Goal: Transaction & Acquisition: Purchase product/service

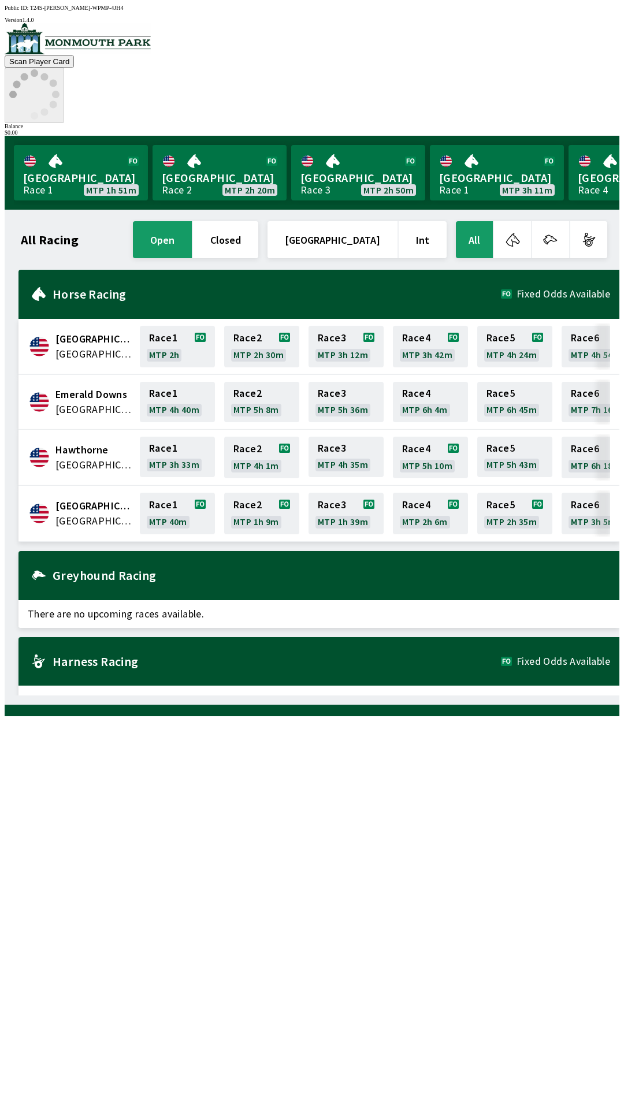
scroll to position [0, 1044]
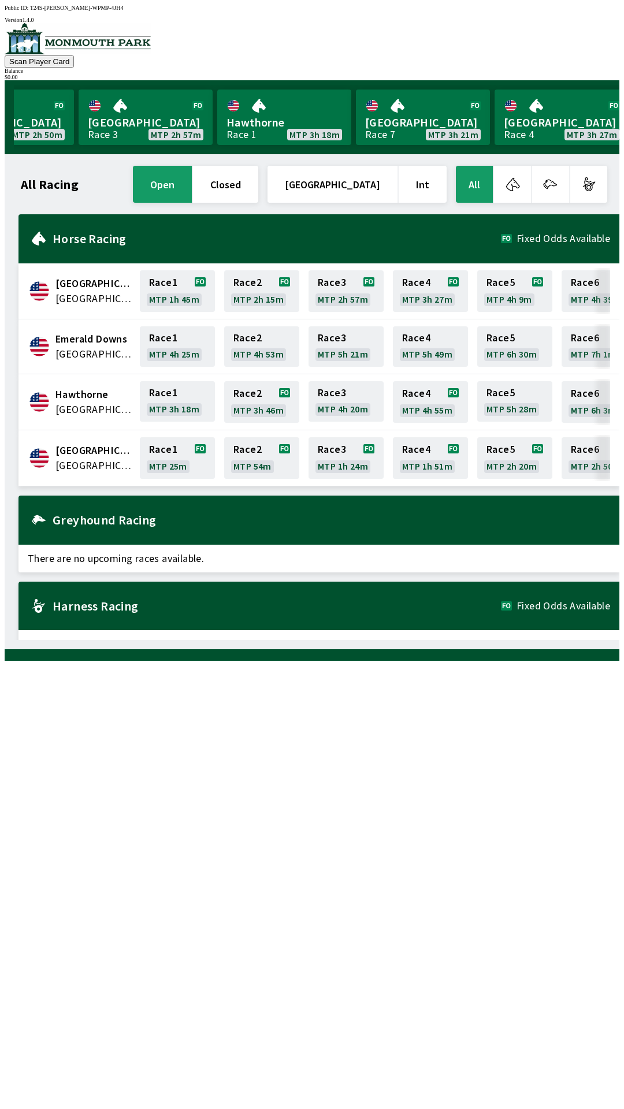
click at [83, 458] on span "[GEOGRAPHIC_DATA]" at bounding box center [93, 465] width 77 height 15
click at [167, 453] on link "Race 1 MTP 25m" at bounding box center [177, 458] width 75 height 42
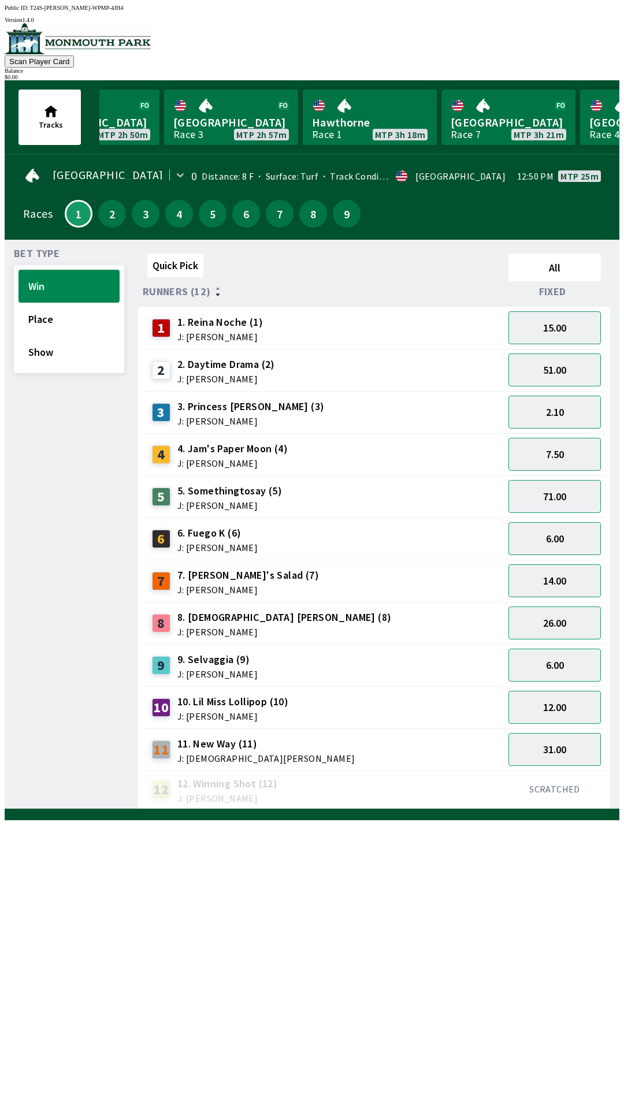
click at [195, 447] on span "4. Jam's Paper Moon (4)" at bounding box center [232, 448] width 110 height 15
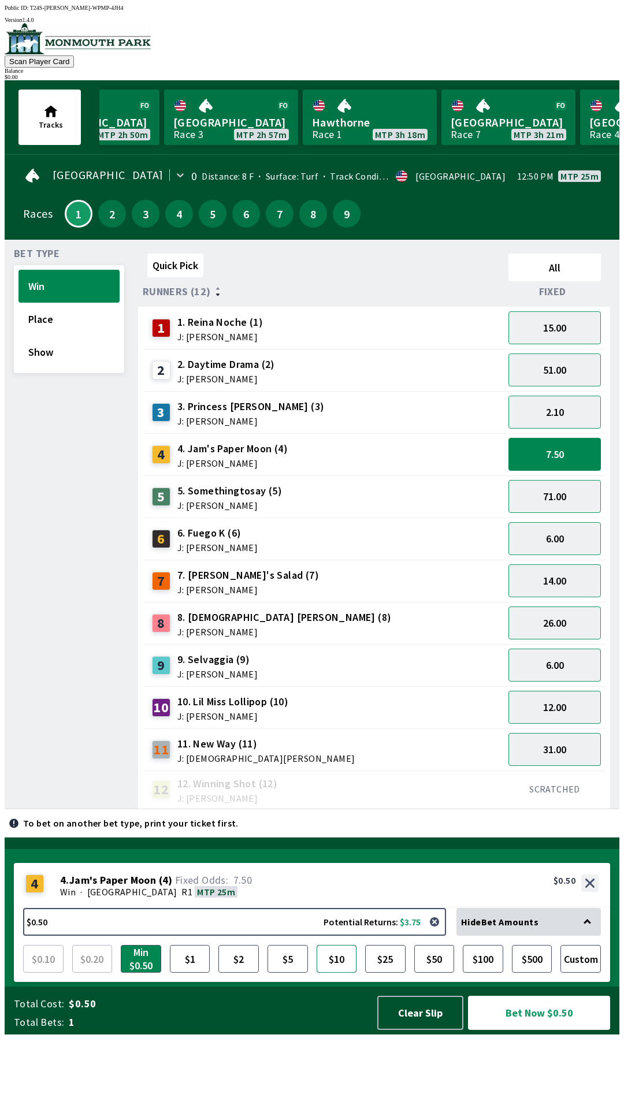
click at [335, 972] on button "$10" at bounding box center [336, 959] width 40 height 28
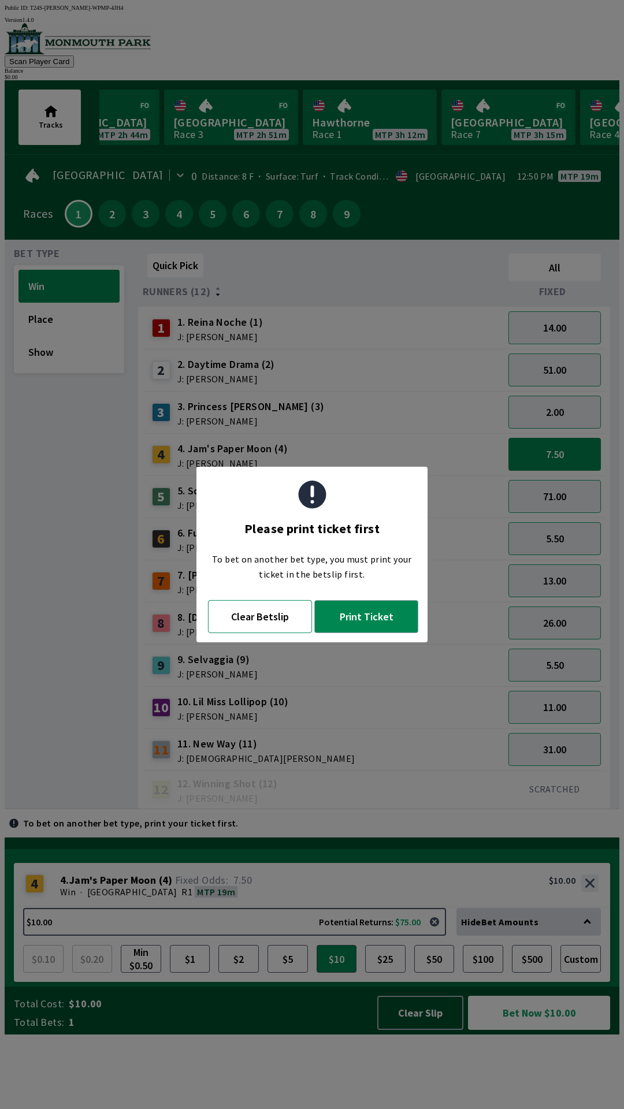
click at [269, 620] on button "Clear Betslip" at bounding box center [260, 616] width 104 height 33
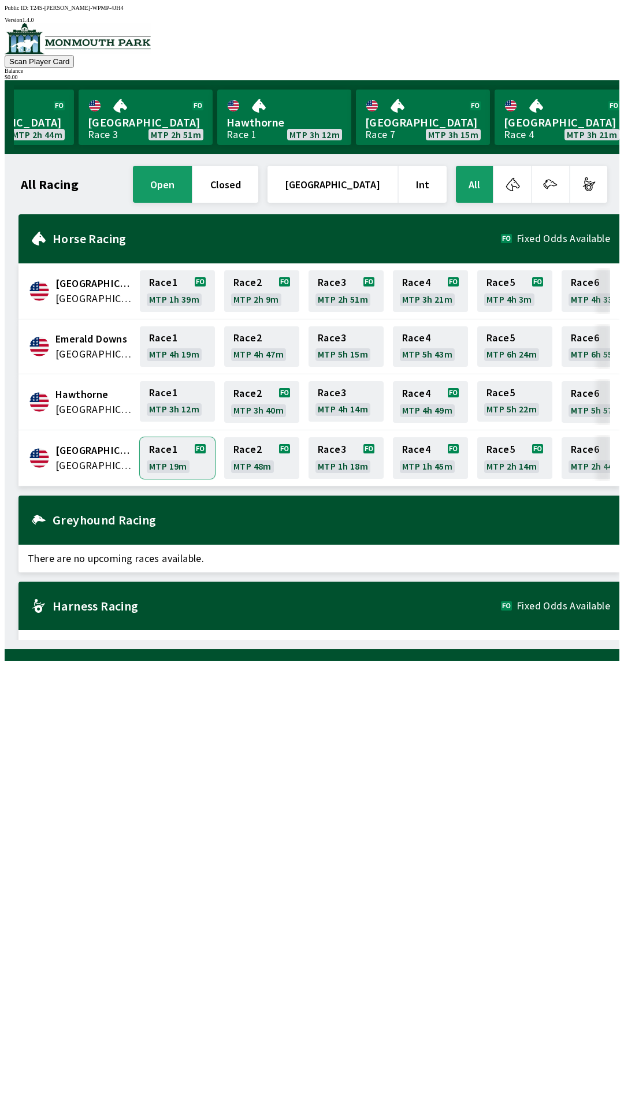
click at [177, 450] on link "Race 1 MTP 19m" at bounding box center [177, 458] width 75 height 42
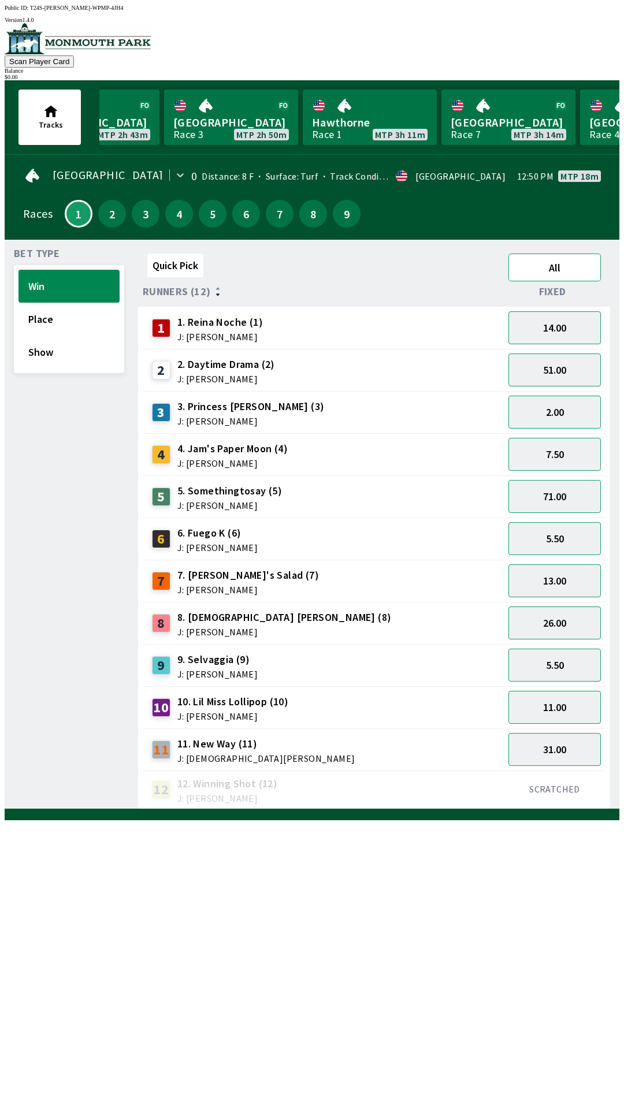
click at [557, 266] on button "All" at bounding box center [554, 267] width 92 height 28
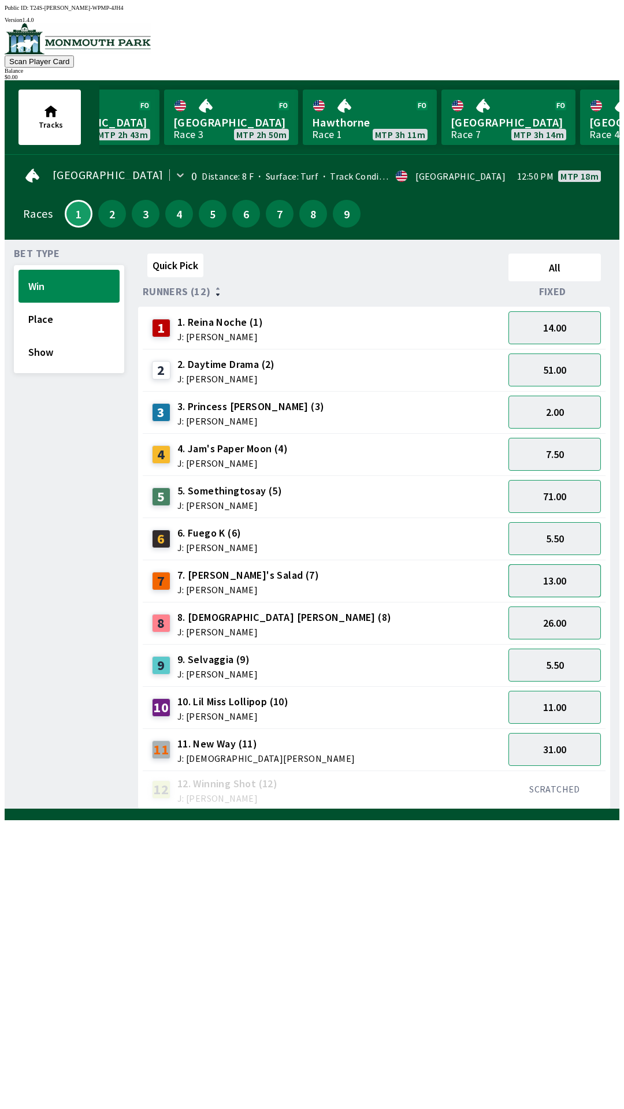
click at [561, 577] on button "13.00" at bounding box center [554, 580] width 92 height 33
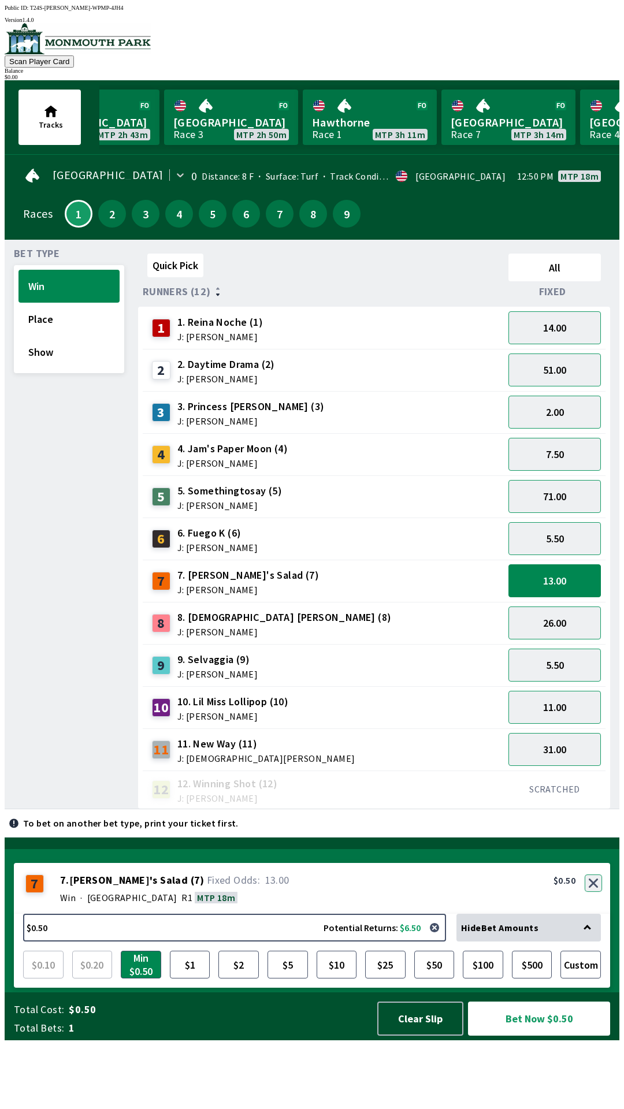
click at [594, 891] on button "button" at bounding box center [592, 882] width 17 height 17
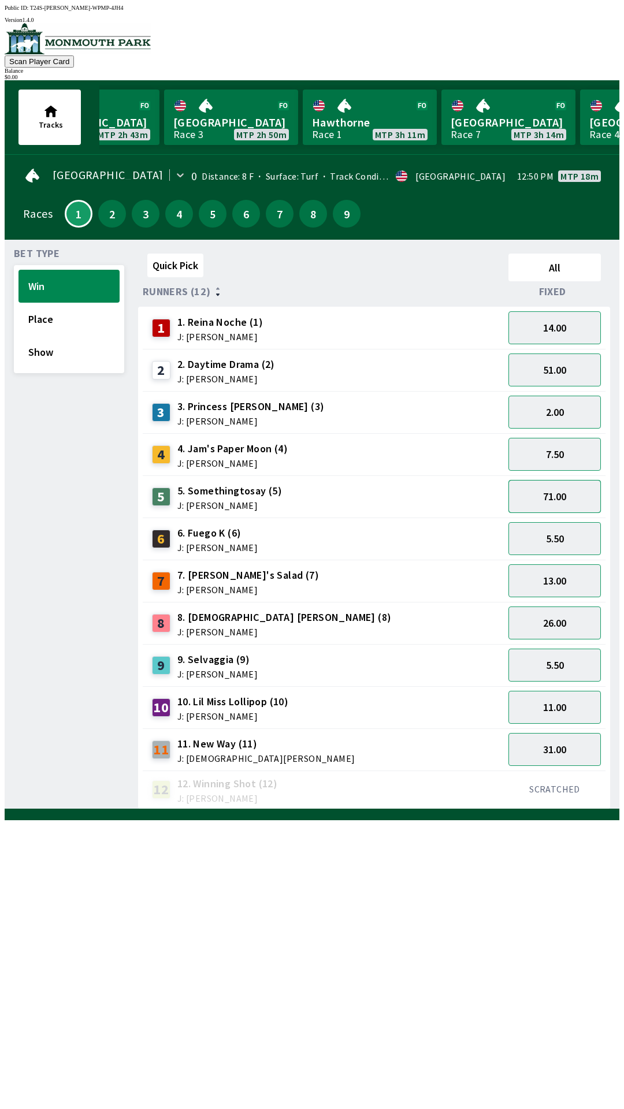
click at [557, 502] on button "71.00" at bounding box center [554, 496] width 92 height 33
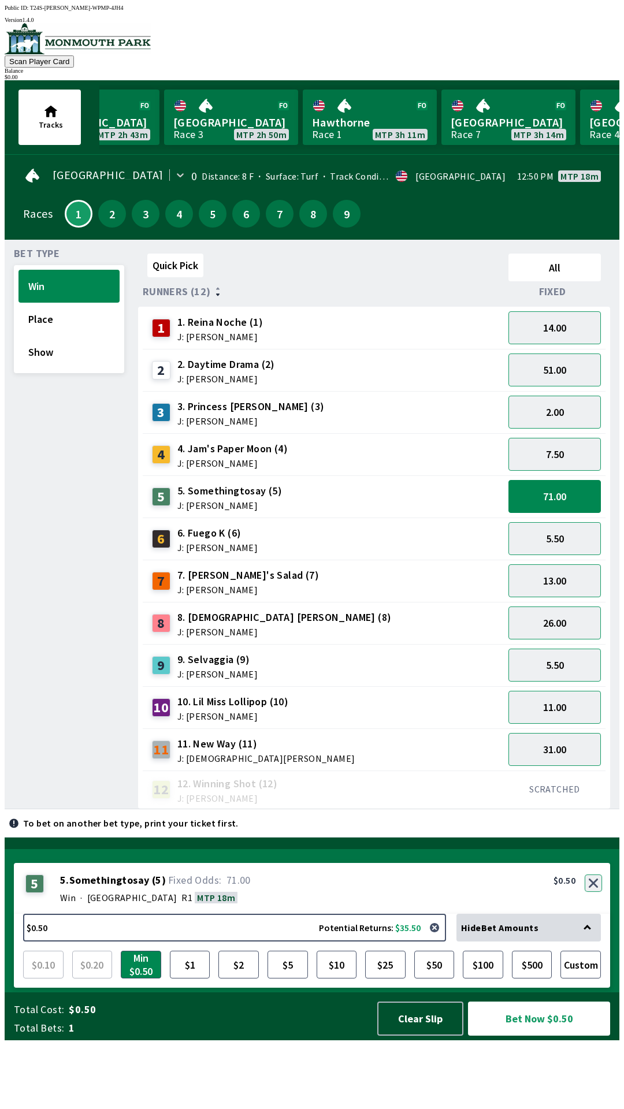
click at [587, 913] on div "5 5 . Somethingtosay ( 5 ) Win · [GEOGRAPHIC_DATA] R1 MTP 18m 5. Somethingtosay…" at bounding box center [312, 888] width 596 height 51
click at [593, 891] on button "button" at bounding box center [592, 882] width 17 height 17
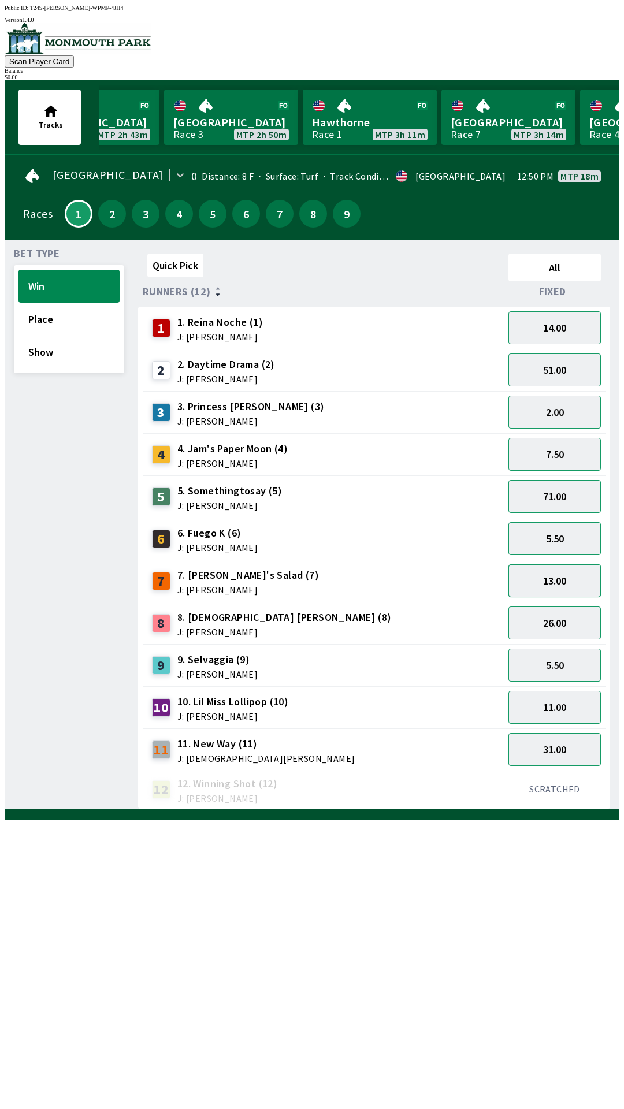
click at [561, 579] on button "13.00" at bounding box center [554, 580] width 92 height 33
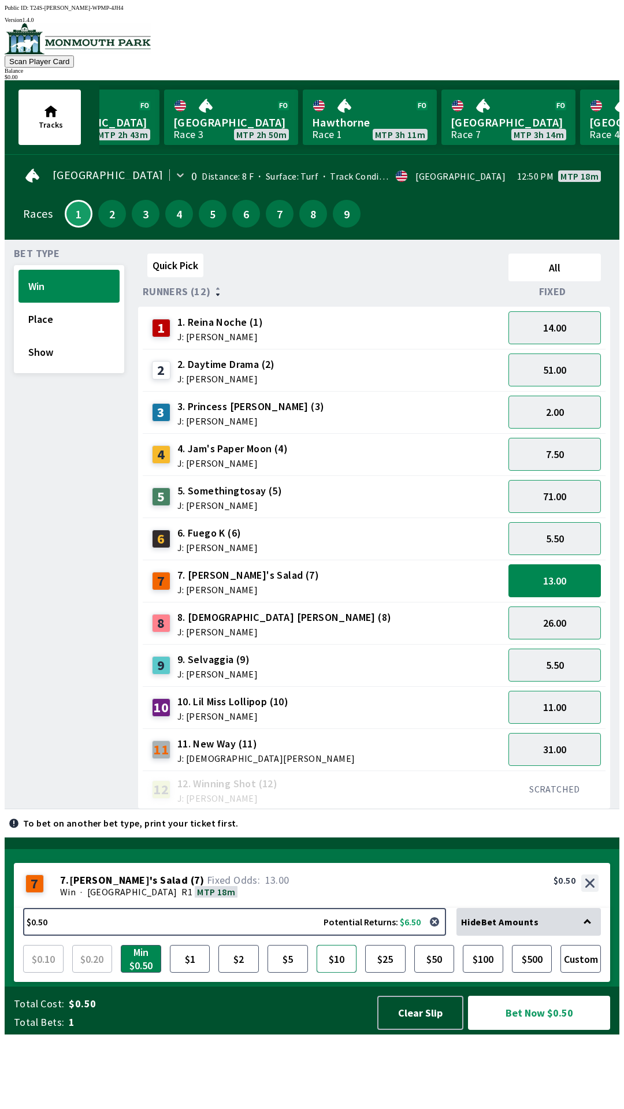
click at [340, 972] on button "$10" at bounding box center [336, 959] width 40 height 28
click at [508, 1029] on button "Bet Now $10.00" at bounding box center [539, 1012] width 142 height 34
click at [565, 74] on div "$ 0.00" at bounding box center [312, 77] width 614 height 6
click at [568, 74] on div "$ 0.00" at bounding box center [312, 77] width 614 height 6
click at [74, 55] on button "Scan Player Card" at bounding box center [39, 61] width 69 height 12
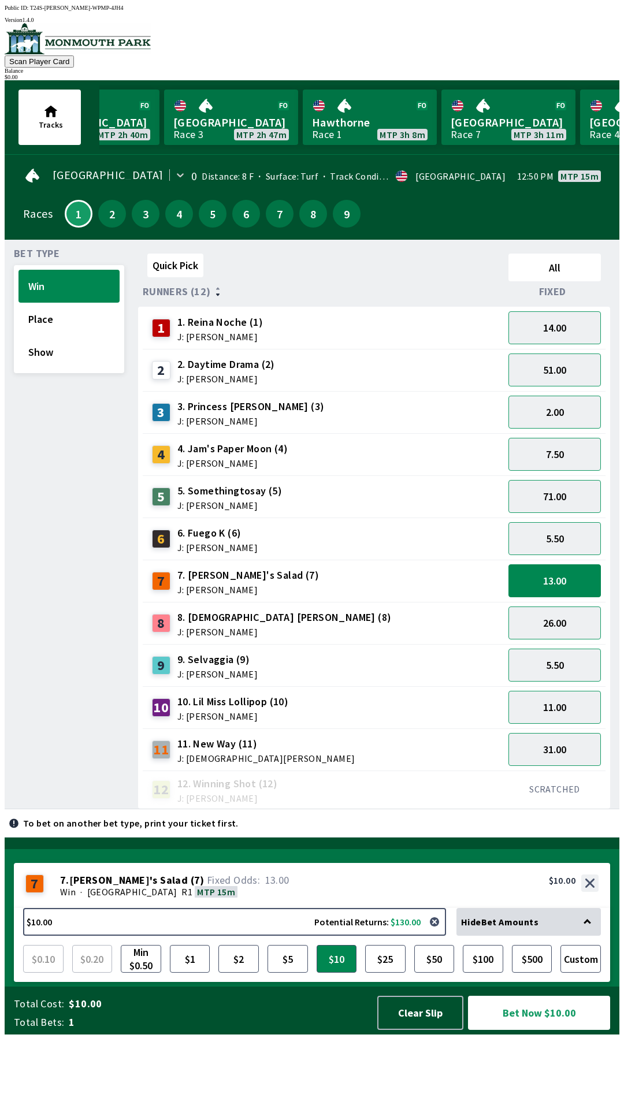
click at [356, 809] on div "Quick Pick All Runners (12) Fixed 1 1. Reina Noche (1) J: [PERSON_NAME] 14.00 2…" at bounding box center [378, 529] width 481 height 560
click at [419, 1029] on button "Clear Slip" at bounding box center [420, 1012] width 86 height 34
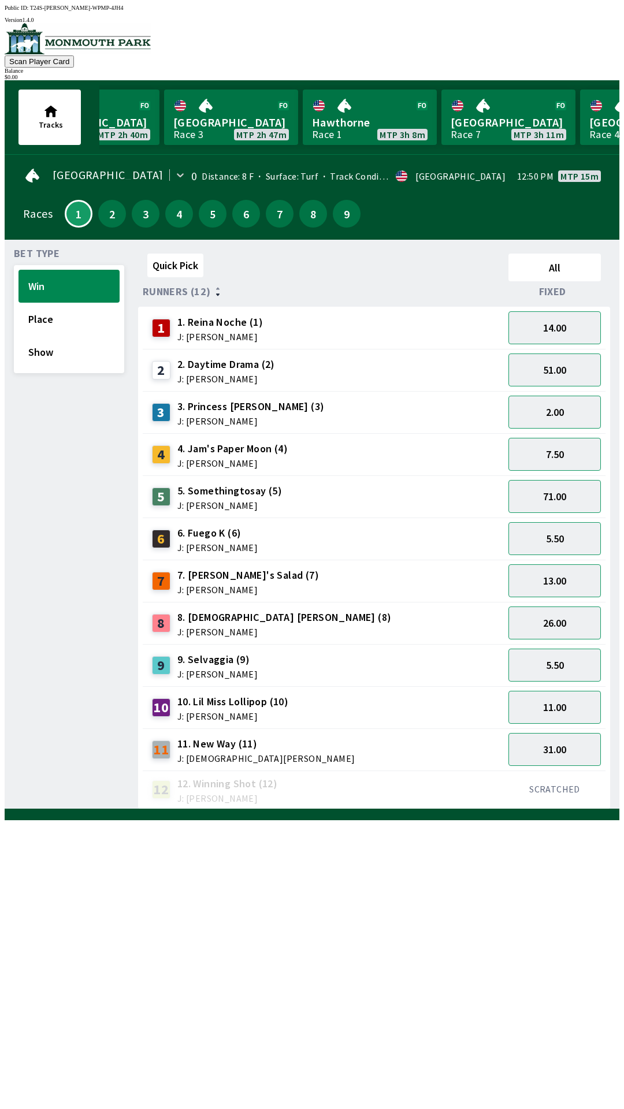
scroll to position [1, 0]
click at [215, 626] on span "J: [PERSON_NAME]" at bounding box center [284, 630] width 214 height 9
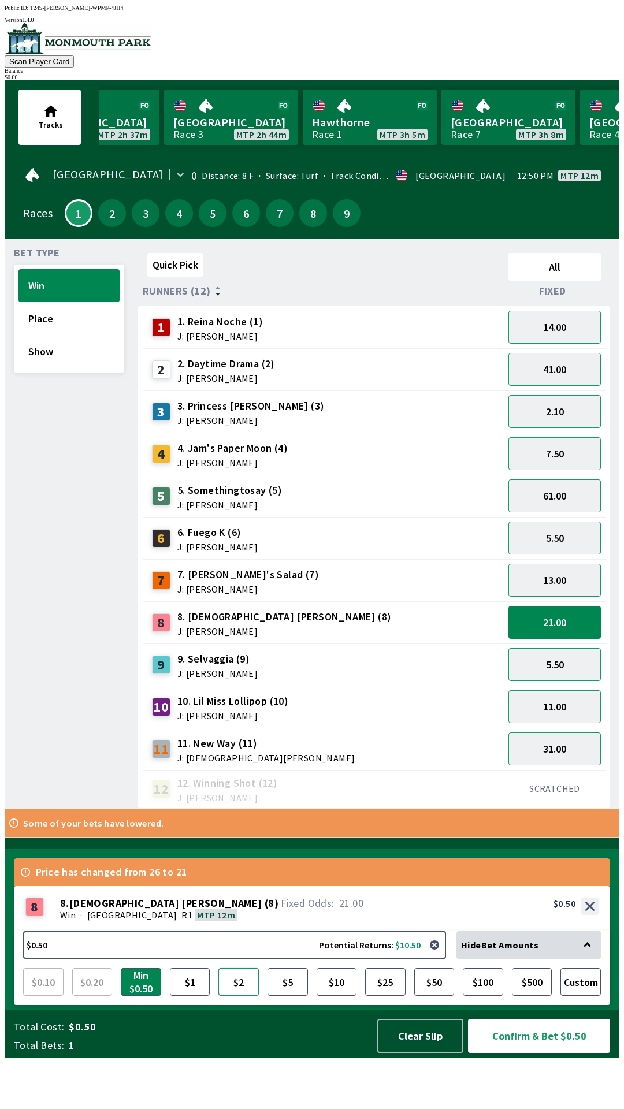
click at [234, 995] on button "$2" at bounding box center [238, 982] width 40 height 28
click at [117, 213] on button "2" at bounding box center [112, 213] width 28 height 28
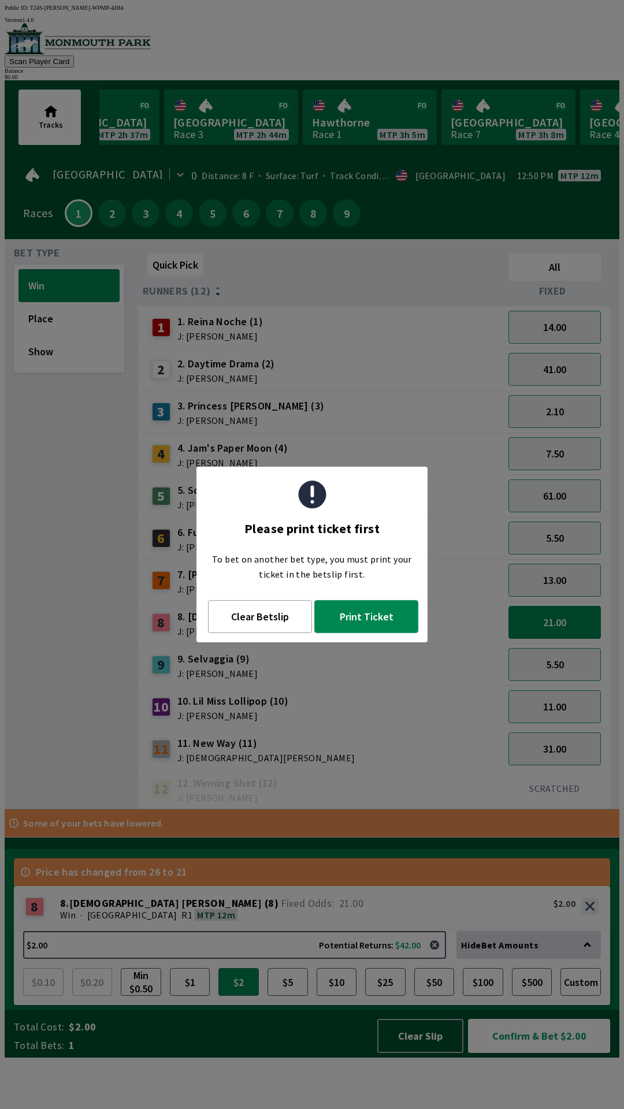
click at [376, 623] on button "Print Ticket" at bounding box center [366, 616] width 104 height 33
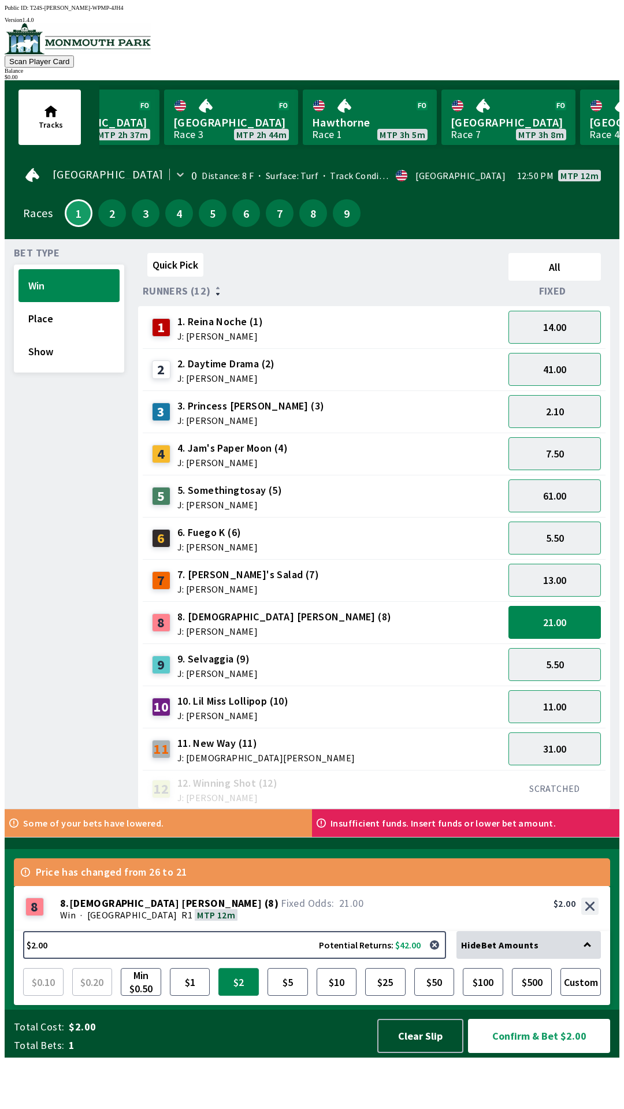
click at [238, 995] on button "$2" at bounding box center [238, 982] width 40 height 28
click at [534, 1053] on button "Confirm & Bet $2.00" at bounding box center [539, 1036] width 142 height 34
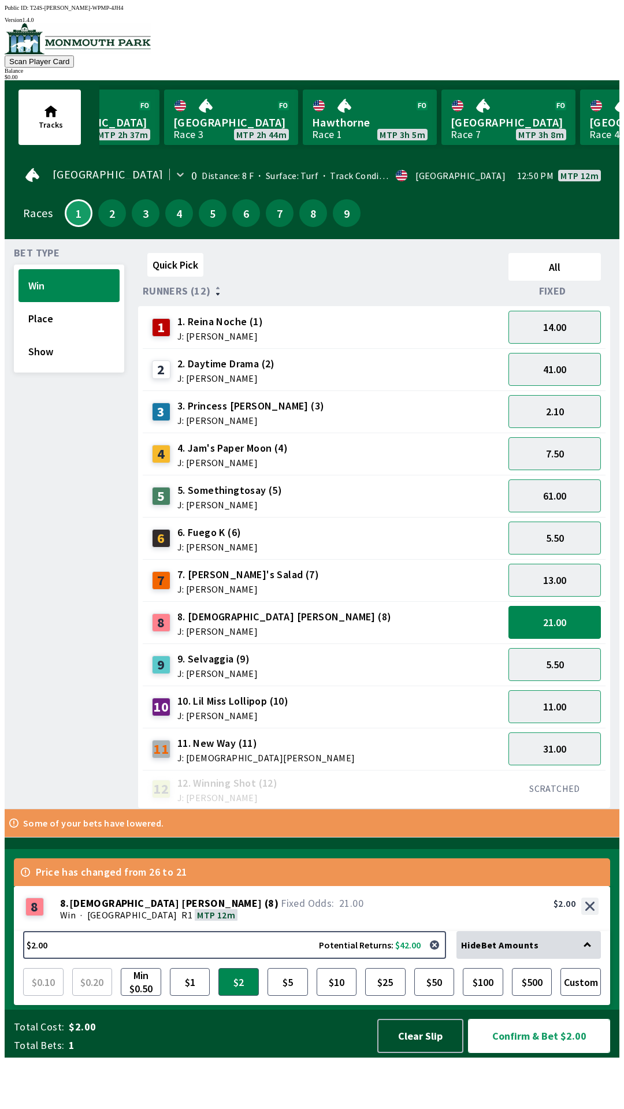
click at [563, 1053] on button "Confirm & Bet $2.00" at bounding box center [539, 1036] width 142 height 34
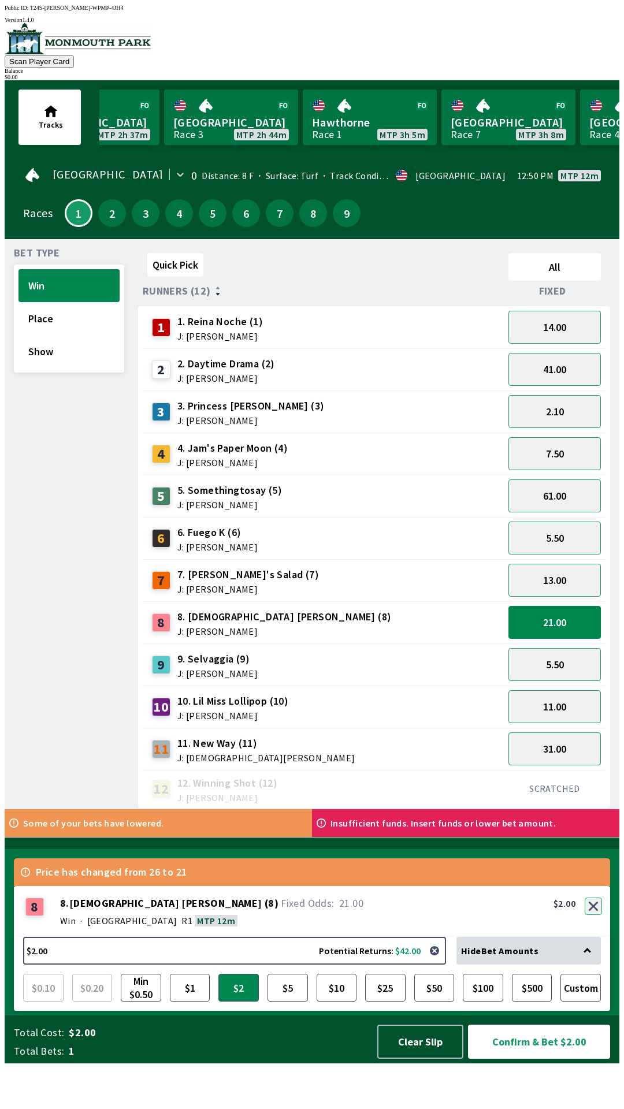
click at [594, 915] on button "button" at bounding box center [592, 905] width 17 height 17
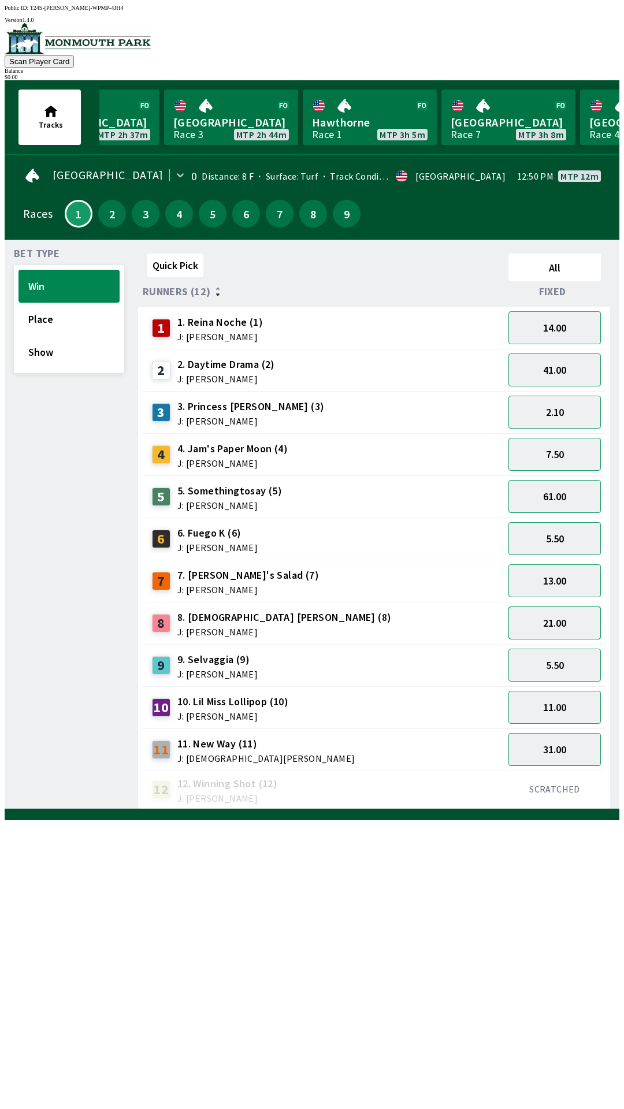
click at [559, 612] on button "21.00" at bounding box center [554, 622] width 92 height 33
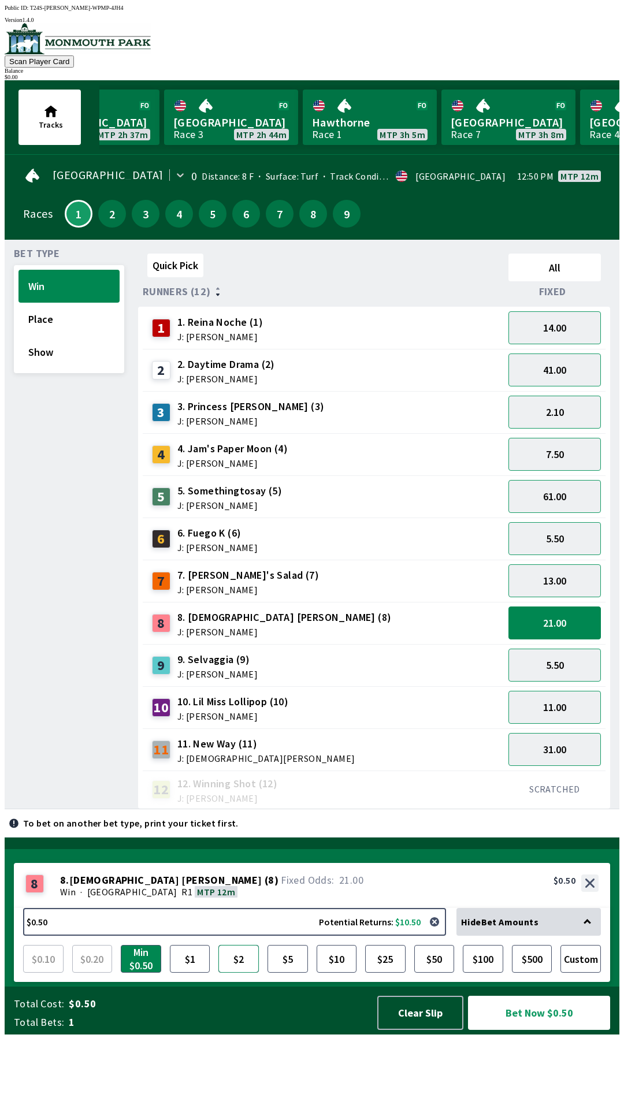
click at [245, 972] on button "$2" at bounding box center [238, 959] width 40 height 28
click at [543, 1029] on button "Bet Now $2.00" at bounding box center [539, 1012] width 142 height 34
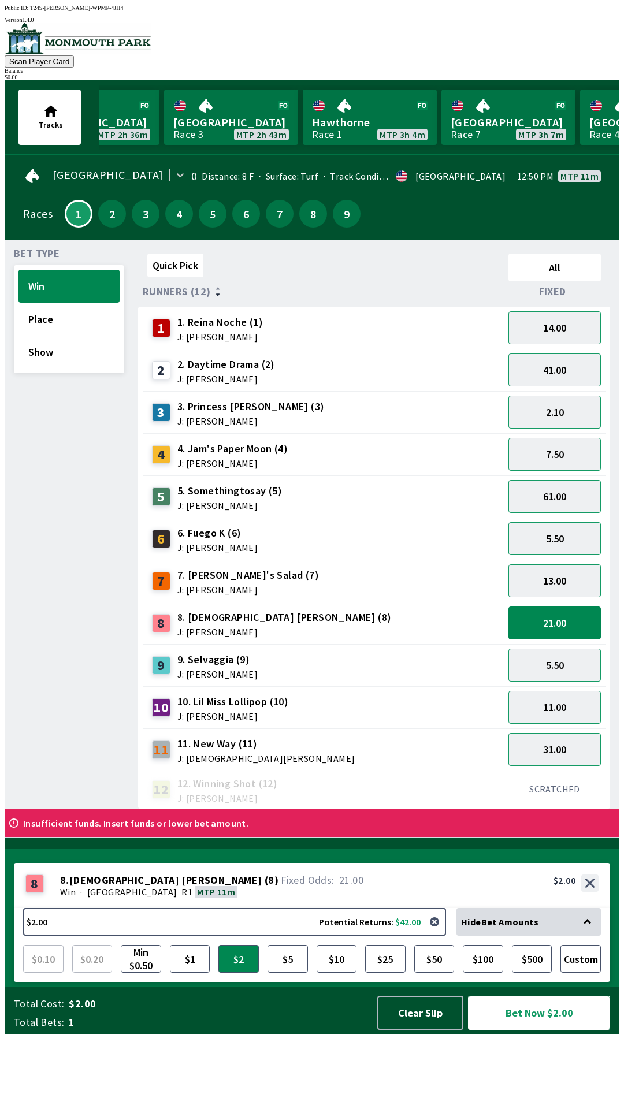
click at [556, 1029] on button "Bet Now $2.00" at bounding box center [539, 1012] width 142 height 34
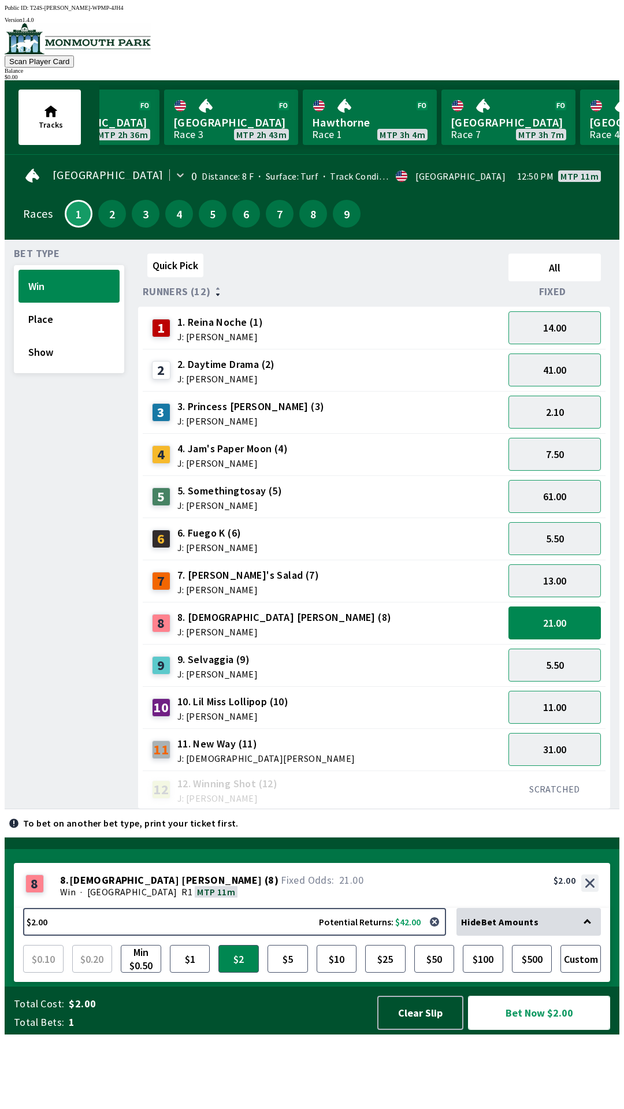
click at [550, 1029] on button "Bet Now $2.00" at bounding box center [539, 1012] width 142 height 34
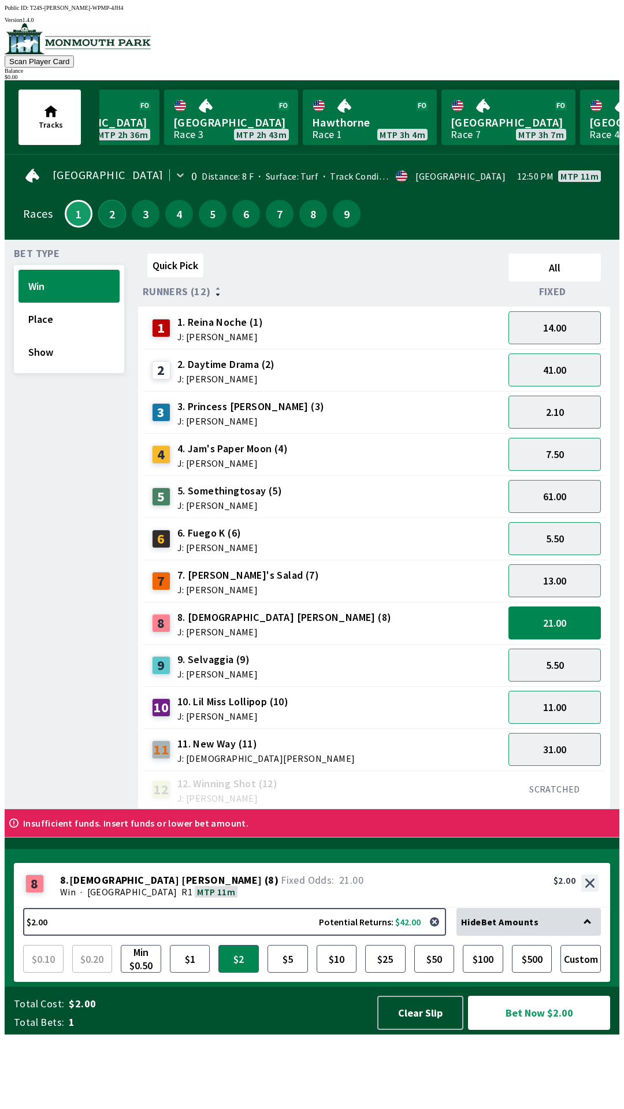
click at [98, 204] on button "2" at bounding box center [112, 214] width 28 height 28
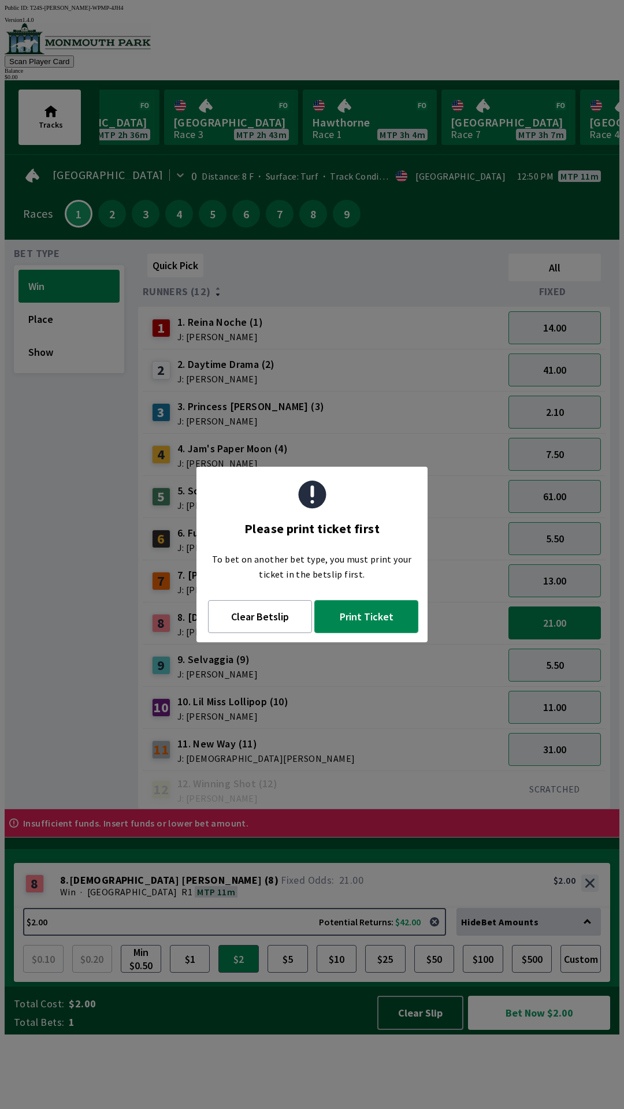
click at [367, 614] on button "Print Ticket" at bounding box center [366, 616] width 104 height 33
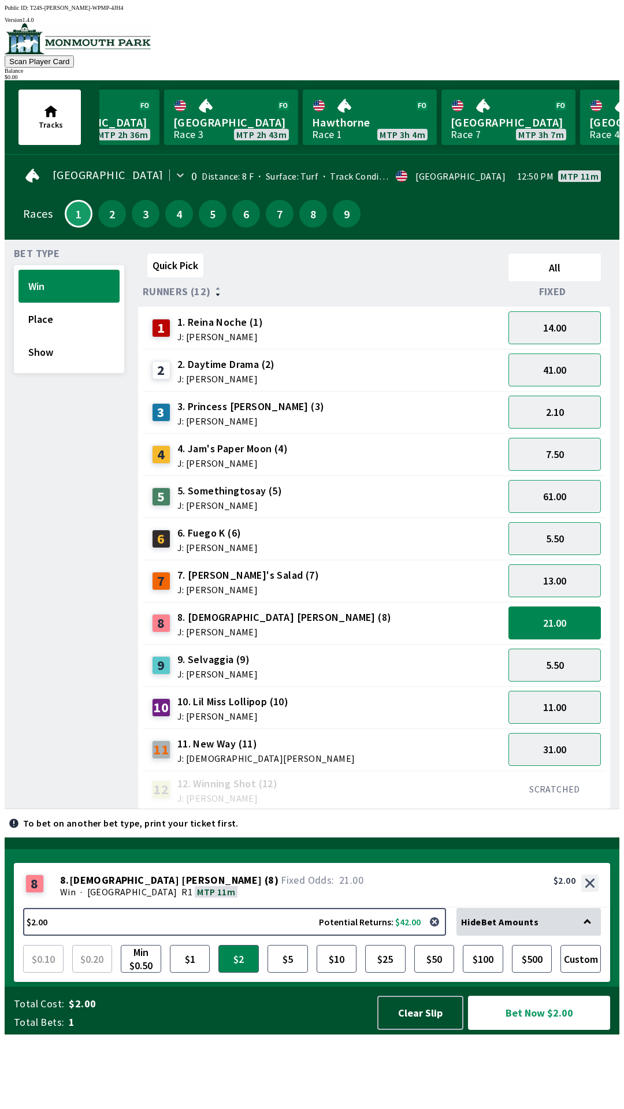
click at [582, 68] on div "Balance" at bounding box center [312, 71] width 614 height 6
click at [589, 74] on div "$ 0.00" at bounding box center [312, 77] width 614 height 6
click at [554, 1029] on button "Bet Now $2.00" at bounding box center [539, 1012] width 142 height 34
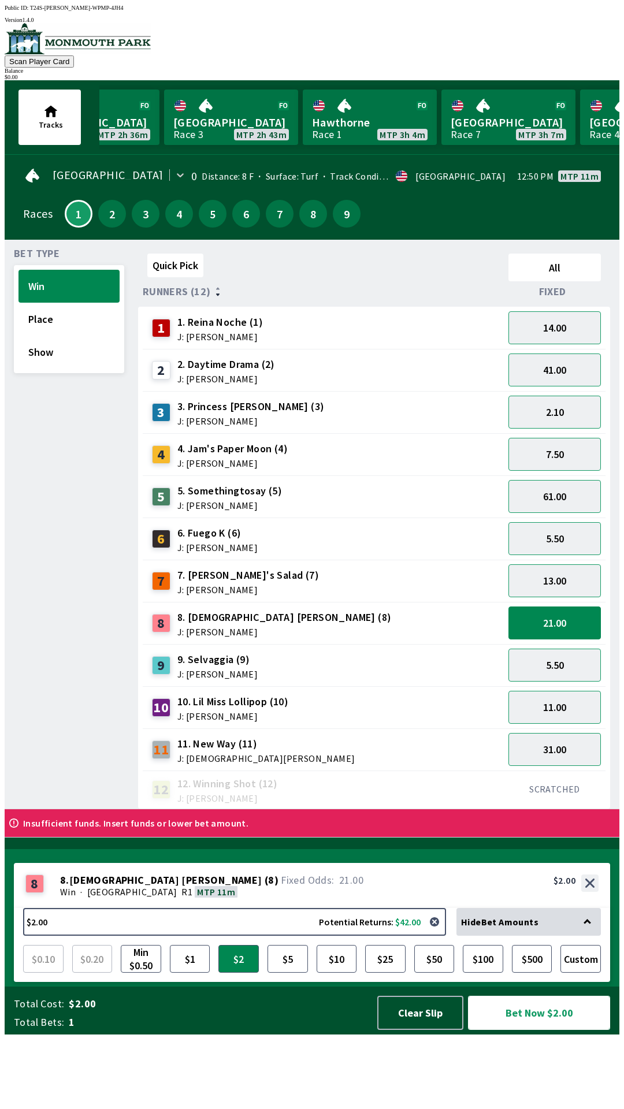
click at [570, 1029] on button "Bet Now $2.00" at bounding box center [539, 1012] width 142 height 34
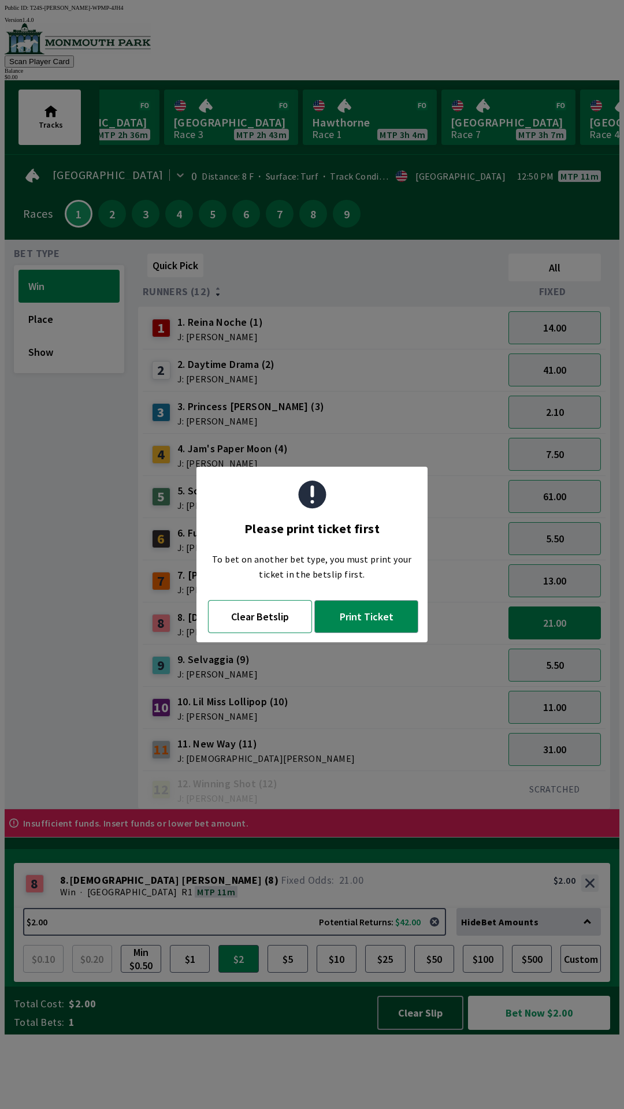
click at [271, 615] on button "Clear Betslip" at bounding box center [260, 616] width 104 height 33
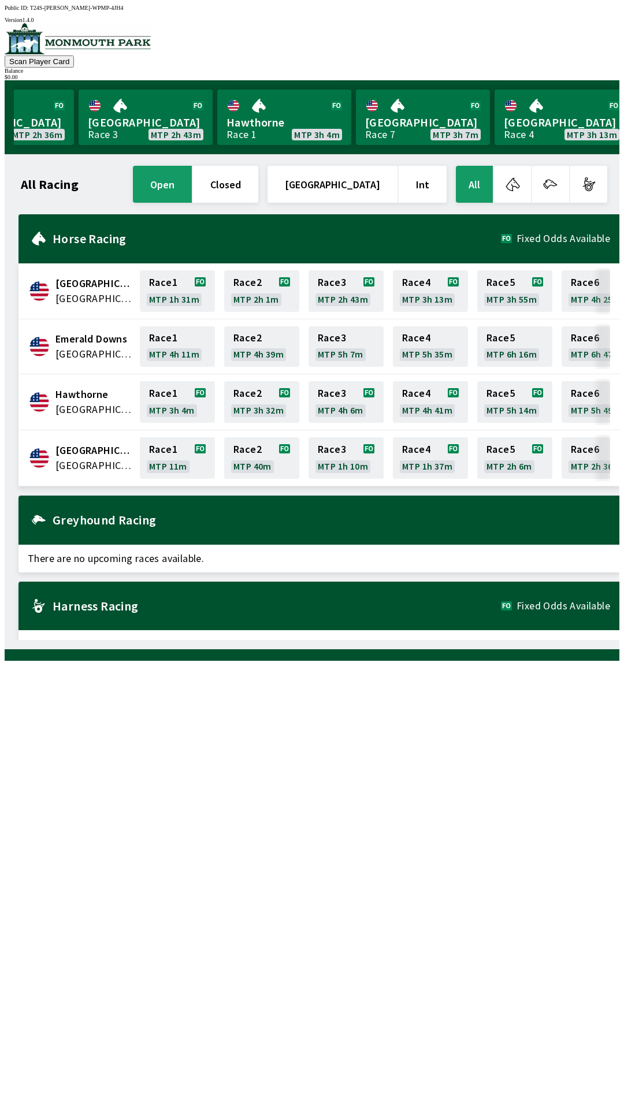
click at [555, 180] on button "button" at bounding box center [550, 184] width 37 height 37
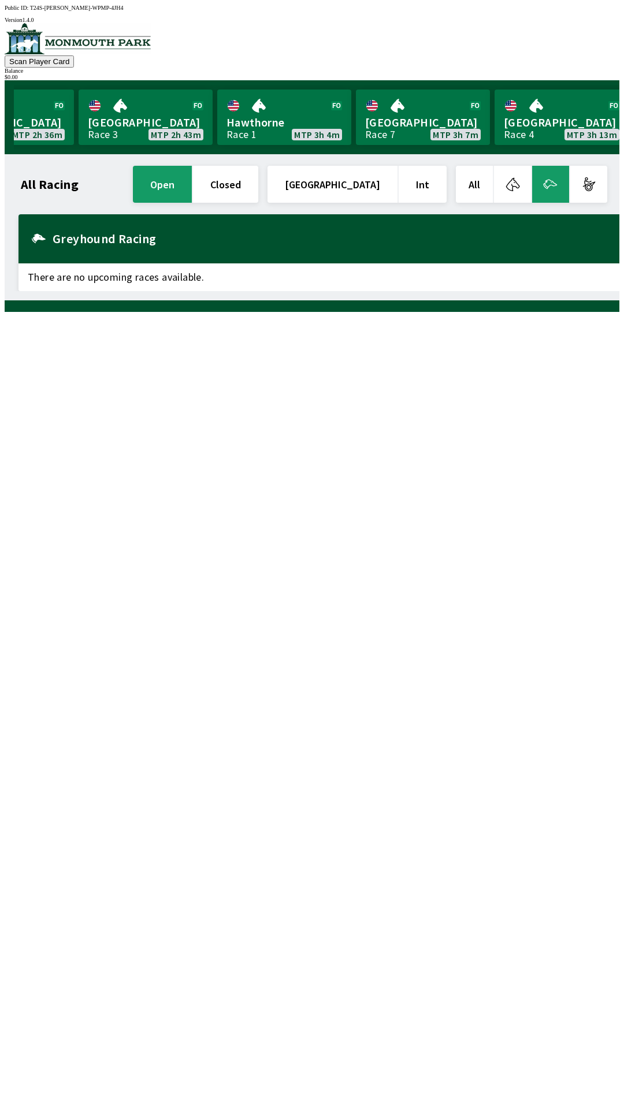
click at [531, 166] on button "button" at bounding box center [512, 184] width 37 height 37
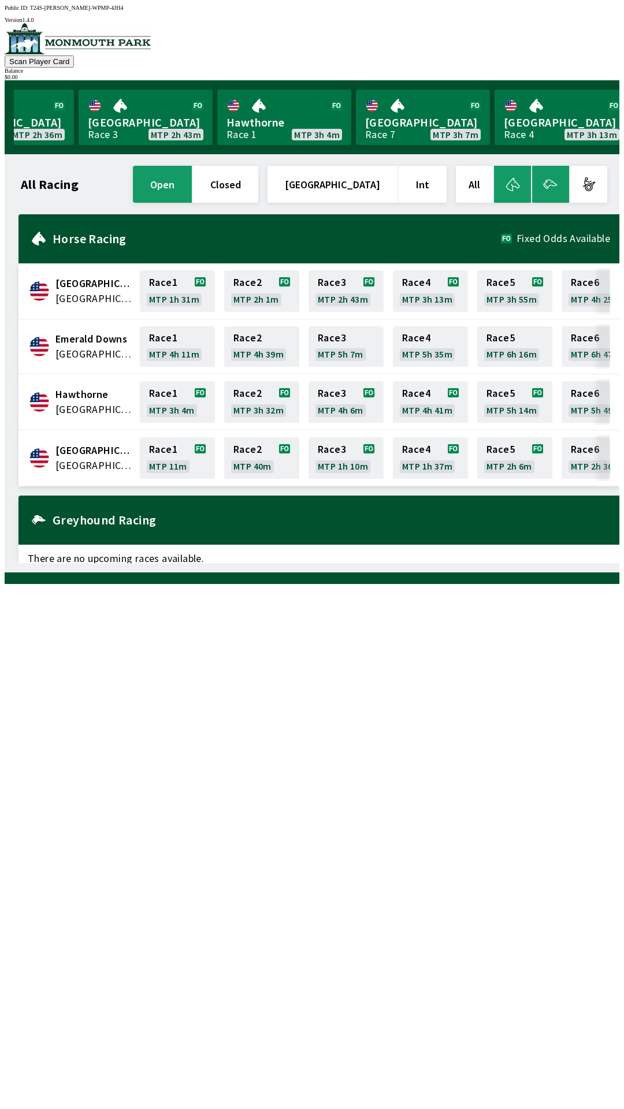
click at [569, 174] on button "button" at bounding box center [550, 184] width 37 height 37
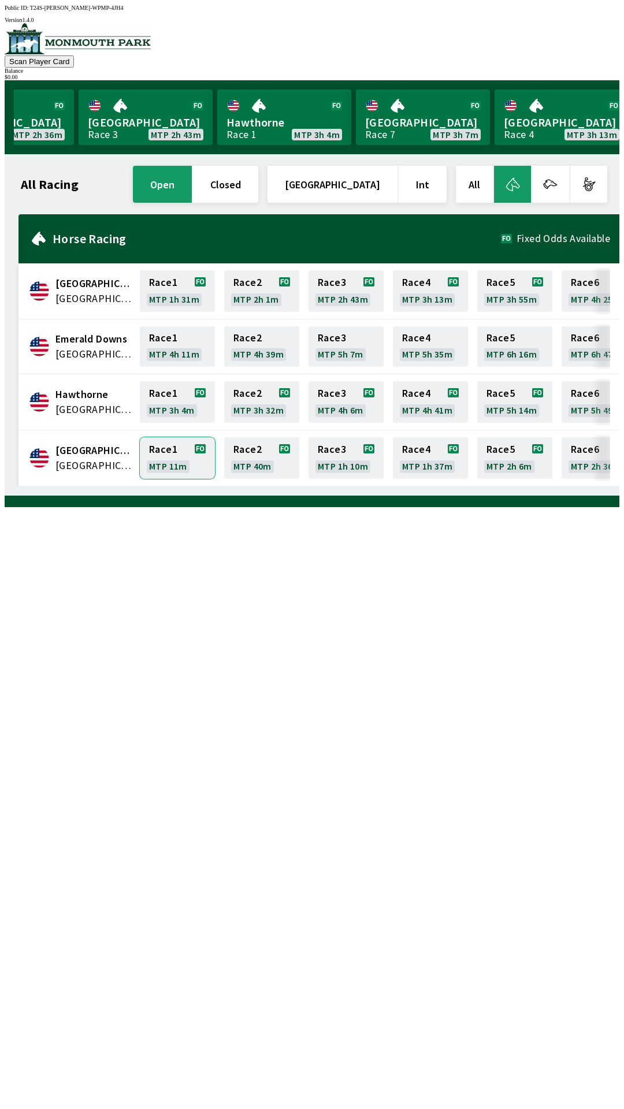
click at [184, 452] on link "Race 1 MTP 11m" at bounding box center [177, 458] width 75 height 42
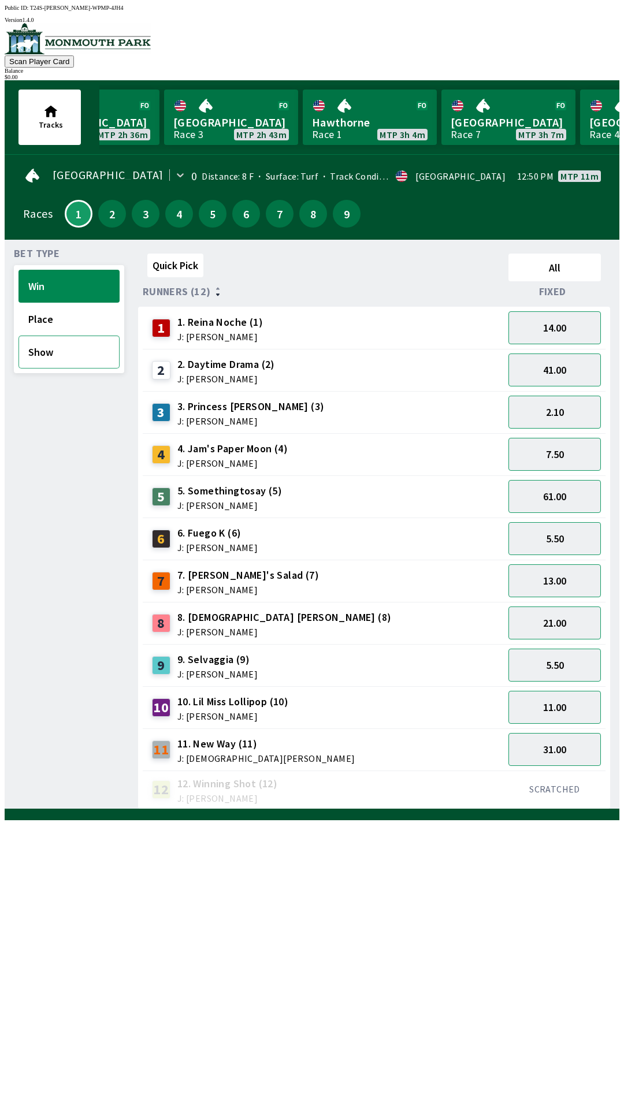
click at [77, 337] on button "Show" at bounding box center [68, 351] width 101 height 33
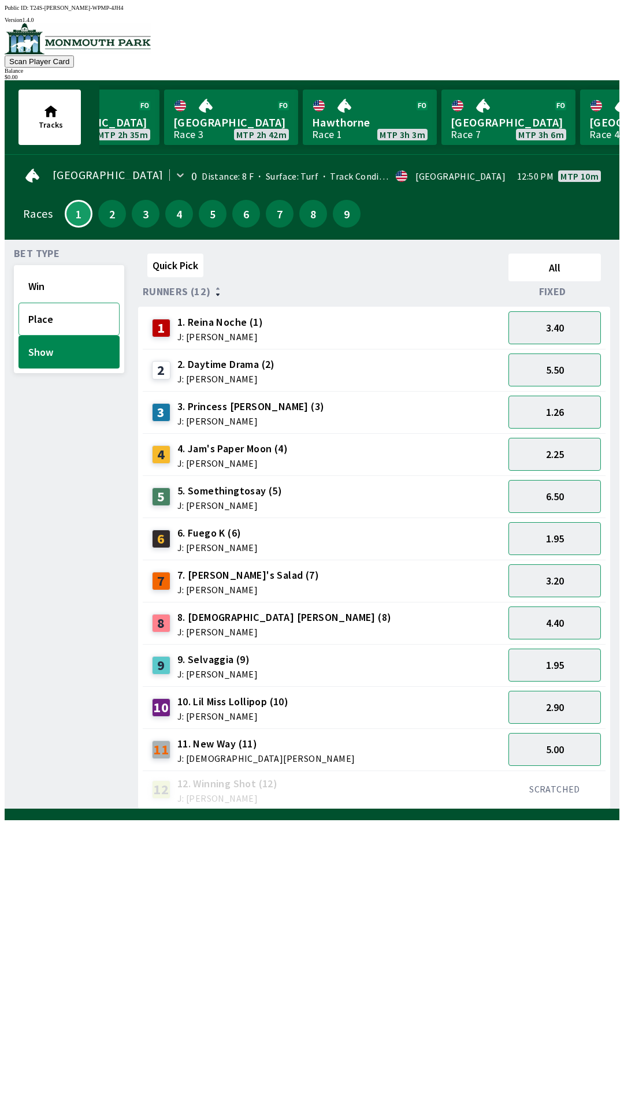
click at [67, 317] on button "Place" at bounding box center [68, 319] width 101 height 33
click at [80, 353] on button "Show" at bounding box center [68, 351] width 101 height 33
click at [83, 279] on button "Win" at bounding box center [68, 286] width 101 height 33
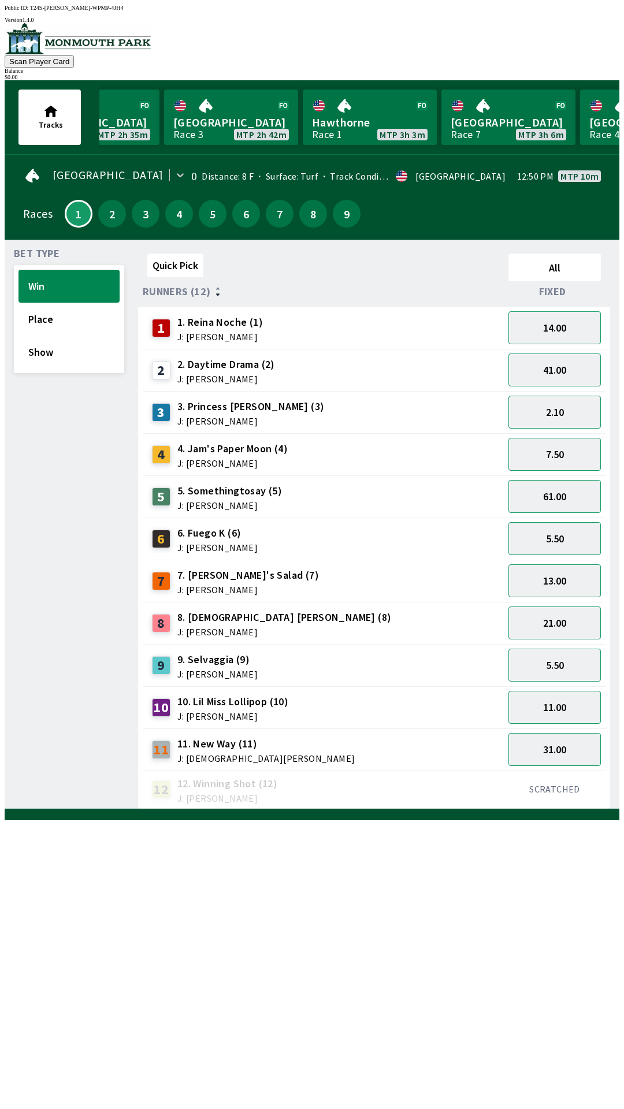
click at [601, 52] on div "Scan Player Card Balance $ 0.00" at bounding box center [312, 51] width 614 height 57
click at [589, 74] on div "$ 0.00" at bounding box center [312, 77] width 614 height 6
click at [42, 353] on button "Show" at bounding box center [68, 351] width 101 height 33
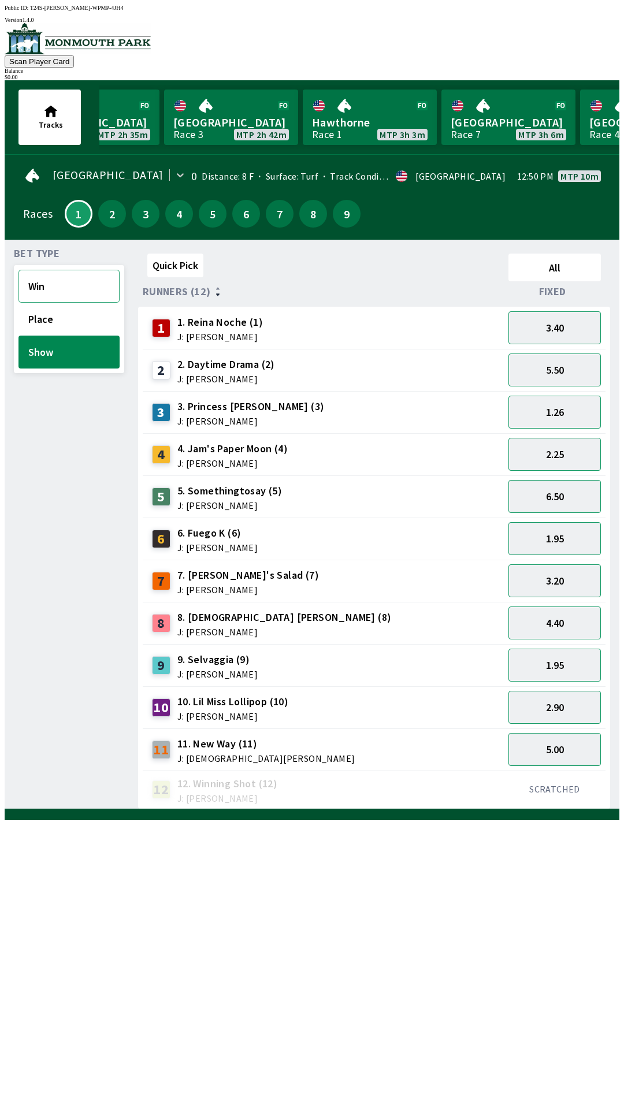
click at [82, 295] on button "Win" at bounding box center [68, 286] width 101 height 33
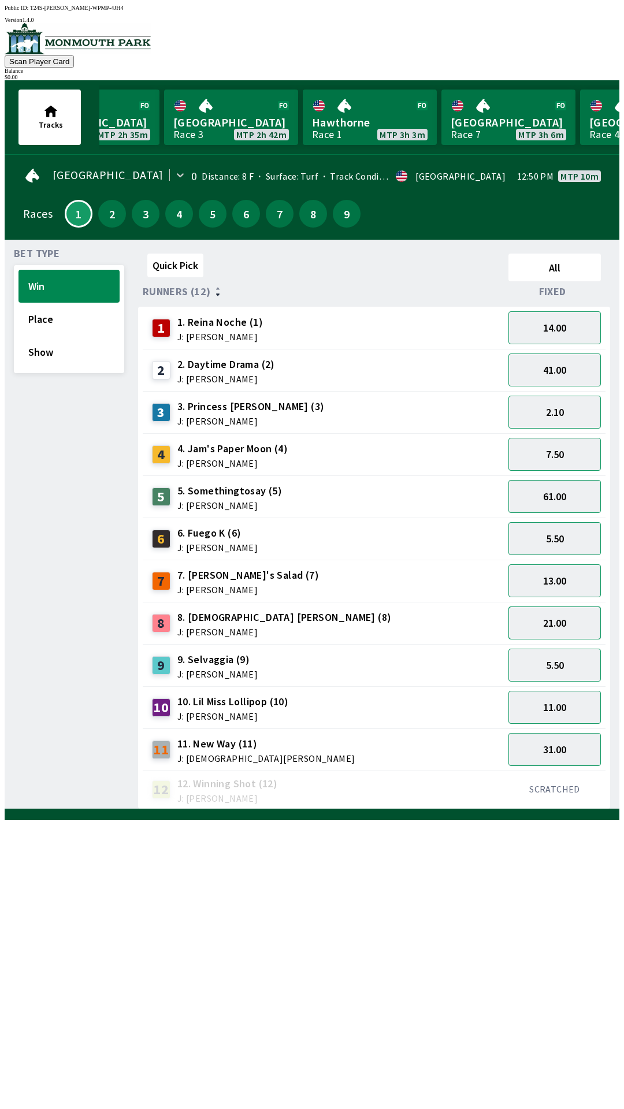
click at [557, 611] on button "21.00" at bounding box center [554, 622] width 92 height 33
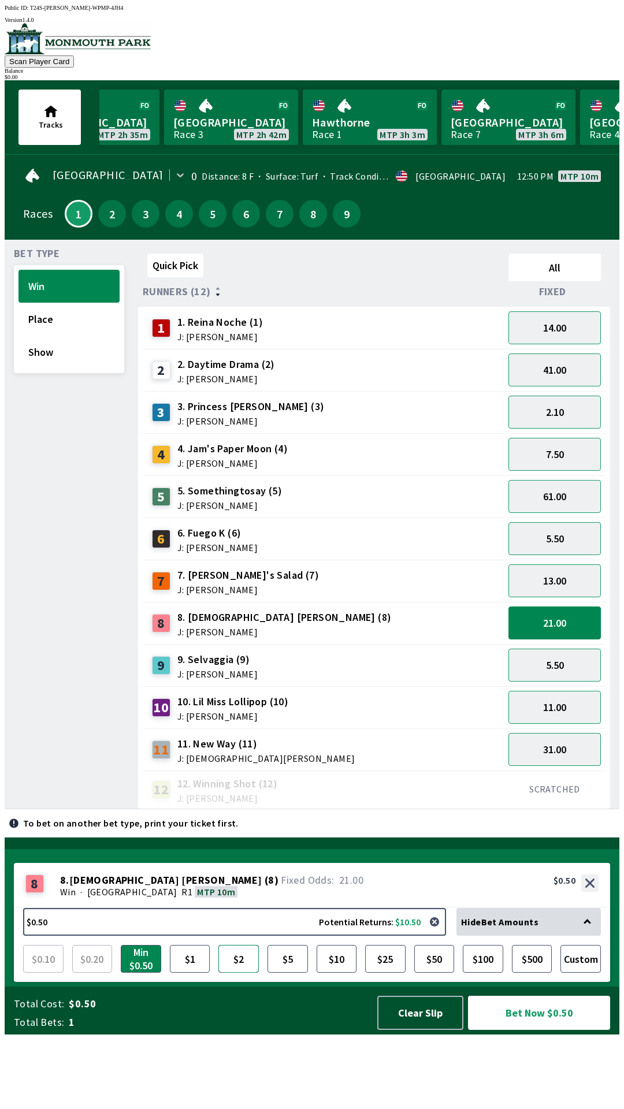
click at [255, 972] on button "$2" at bounding box center [238, 959] width 40 height 28
click at [528, 1029] on button "Bet Now $2.00" at bounding box center [539, 1012] width 142 height 34
click at [565, 74] on div "$ 0.00" at bounding box center [312, 77] width 614 height 6
click at [576, 74] on div "$ 0.00" at bounding box center [312, 77] width 614 height 6
click at [74, 55] on button "Scan Player Card" at bounding box center [39, 61] width 69 height 12
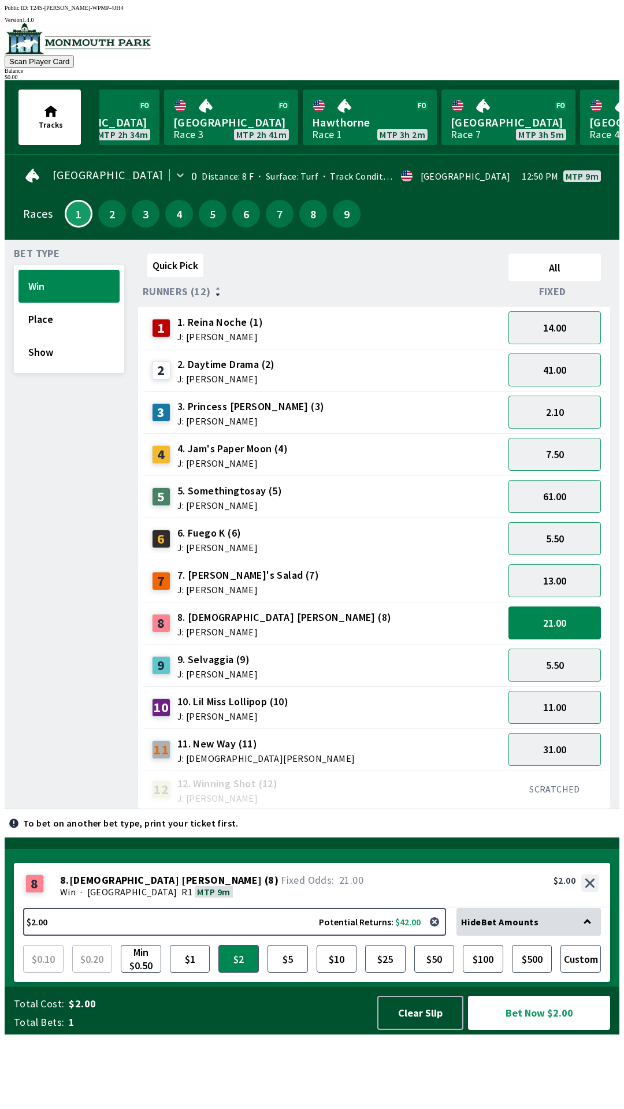
click at [338, 809] on div "Quick Pick All Runners (12) Fixed 1 1. Reina Noche (1) J: [PERSON_NAME] 14.00 2…" at bounding box center [378, 529] width 481 height 560
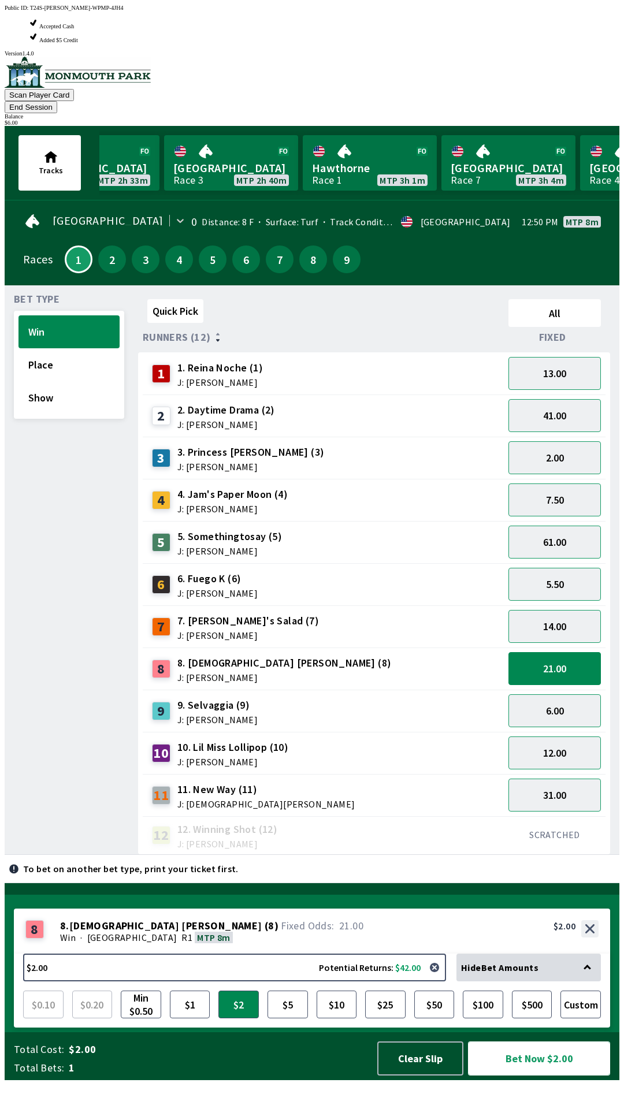
click at [558, 1075] on button "Bet Now $2.00" at bounding box center [539, 1058] width 142 height 34
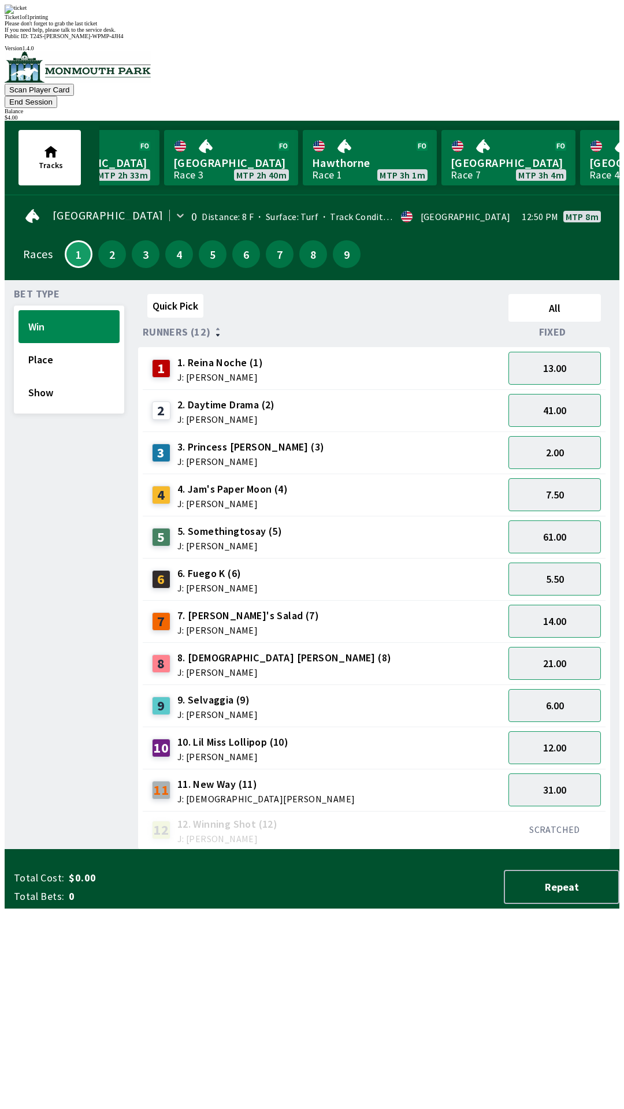
click at [301, 849] on div "Quick Pick All Runners (12) Fixed 1 1. Reina Noche (1) J: [PERSON_NAME] 13.00 2…" at bounding box center [378, 569] width 481 height 560
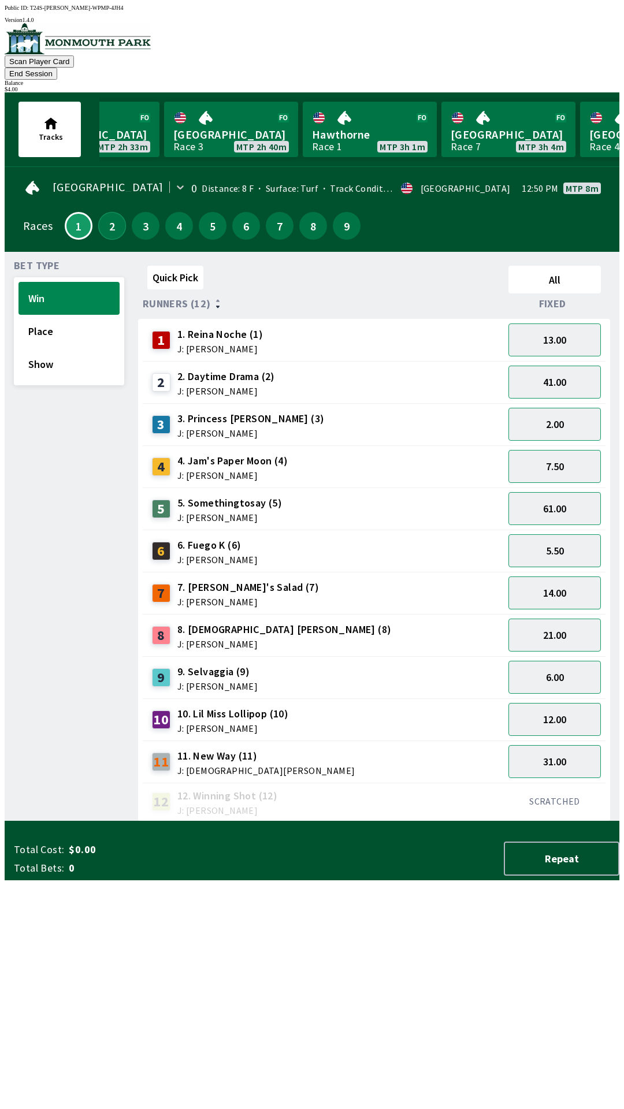
click at [110, 212] on button "2" at bounding box center [112, 226] width 28 height 28
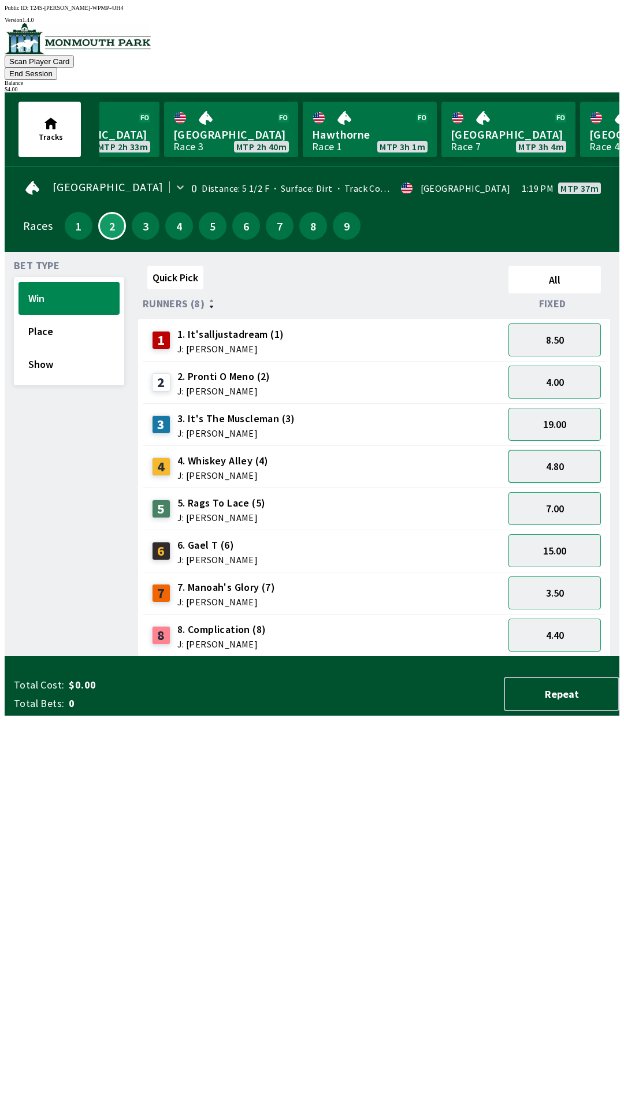
click at [568, 454] on button "4.80" at bounding box center [554, 466] width 92 height 33
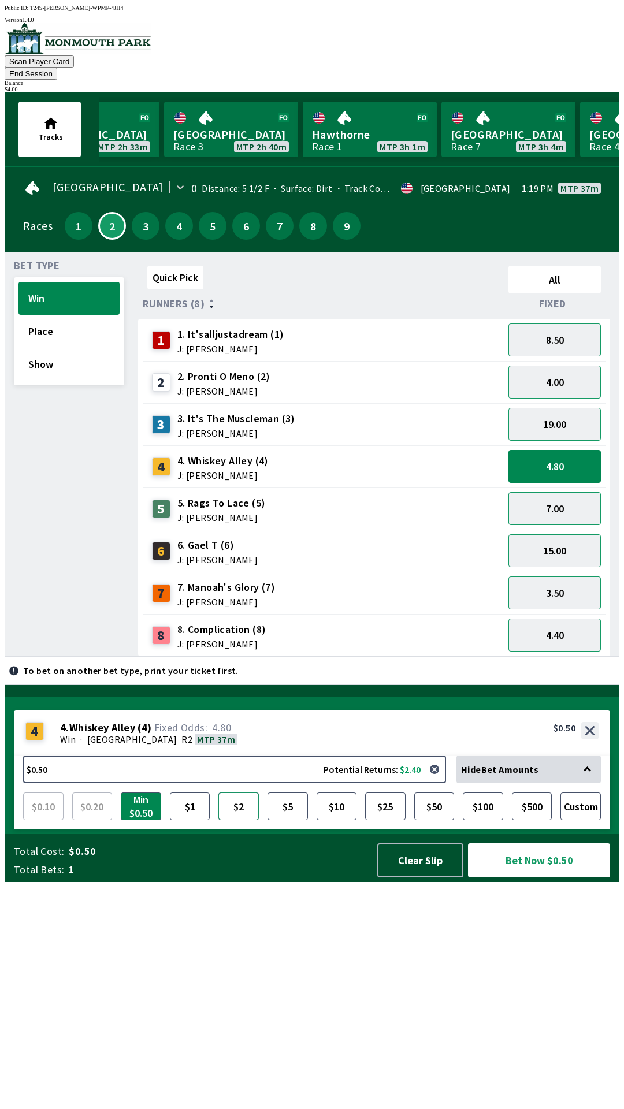
click at [241, 820] on button "$2" at bounding box center [238, 806] width 40 height 28
click at [551, 877] on button "Bet Now $2.00" at bounding box center [539, 860] width 142 height 34
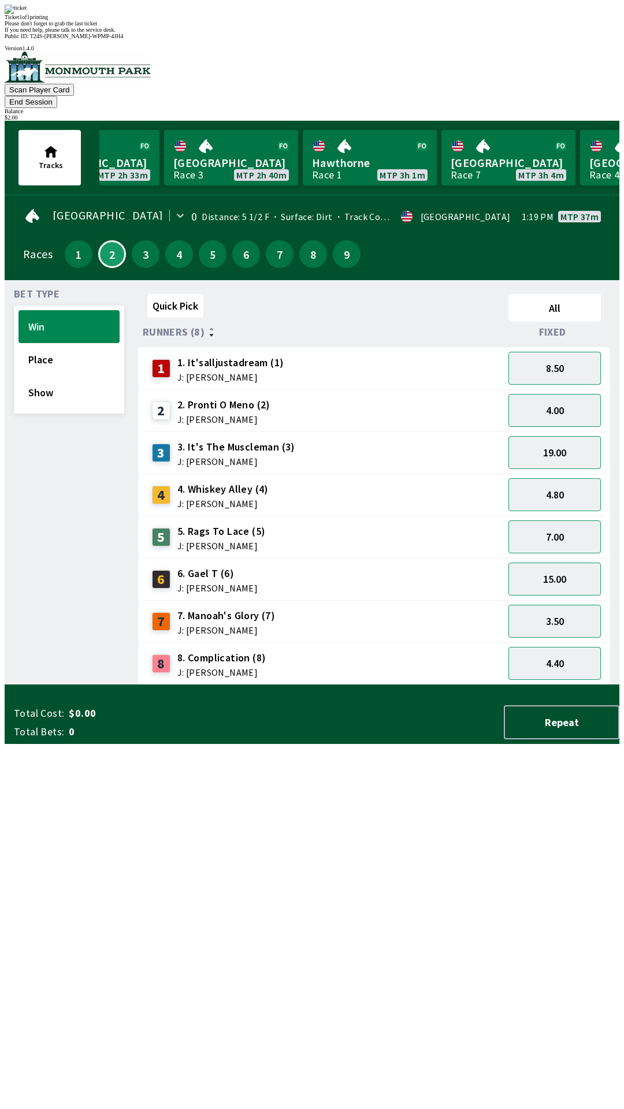
click at [352, 685] on div "Quick Pick All Runners (8) Fixed 1 1. It'salljustadream (1) J: [PERSON_NAME] 8.…" at bounding box center [378, 487] width 481 height 396
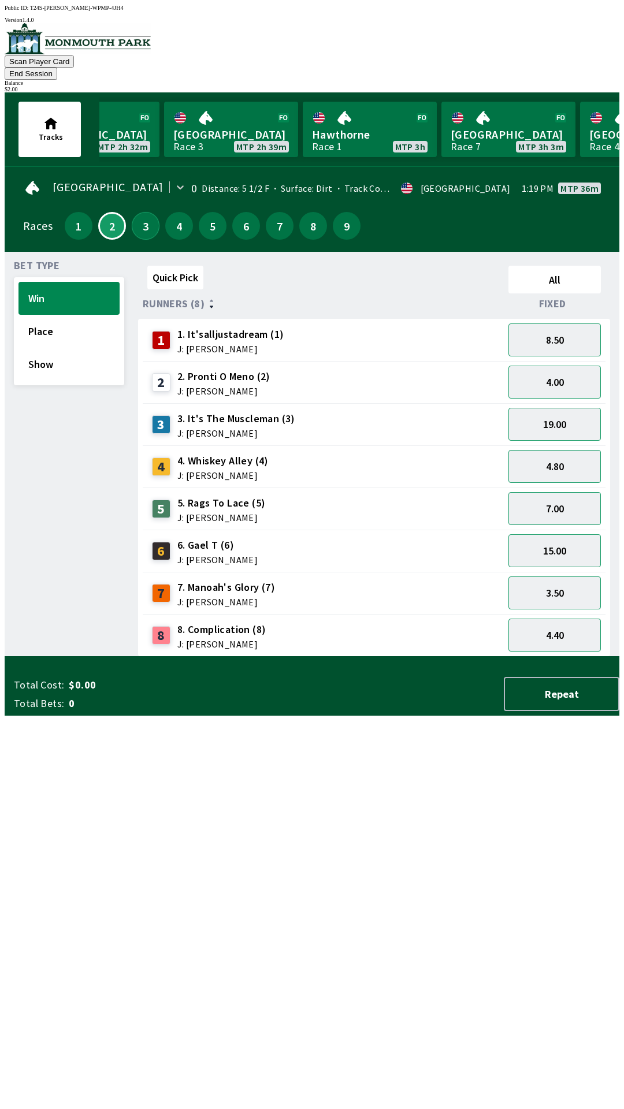
click at [138, 212] on button "3" at bounding box center [146, 226] width 28 height 28
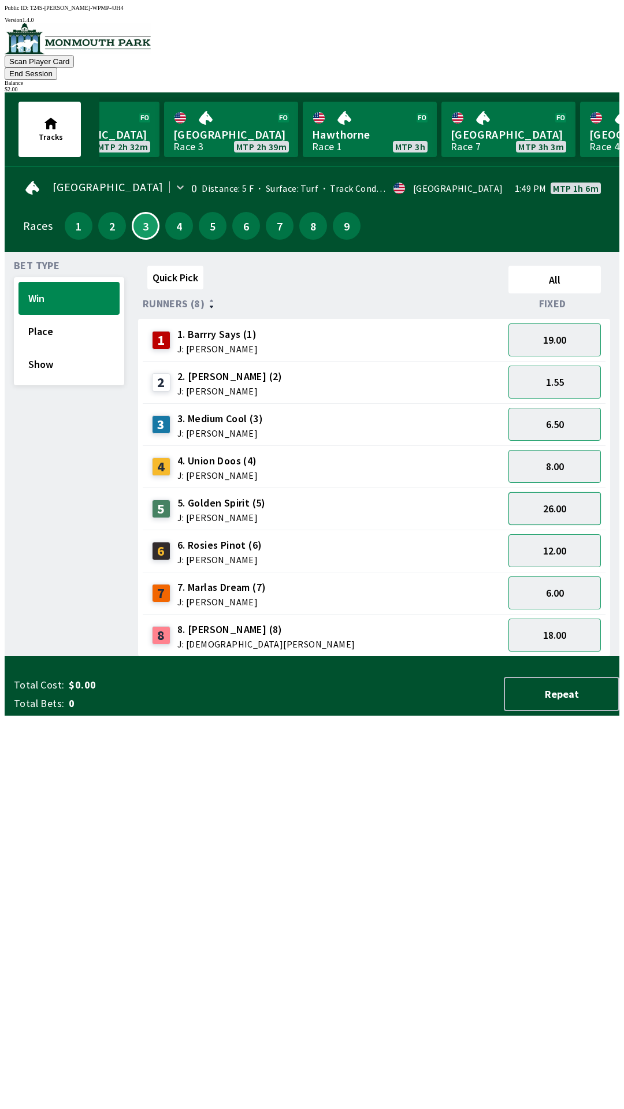
click at [583, 493] on button "26.00" at bounding box center [554, 508] width 92 height 33
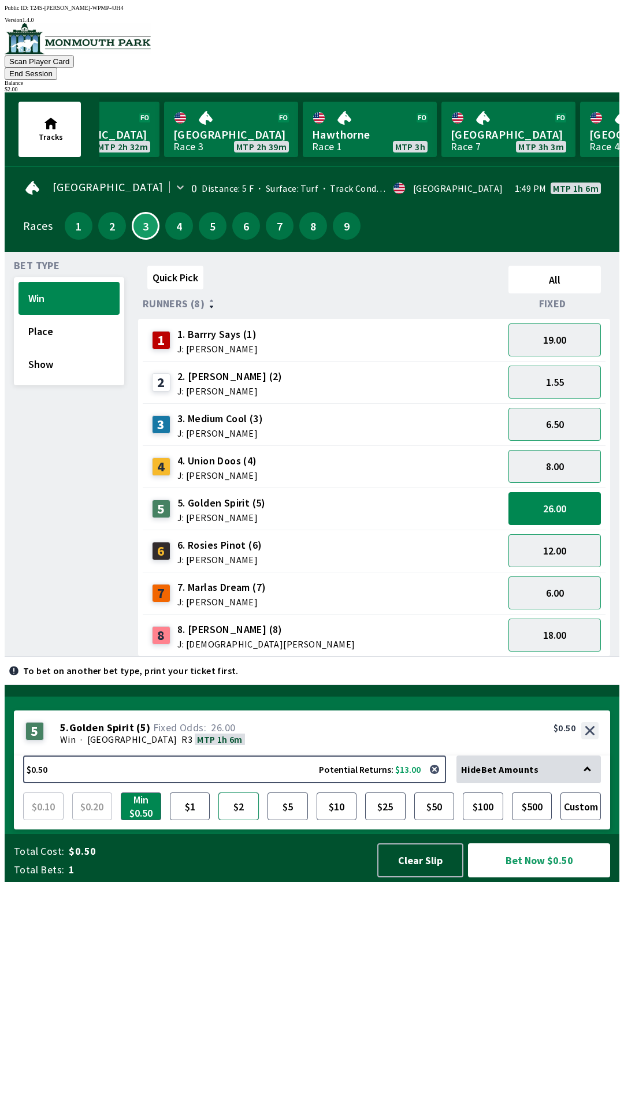
click at [245, 820] on button "$2" at bounding box center [238, 806] width 40 height 28
click at [549, 877] on button "Bet Now $2.00" at bounding box center [539, 860] width 142 height 34
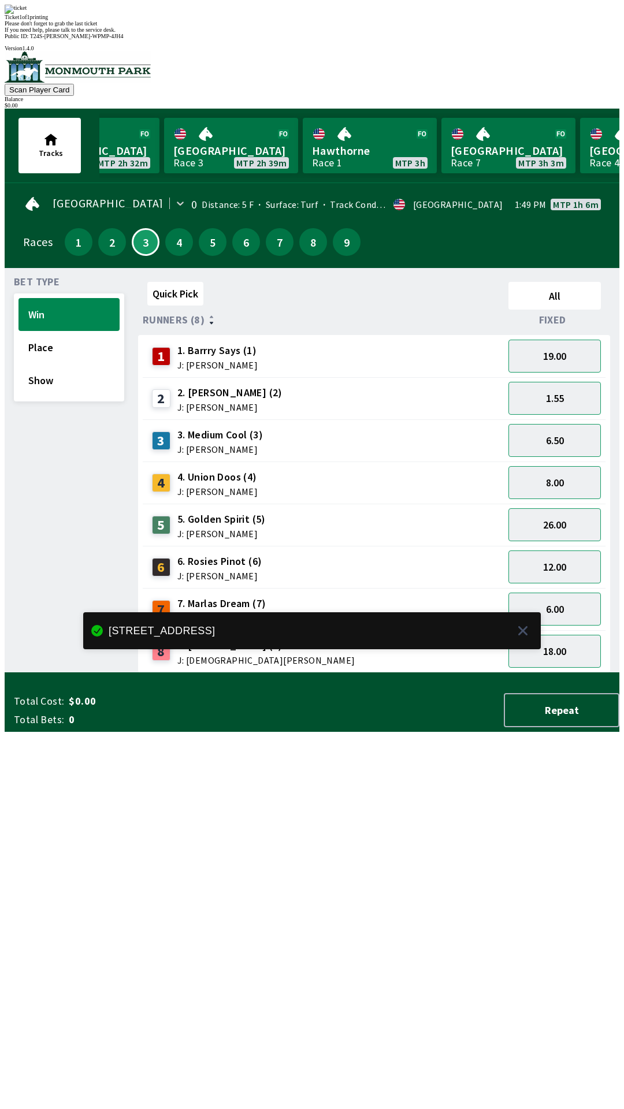
click at [369, 673] on div "Quick Pick All Runners (8) Fixed 1 1. [PERSON_NAME] Says (1) J: [PERSON_NAME] 1…" at bounding box center [378, 475] width 481 height 396
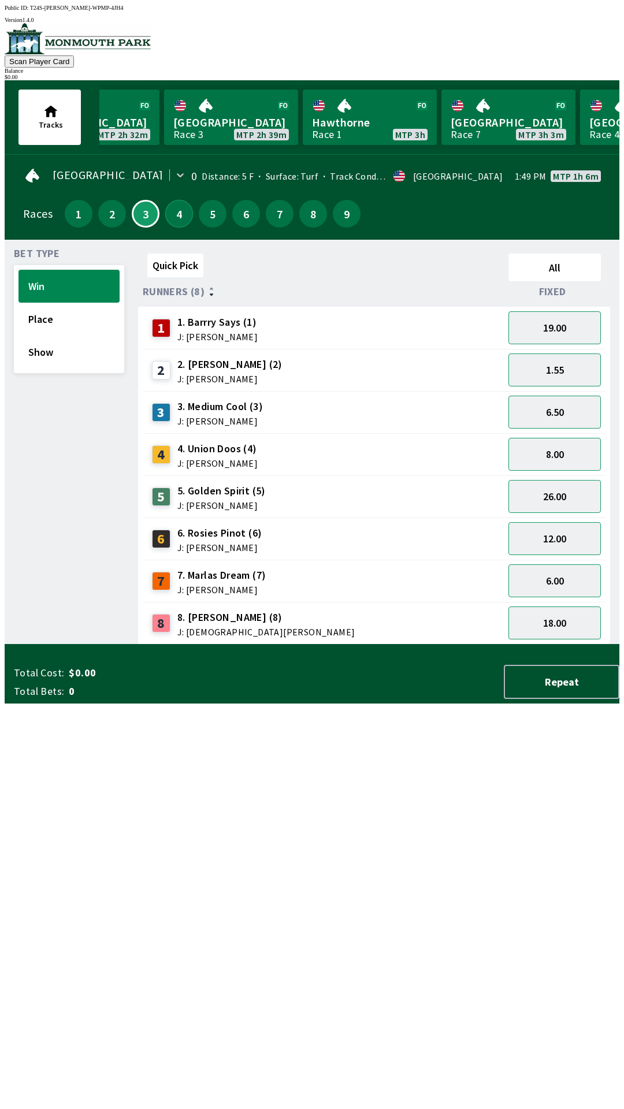
click at [184, 211] on button "4" at bounding box center [179, 214] width 28 height 28
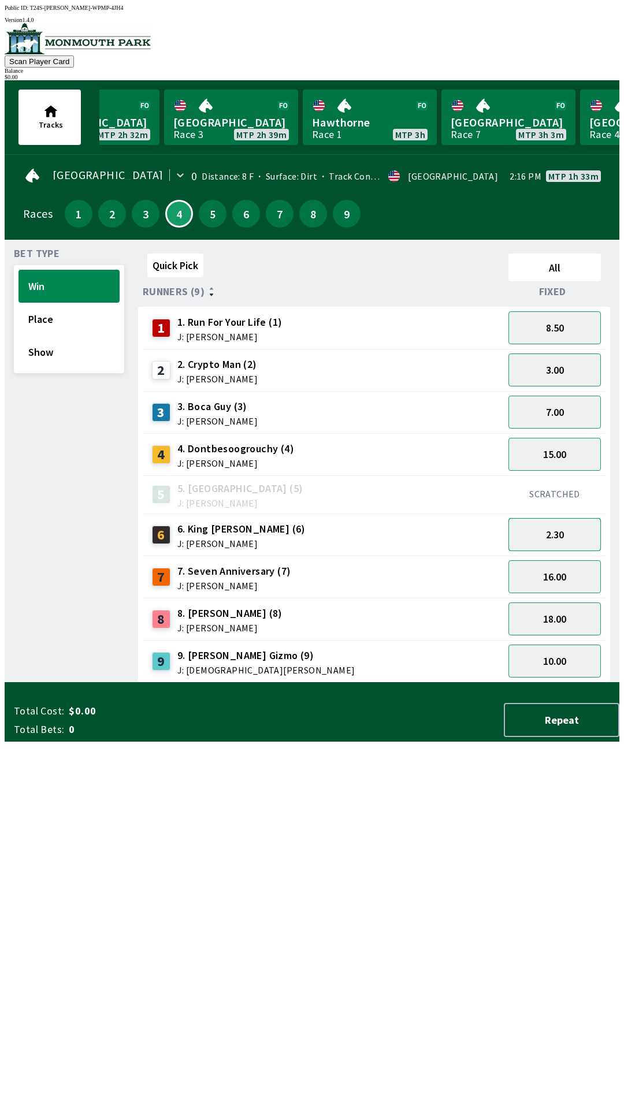
click at [568, 527] on button "2.30" at bounding box center [554, 534] width 92 height 33
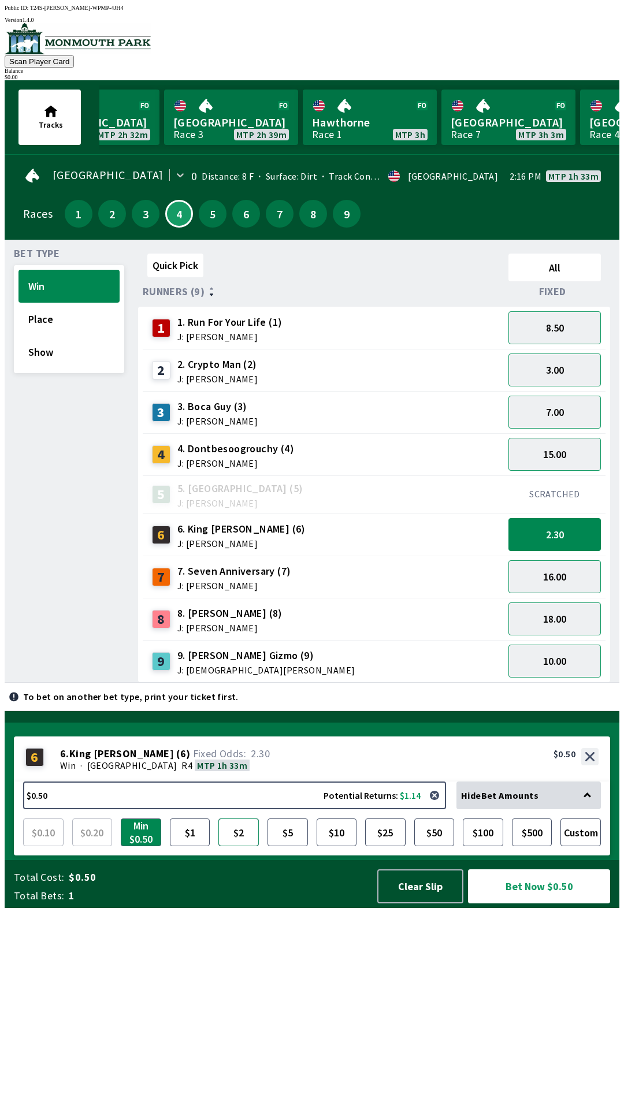
click at [227, 846] on button "$2" at bounding box center [238, 832] width 40 height 28
click at [559, 452] on button "15.00" at bounding box center [554, 454] width 92 height 33
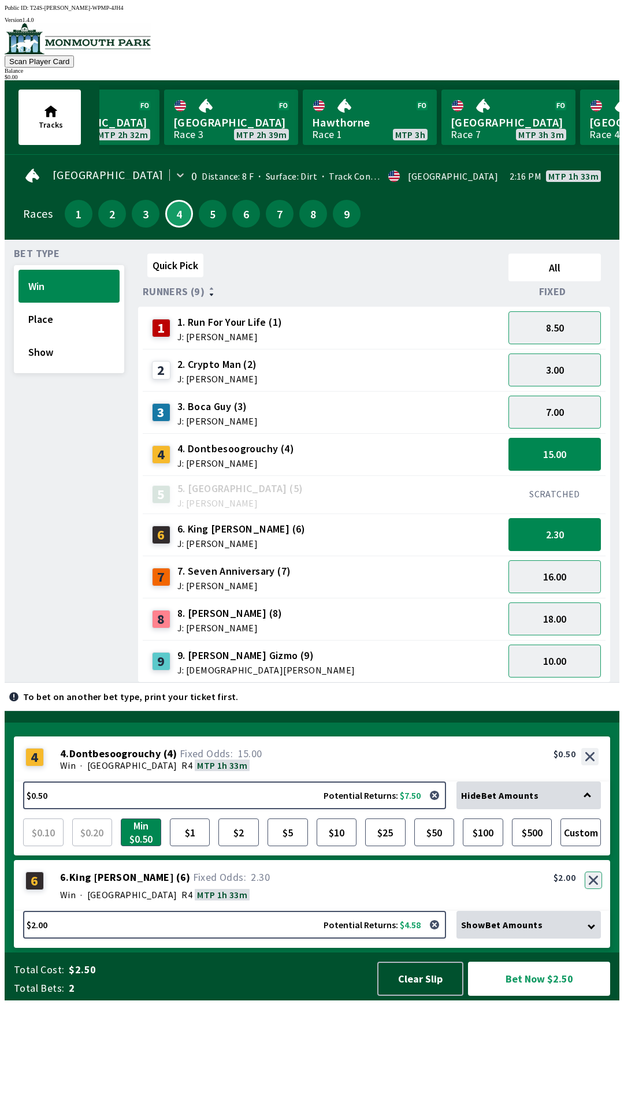
click at [598, 889] on button "button" at bounding box center [592, 879] width 17 height 17
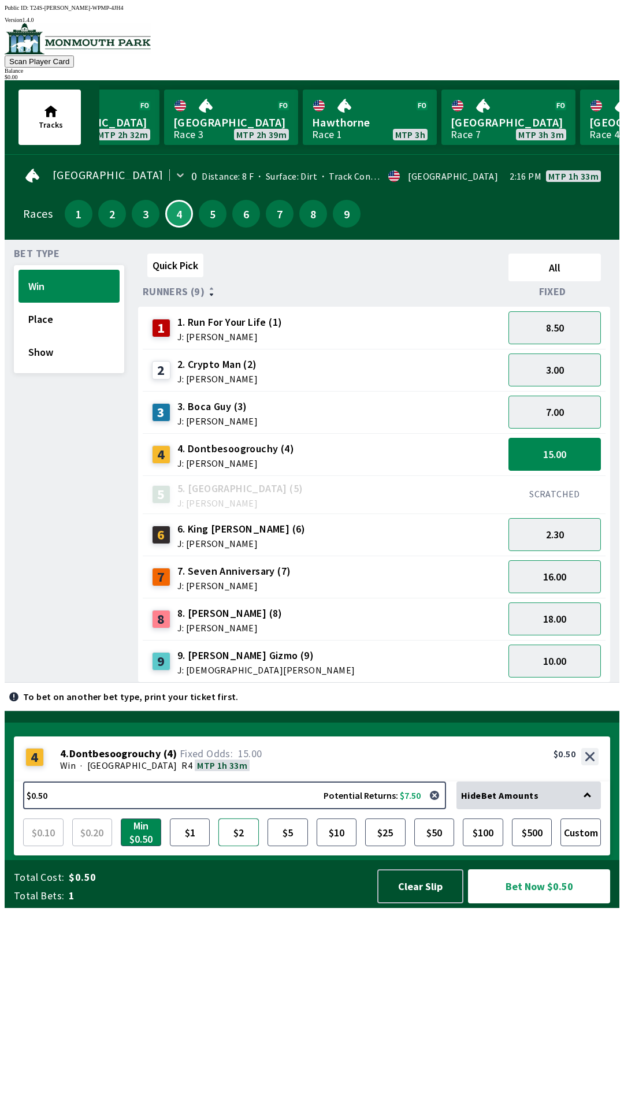
click at [249, 846] on button "$2" at bounding box center [238, 832] width 40 height 28
click at [283, 846] on button "$5" at bounding box center [287, 832] width 40 height 28
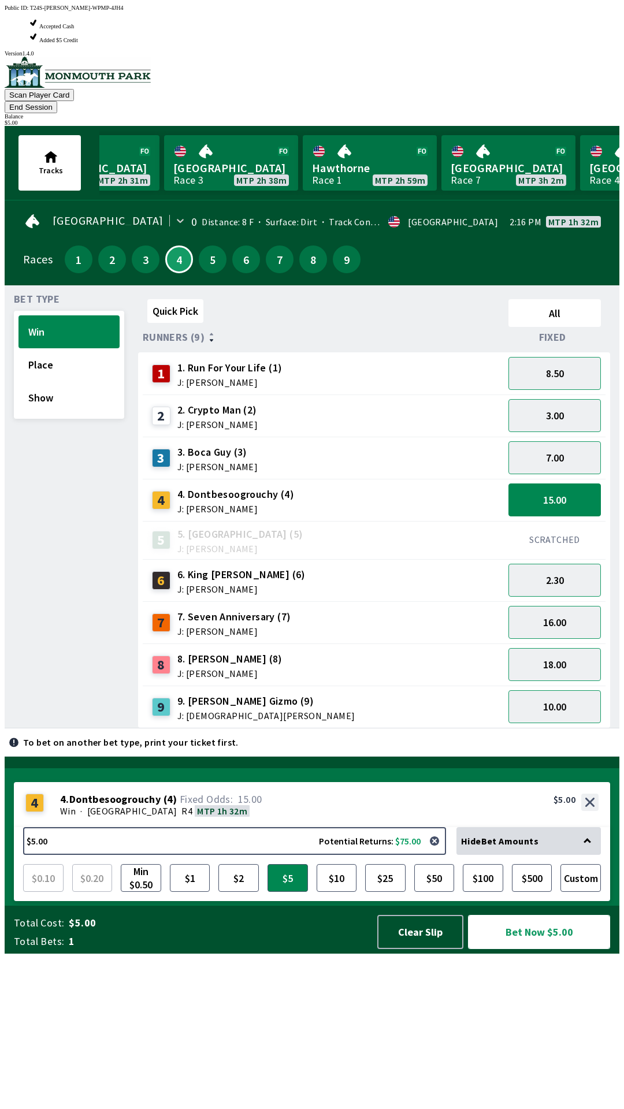
click at [568, 949] on button "Bet Now $5.00" at bounding box center [539, 932] width 142 height 34
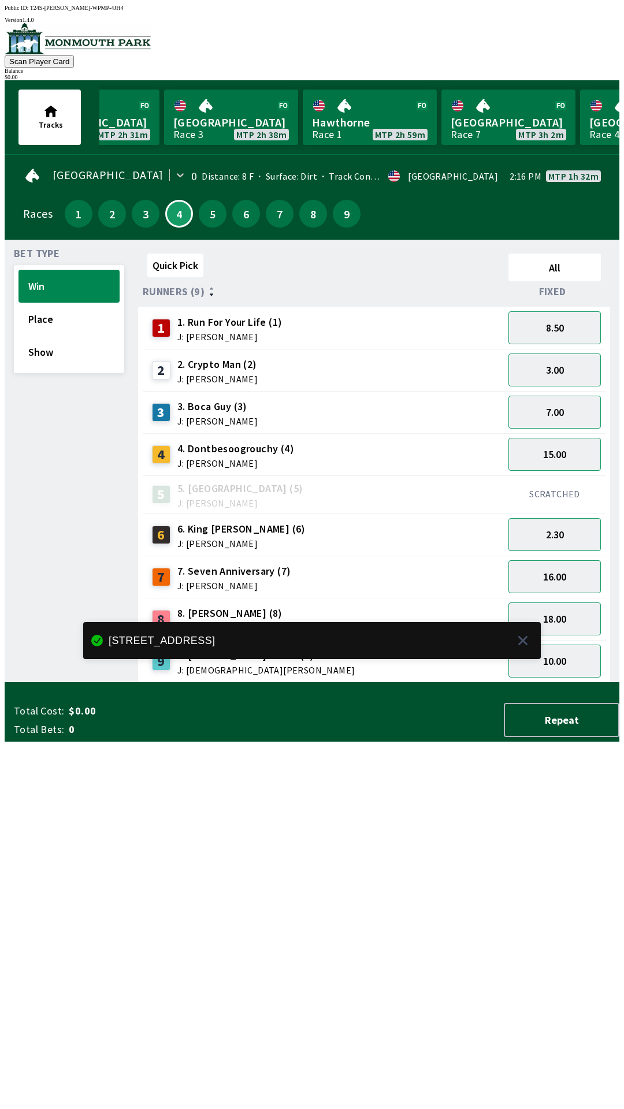
click at [458, 682] on div "Quick Pick All Runners (9) Fixed 1 1. Run For Your Life (1) J: [PERSON_NAME] 8.…" at bounding box center [378, 466] width 481 height 434
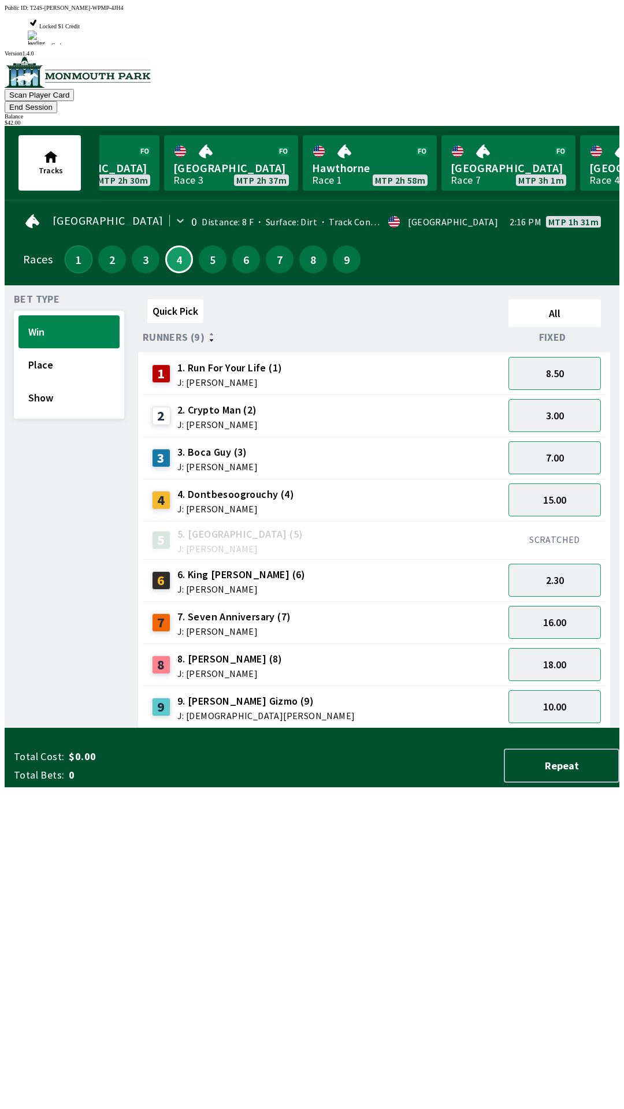
click at [74, 245] on button "1" at bounding box center [79, 259] width 28 height 28
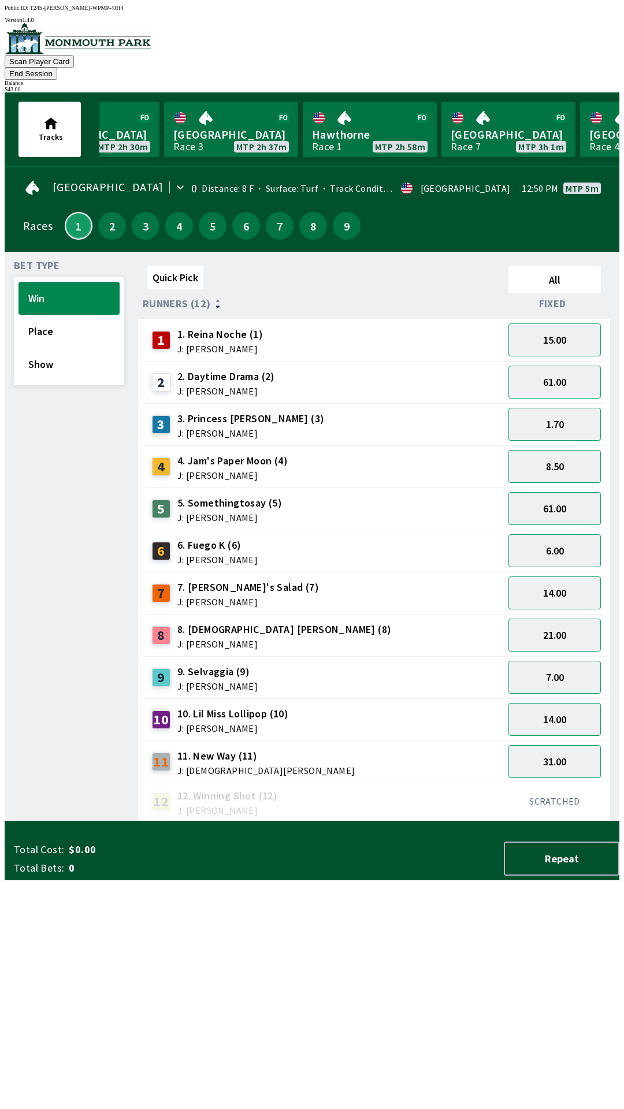
click at [75, 212] on button "1" at bounding box center [79, 226] width 28 height 28
click at [570, 408] on button "1.70" at bounding box center [554, 424] width 92 height 33
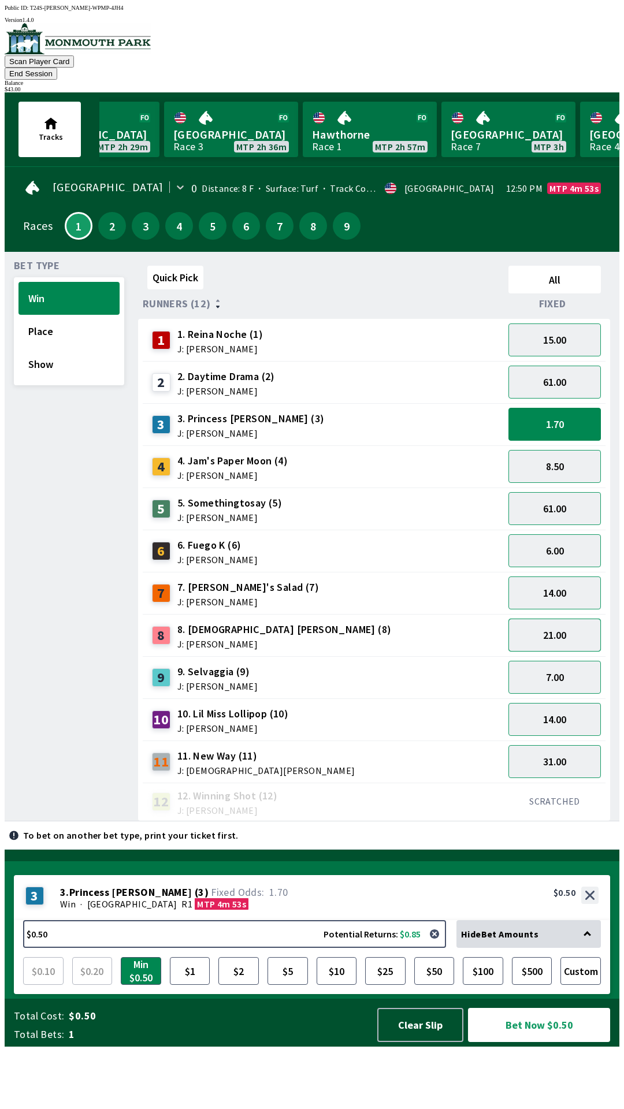
click at [568, 618] on button "21.00" at bounding box center [554, 634] width 92 height 33
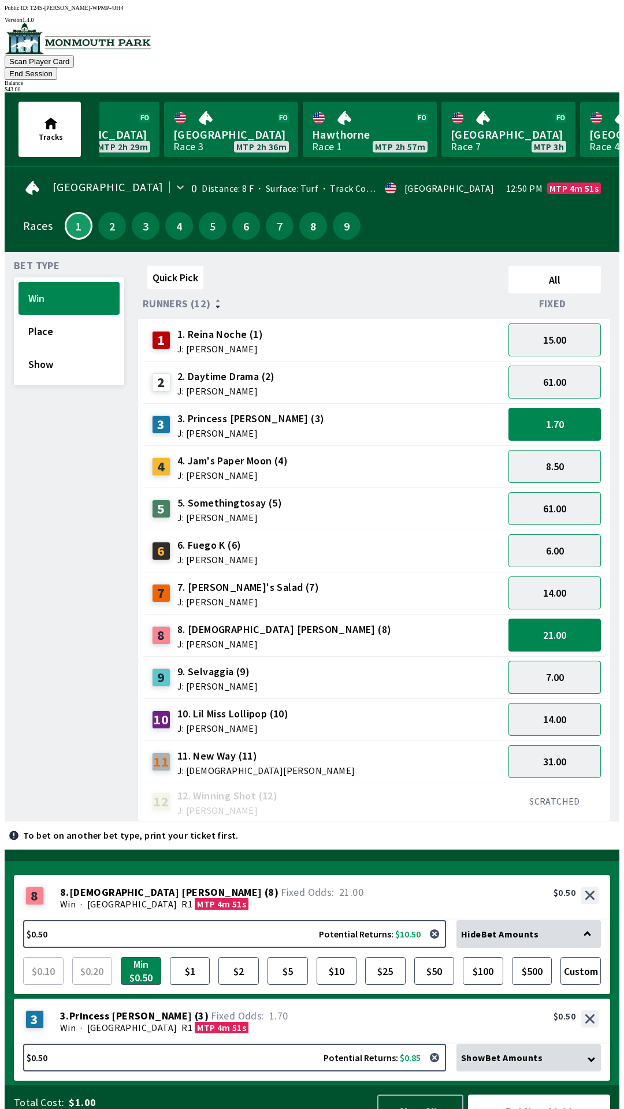
click at [577, 661] on button "7.00" at bounding box center [554, 677] width 92 height 33
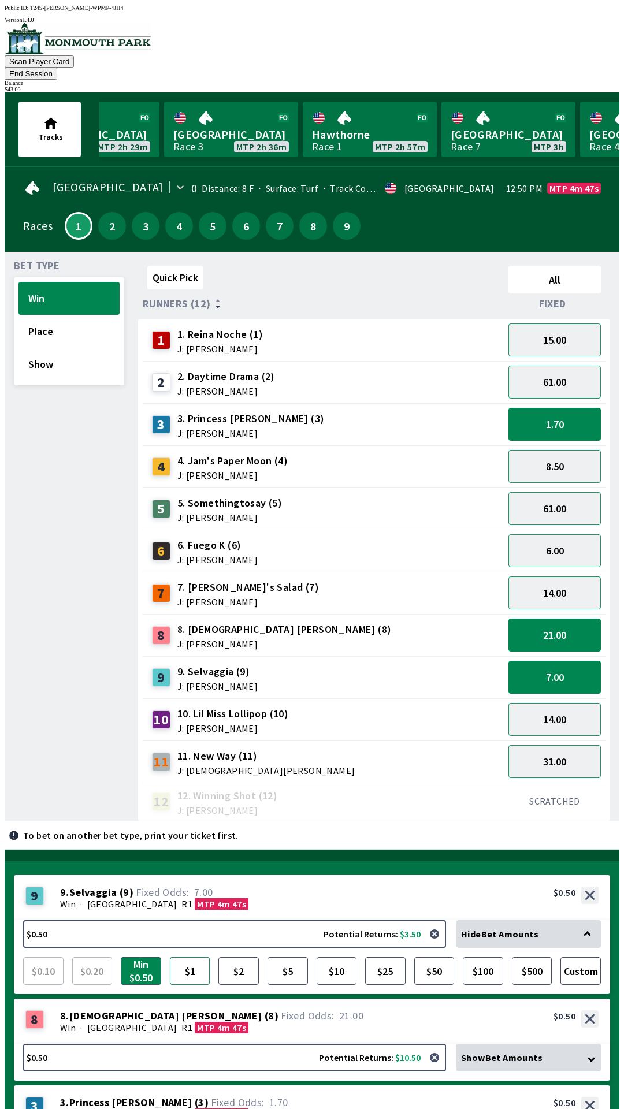
click at [185, 957] on button "$1" at bounding box center [190, 971] width 40 height 28
click at [587, 1043] on div "Show Bet Amounts" at bounding box center [528, 1057] width 144 height 28
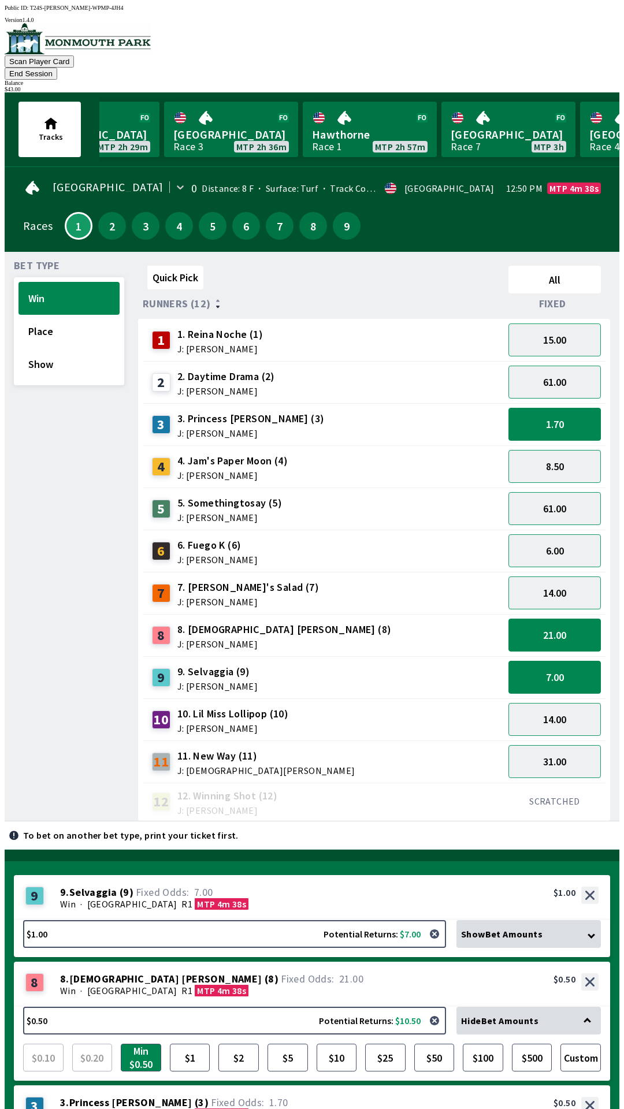
click at [588, 1006] on div "Hide Bet Amounts" at bounding box center [528, 1020] width 144 height 28
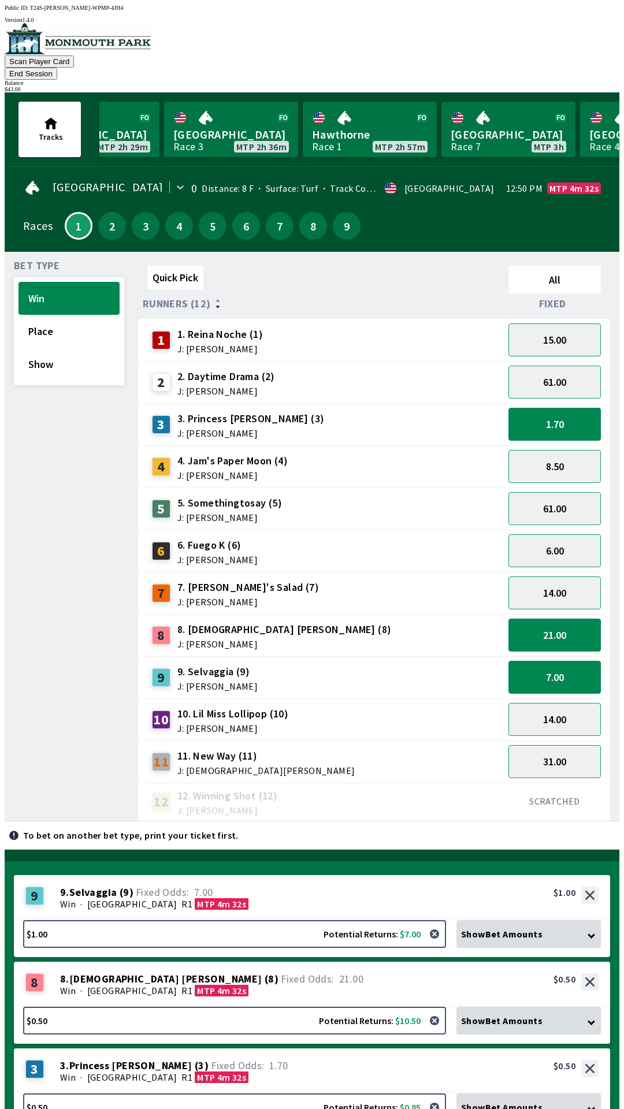
scroll to position [1, 0]
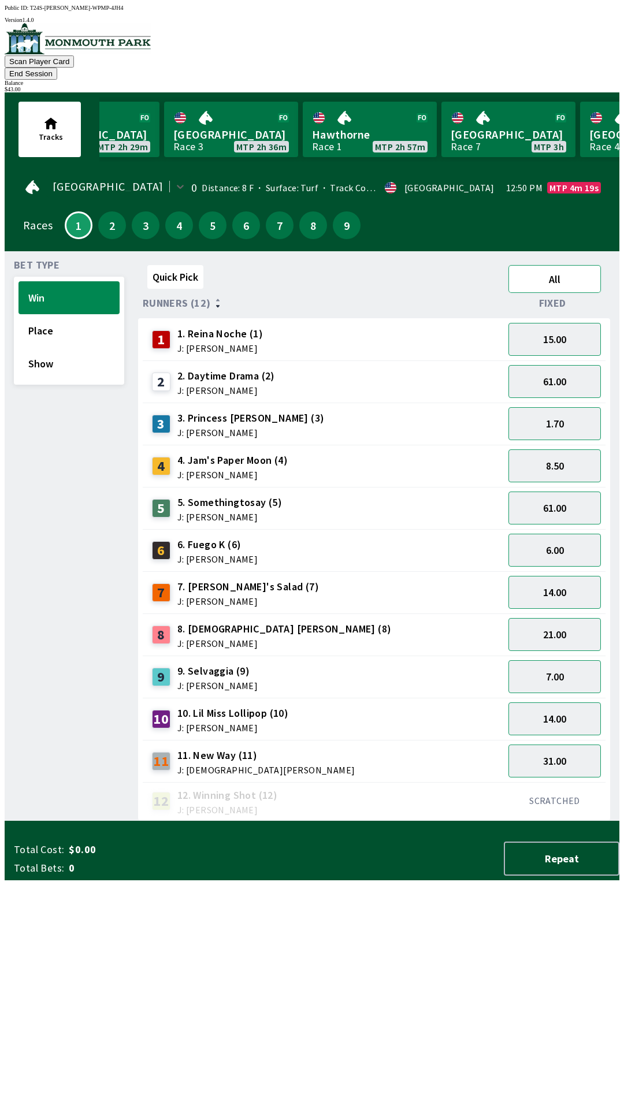
click at [555, 273] on button "All" at bounding box center [554, 279] width 92 height 28
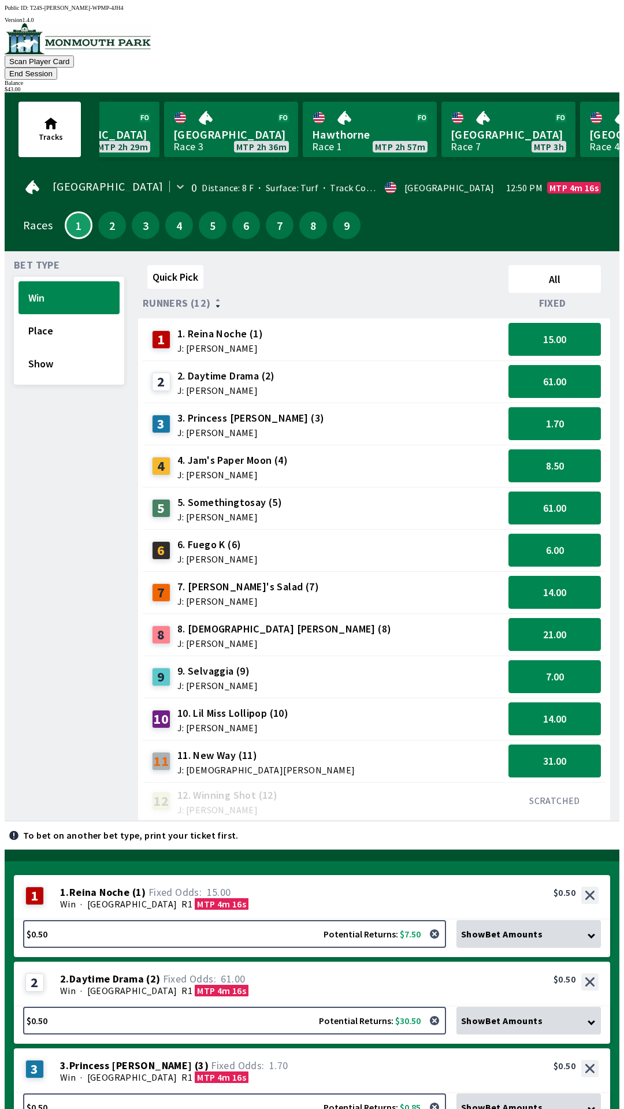
click at [583, 920] on div "Show Bet Amounts" at bounding box center [528, 934] width 144 height 28
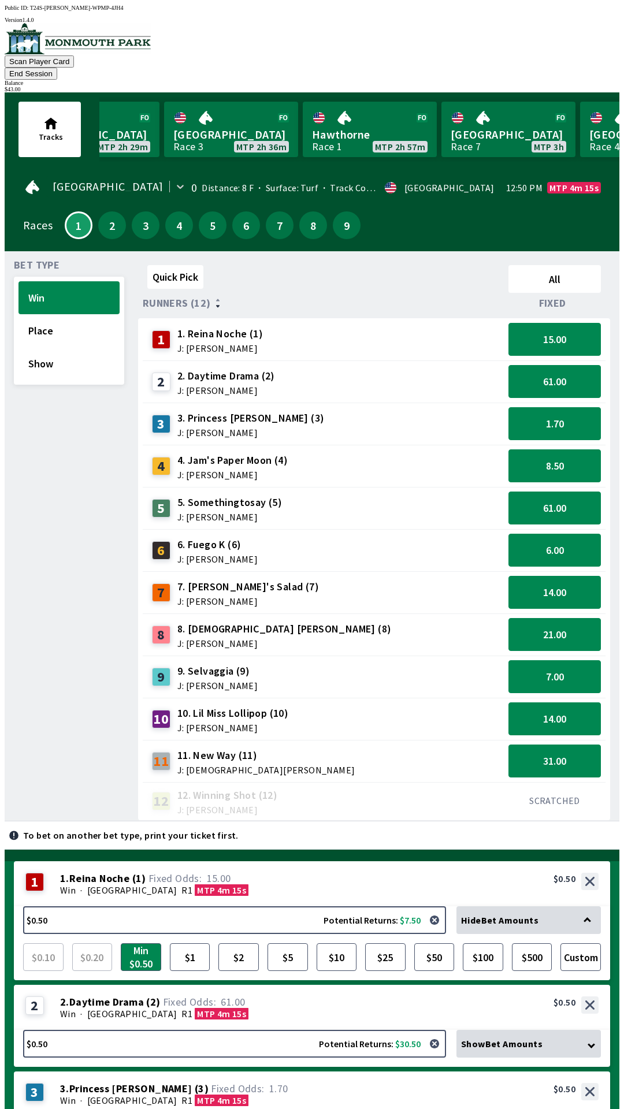
scroll to position [0, 0]
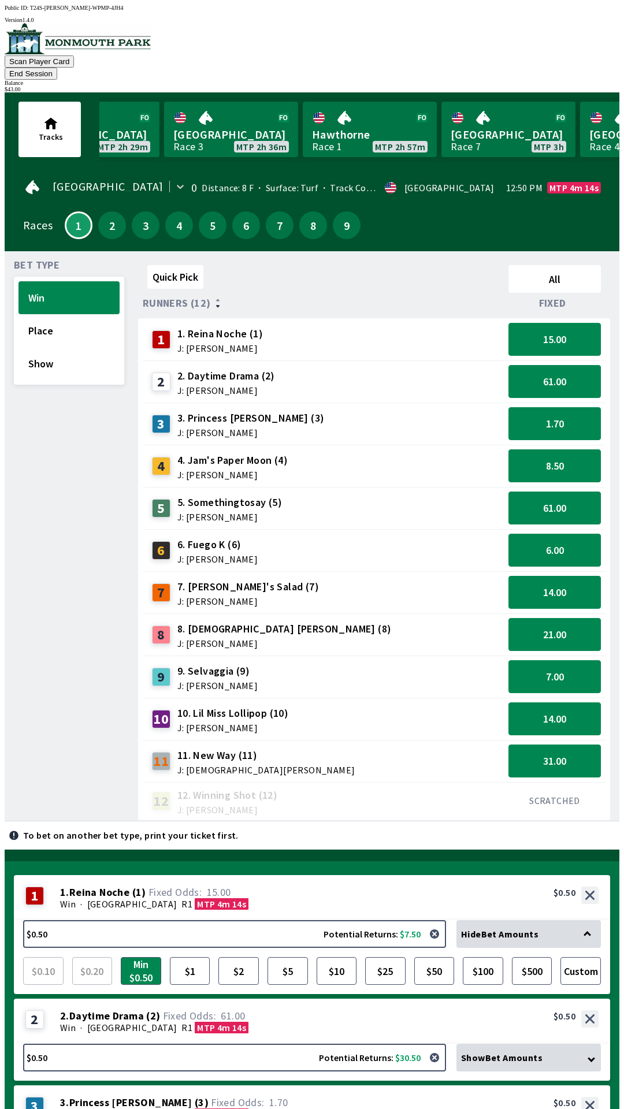
click at [578, 920] on div "Hide Bet Amounts" at bounding box center [528, 934] width 144 height 28
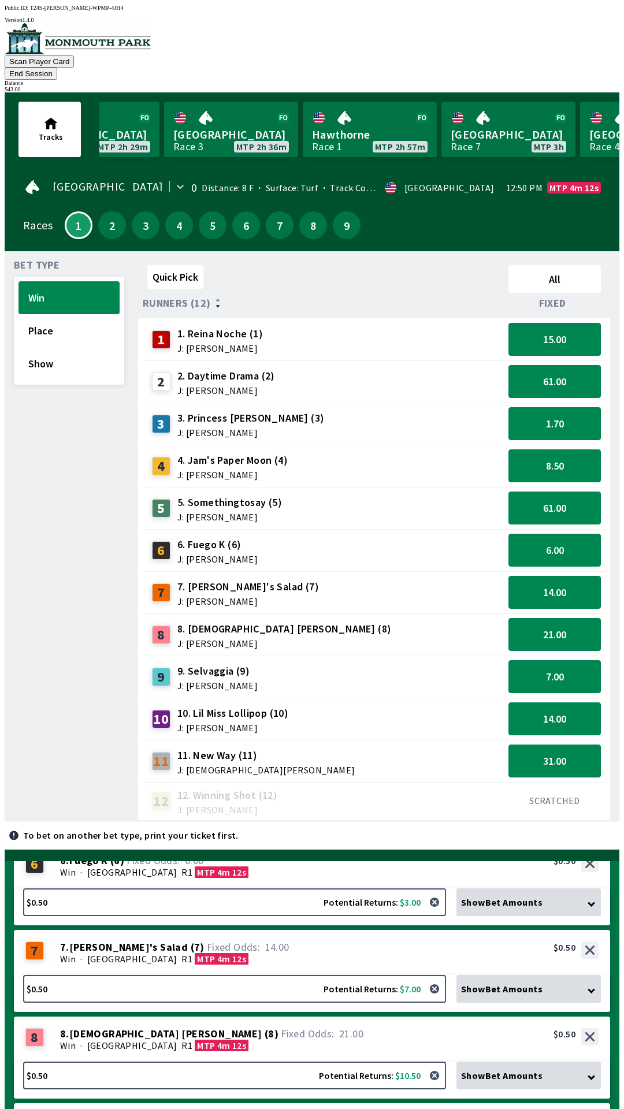
scroll to position [468, 0]
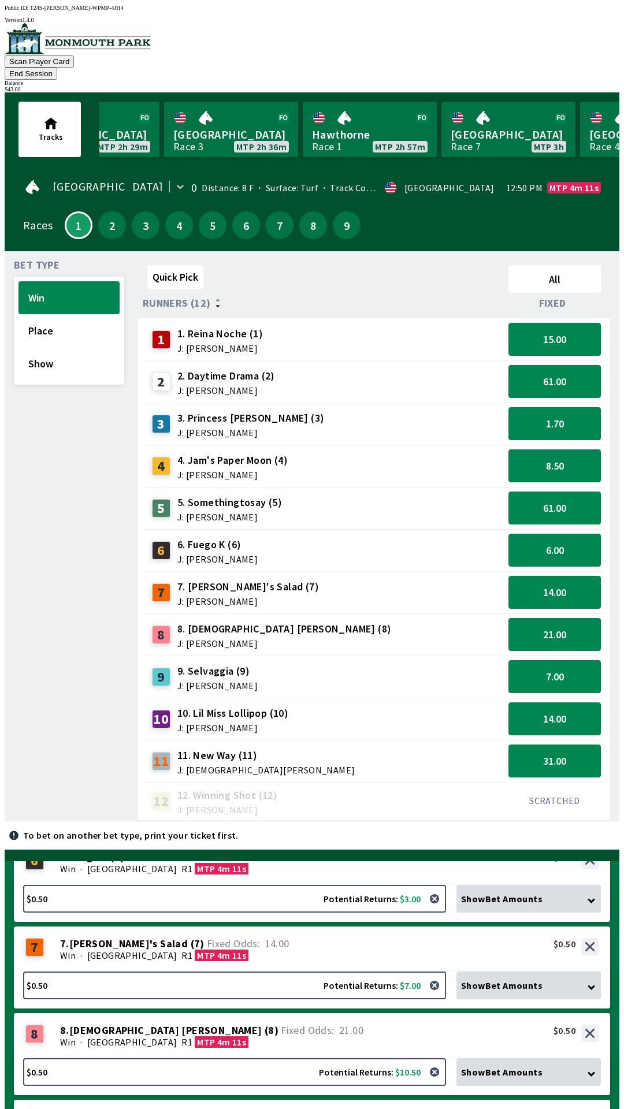
click at [339, 1108] on div "Win · [GEOGRAPHIC_DATA] R1 MTP 4m 11s" at bounding box center [329, 1128] width 538 height 12
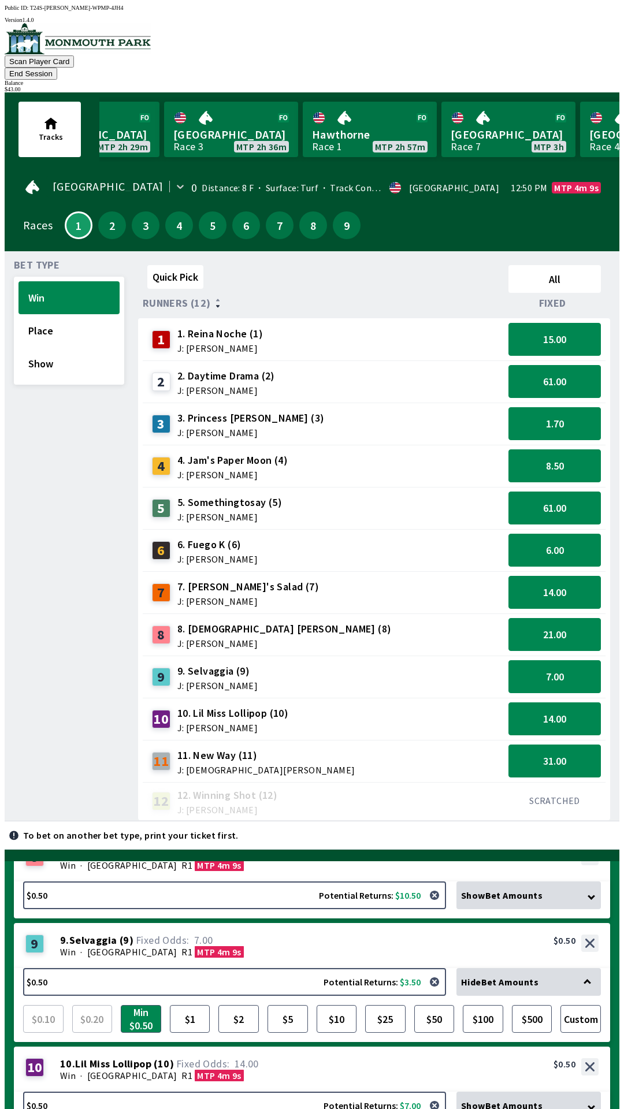
scroll to position [495, 0]
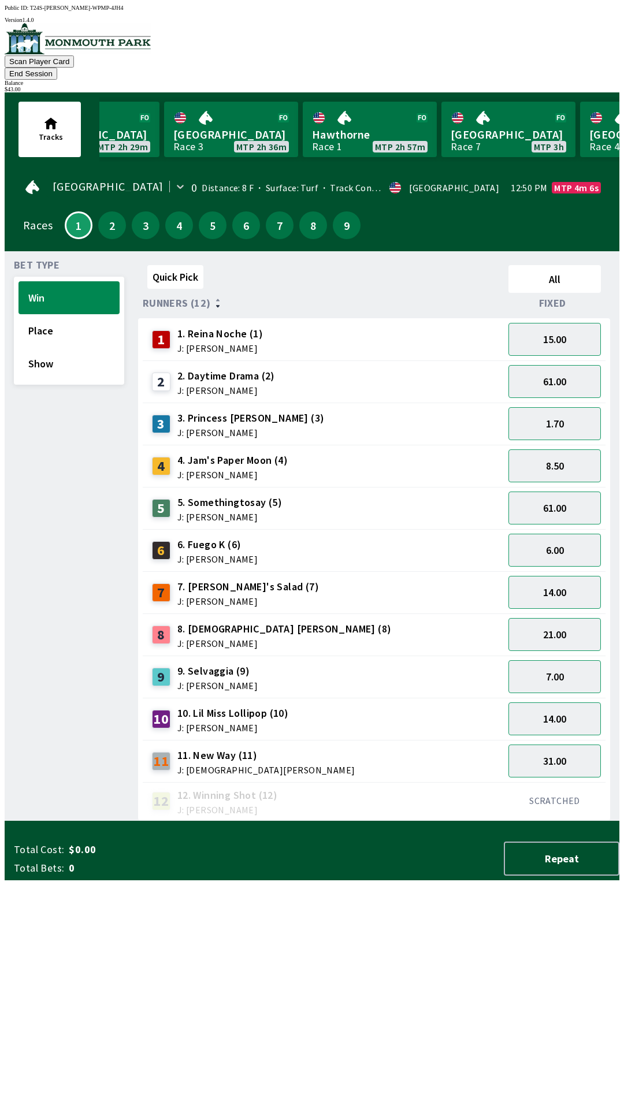
scroll to position [0, 0]
click at [57, 68] on button "End Session" at bounding box center [31, 74] width 53 height 12
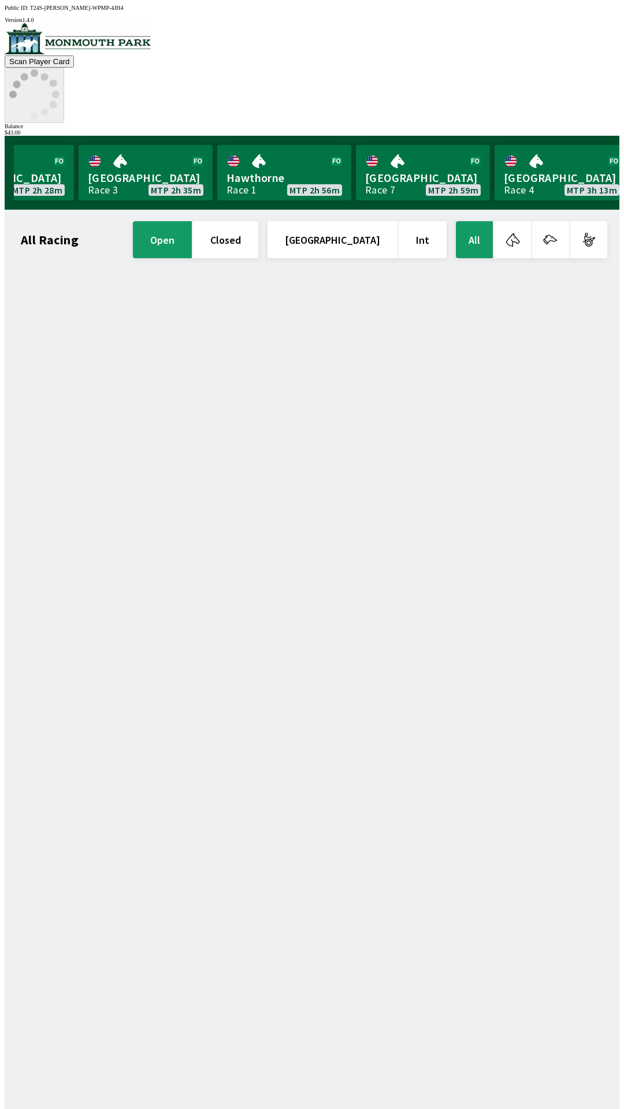
click at [48, 108] on circle at bounding box center [44, 112] width 8 height 8
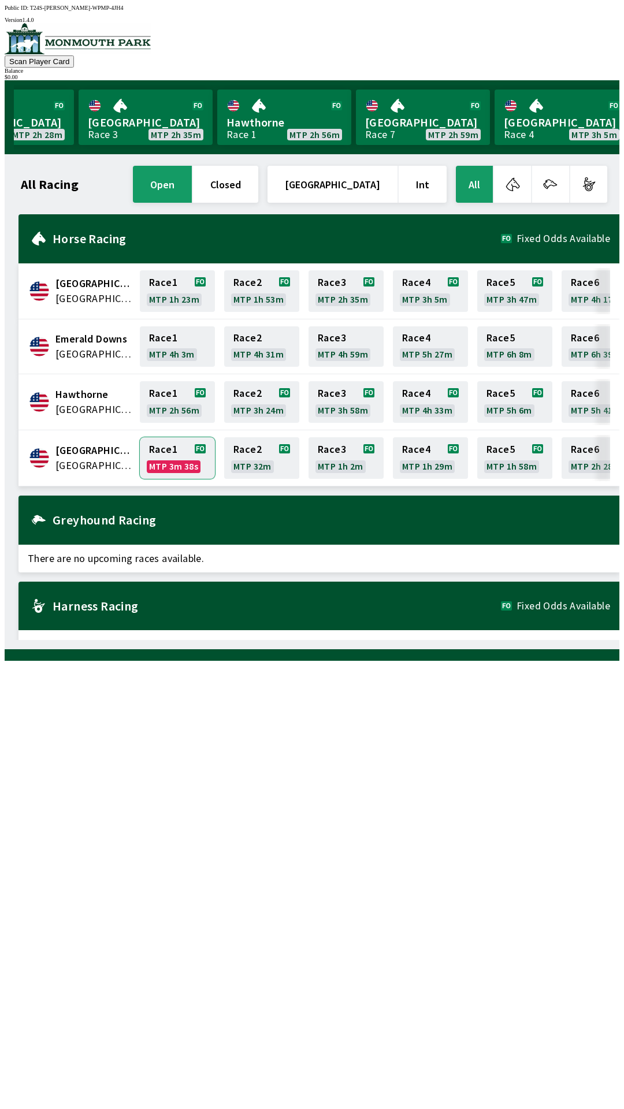
click at [172, 453] on link "Race 1 MTP 3m 38s" at bounding box center [177, 458] width 75 height 42
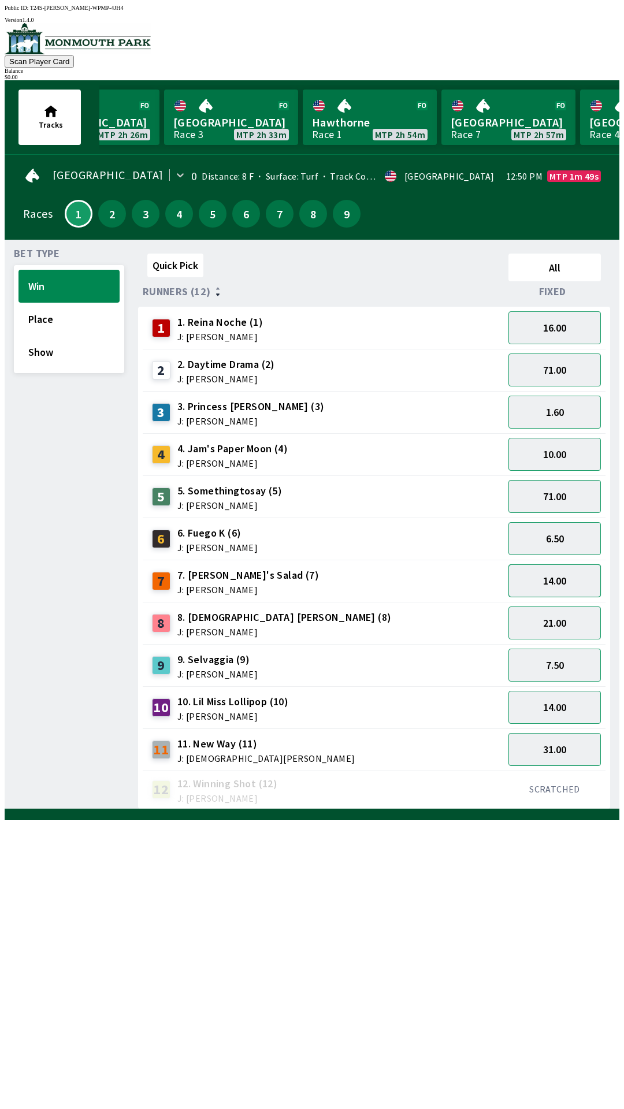
click at [558, 573] on button "14.00" at bounding box center [554, 580] width 92 height 33
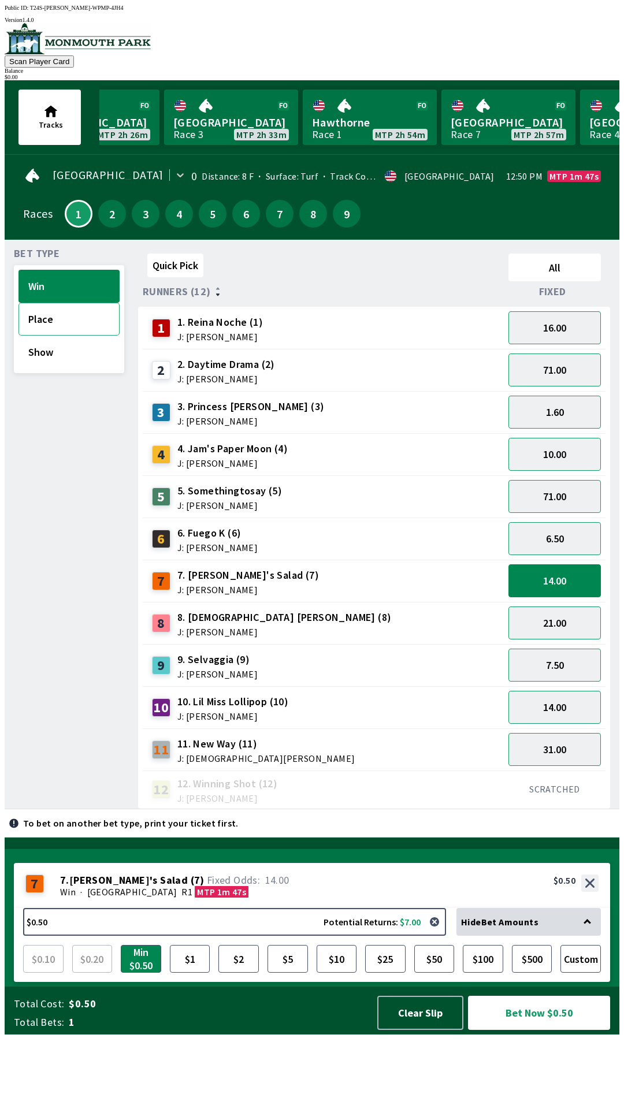
click at [56, 312] on button "Place" at bounding box center [68, 319] width 101 height 33
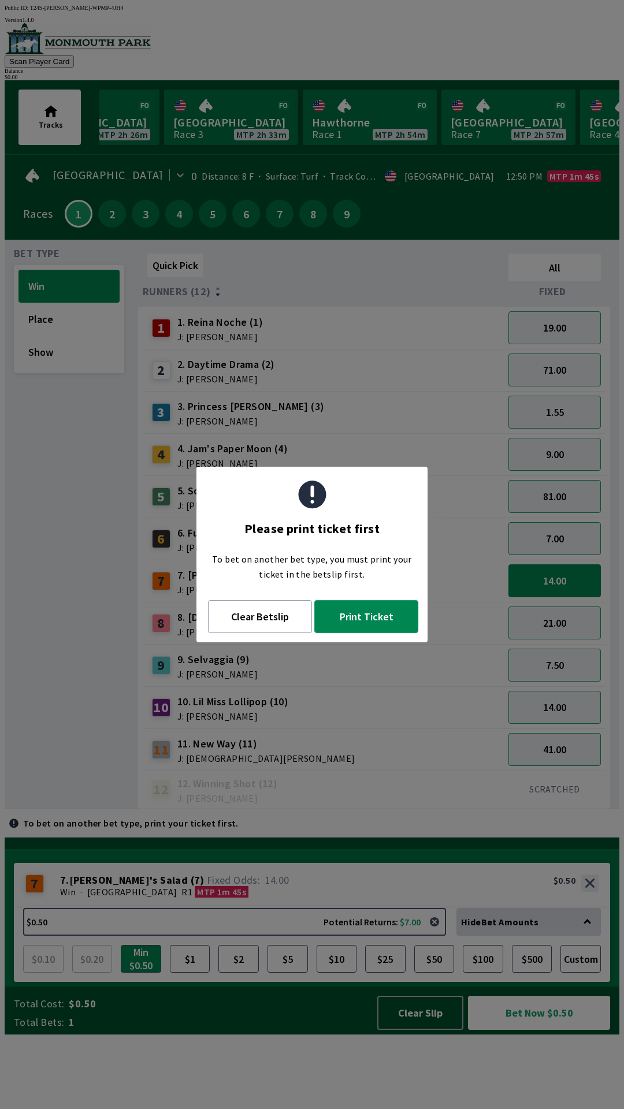
click at [364, 617] on button "Print Ticket" at bounding box center [366, 616] width 104 height 33
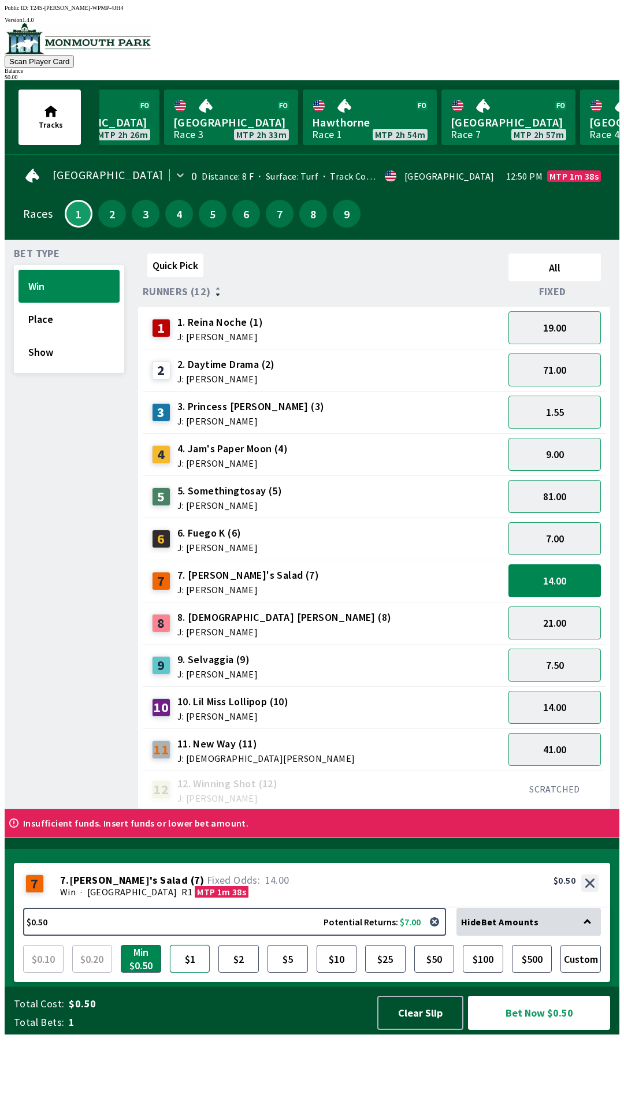
click at [189, 972] on button "$1" at bounding box center [190, 959] width 40 height 28
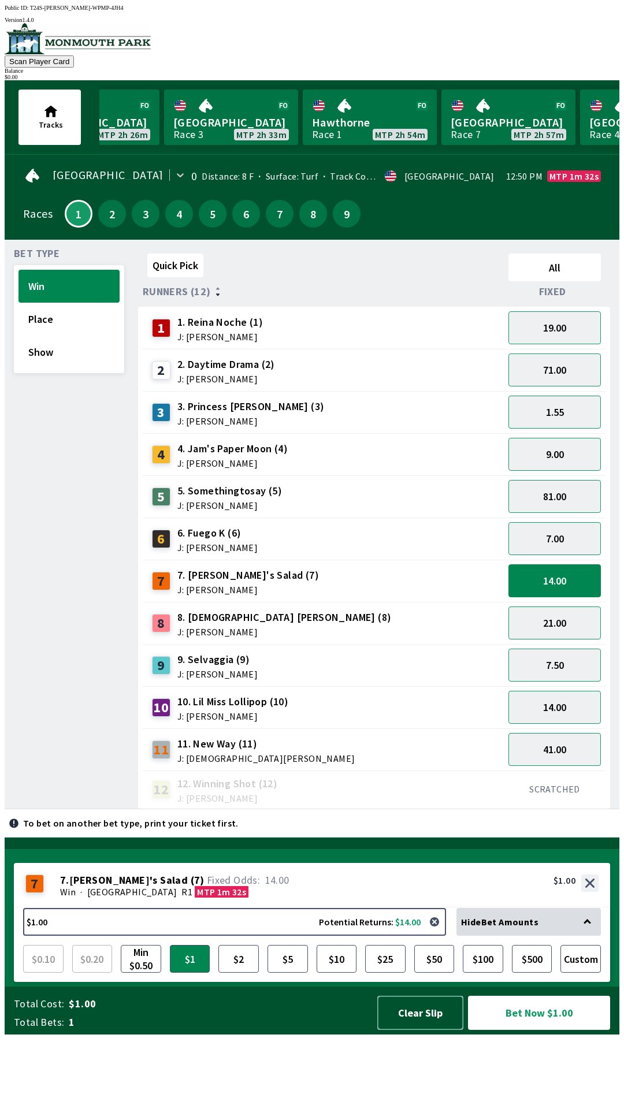
click at [426, 1029] on button "Clear Slip" at bounding box center [420, 1012] width 86 height 34
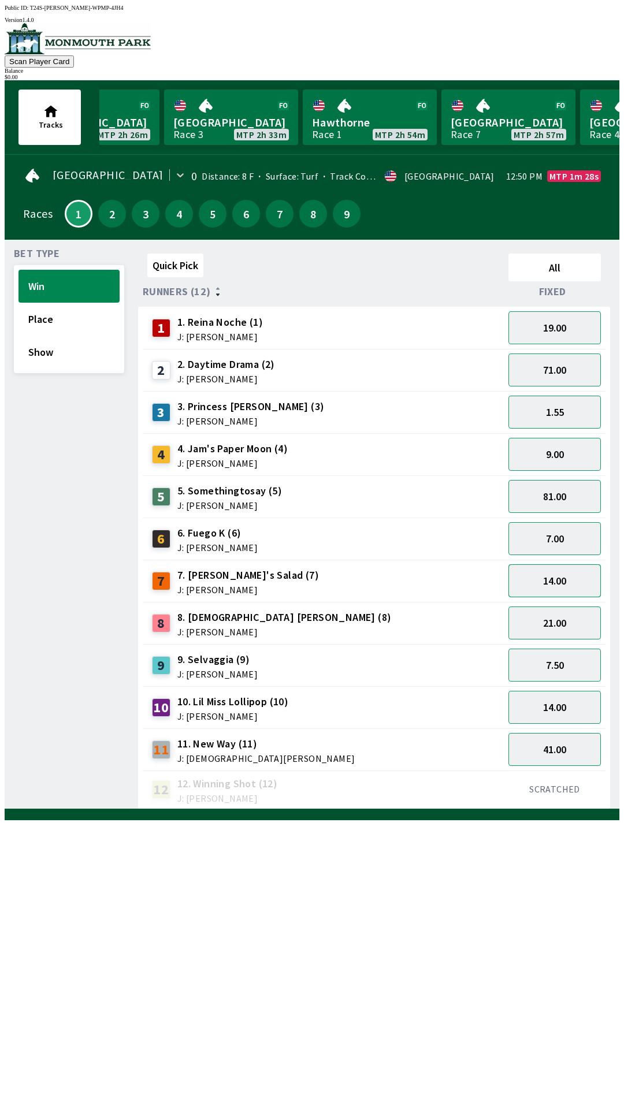
click at [569, 575] on button "14.00" at bounding box center [554, 580] width 92 height 33
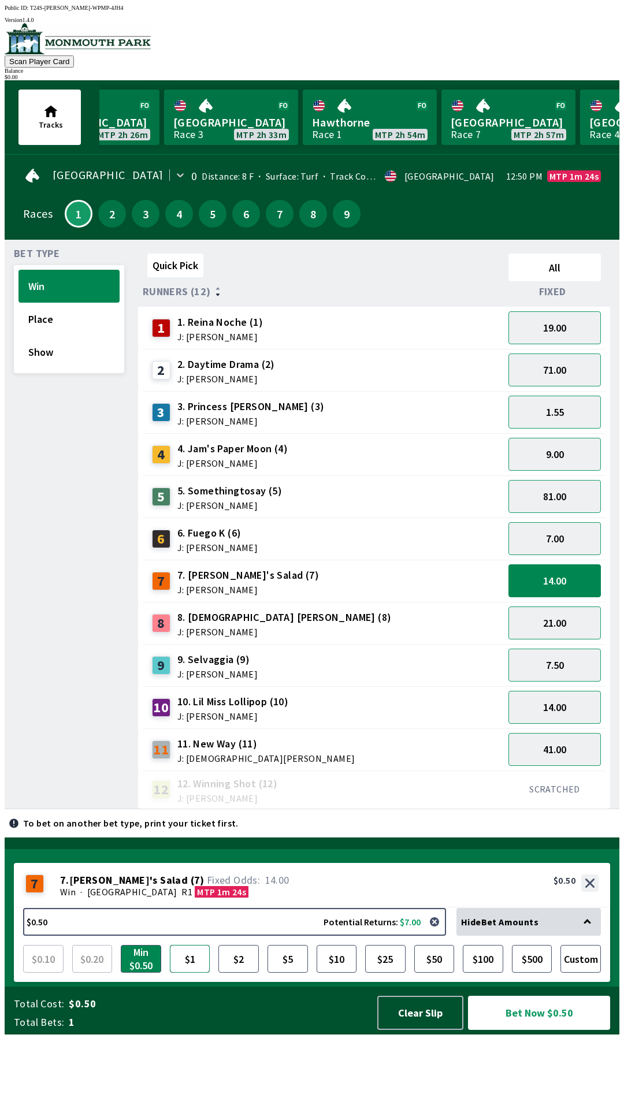
click at [183, 972] on button "$1" at bounding box center [190, 959] width 40 height 28
click at [568, 1029] on button "Bet Now $1.00" at bounding box center [539, 1012] width 142 height 34
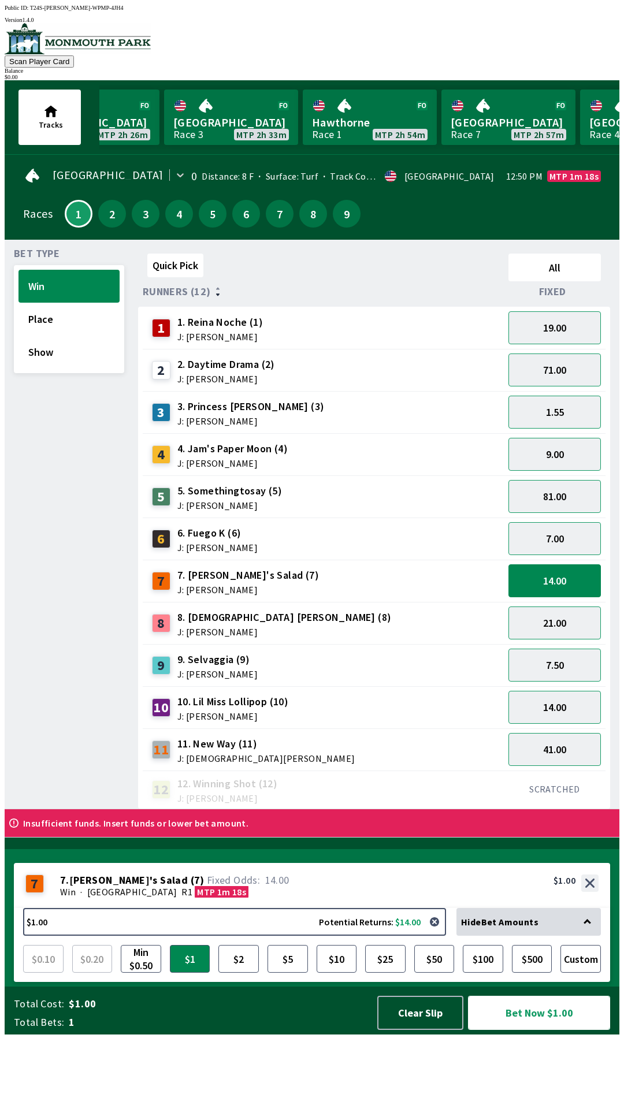
click at [468, 995] on button "Bet Now $1.00" at bounding box center [539, 1012] width 142 height 34
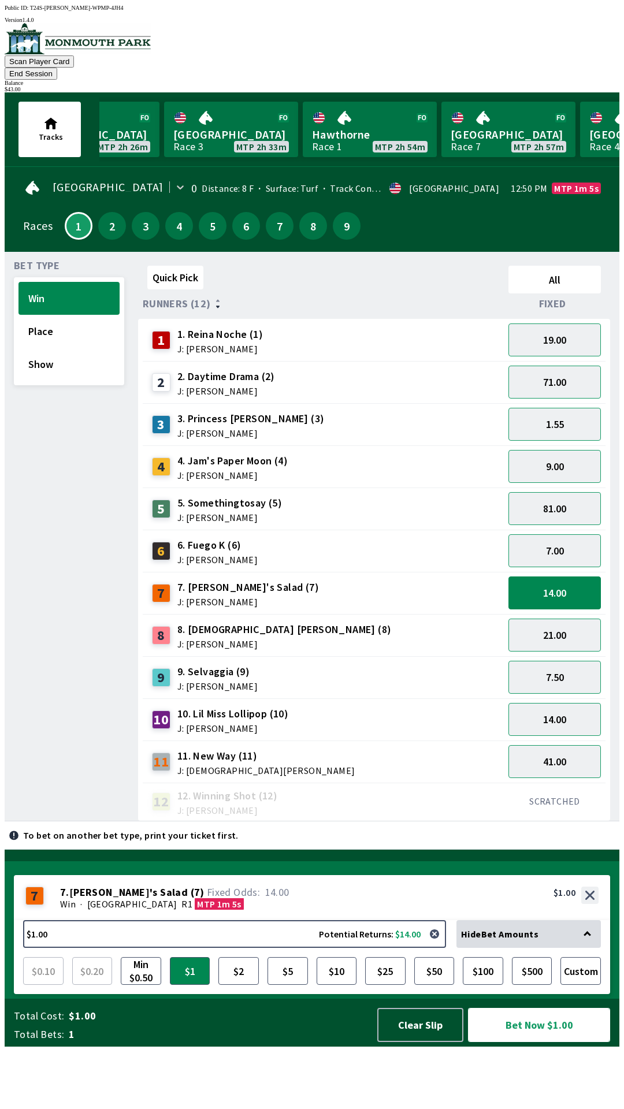
click at [525, 1042] on button "Bet Now $1.00" at bounding box center [539, 1025] width 142 height 34
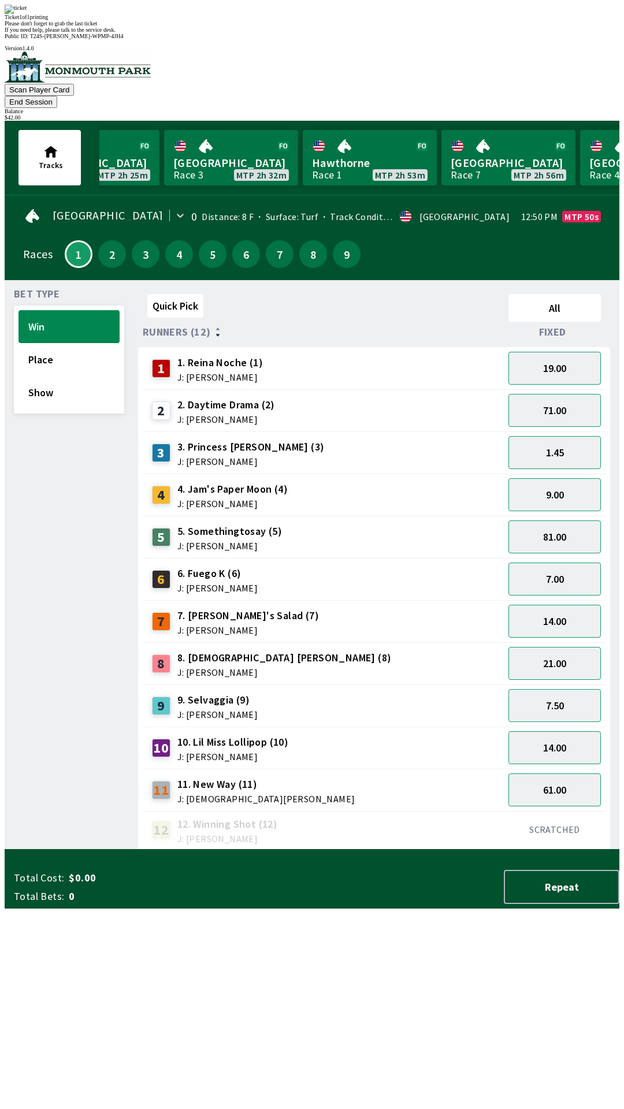
click at [487, 849] on div "Quick Pick All Runners (12) Fixed 1 1. Reina Noche (1) J: [PERSON_NAME] 19.00 2…" at bounding box center [378, 569] width 481 height 560
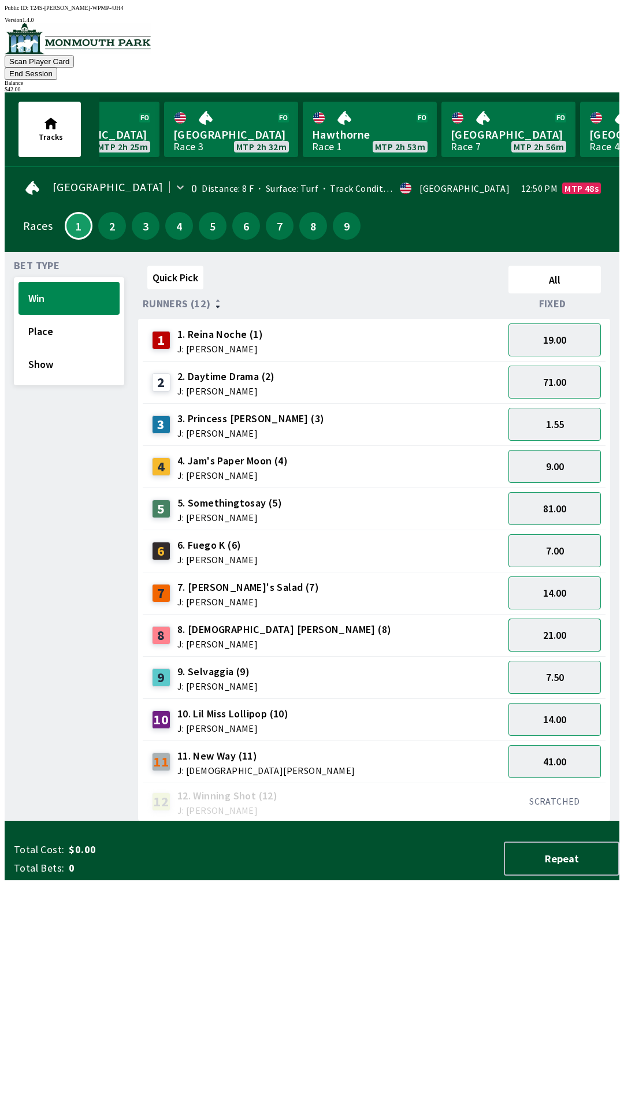
click at [577, 618] on button "21.00" at bounding box center [554, 634] width 92 height 33
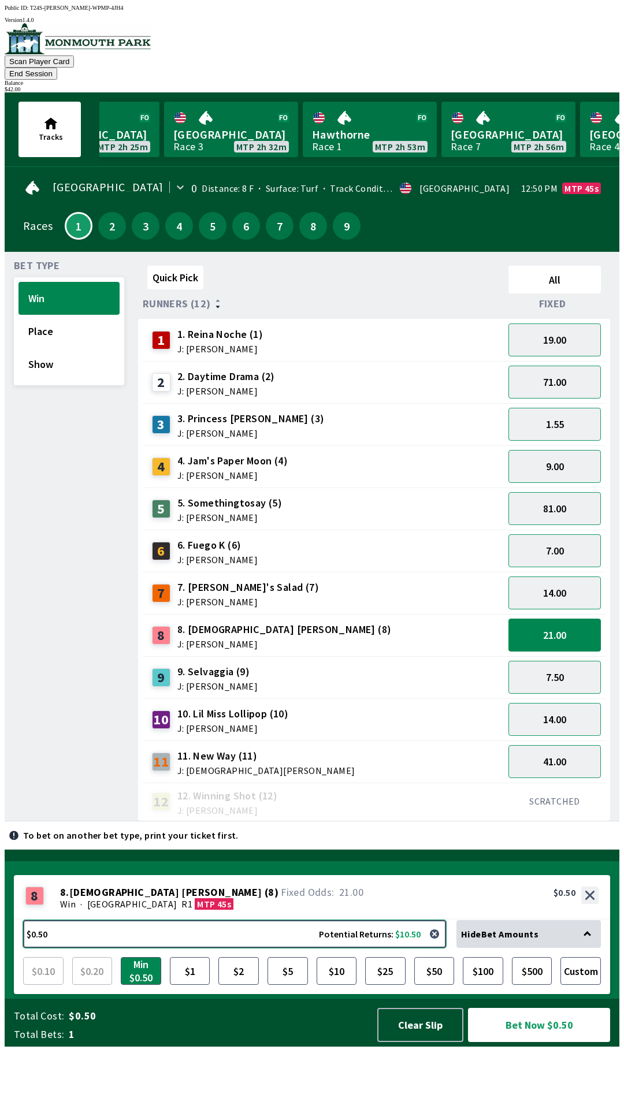
click at [198, 947] on button "$0.50 Potential Returns: $10.50" at bounding box center [234, 934] width 423 height 28
click at [228, 984] on button "$2" at bounding box center [238, 971] width 40 height 28
click at [73, 315] on button "Place" at bounding box center [68, 331] width 101 height 33
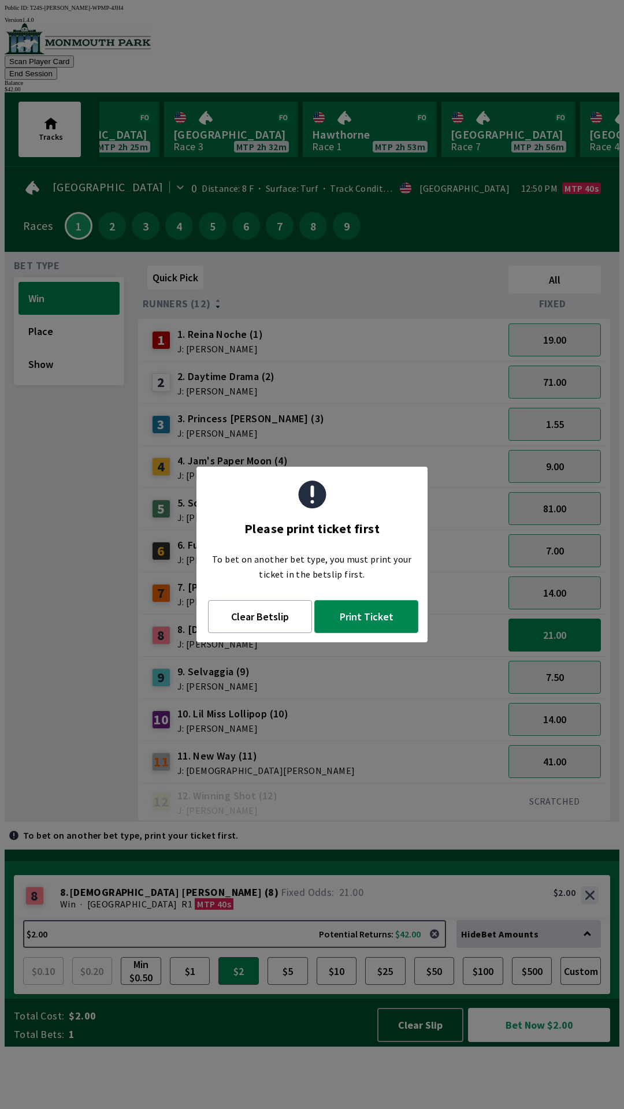
click at [380, 608] on button "Print Ticket" at bounding box center [366, 616] width 104 height 33
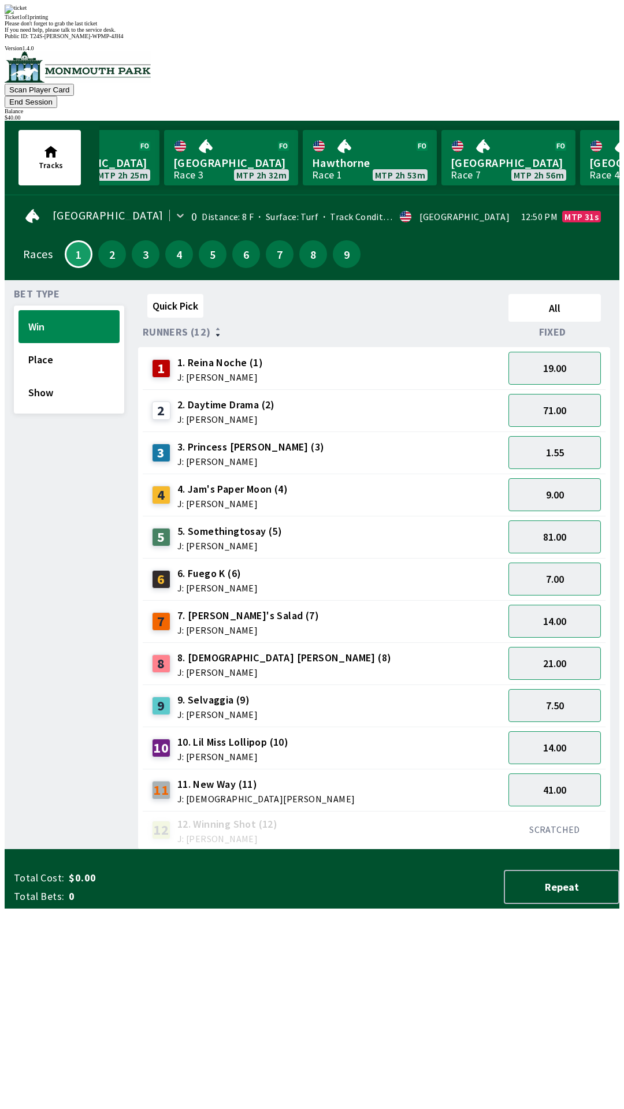
click at [527, 849] on div "Quick Pick All Runners (12) Fixed 1 1. Reina Noche (1) J: [PERSON_NAME] 19.00 2…" at bounding box center [378, 569] width 481 height 560
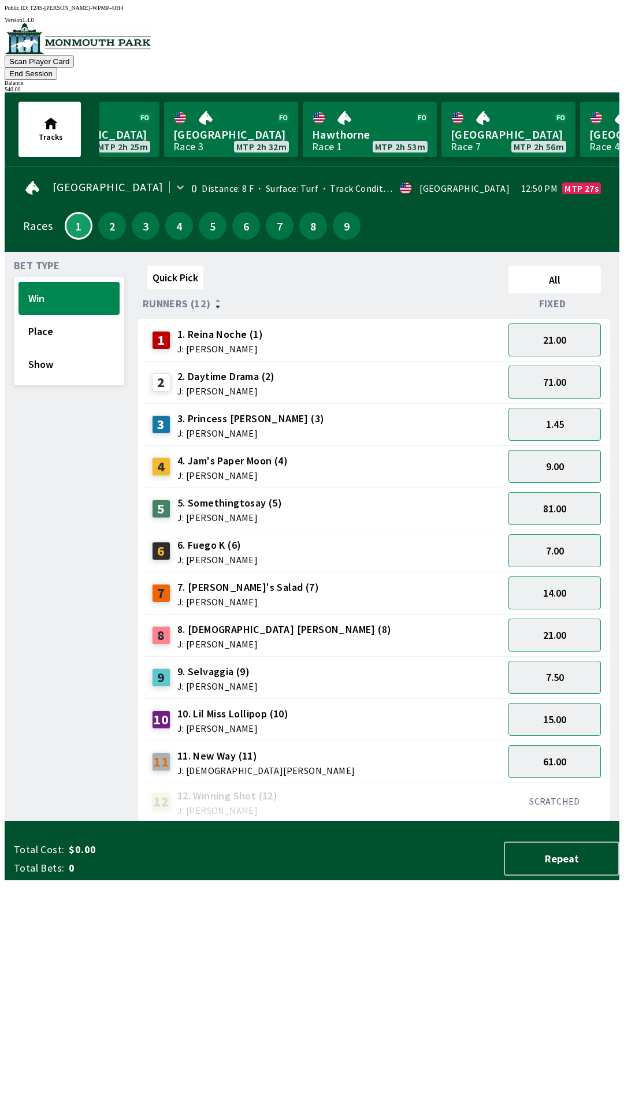
click at [57, 68] on button "End Session" at bounding box center [31, 74] width 53 height 12
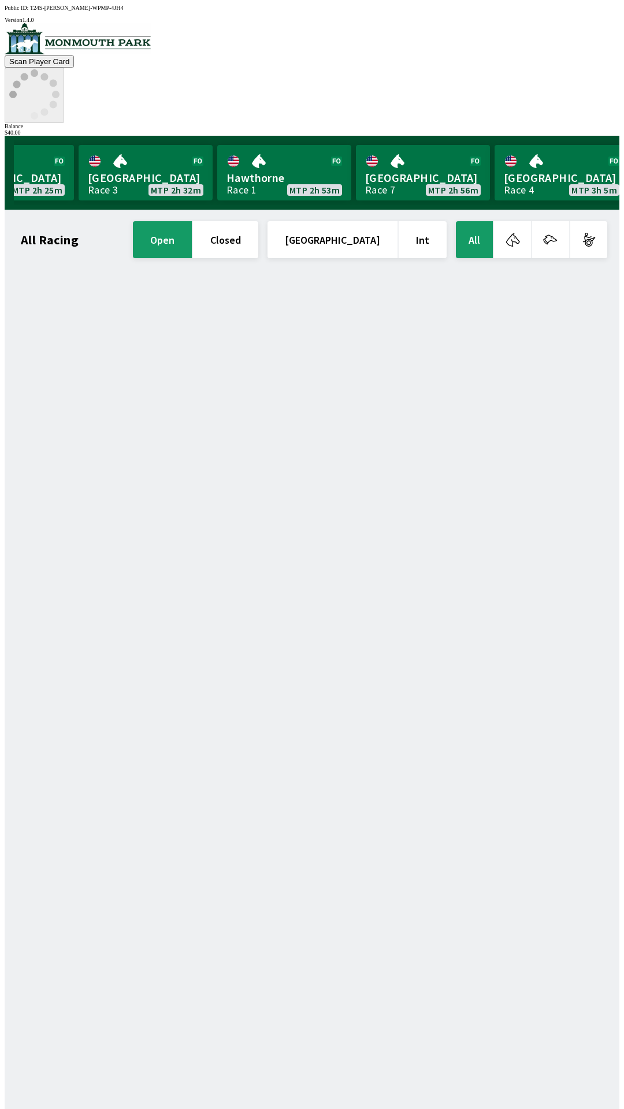
click at [59, 69] on icon at bounding box center [34, 94] width 50 height 50
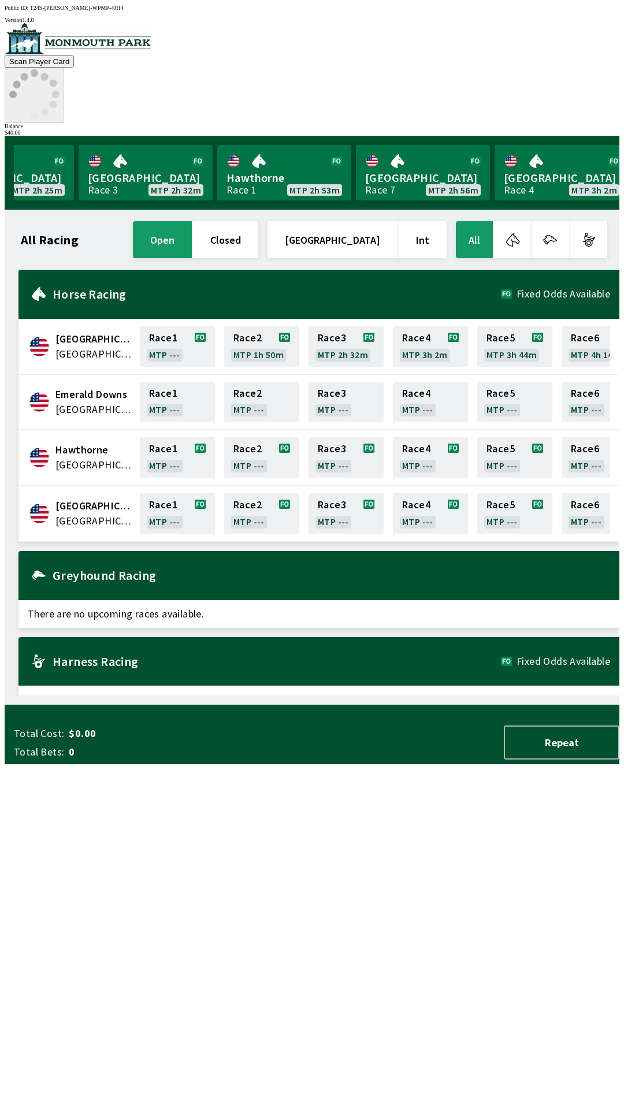
click at [59, 69] on icon at bounding box center [34, 94] width 50 height 50
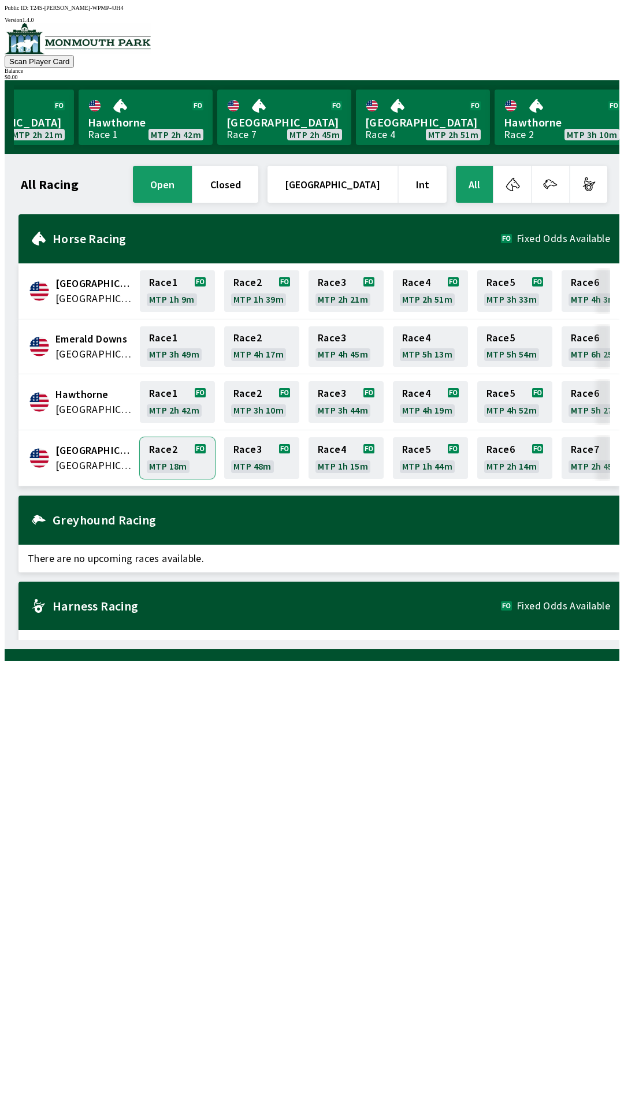
click at [162, 457] on link "Race 2 MTP 18m" at bounding box center [177, 458] width 75 height 42
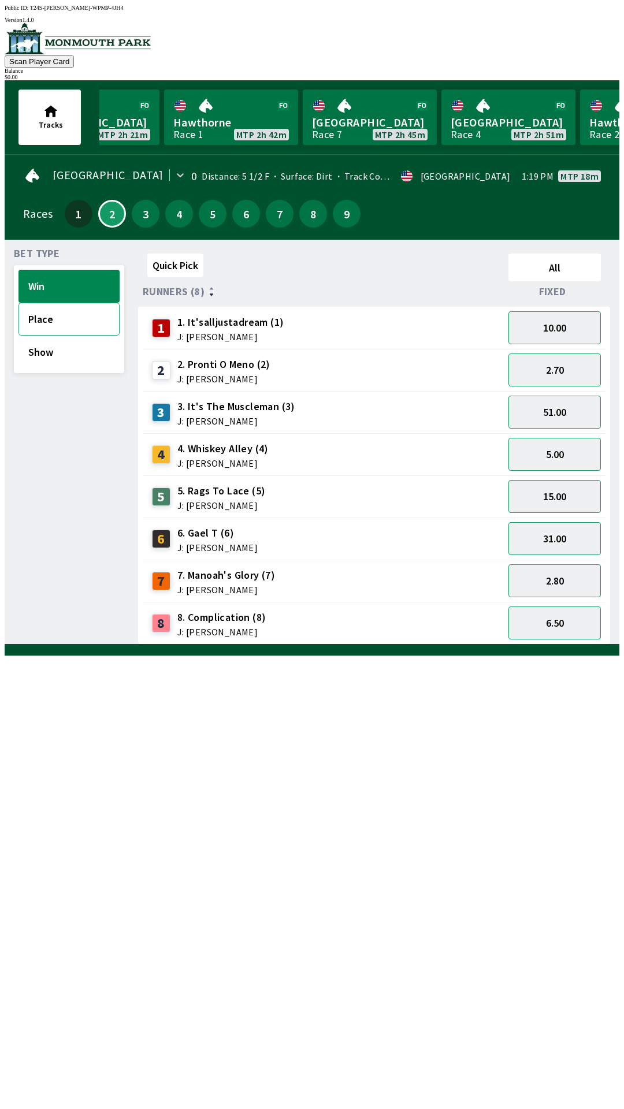
click at [45, 315] on button "Place" at bounding box center [68, 319] width 101 height 33
click at [37, 291] on button "Win" at bounding box center [68, 286] width 101 height 33
click at [41, 318] on button "Place" at bounding box center [68, 319] width 101 height 33
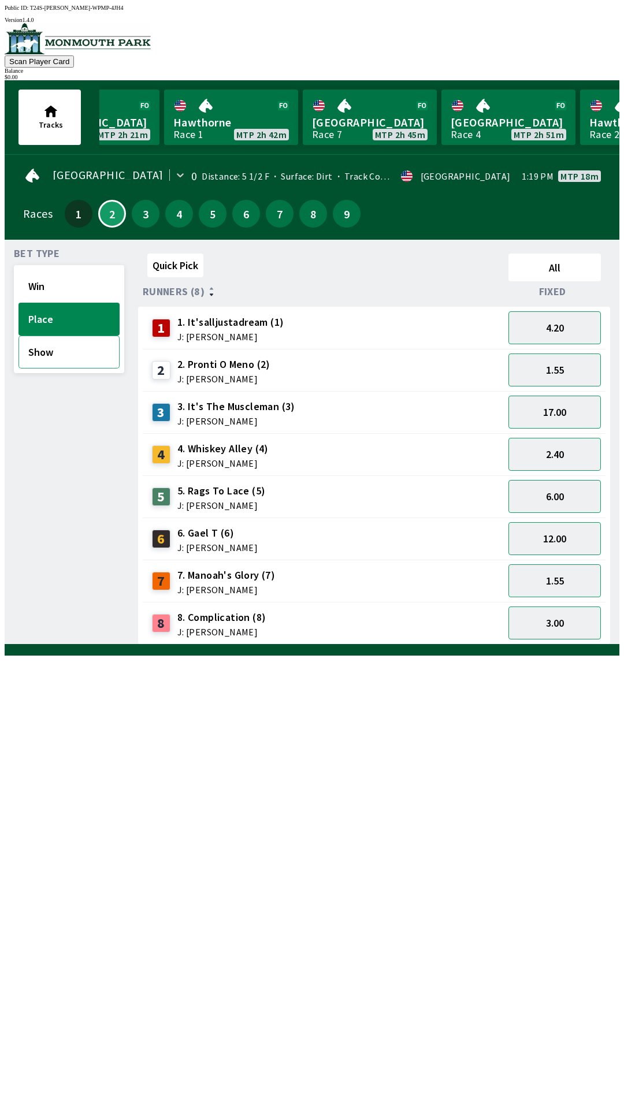
click at [37, 352] on button "Show" at bounding box center [68, 351] width 101 height 33
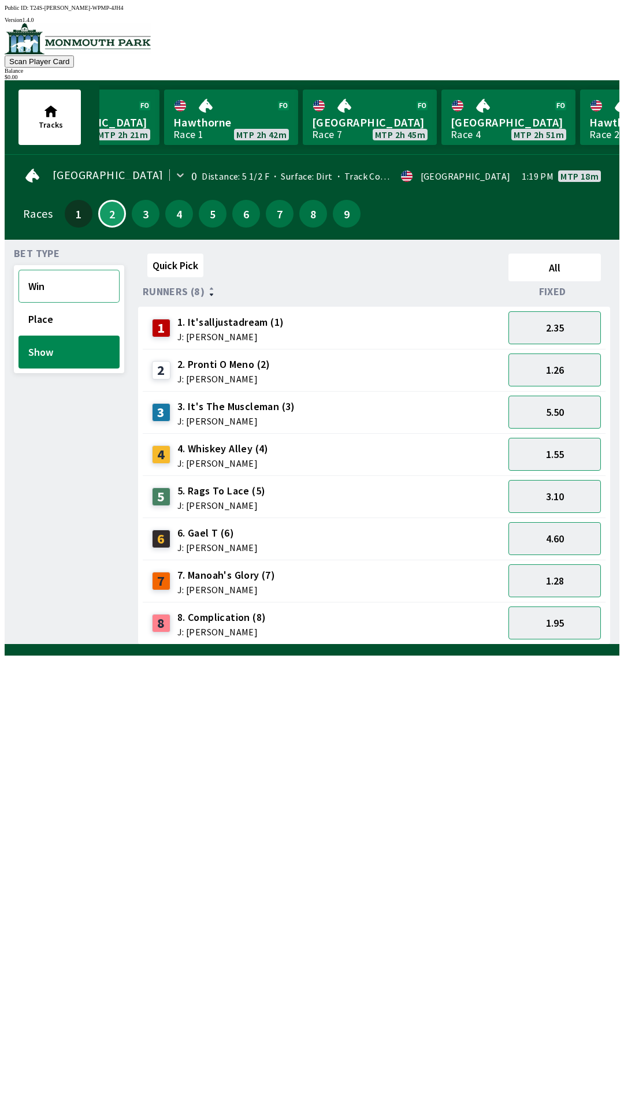
click at [43, 280] on button "Win" at bounding box center [68, 286] width 101 height 33
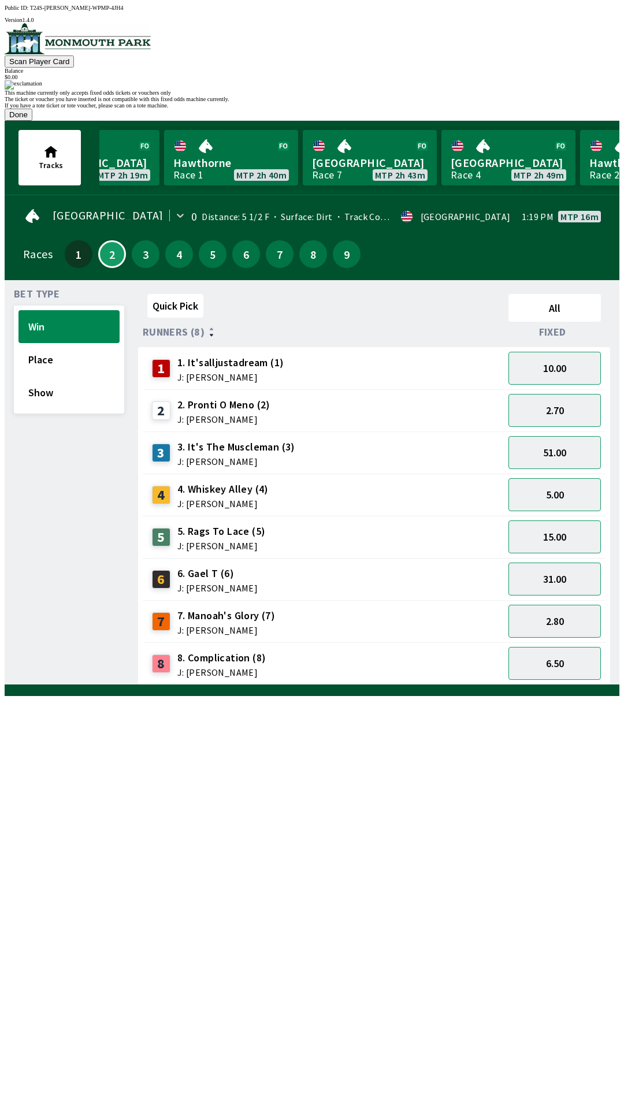
click at [32, 121] on button "Done" at bounding box center [19, 115] width 28 height 12
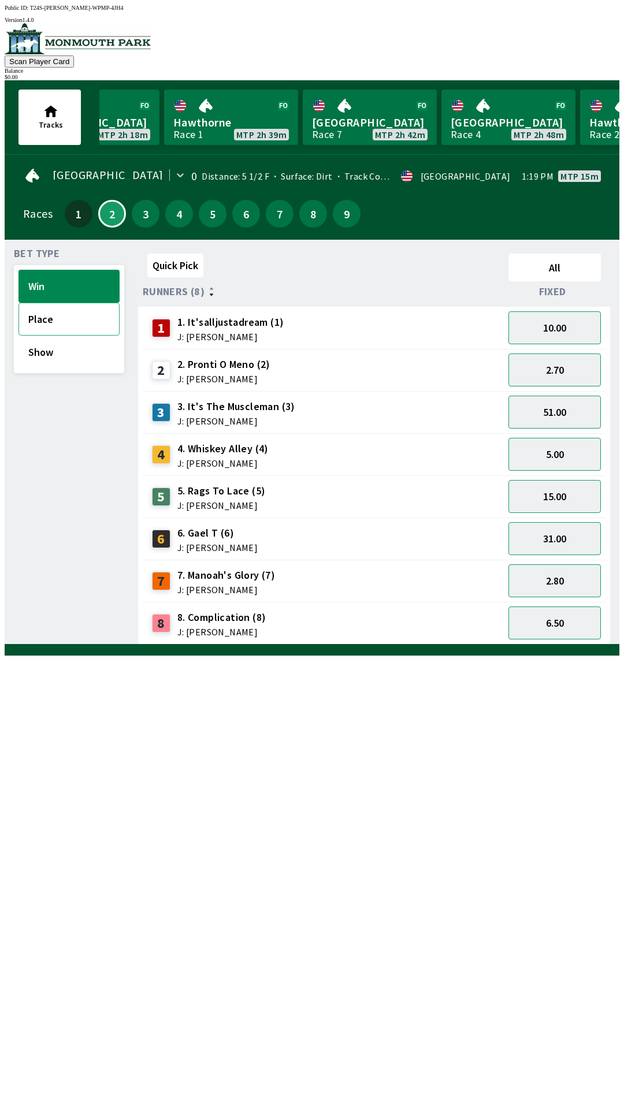
click at [81, 320] on button "Place" at bounding box center [68, 319] width 101 height 33
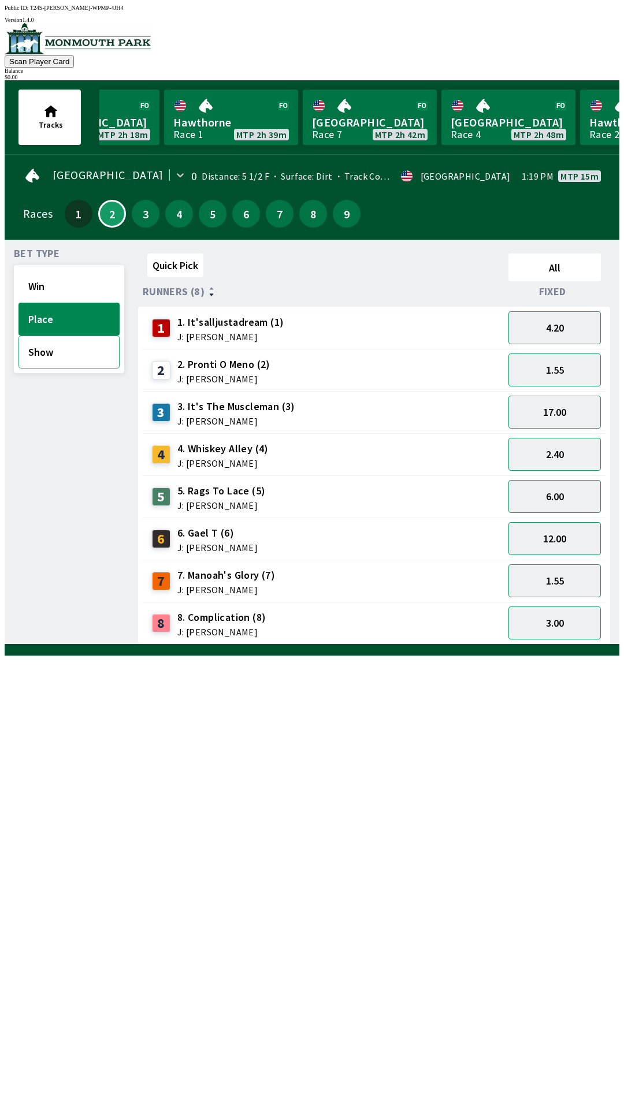
click at [63, 357] on button "Show" at bounding box center [68, 351] width 101 height 33
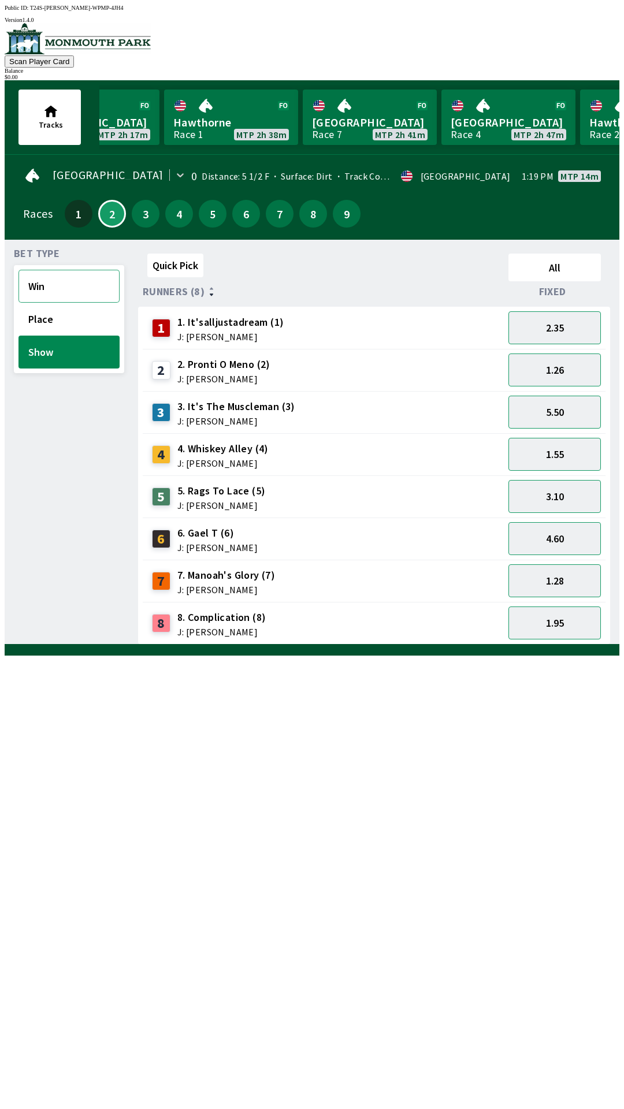
click at [65, 293] on button "Win" at bounding box center [68, 286] width 101 height 33
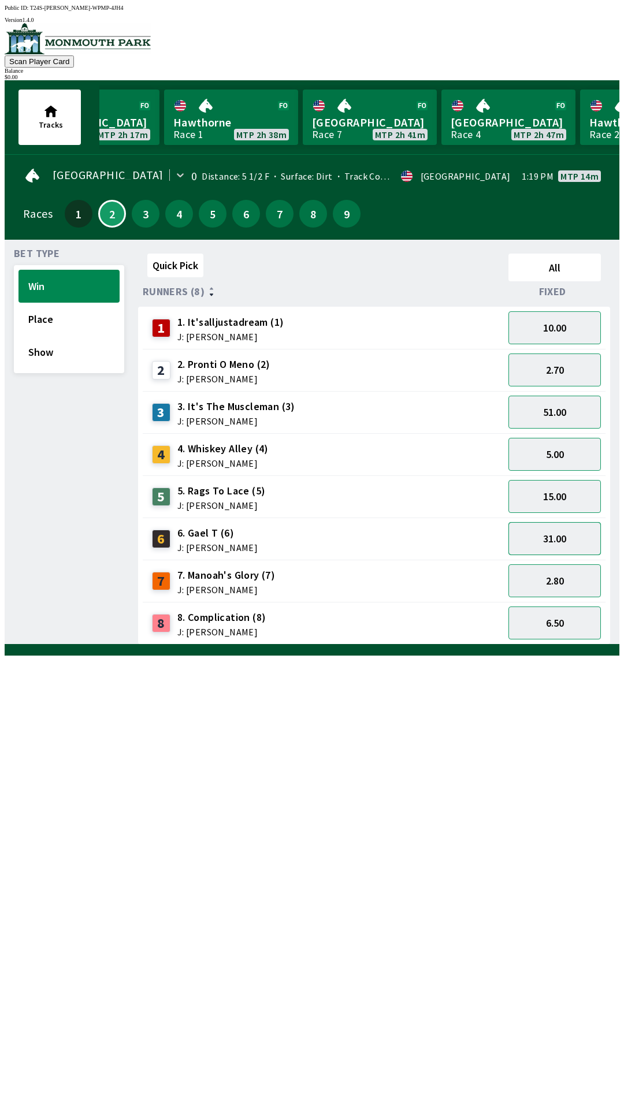
click at [566, 532] on button "31.00" at bounding box center [554, 538] width 92 height 33
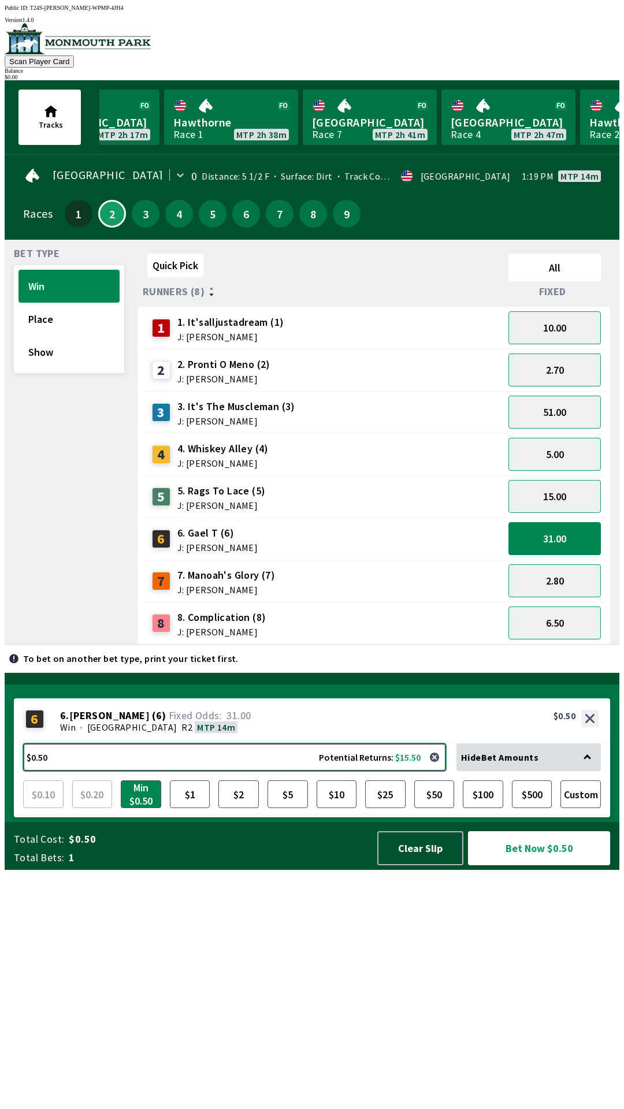
click at [309, 771] on button "$0.50 Potential Returns: $15.50" at bounding box center [234, 757] width 423 height 28
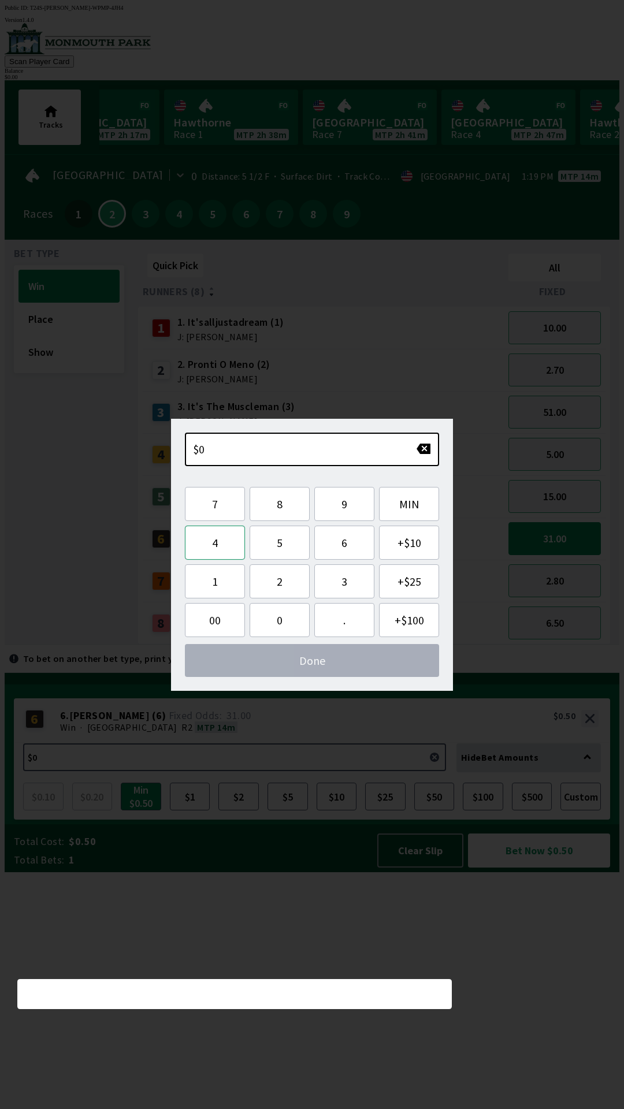
click at [221, 545] on button "4" at bounding box center [215, 542] width 60 height 34
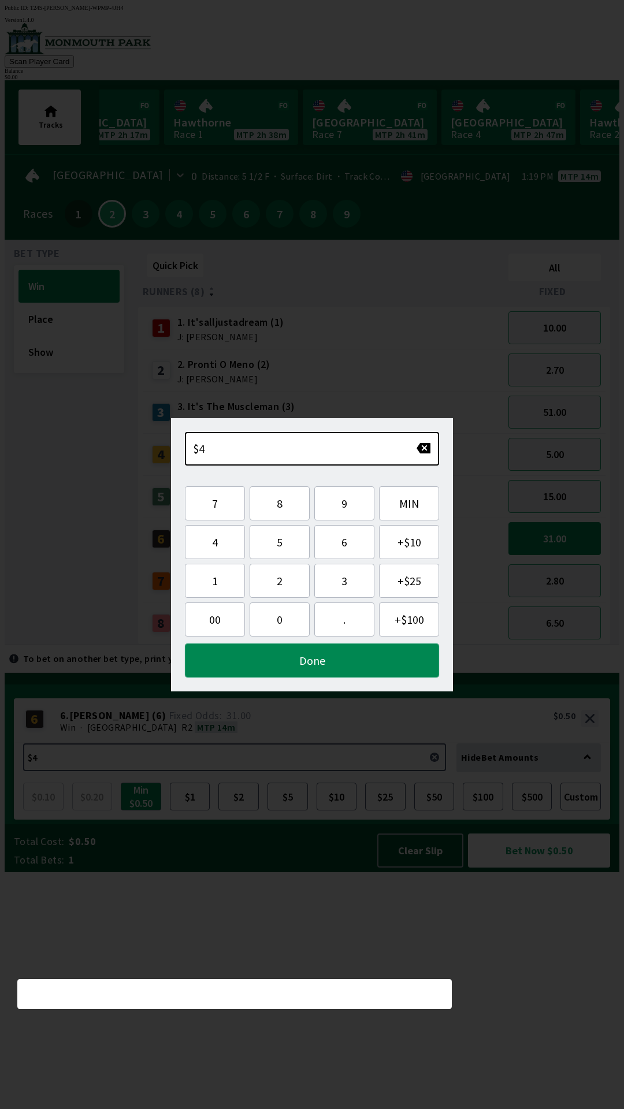
click at [350, 651] on button "Done" at bounding box center [312, 660] width 254 height 34
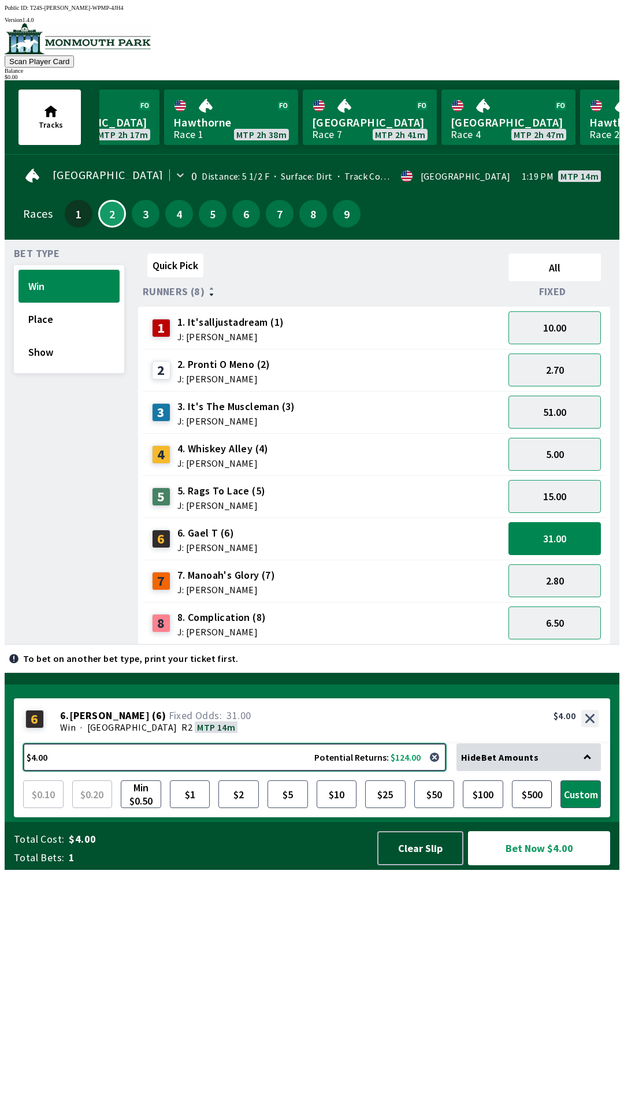
click at [268, 771] on button "$4.00 Potential Returns: $124.00" at bounding box center [234, 757] width 423 height 28
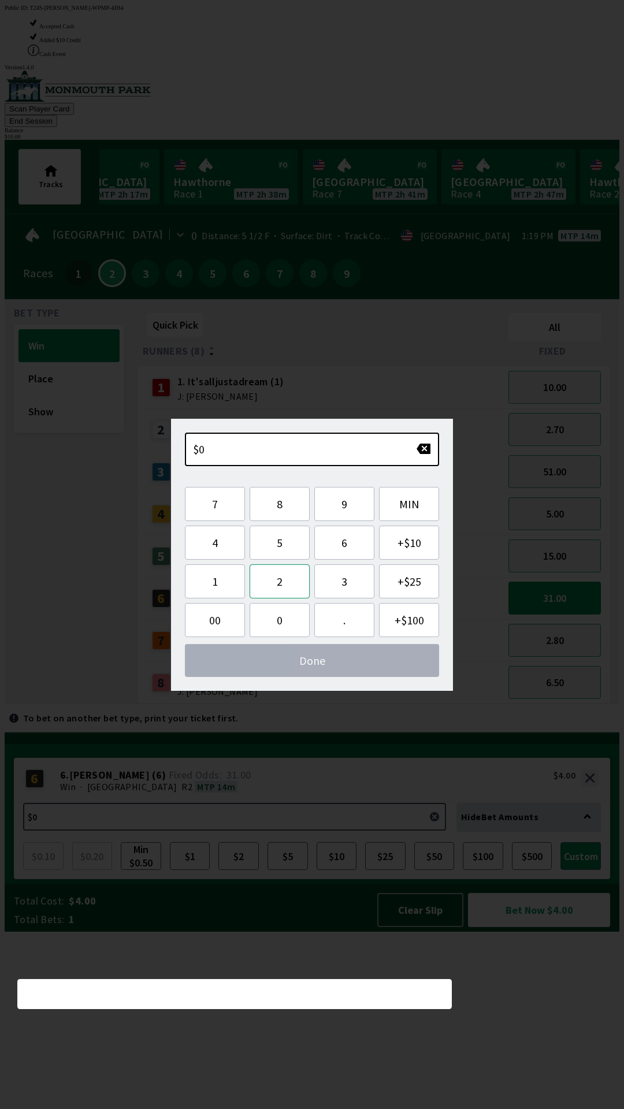
click at [286, 576] on button "2" at bounding box center [279, 581] width 60 height 34
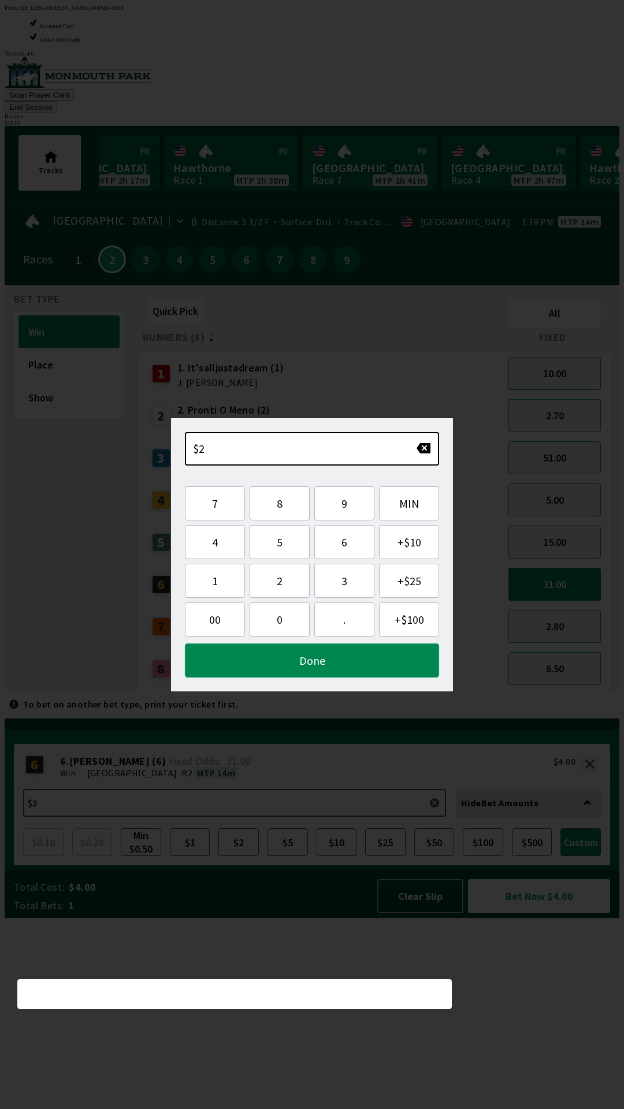
click at [366, 662] on button "Done" at bounding box center [312, 660] width 254 height 34
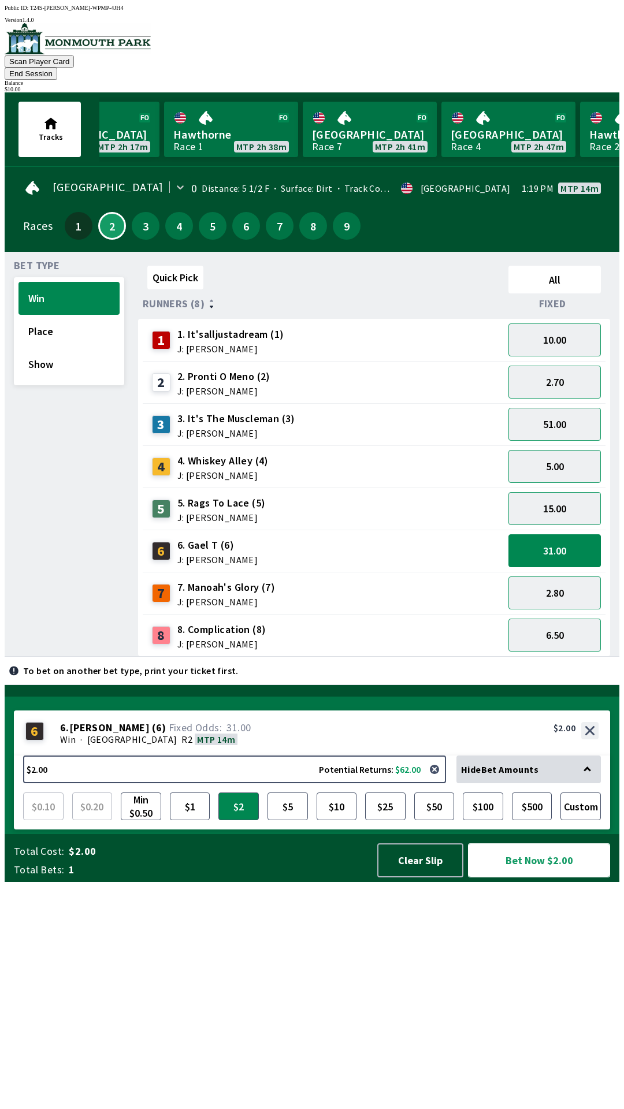
click at [566, 877] on button "Bet Now $2.00" at bounding box center [539, 860] width 142 height 34
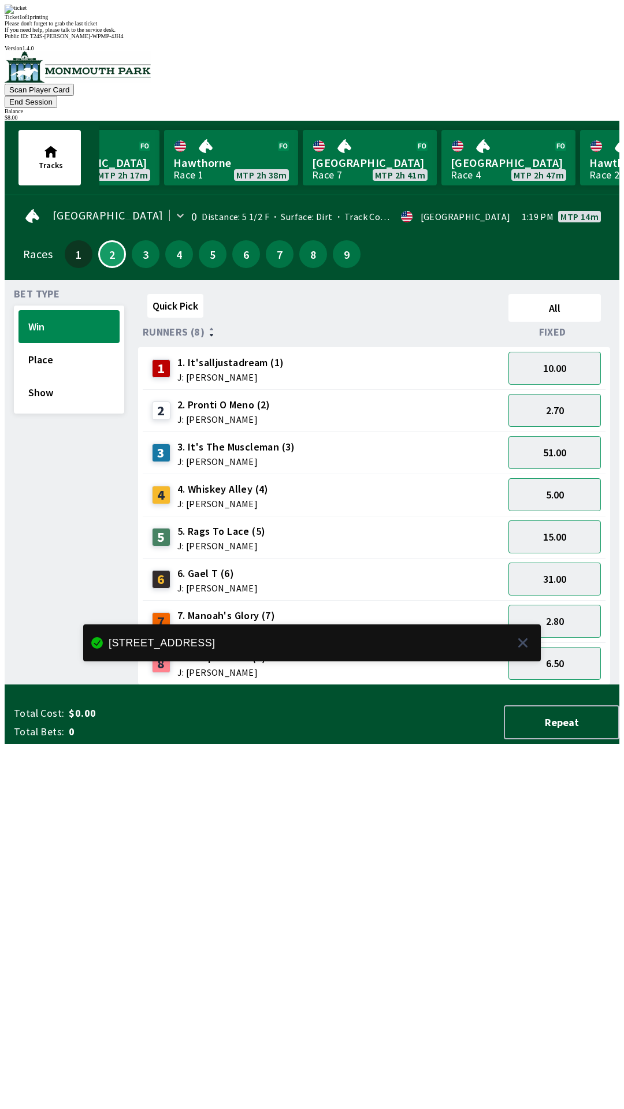
click at [492, 685] on div "Quick Pick All Runners (8) Fixed 1 1. It'salljustadream (1) J: [PERSON_NAME] 10…" at bounding box center [378, 487] width 481 height 396
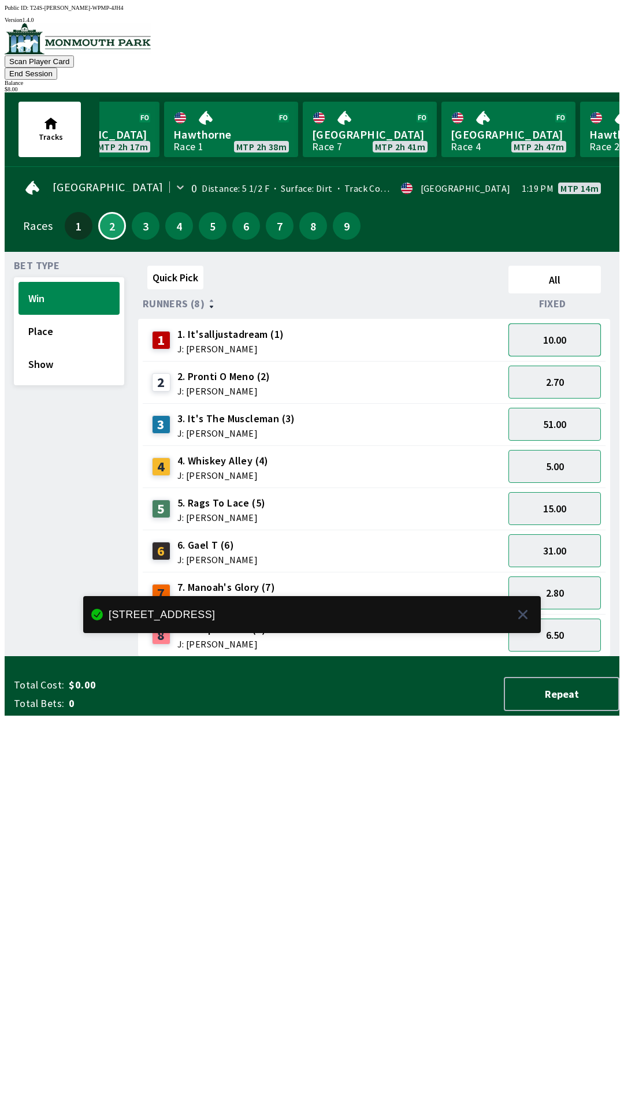
click at [556, 323] on button "10.00" at bounding box center [554, 339] width 92 height 33
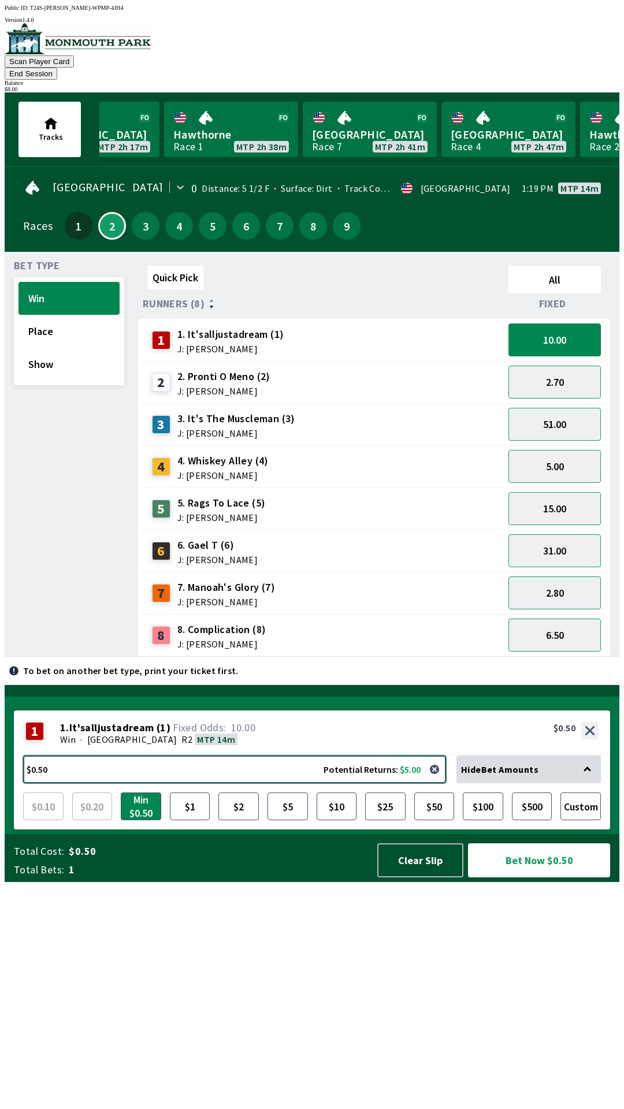
click at [241, 783] on button "$0.50 Potential Returns: $5.00" at bounding box center [234, 769] width 423 height 28
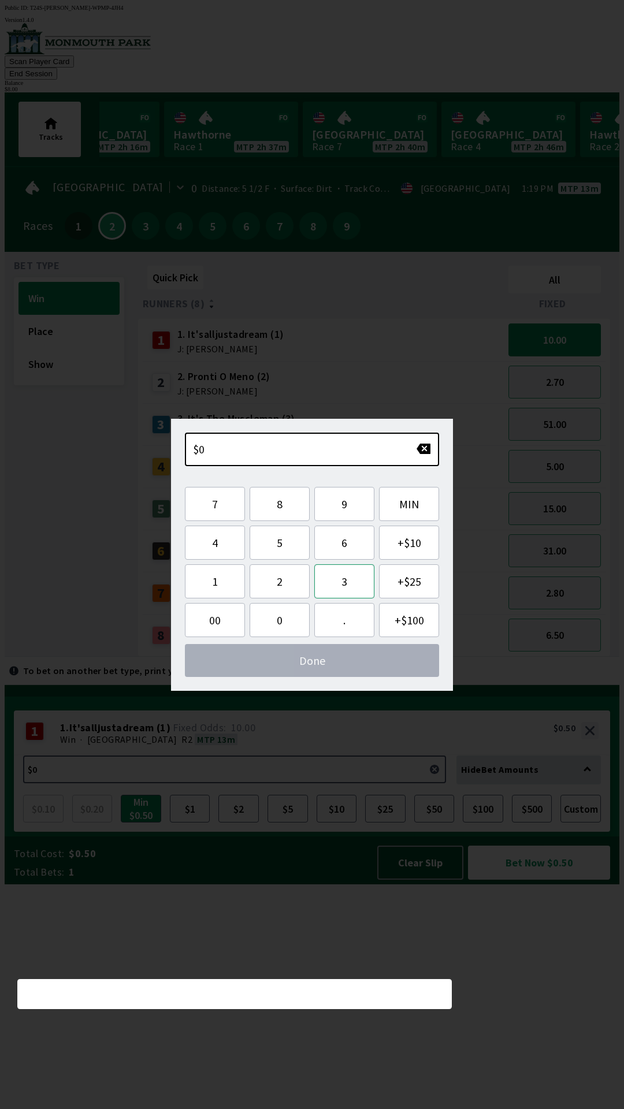
click at [337, 581] on button "3" at bounding box center [344, 581] width 60 height 34
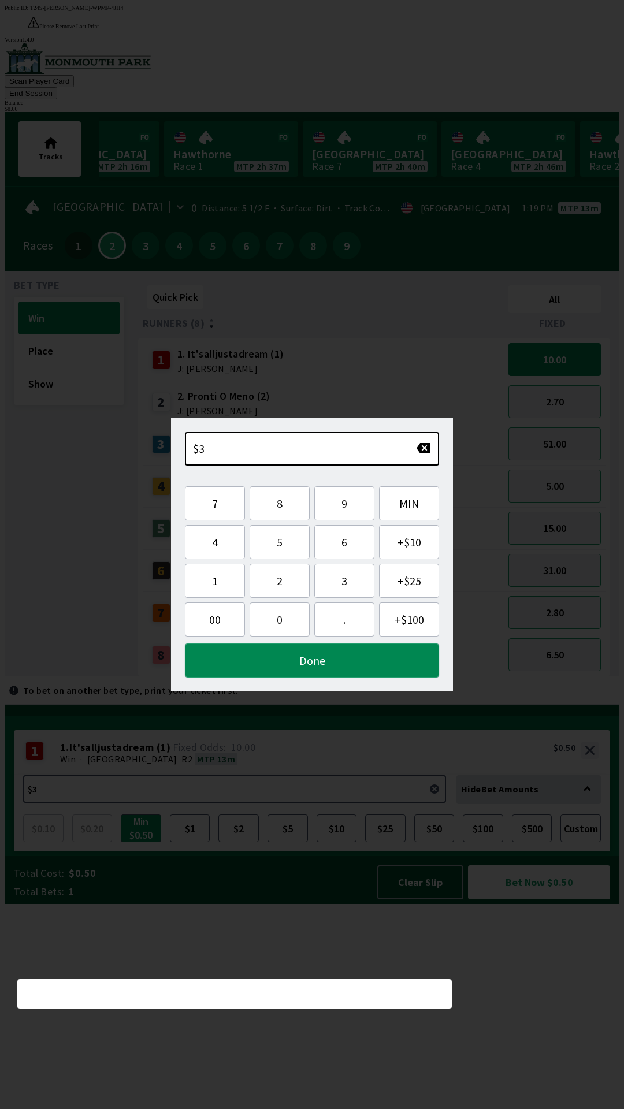
click at [365, 659] on button "Done" at bounding box center [312, 660] width 254 height 34
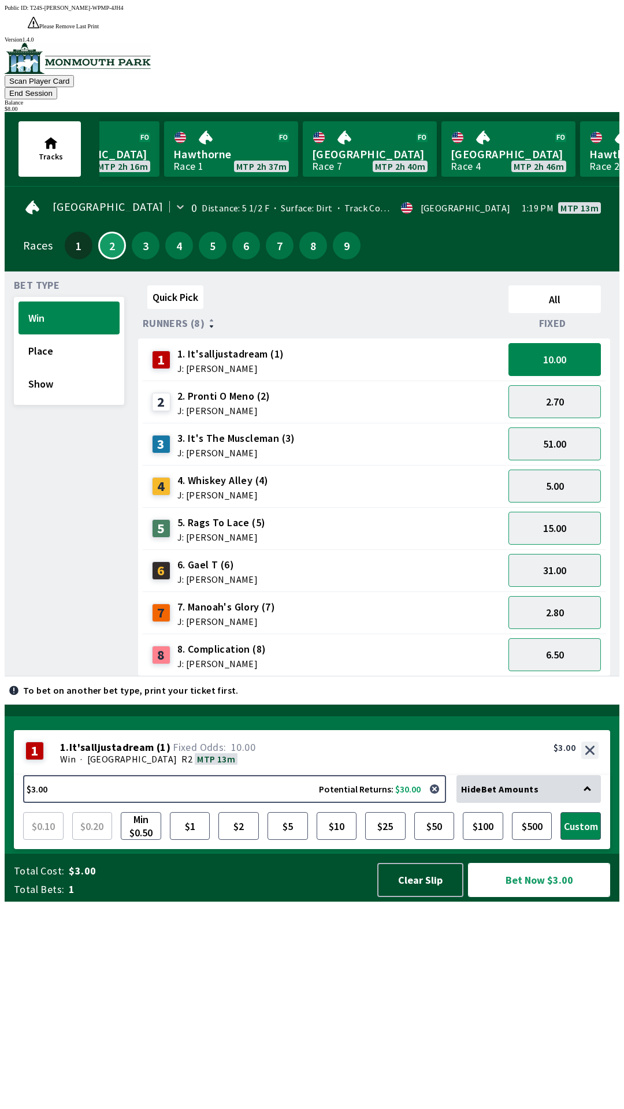
click at [550, 897] on button "Bet Now $3.00" at bounding box center [539, 880] width 142 height 34
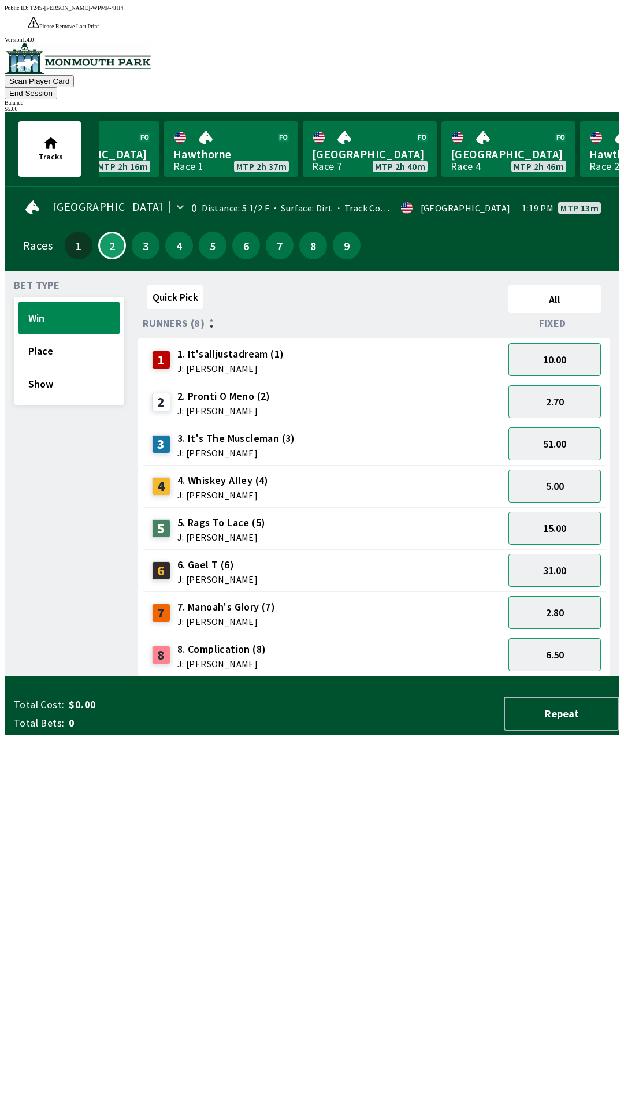
click at [430, 676] on div "Quick Pick All Runners (8) Fixed 1 1. It'salljustadream (1) J: [PERSON_NAME] 10…" at bounding box center [378, 479] width 481 height 396
click at [67, 334] on button "Place" at bounding box center [68, 350] width 101 height 33
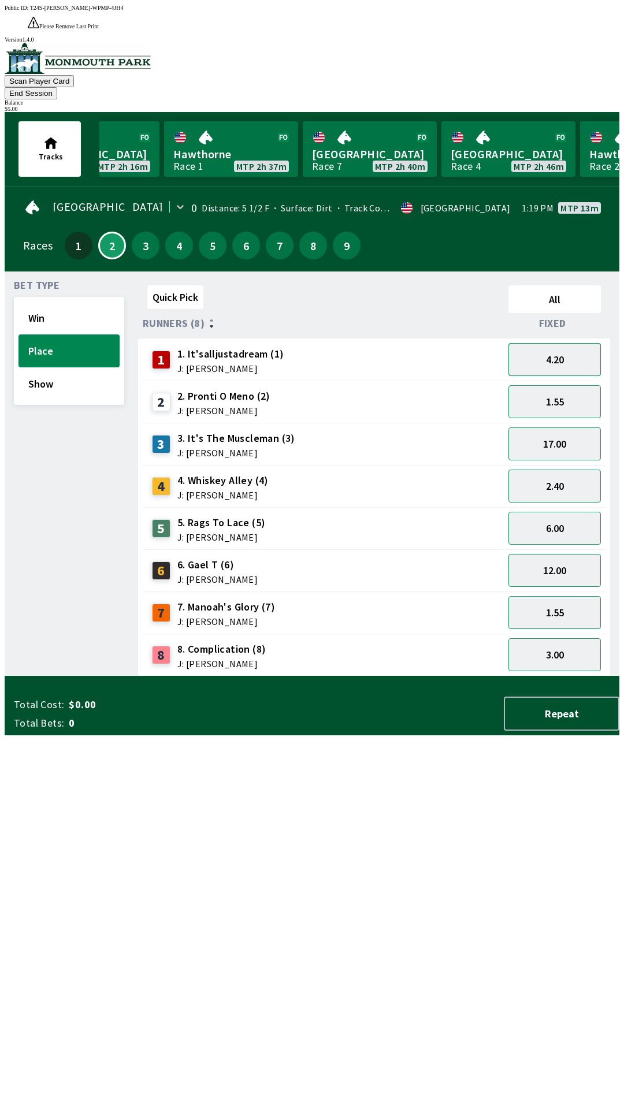
click at [575, 343] on button "4.20" at bounding box center [554, 359] width 92 height 33
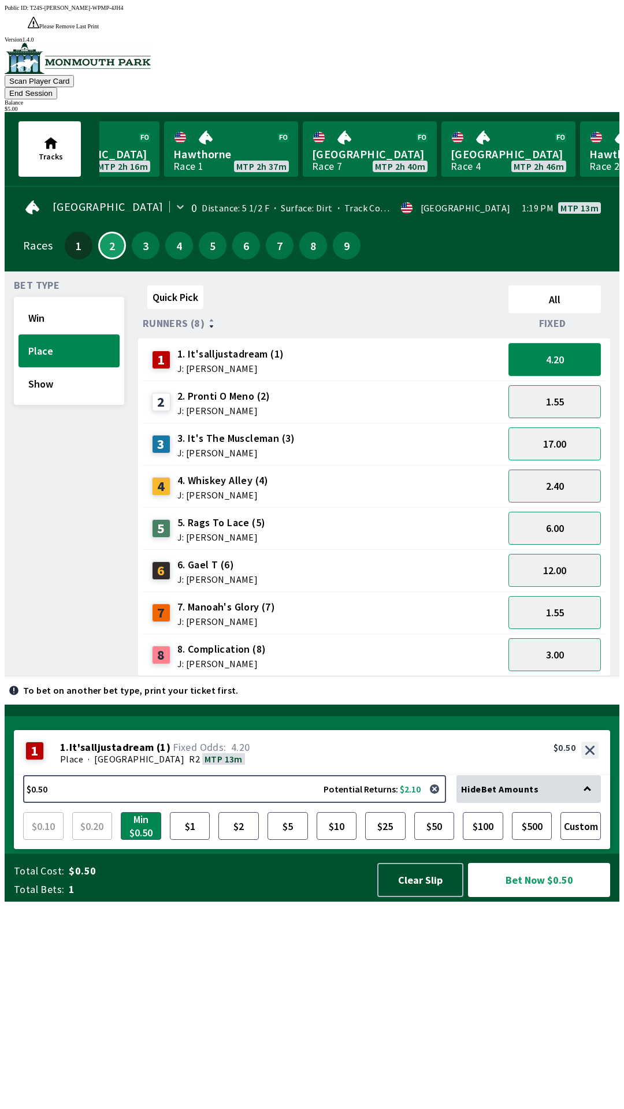
click at [584, 343] on button "4.20" at bounding box center [554, 359] width 92 height 33
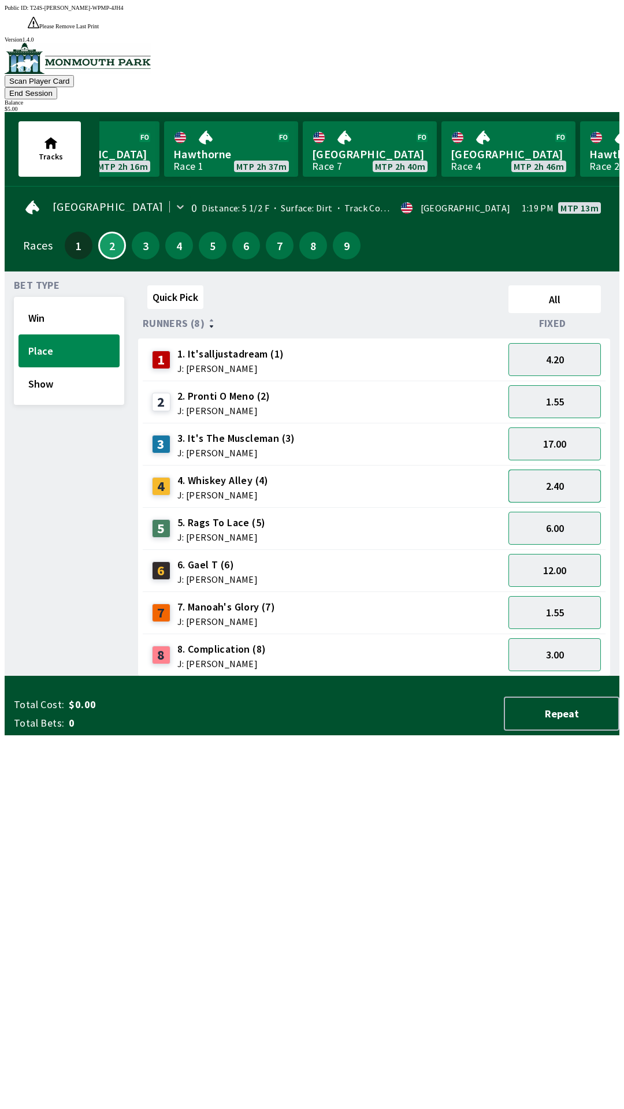
click at [563, 469] on button "2.40" at bounding box center [554, 485] width 92 height 33
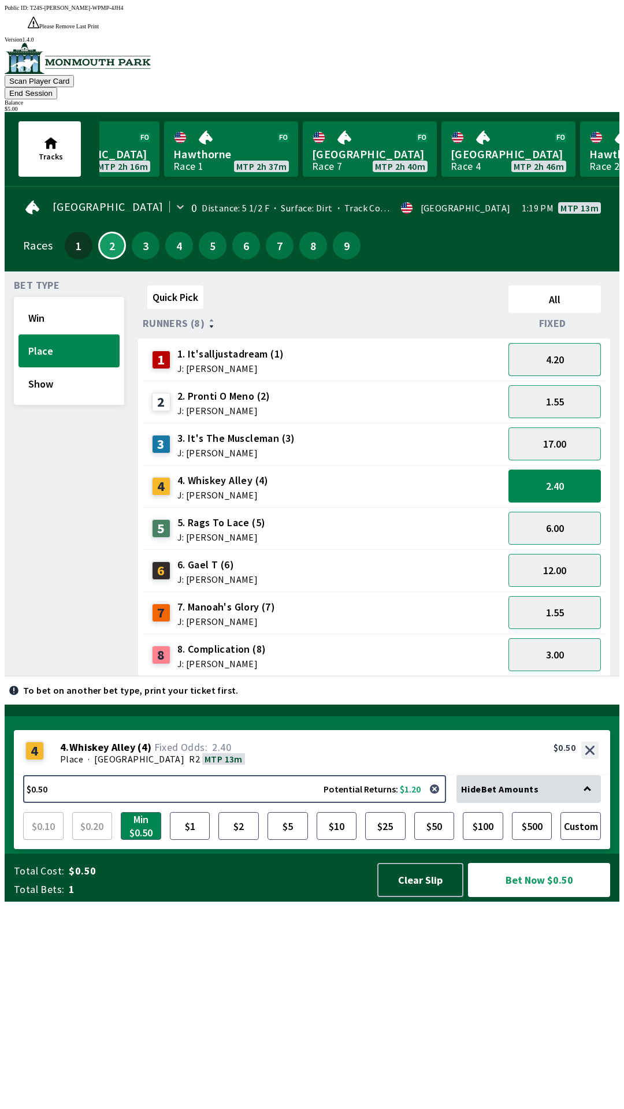
click at [556, 343] on button "4.20" at bounding box center [554, 359] width 92 height 33
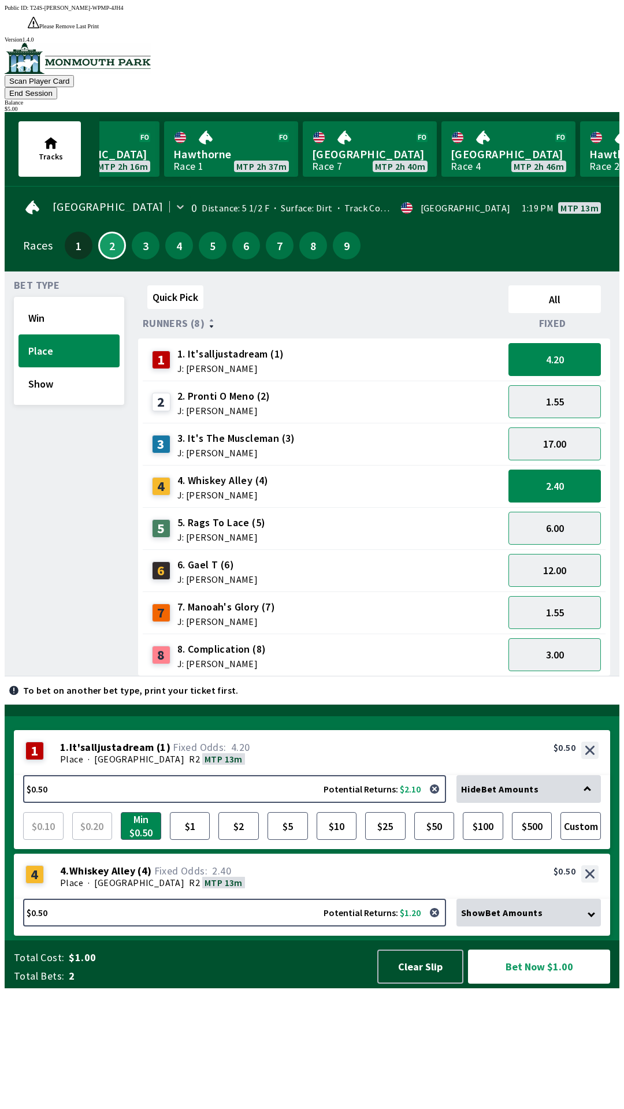
click at [580, 803] on div "Hide Bet Amounts" at bounding box center [528, 789] width 144 height 28
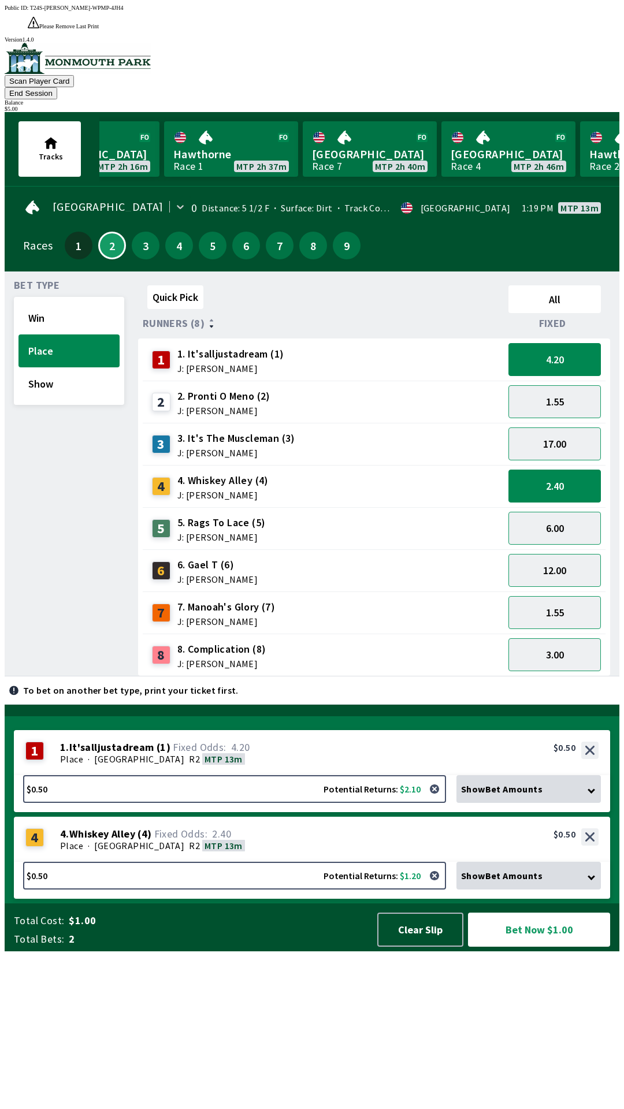
click at [594, 775] on div "1 1 . It'salljustadream ( 1 ) Place · [GEOGRAPHIC_DATA] R2 MTP 13m 1. It'sallju…" at bounding box center [312, 752] width 596 height 45
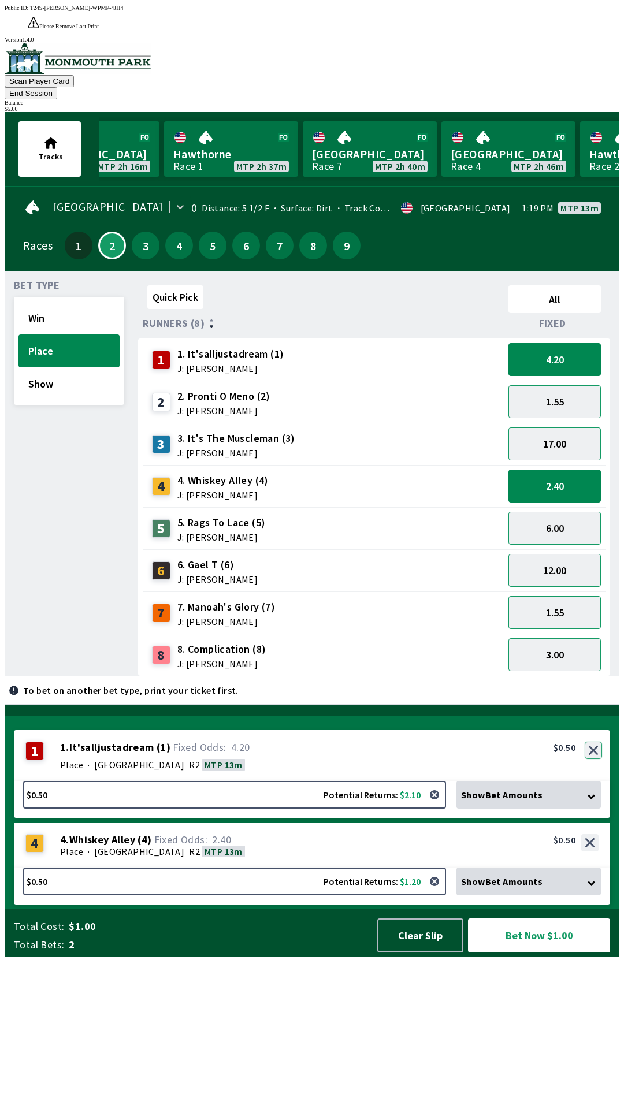
click at [593, 759] on button "button" at bounding box center [592, 749] width 17 height 17
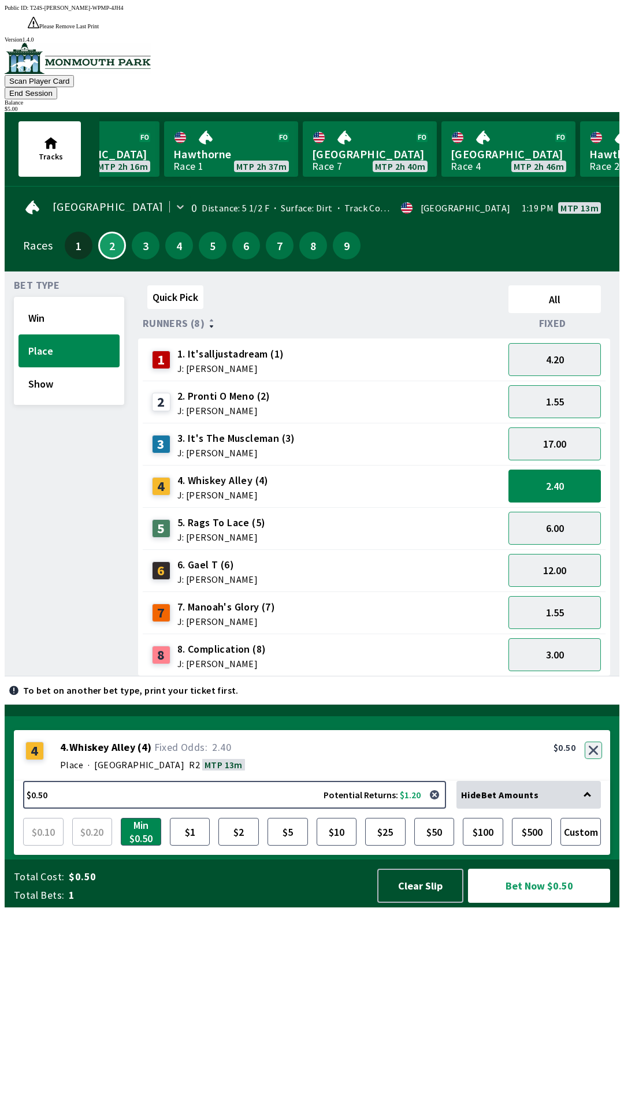
click at [594, 759] on button "button" at bounding box center [592, 749] width 17 height 17
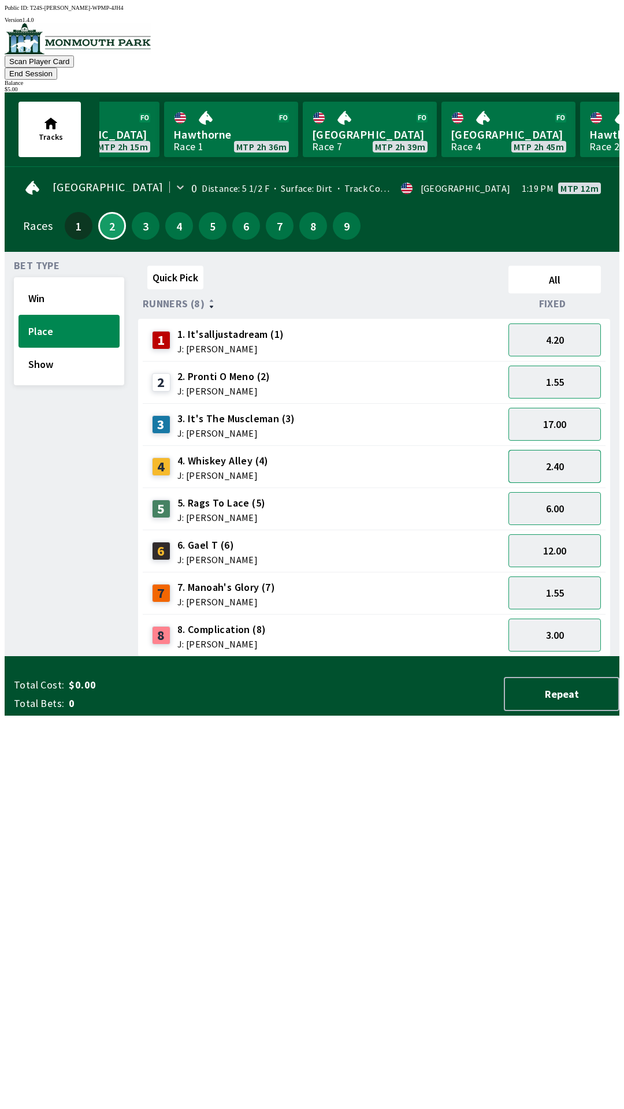
click at [563, 457] on button "2.40" at bounding box center [554, 466] width 92 height 33
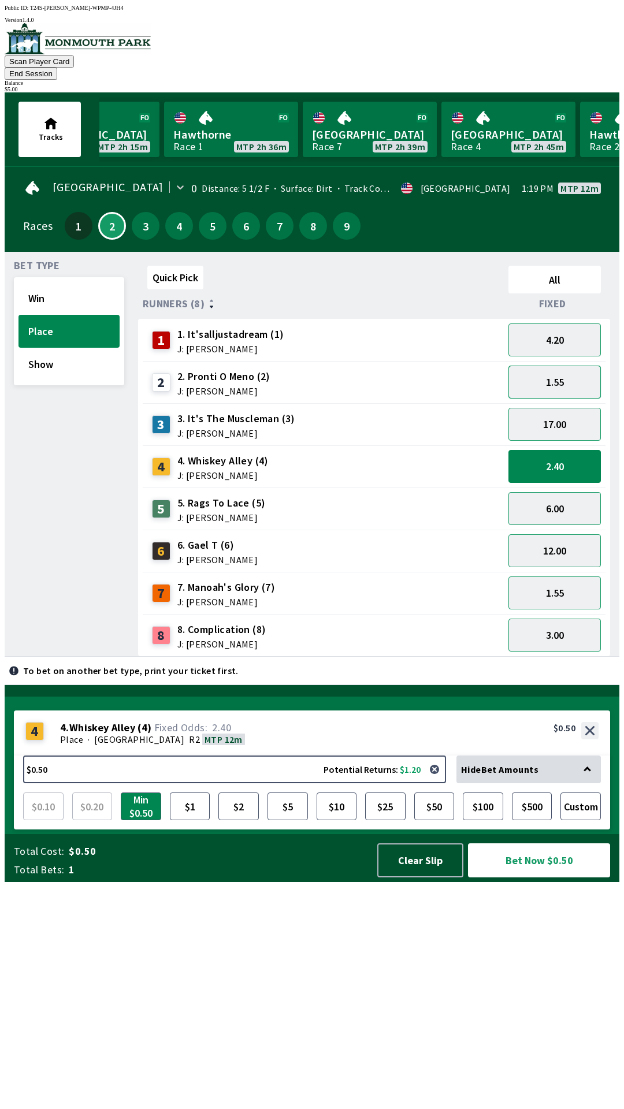
click at [570, 370] on button "1.55" at bounding box center [554, 381] width 92 height 33
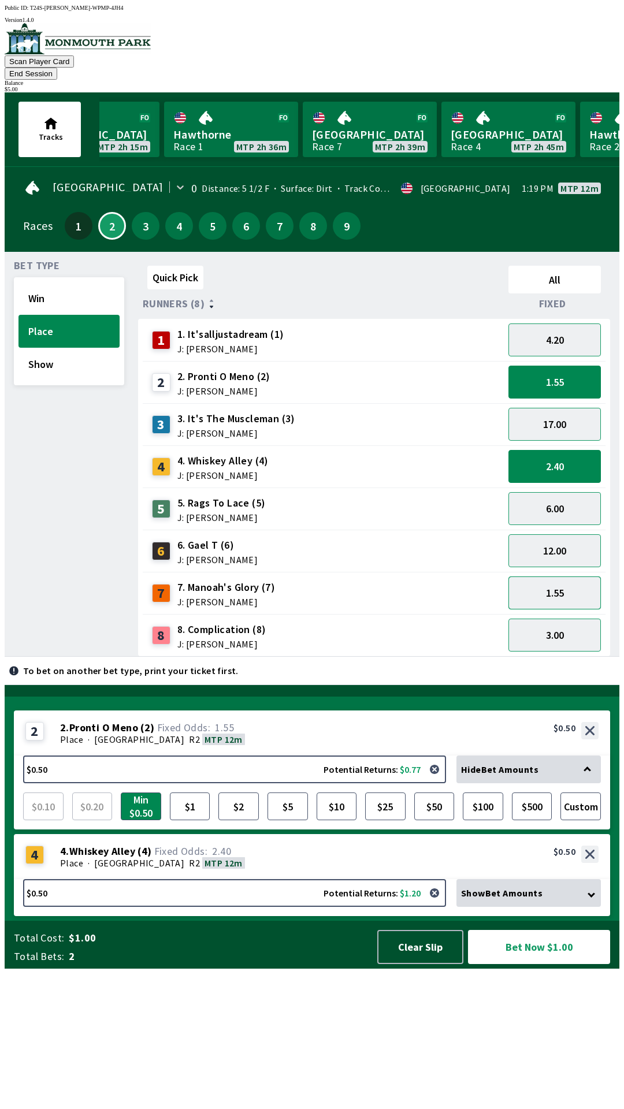
click at [571, 577] on button "1.55" at bounding box center [554, 592] width 92 height 33
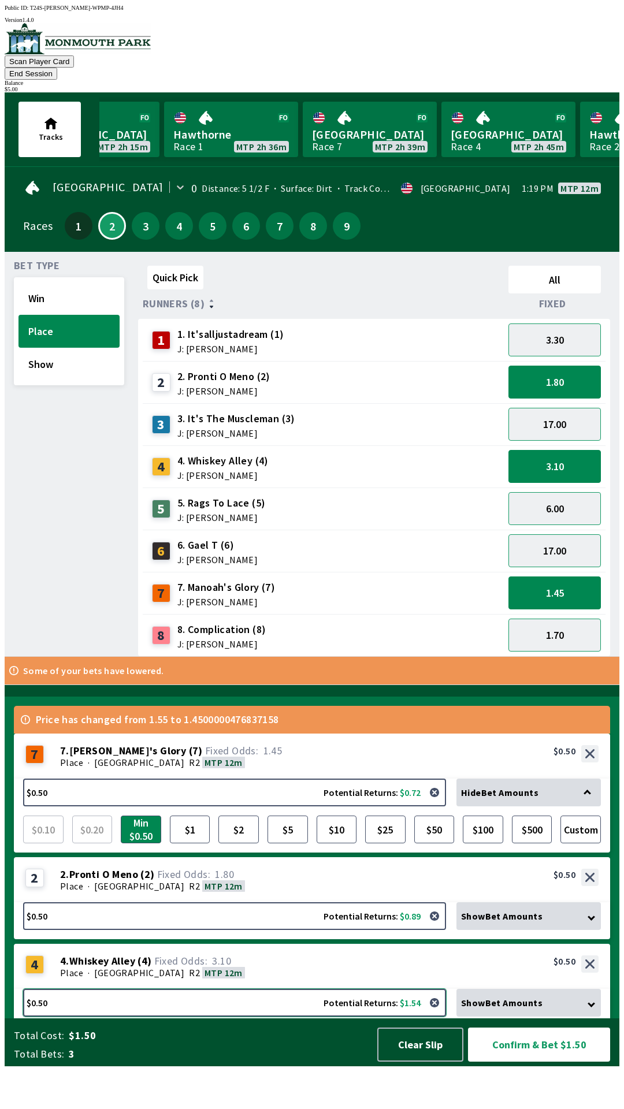
click at [252, 1016] on button "$0.50 Potential Returns: $1.54" at bounding box center [234, 1002] width 423 height 28
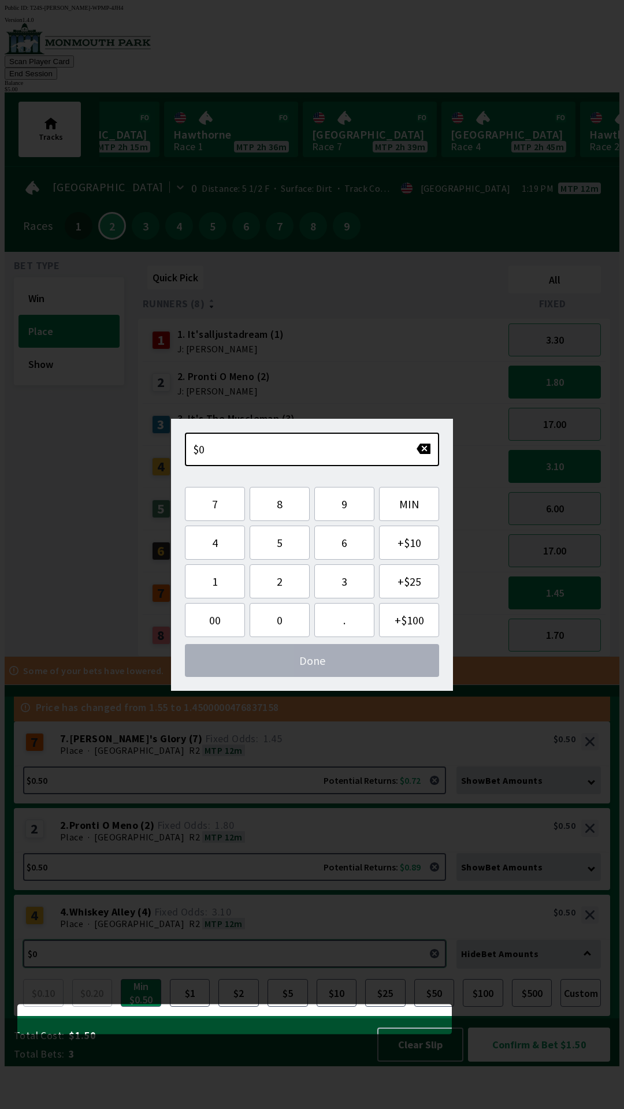
scroll to position [1, 0]
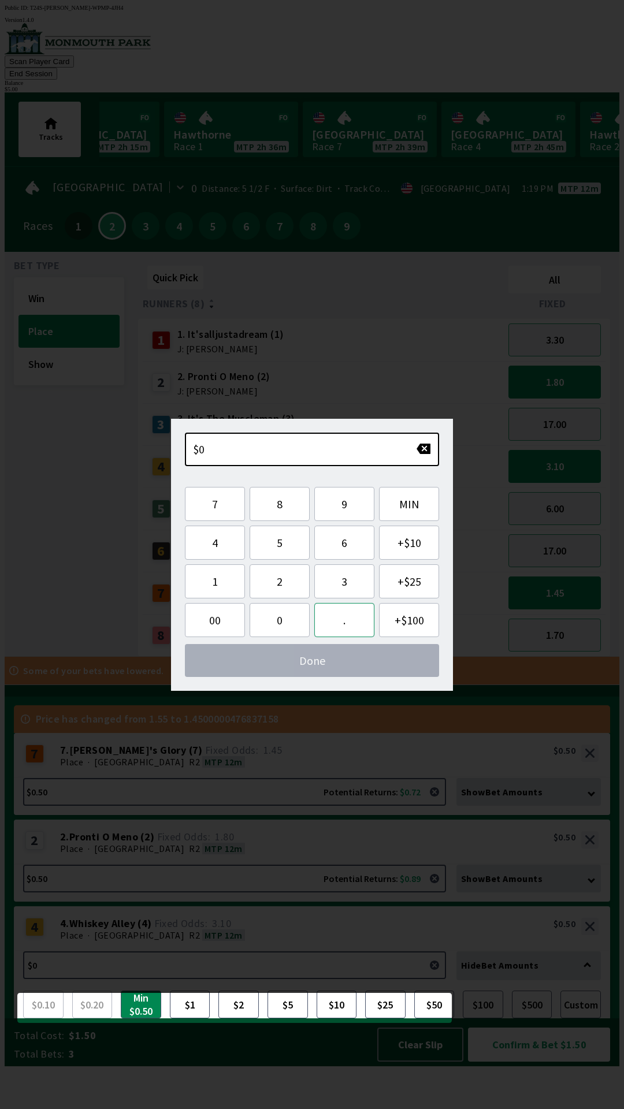
click at [344, 620] on button "." at bounding box center [344, 620] width 60 height 34
click at [297, 549] on button "5" at bounding box center [279, 542] width 60 height 34
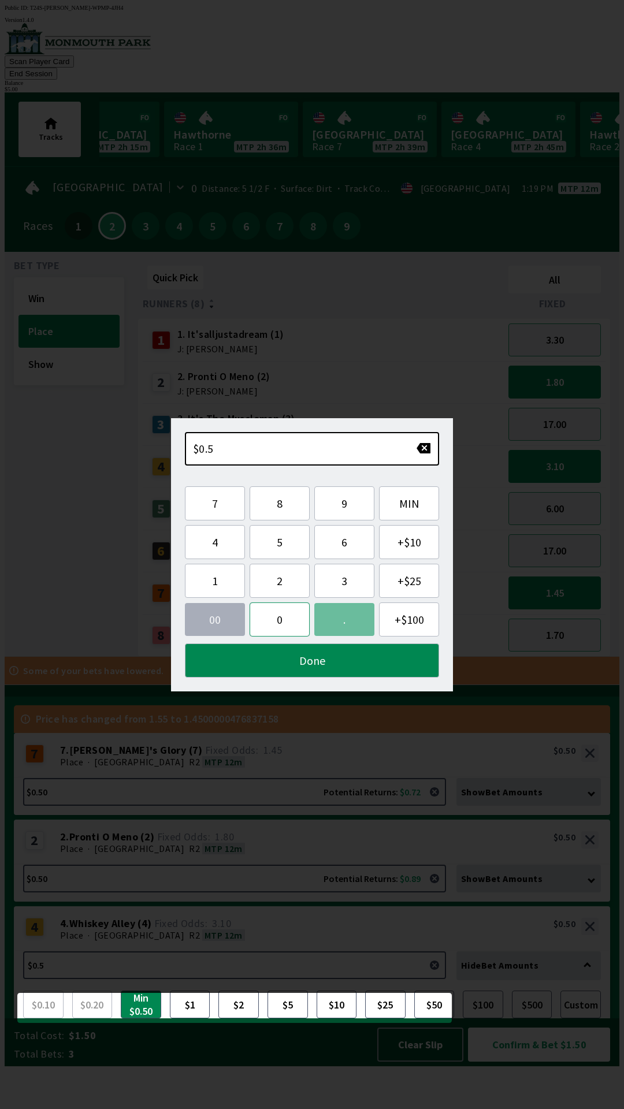
click at [296, 625] on button "0" at bounding box center [279, 619] width 60 height 34
click at [348, 664] on button "Done" at bounding box center [312, 660] width 254 height 34
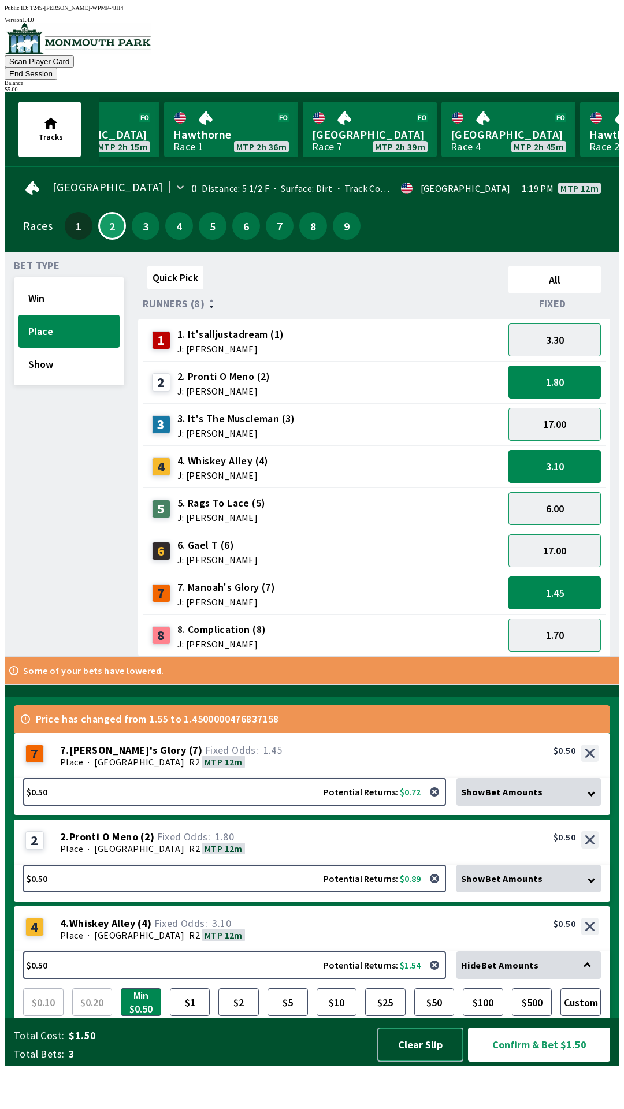
click at [419, 1061] on button "Clear Slip" at bounding box center [420, 1044] width 86 height 34
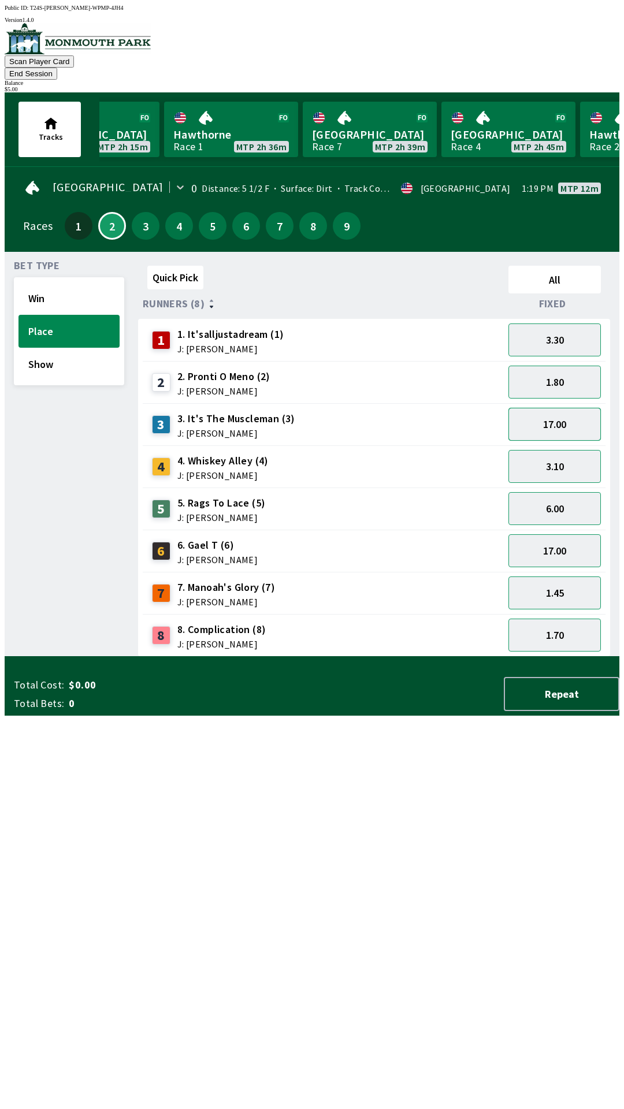
click at [561, 408] on button "17.00" at bounding box center [554, 424] width 92 height 33
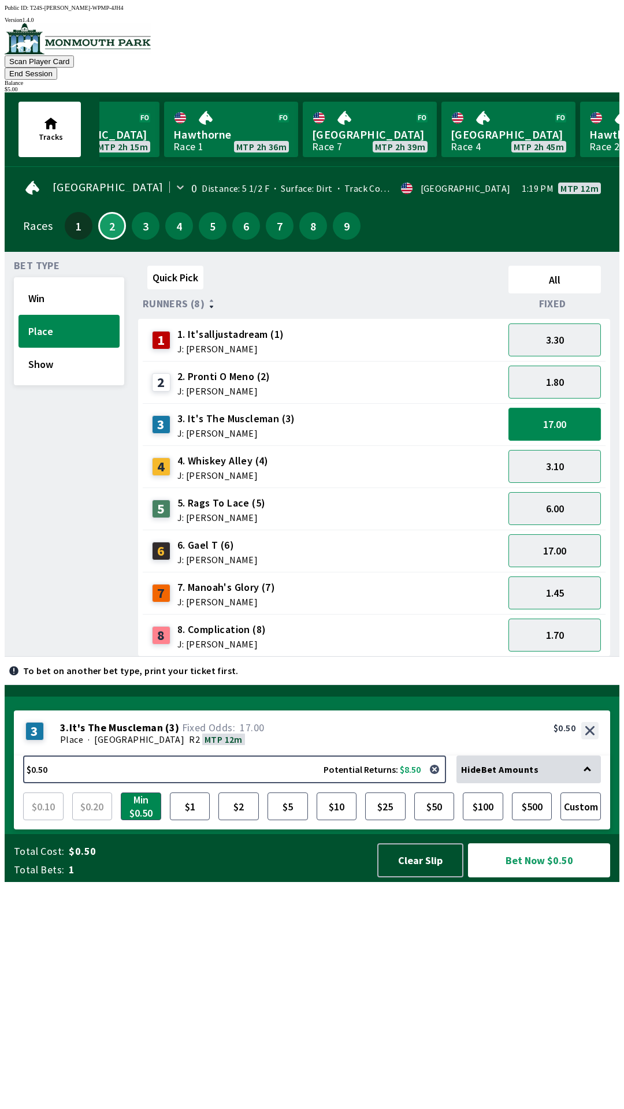
scroll to position [0, 0]
click at [551, 877] on button "Bet Now $0.50" at bounding box center [539, 860] width 142 height 34
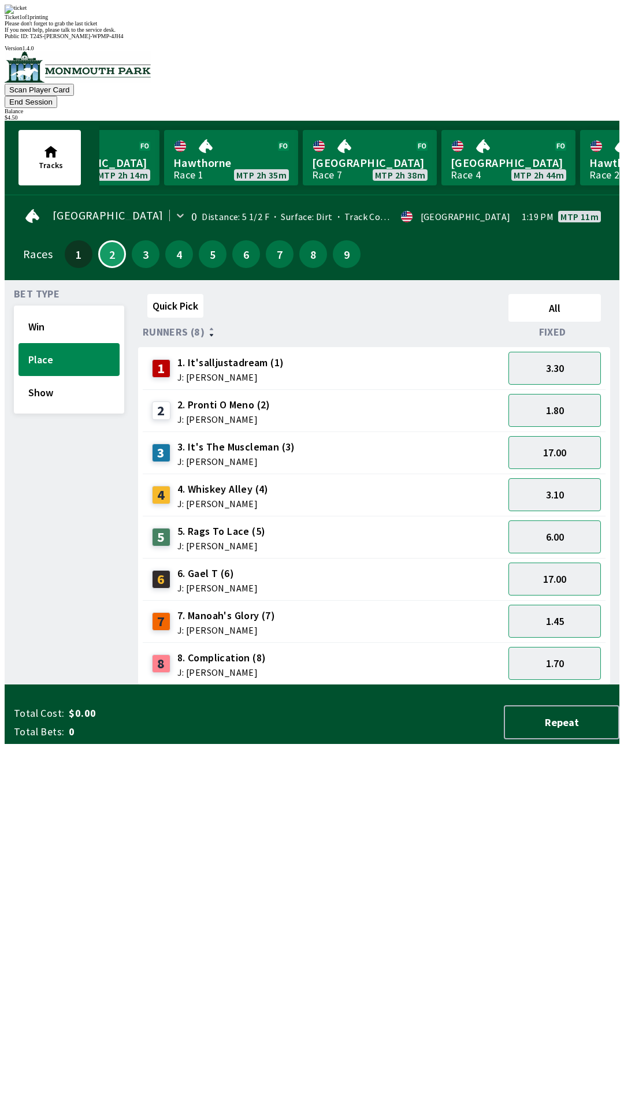
click at [372, 685] on div "Quick Pick All Runners (8) Fixed 1 1. It'salljustadream (1) J: [PERSON_NAME] 3.…" at bounding box center [378, 487] width 481 height 396
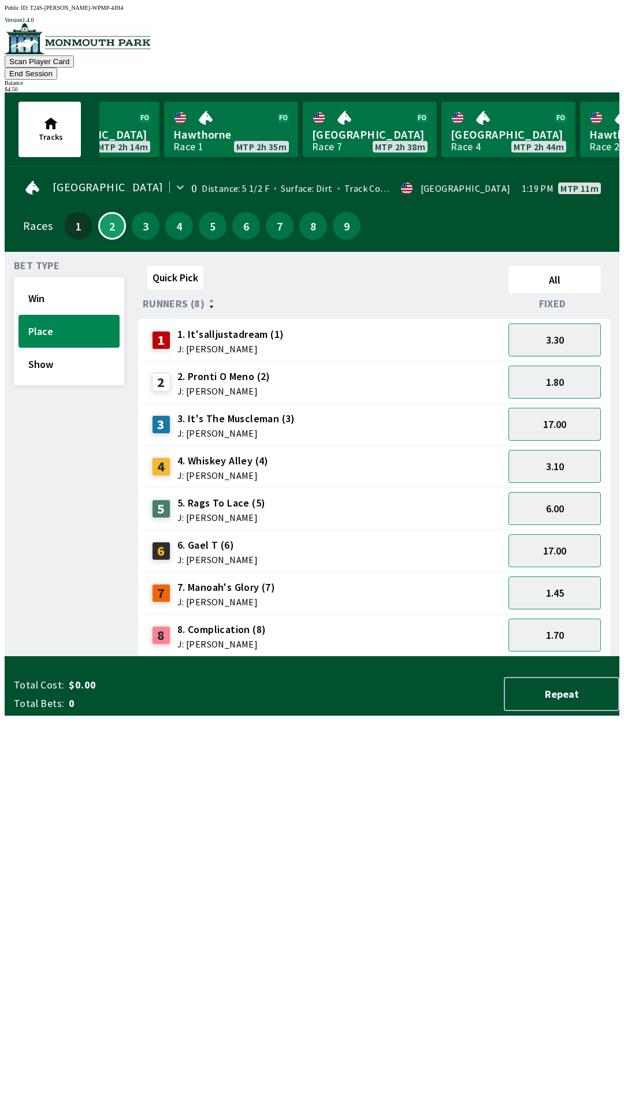
click at [57, 68] on button "End Session" at bounding box center [31, 74] width 53 height 12
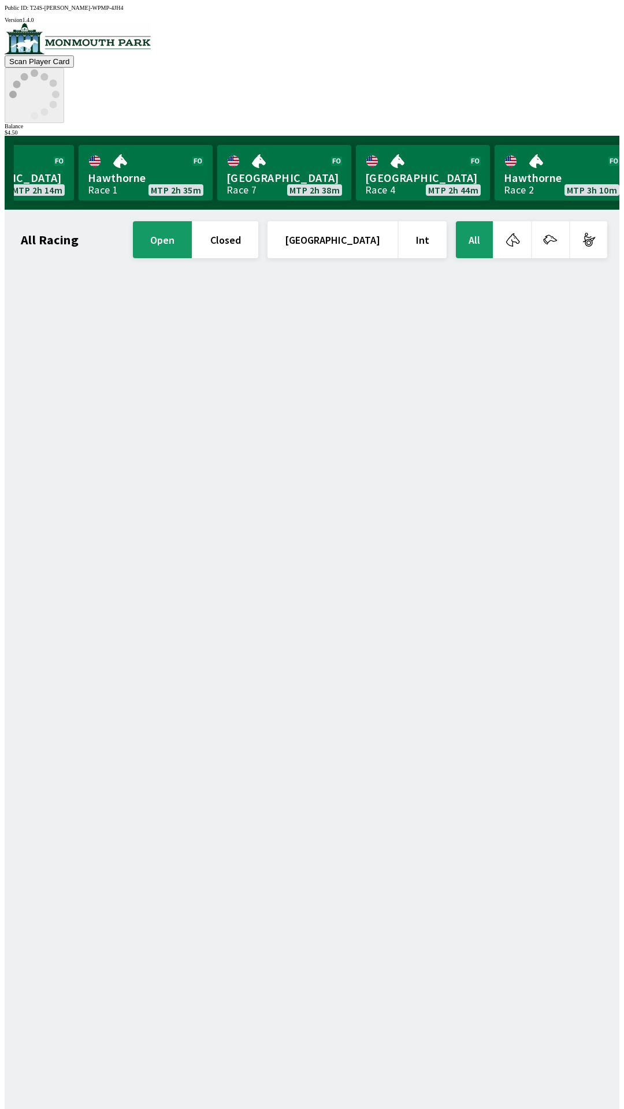
click at [59, 69] on icon at bounding box center [34, 94] width 50 height 50
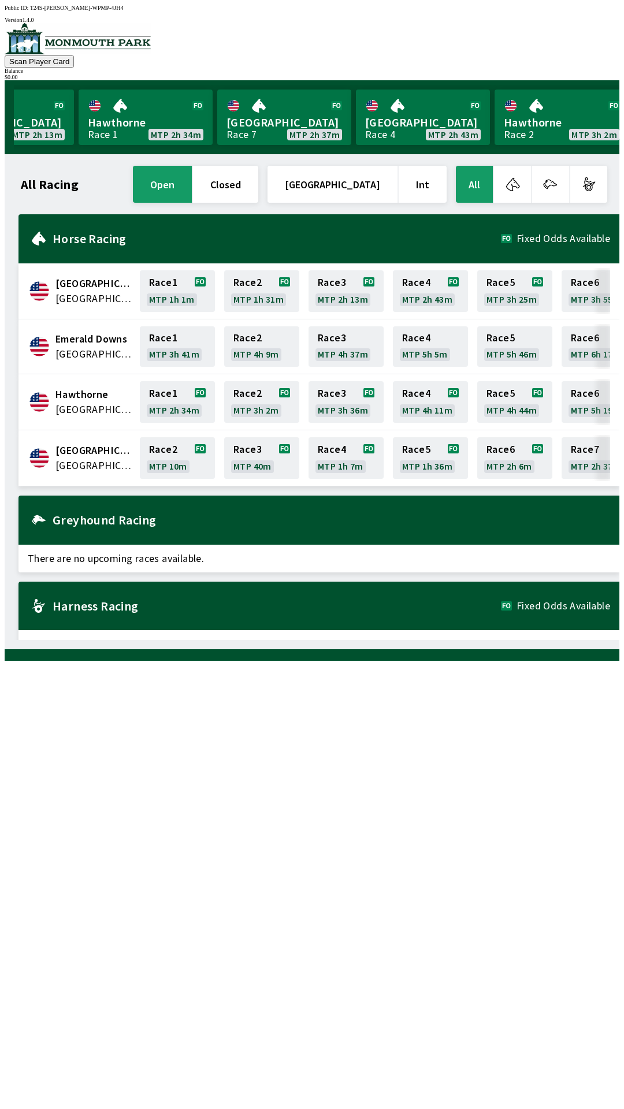
click at [192, 177] on button "open" at bounding box center [162, 184] width 59 height 37
click at [330, 640] on div "All Racing open closed United States Int All [GEOGRAPHIC_DATA] [GEOGRAPHIC_DATA…" at bounding box center [316, 401] width 605 height 476
click at [80, 282] on span "[GEOGRAPHIC_DATA]" at bounding box center [93, 283] width 77 height 15
click at [238, 277] on link "Race 2 MTP 1h 31m" at bounding box center [261, 291] width 75 height 42
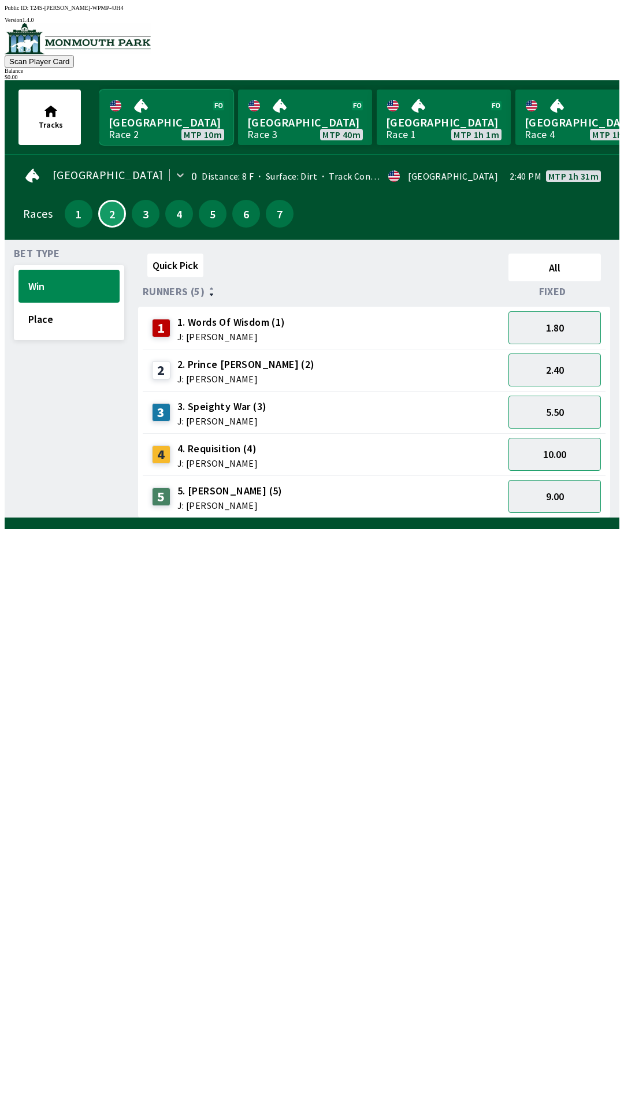
click at [169, 114] on link "[GEOGRAPHIC_DATA] Race 2 MTP 10m" at bounding box center [166, 116] width 134 height 55
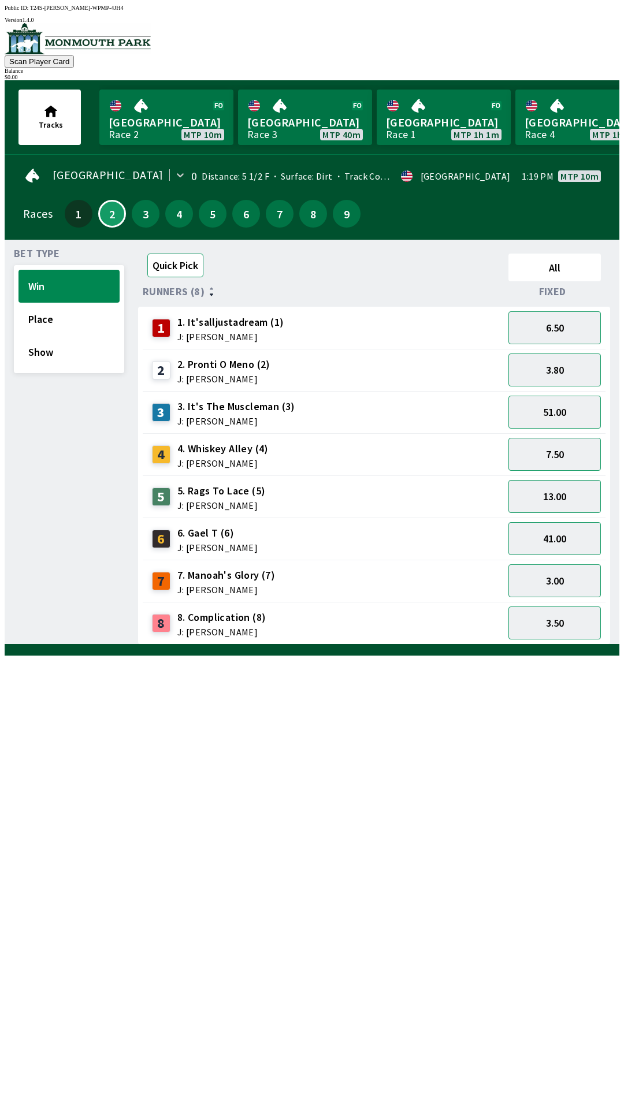
click at [183, 266] on button "Quick Pick" at bounding box center [175, 265] width 56 height 24
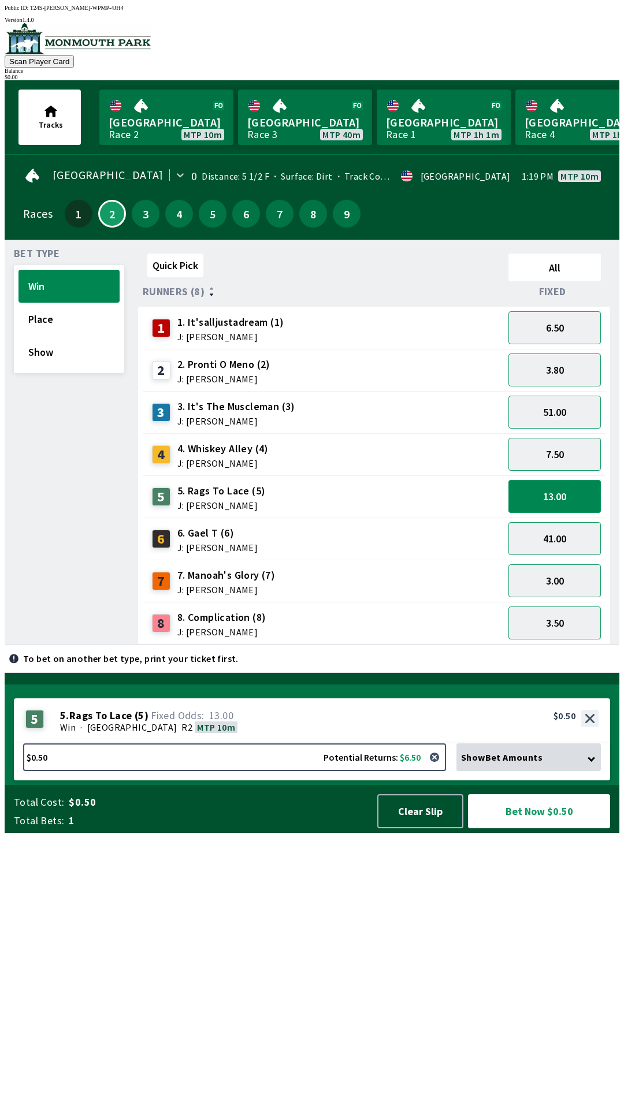
click at [565, 493] on button "13.00" at bounding box center [554, 496] width 92 height 33
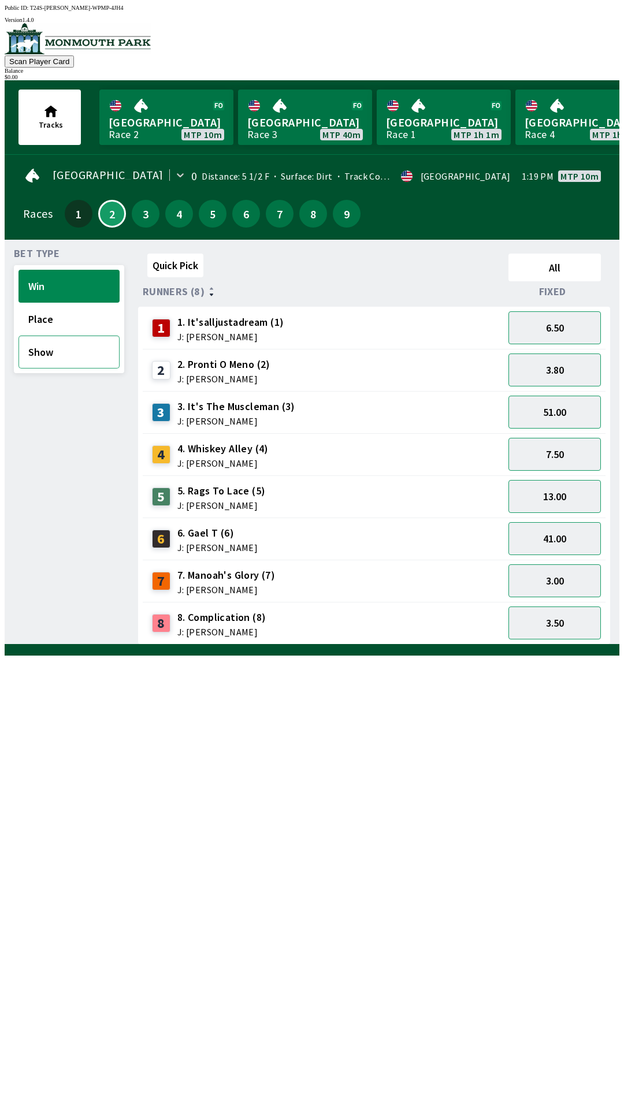
click at [70, 357] on button "Show" at bounding box center [68, 351] width 101 height 33
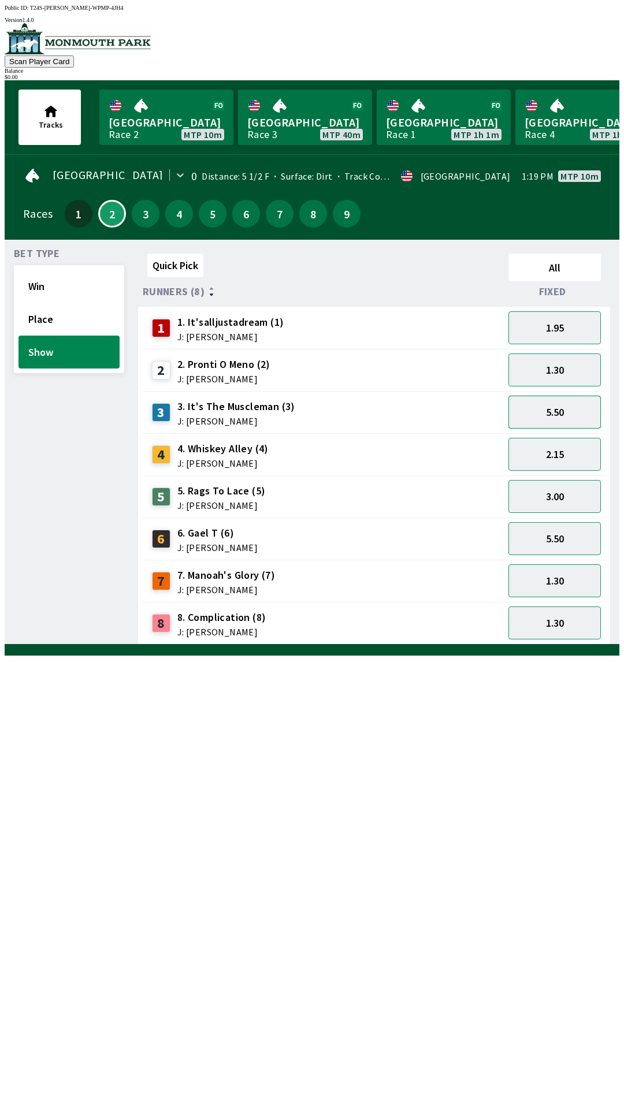
click at [559, 417] on button "5.50" at bounding box center [554, 412] width 92 height 33
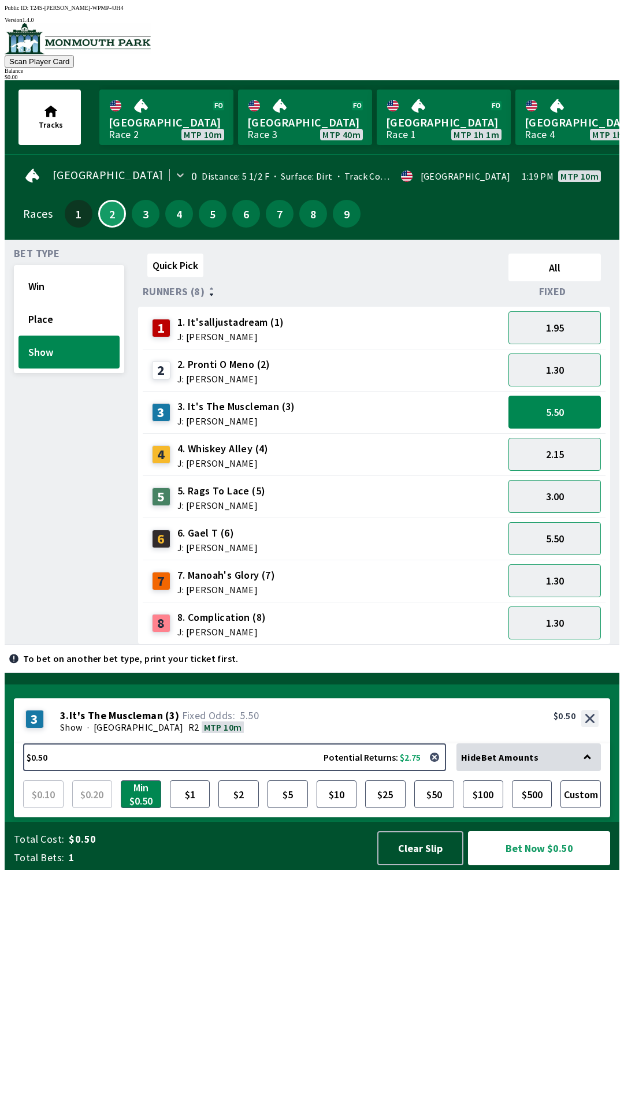
click at [566, 433] on div "2.15" at bounding box center [554, 454] width 102 height 42
click at [545, 396] on button "5.50" at bounding box center [554, 412] width 92 height 33
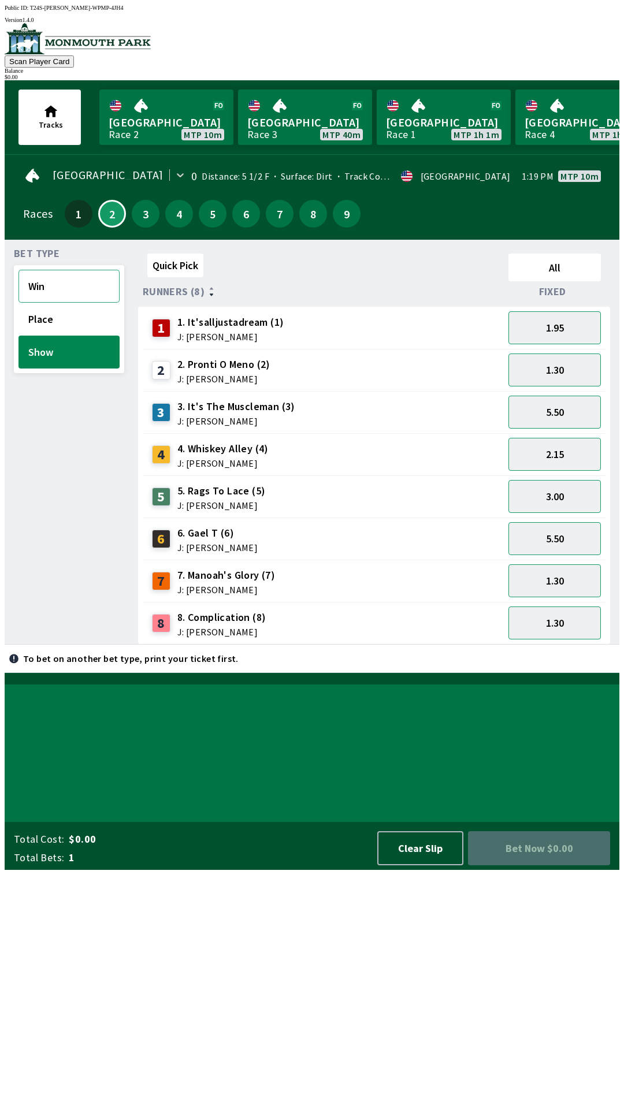
click at [57, 288] on button "Win" at bounding box center [68, 286] width 101 height 33
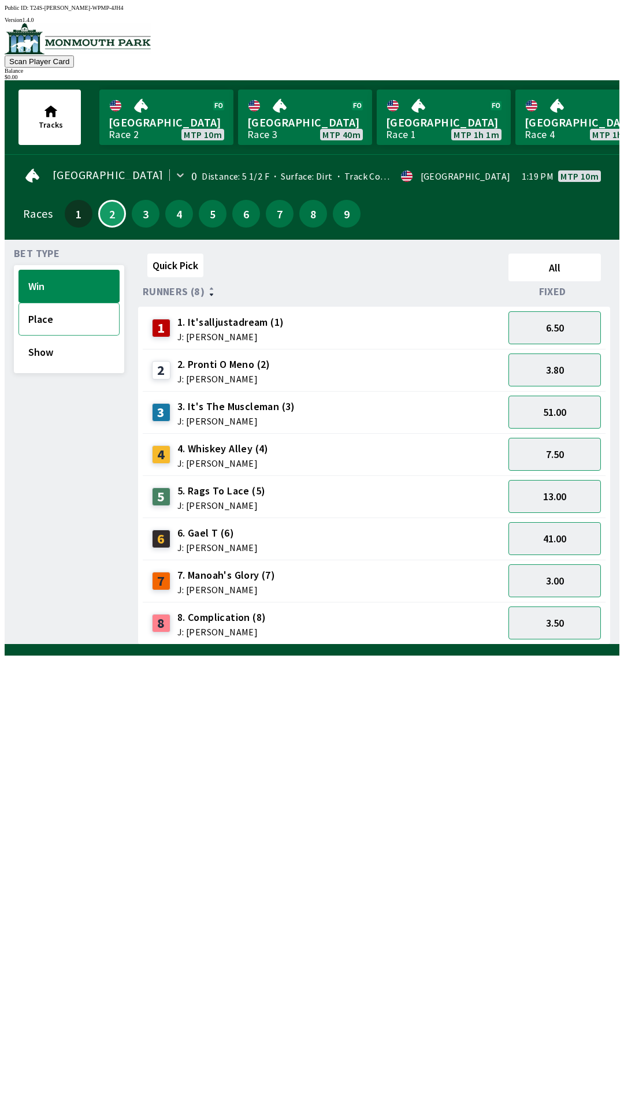
click at [73, 319] on button "Place" at bounding box center [68, 319] width 101 height 33
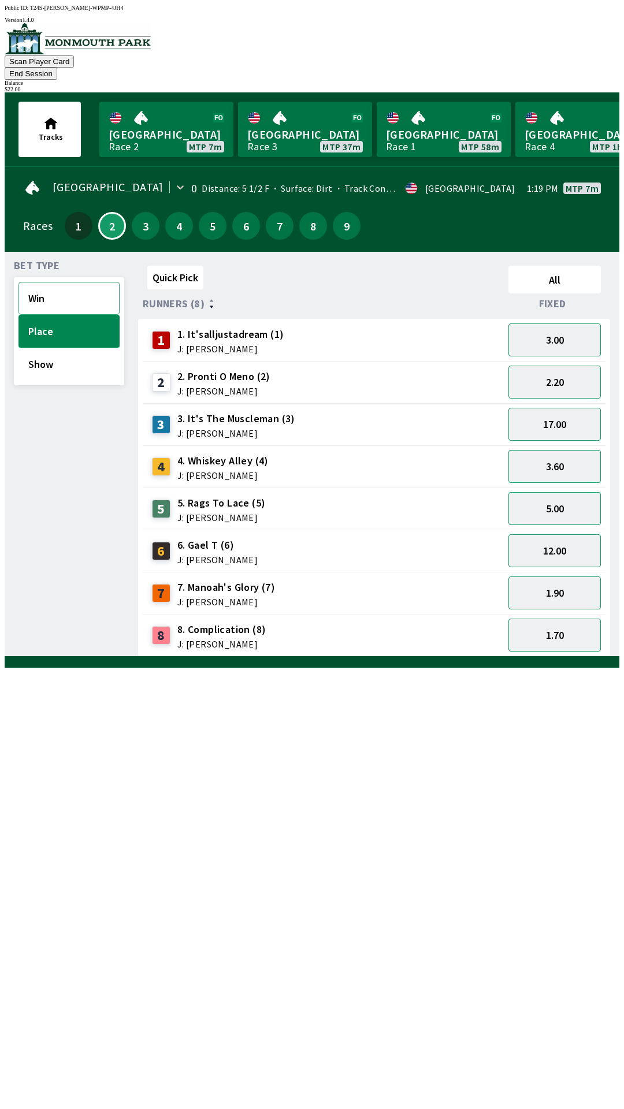
click at [52, 282] on button "Win" at bounding box center [68, 298] width 101 height 33
click at [549, 323] on button "6.50" at bounding box center [554, 339] width 92 height 33
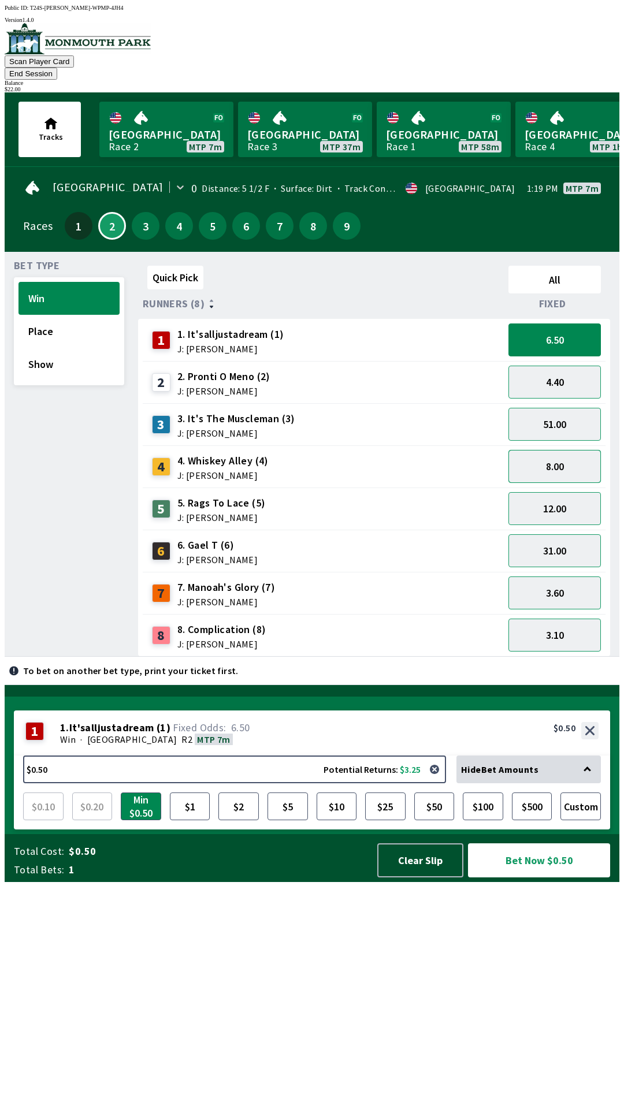
click at [544, 451] on button "8.00" at bounding box center [554, 466] width 92 height 33
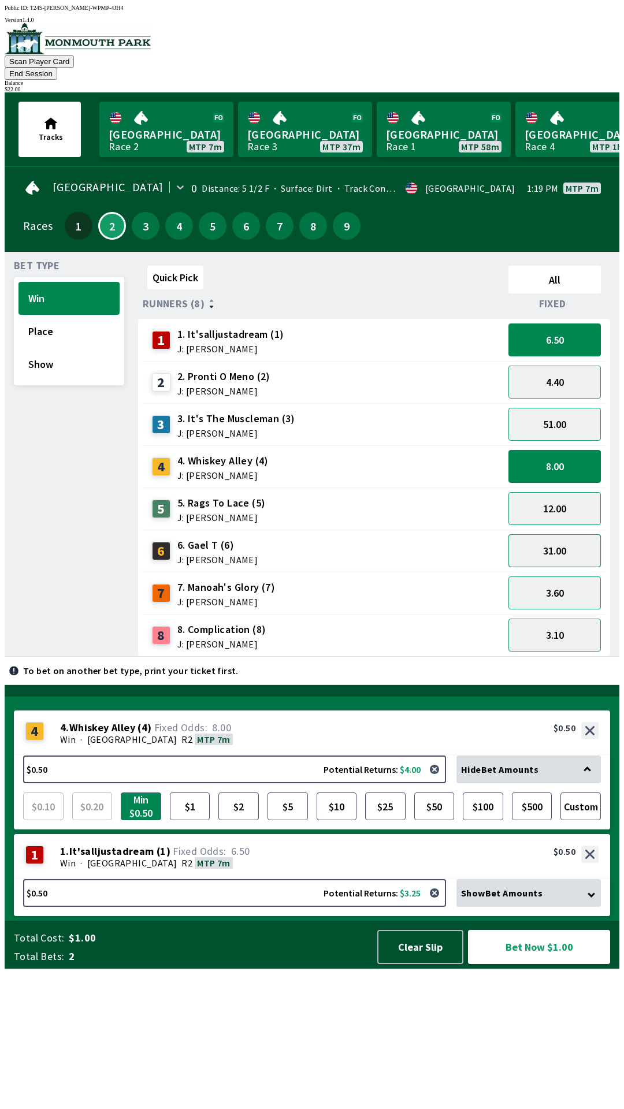
click at [545, 534] on button "31.00" at bounding box center [554, 550] width 92 height 33
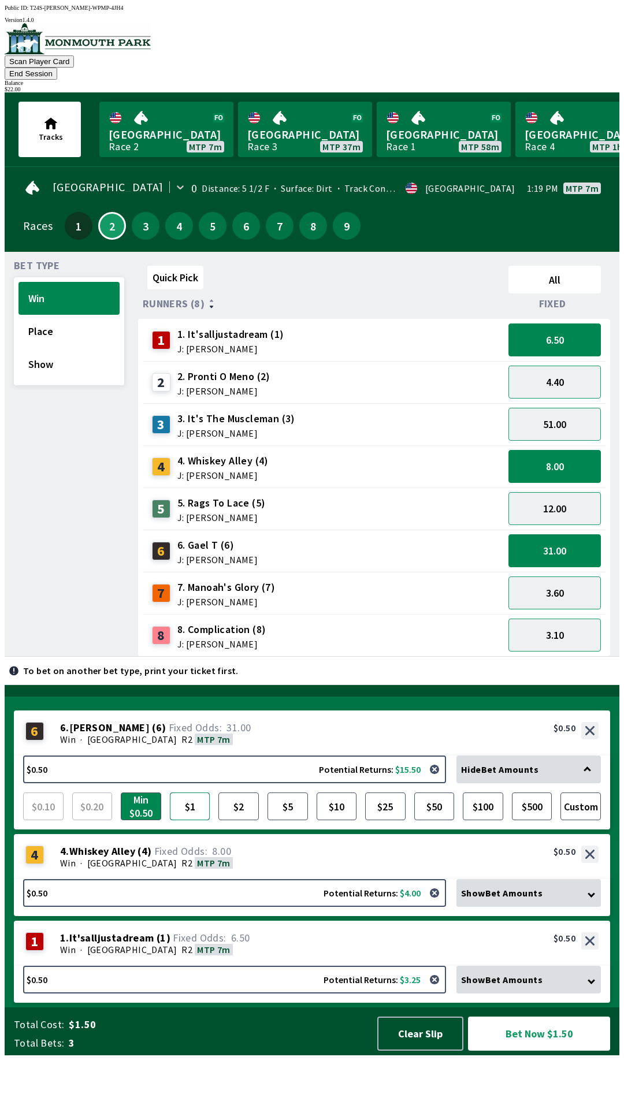
click at [199, 820] on button "$1" at bounding box center [190, 806] width 40 height 28
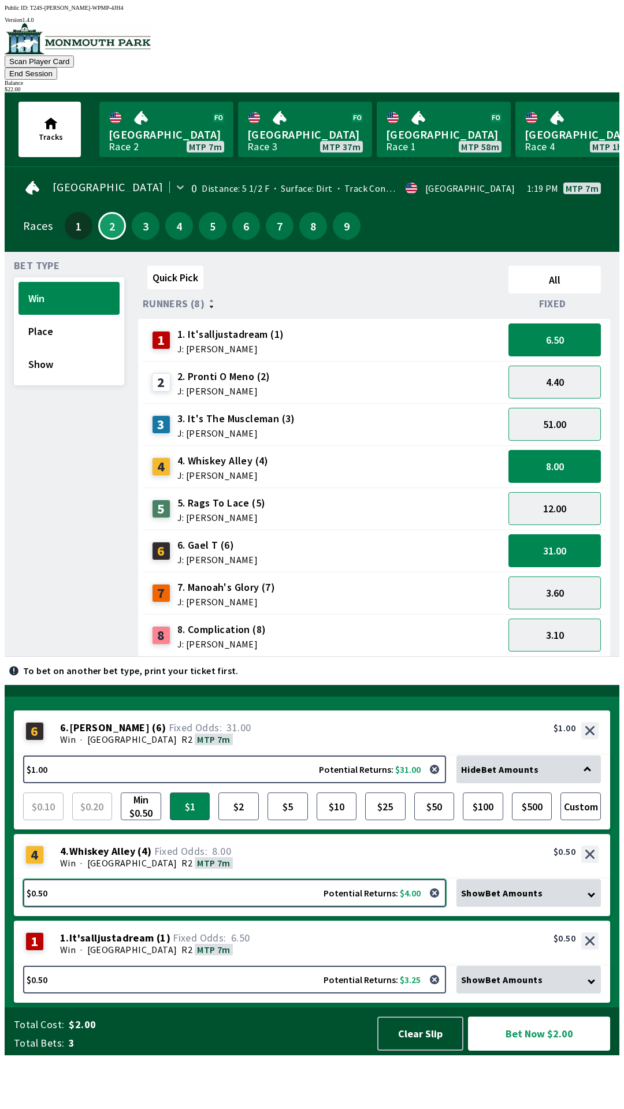
click at [89, 906] on button "$0.50 Potential Returns: $4.00" at bounding box center [234, 893] width 423 height 28
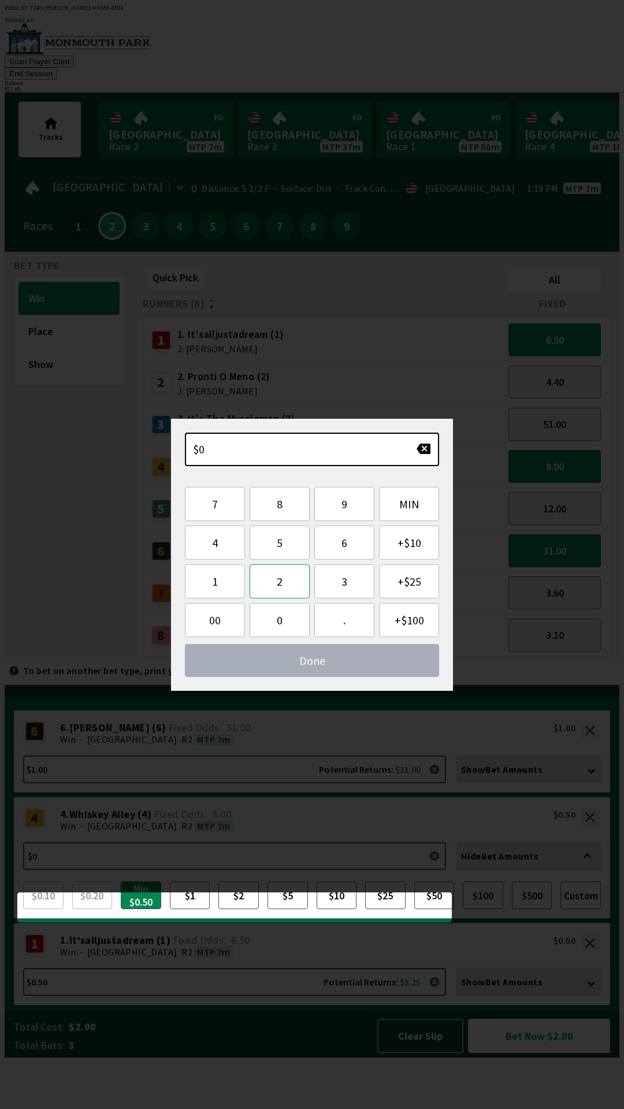
click at [284, 577] on button "2" at bounding box center [279, 581] width 60 height 34
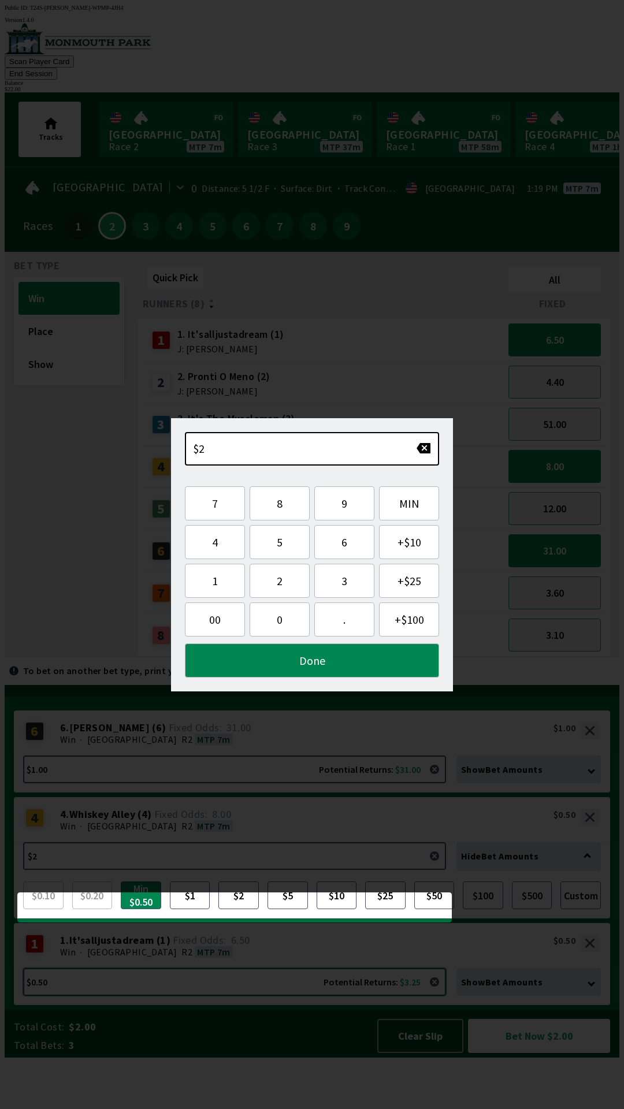
click at [102, 995] on button "$0.50 Potential Returns: $3.25" at bounding box center [234, 982] width 423 height 28
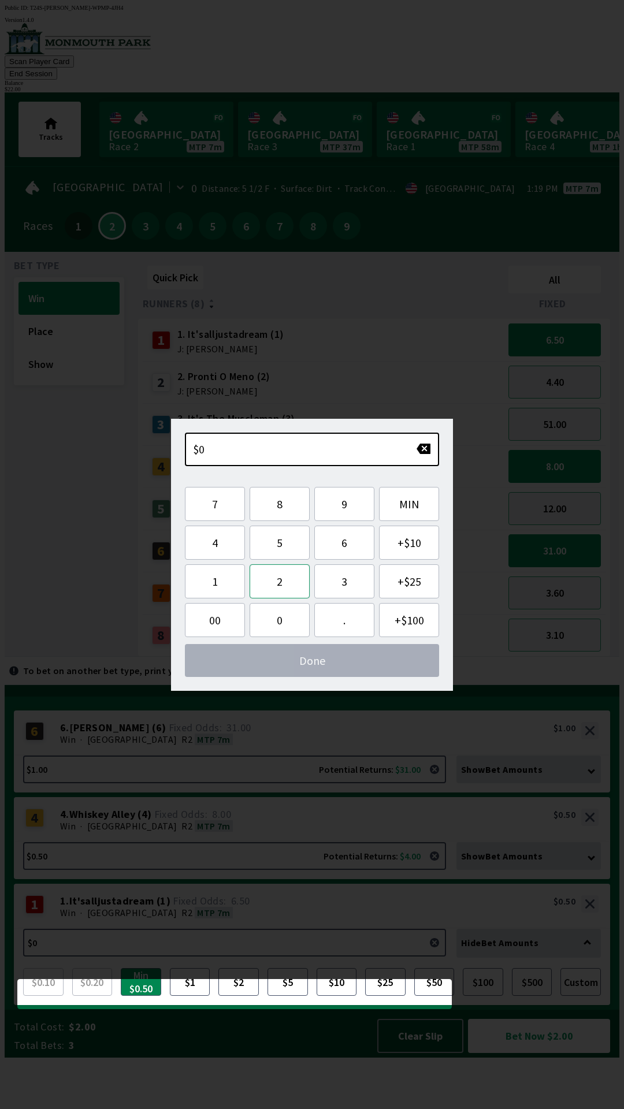
click at [286, 583] on button "2" at bounding box center [279, 581] width 60 height 34
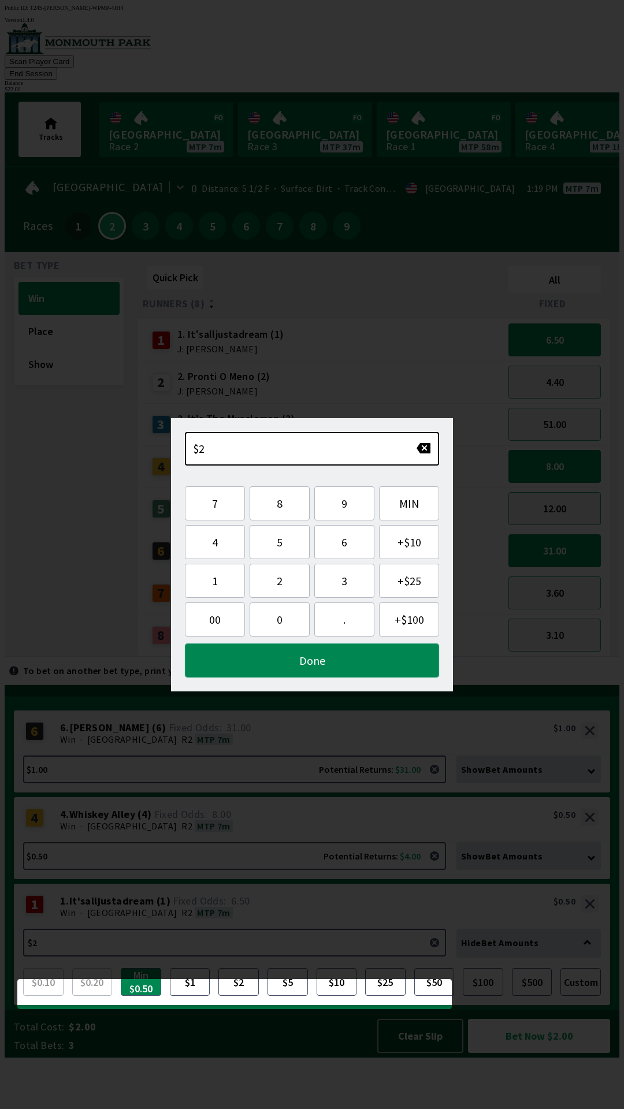
click at [273, 661] on button "Done" at bounding box center [312, 660] width 254 height 34
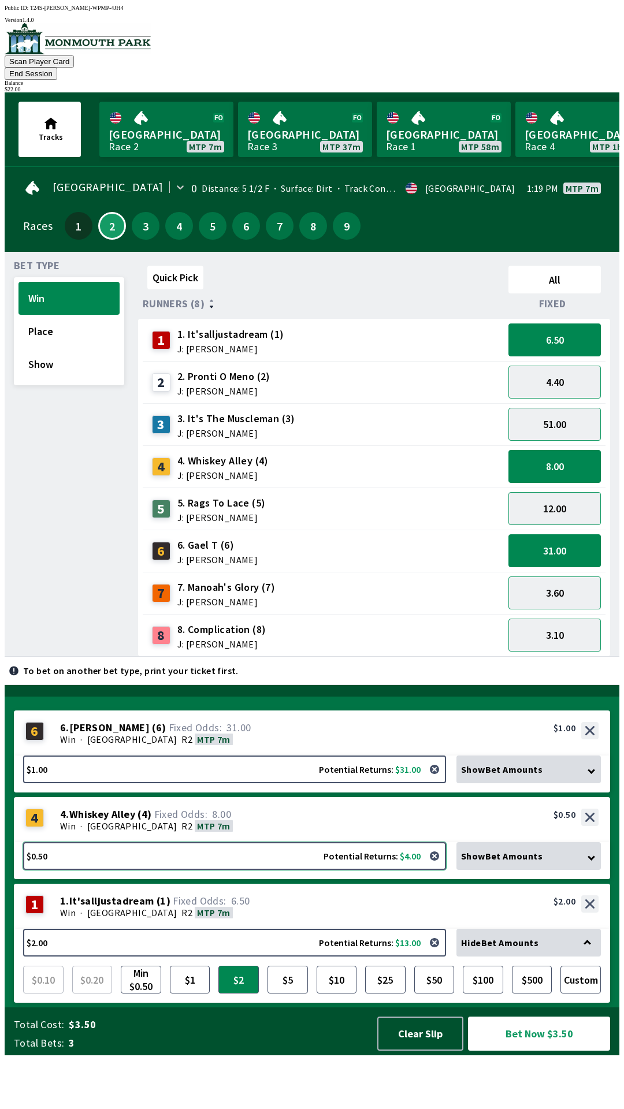
click at [79, 870] on button "$0.50 Potential Returns: $4.00" at bounding box center [234, 856] width 423 height 28
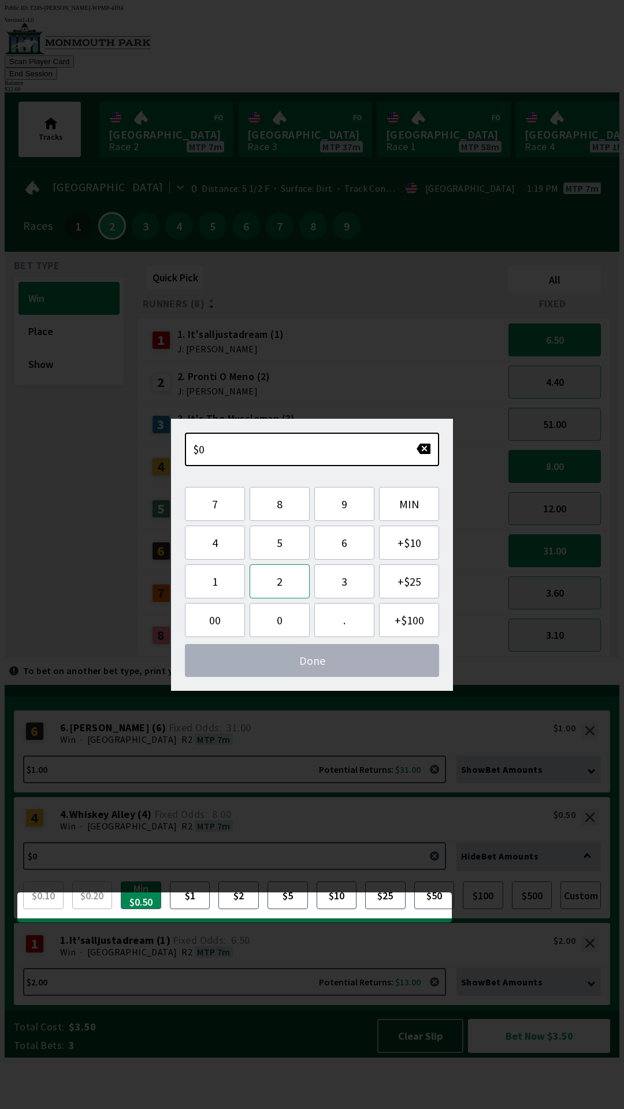
click at [286, 581] on button "2" at bounding box center [279, 581] width 60 height 34
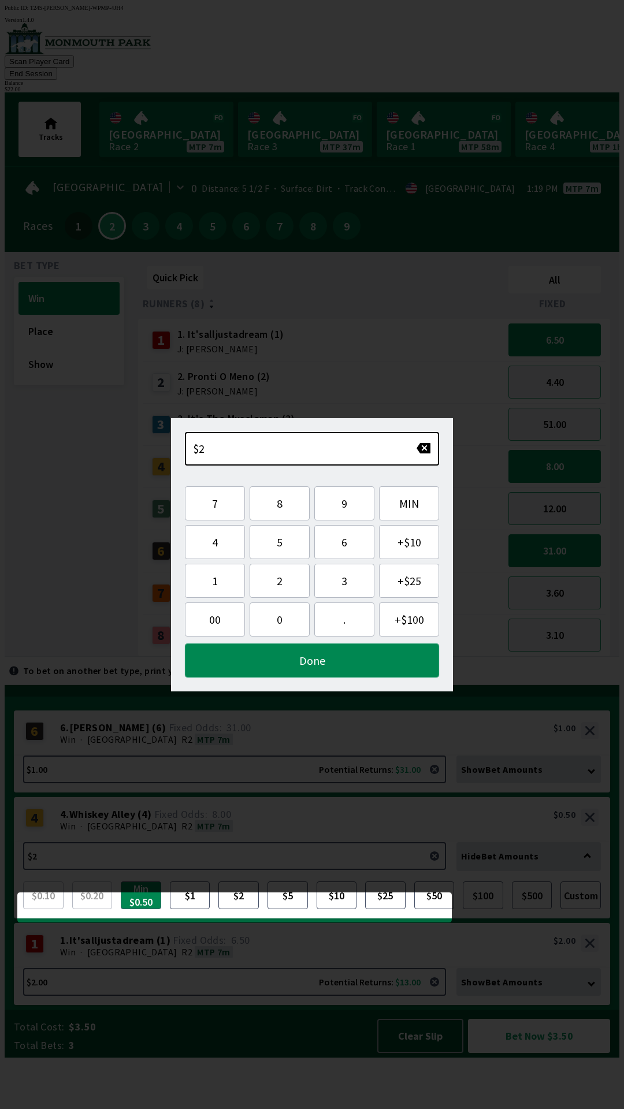
click at [309, 665] on button "Done" at bounding box center [312, 660] width 254 height 34
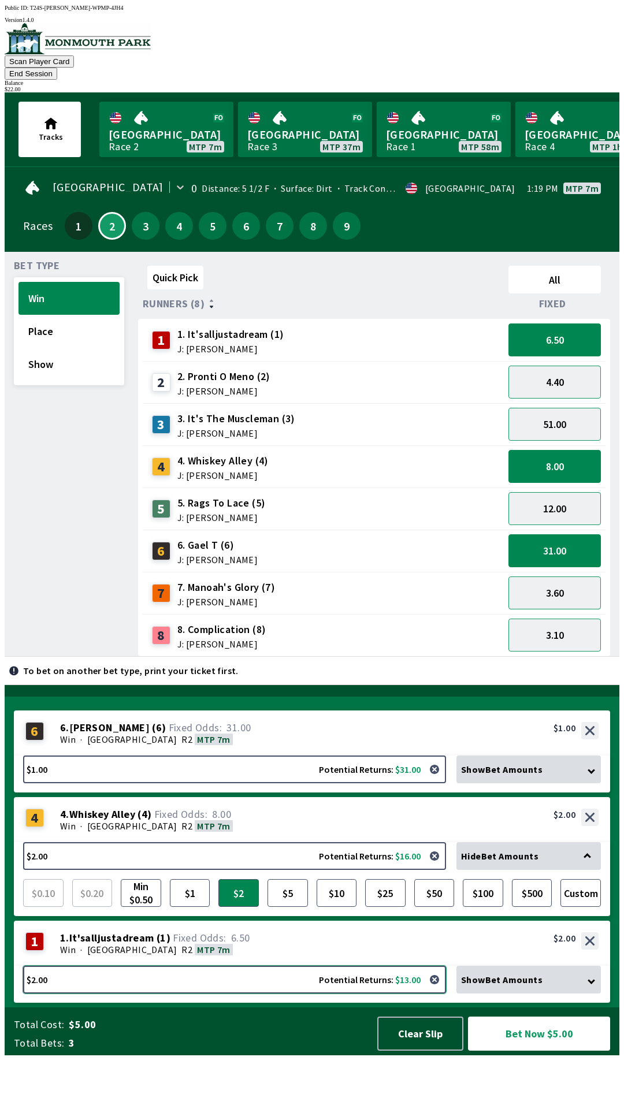
click at [91, 993] on button "$2.00 Potential Returns: $13.00" at bounding box center [234, 979] width 423 height 28
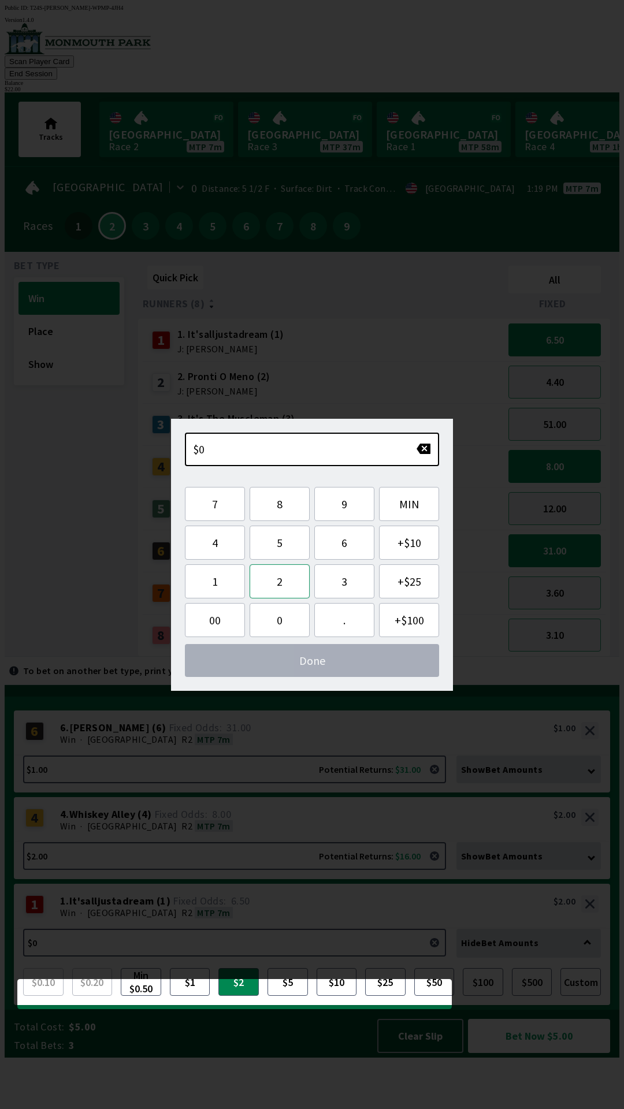
click at [279, 585] on button "2" at bounding box center [279, 581] width 60 height 34
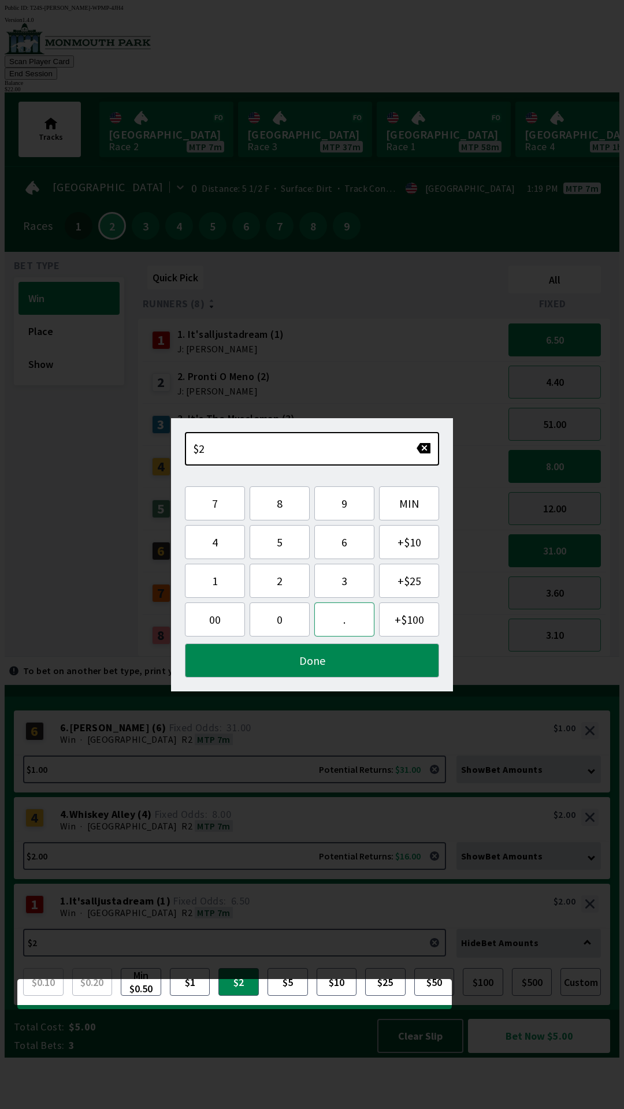
click at [348, 621] on button "." at bounding box center [344, 619] width 60 height 34
click at [278, 544] on button "5" at bounding box center [279, 542] width 60 height 34
click at [297, 661] on button "Done" at bounding box center [312, 660] width 254 height 34
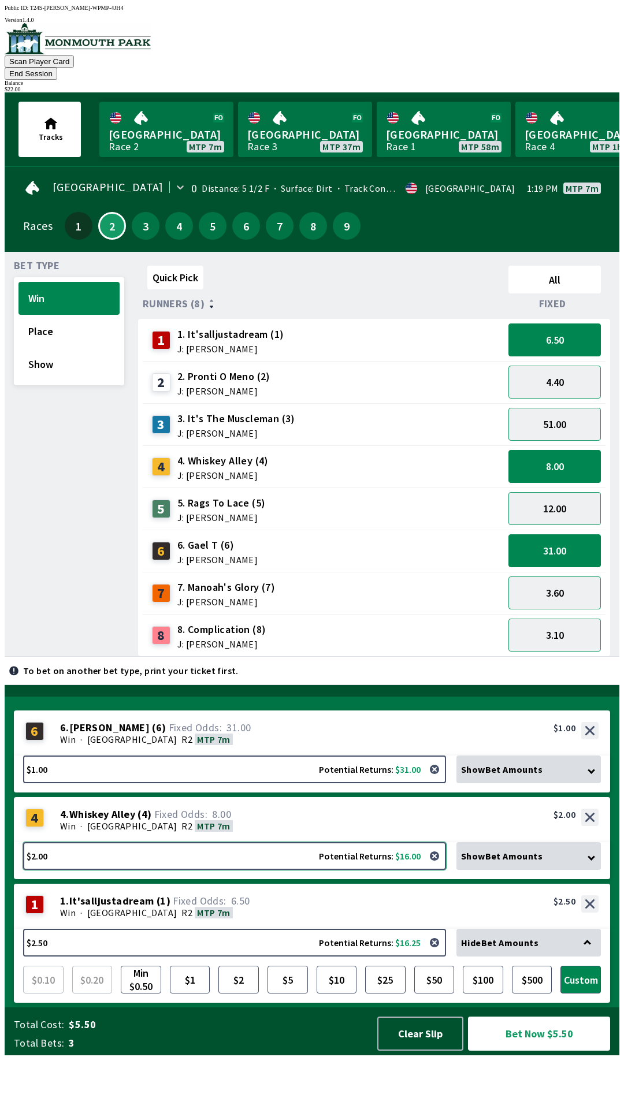
click at [249, 870] on button "$2.00 Potential Returns: $16.00" at bounding box center [234, 856] width 423 height 28
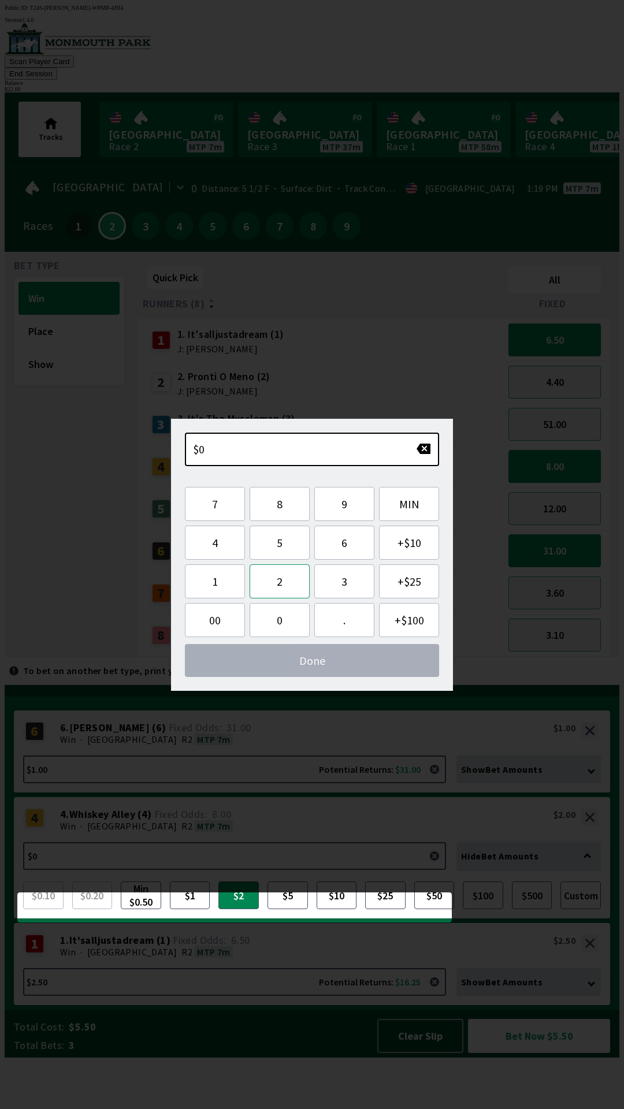
click at [287, 587] on button "2" at bounding box center [279, 581] width 60 height 34
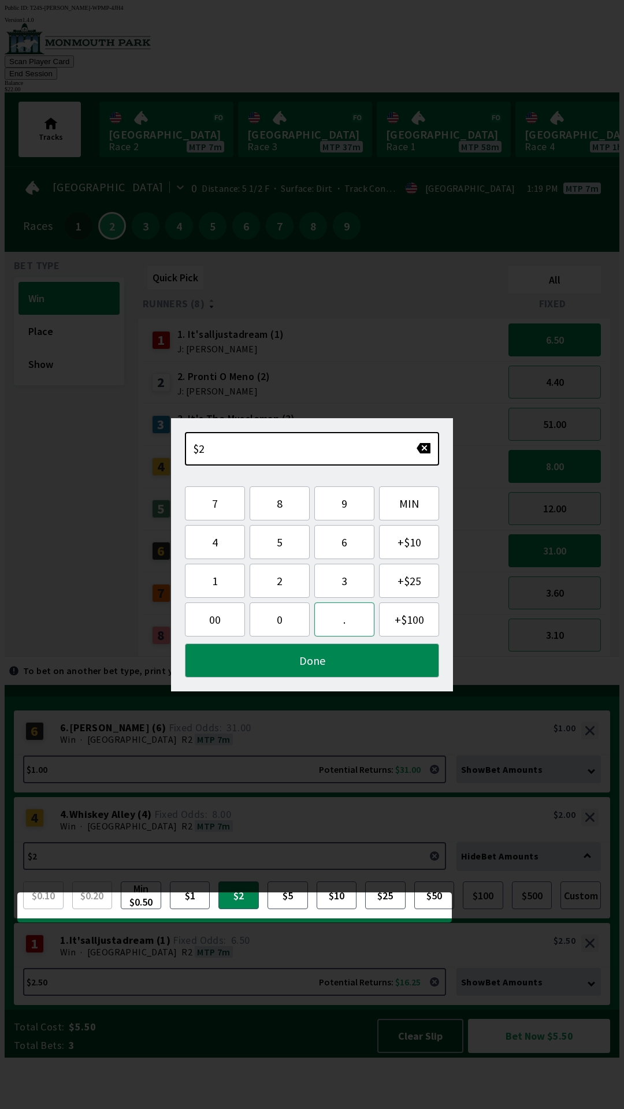
click at [367, 628] on button "." at bounding box center [344, 619] width 60 height 34
click at [290, 546] on button "5" at bounding box center [279, 542] width 60 height 34
click at [296, 662] on button "Done" at bounding box center [312, 660] width 254 height 34
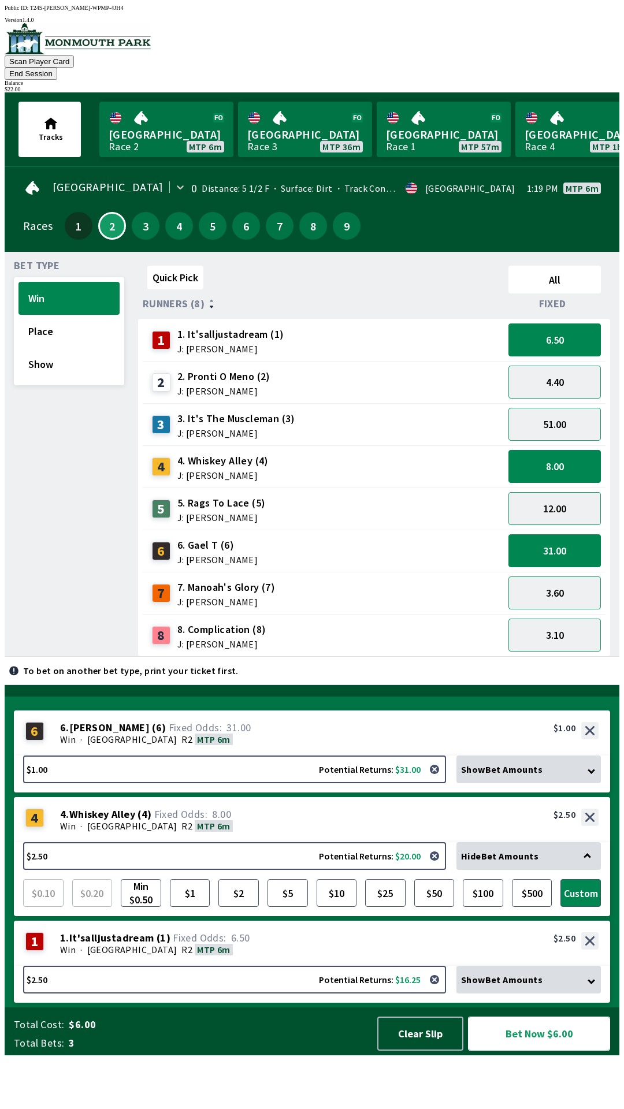
click at [527, 1050] on button "Bet Now $6.00" at bounding box center [539, 1033] width 142 height 34
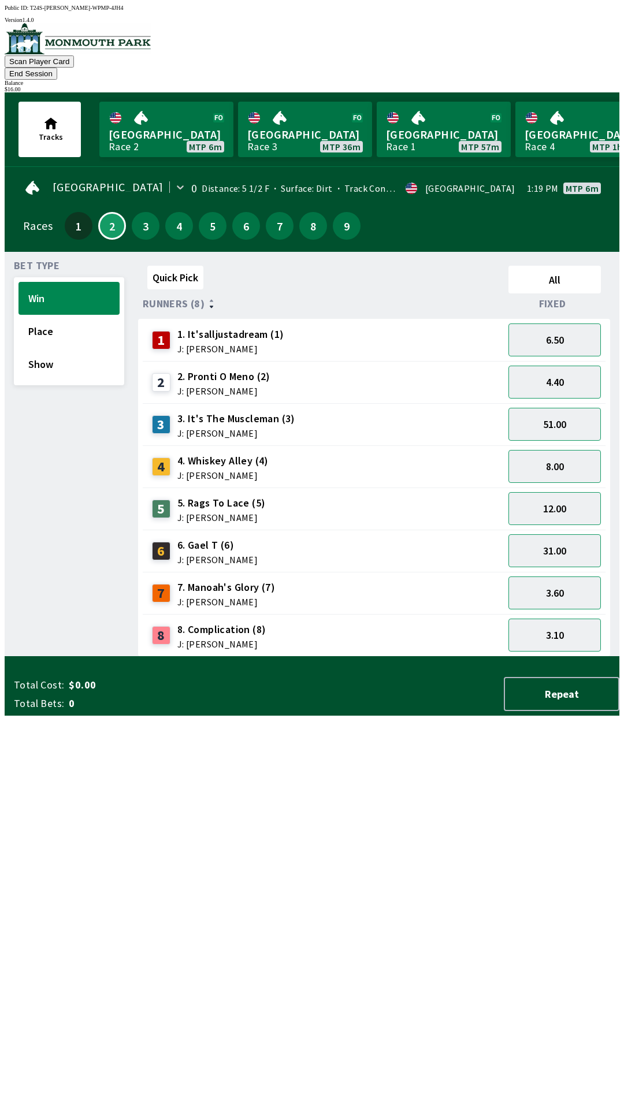
click at [57, 68] on button "End Session" at bounding box center [31, 74] width 53 height 12
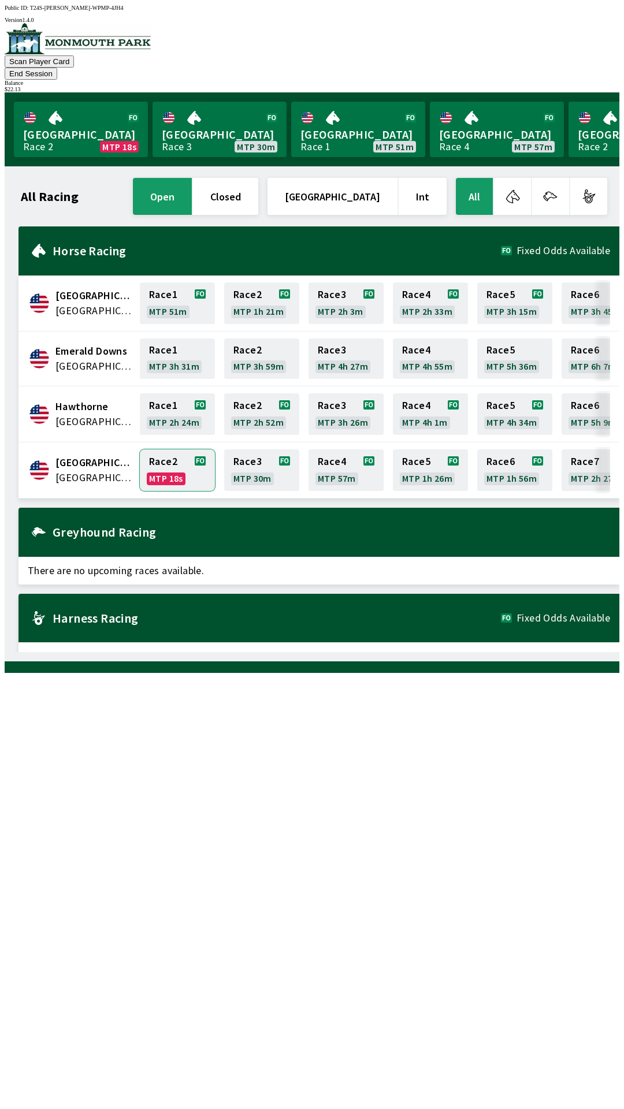
click at [169, 456] on link "Race 2 MTP 18s" at bounding box center [177, 470] width 75 height 42
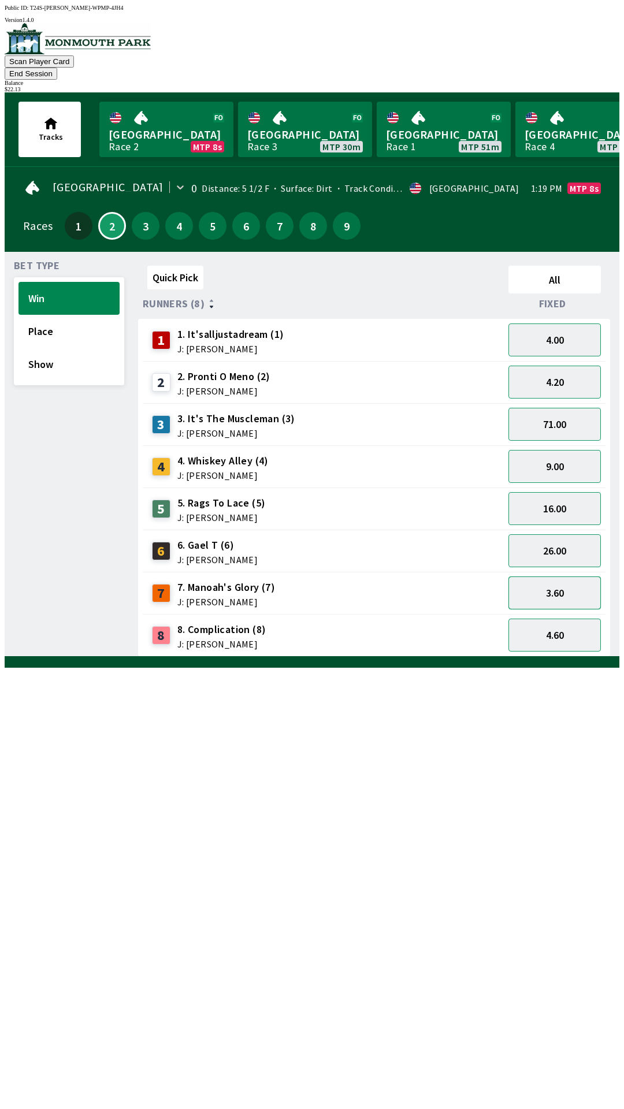
click at [568, 580] on button "3.60" at bounding box center [554, 592] width 92 height 33
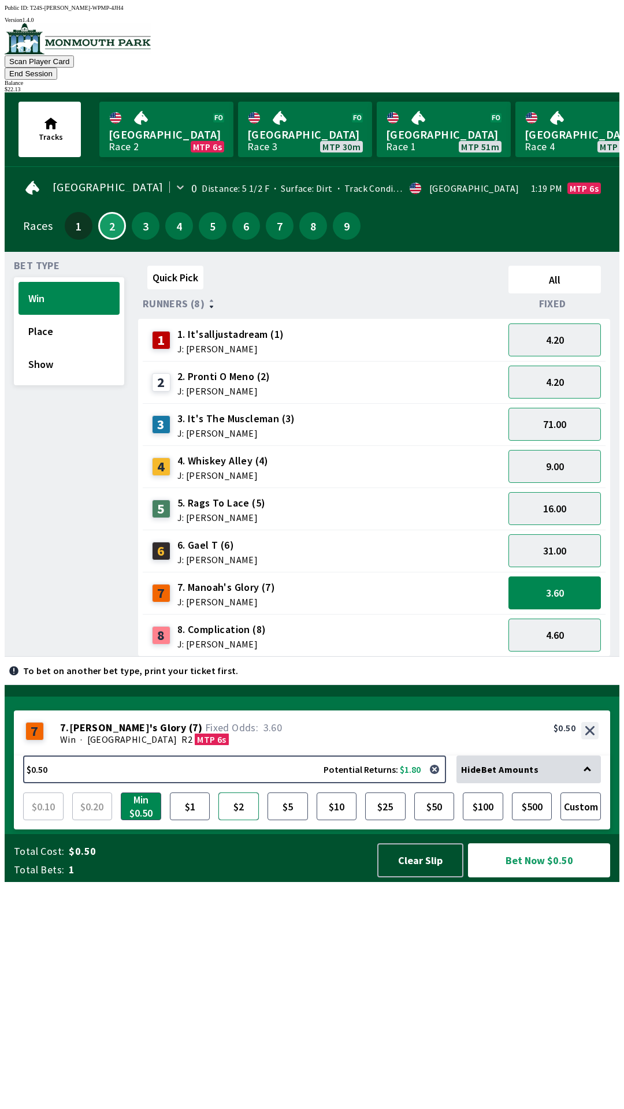
click at [237, 820] on button "$2" at bounding box center [238, 806] width 40 height 28
click at [516, 877] on button "Bet Now $2.00" at bounding box center [539, 860] width 142 height 34
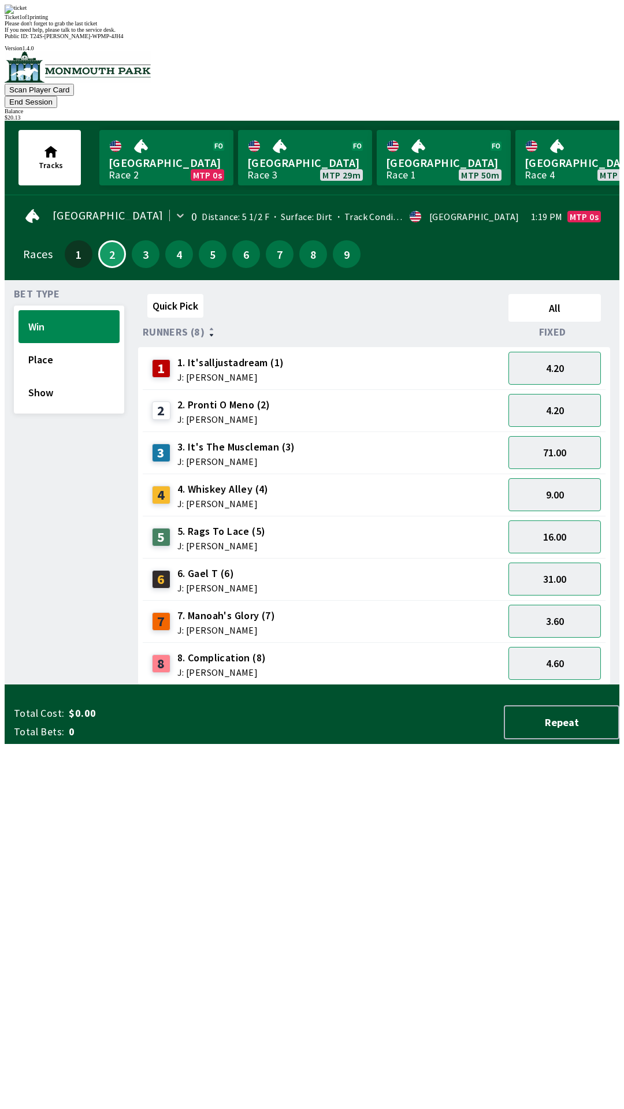
click at [354, 685] on div "Quick Pick All Runners (8) Fixed 1 1. It'salljustadream (1) J: [PERSON_NAME] 4.…" at bounding box center [378, 487] width 481 height 396
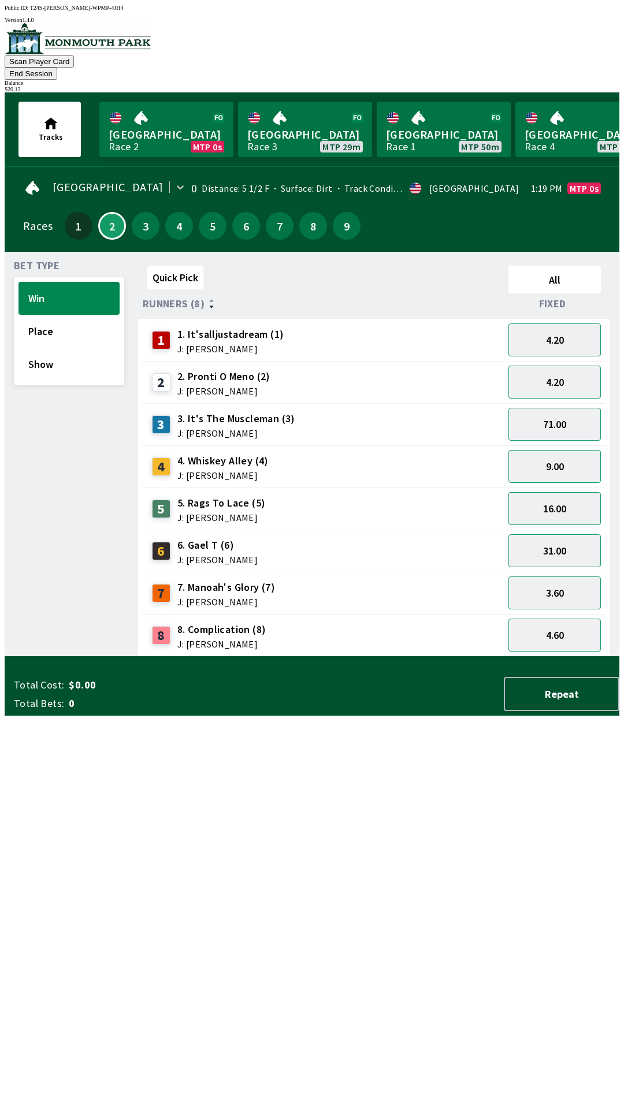
click at [57, 68] on button "End Session" at bounding box center [31, 74] width 53 height 12
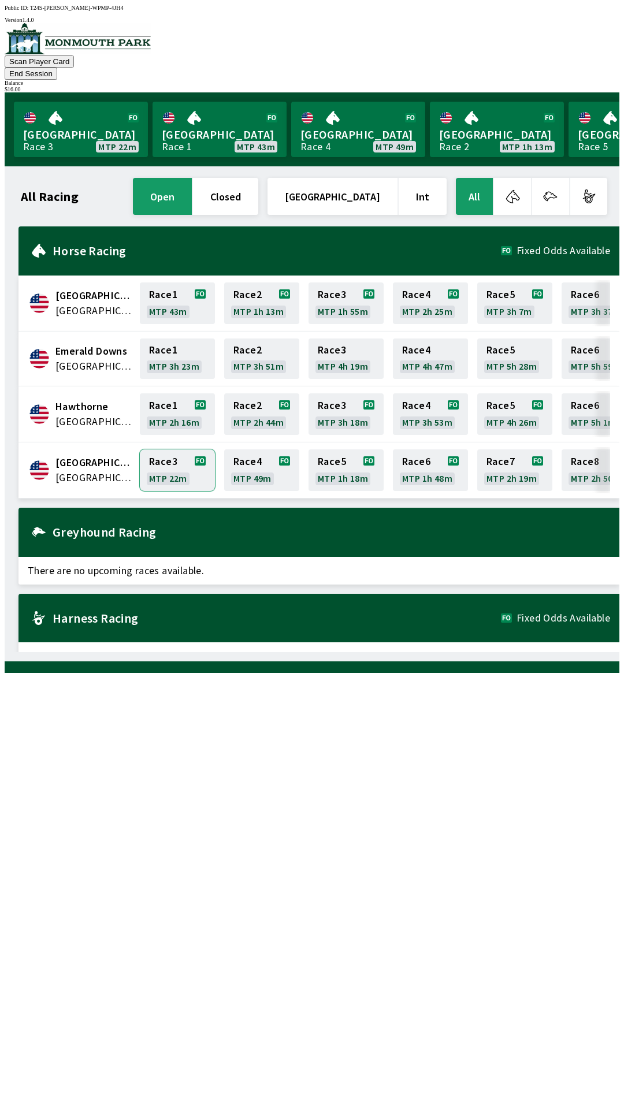
click at [167, 452] on link "Race 3 MTP 22m" at bounding box center [177, 470] width 75 height 42
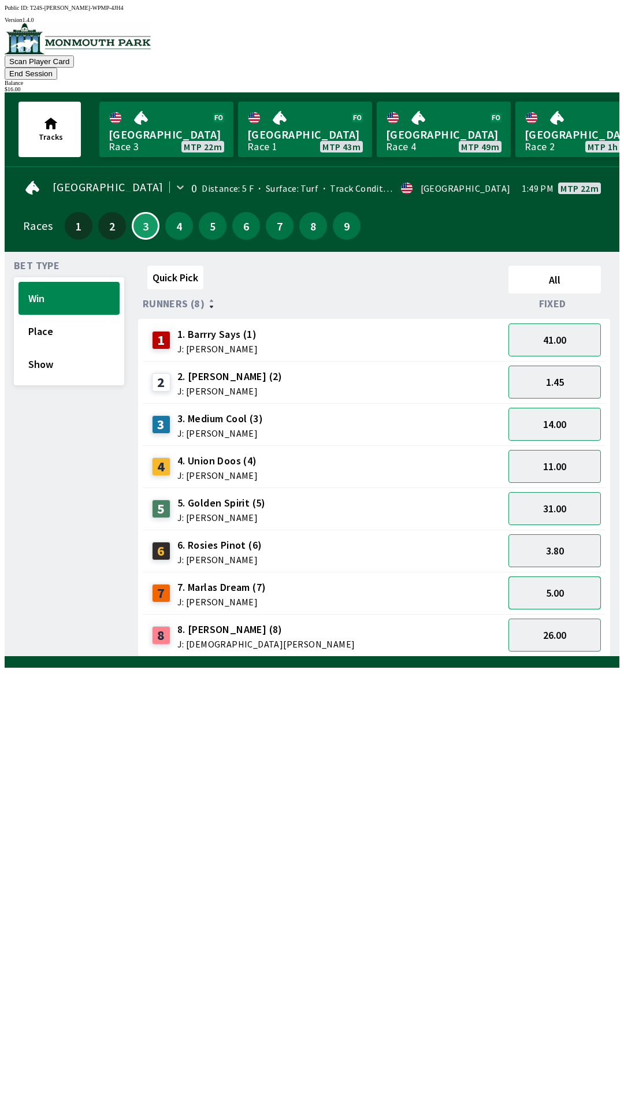
click at [541, 576] on button "5.00" at bounding box center [554, 592] width 92 height 33
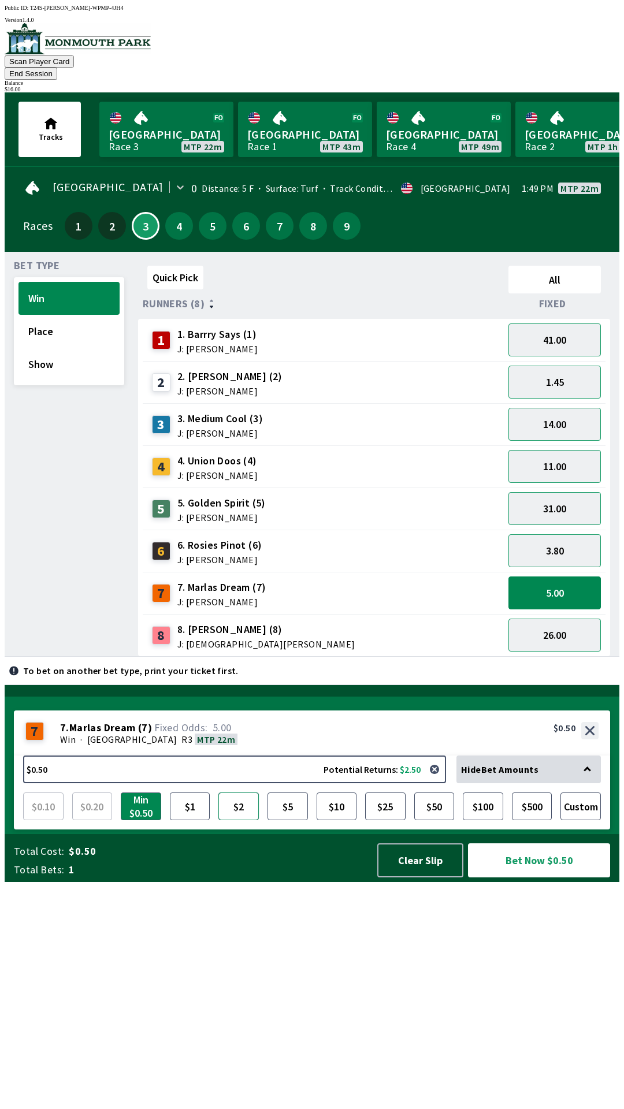
click at [244, 820] on button "$2" at bounding box center [238, 806] width 40 height 28
click at [515, 877] on button "Bet Now $2.00" at bounding box center [539, 860] width 142 height 34
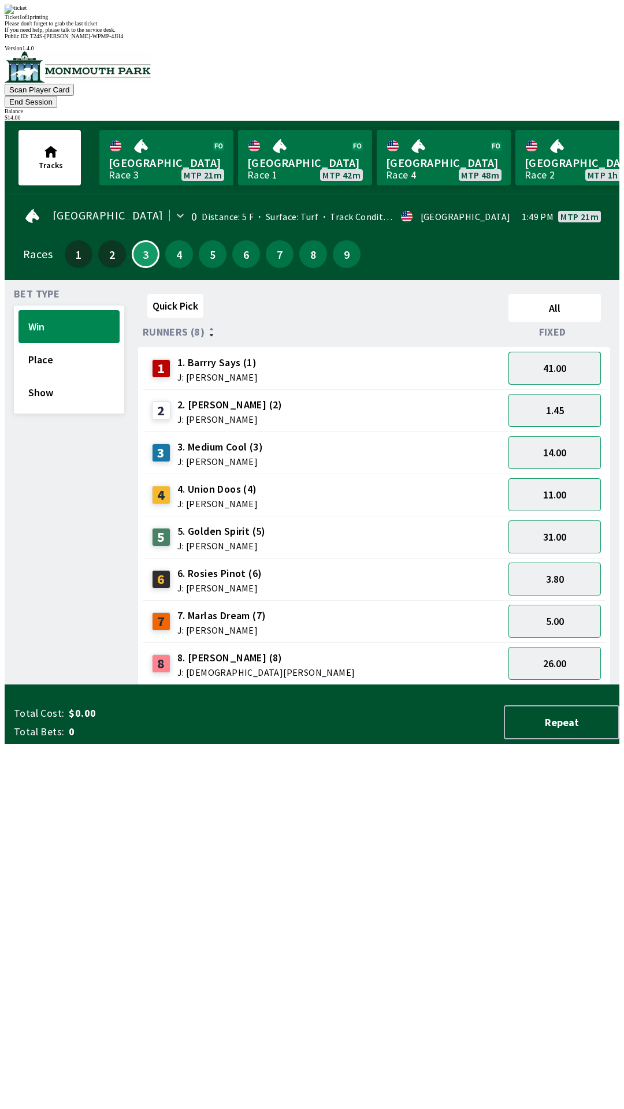
click at [547, 352] on button "41.00" at bounding box center [554, 368] width 92 height 33
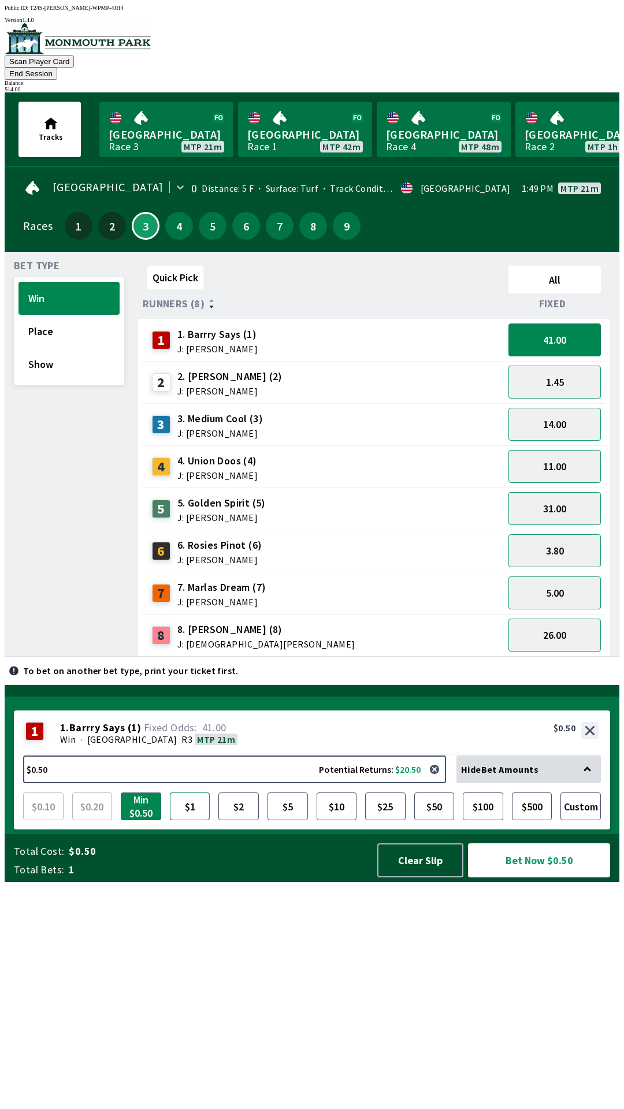
click at [192, 820] on button "$1" at bounding box center [190, 806] width 40 height 28
click at [510, 877] on button "Bet Now $1.00" at bounding box center [539, 860] width 142 height 34
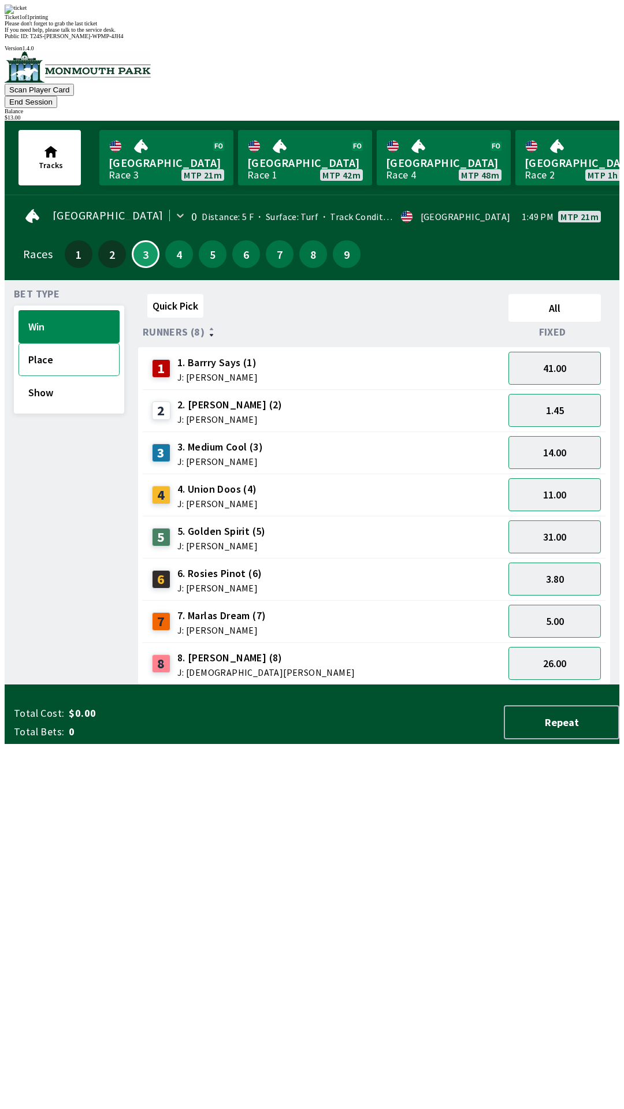
click at [41, 343] on button "Place" at bounding box center [68, 359] width 101 height 33
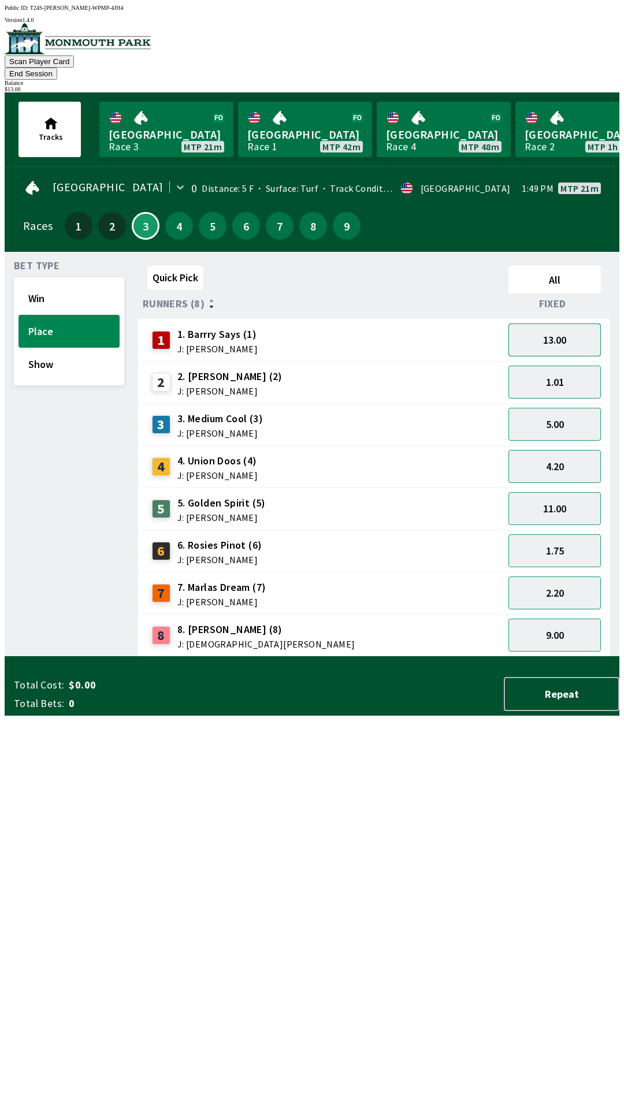
click at [550, 323] on button "13.00" at bounding box center [554, 339] width 92 height 33
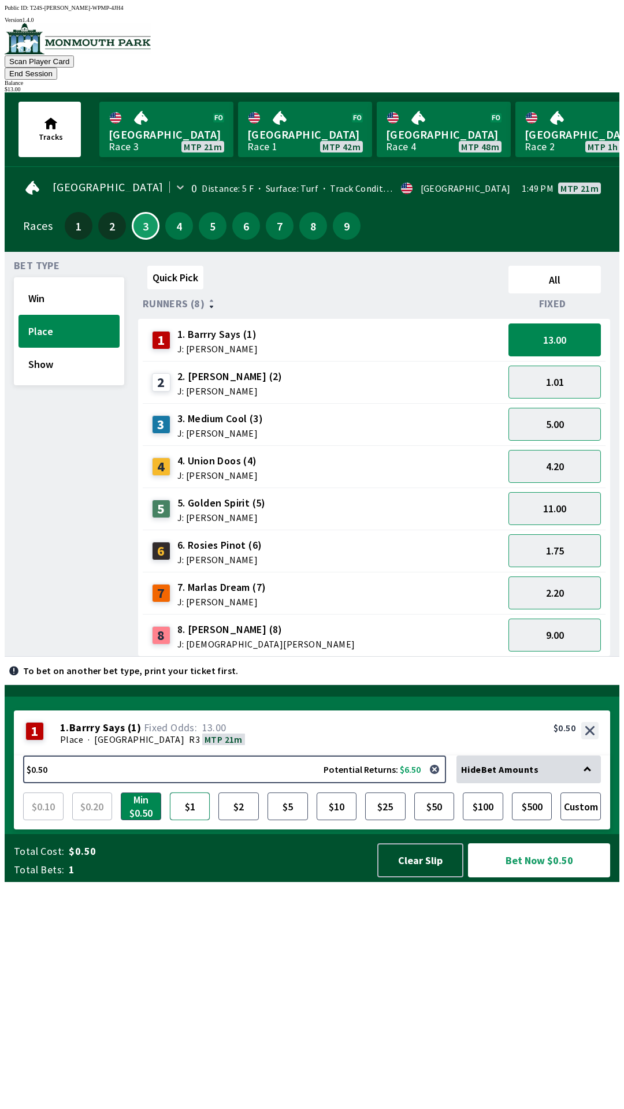
click at [188, 820] on button "$1" at bounding box center [190, 806] width 40 height 28
click at [520, 877] on button "Bet Now $0.50" at bounding box center [539, 860] width 142 height 34
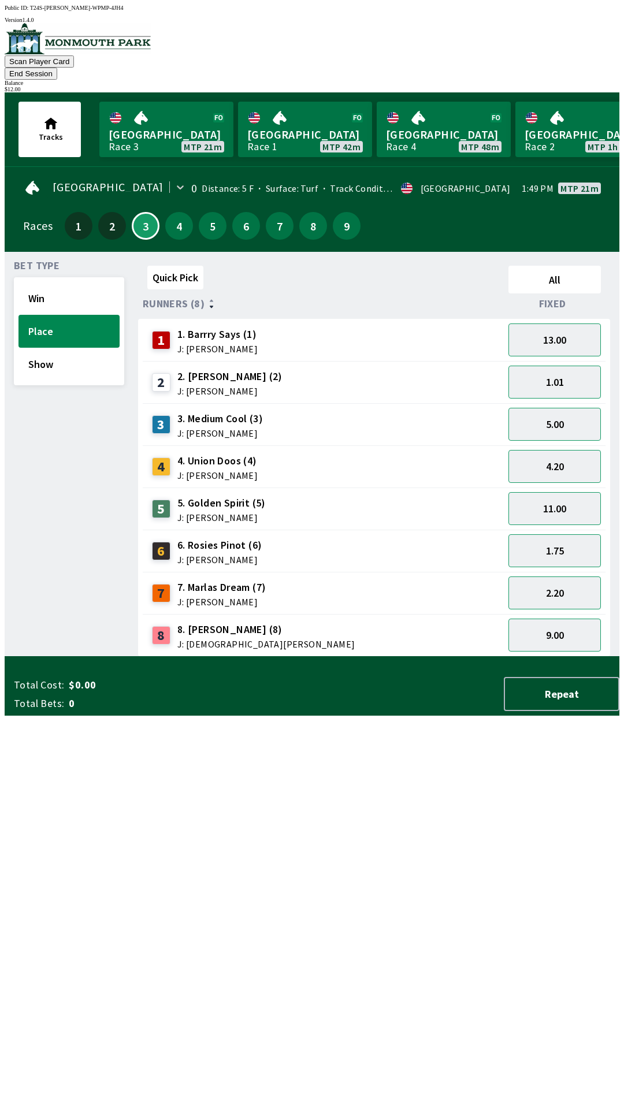
click at [57, 68] on button "End Session" at bounding box center [31, 74] width 53 height 12
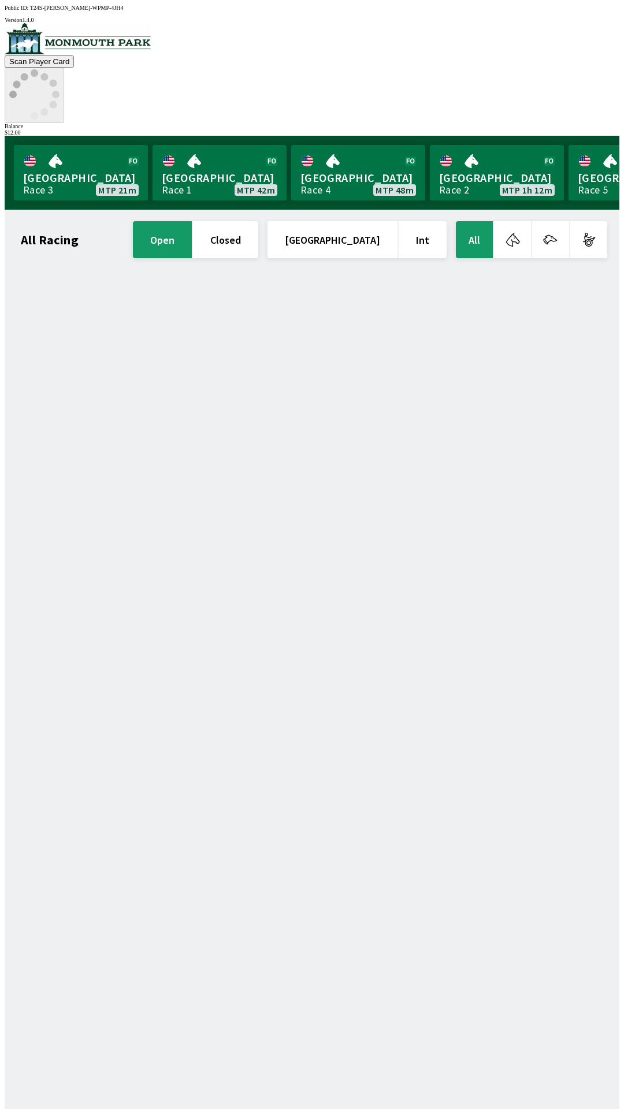
click at [59, 69] on icon at bounding box center [34, 94] width 50 height 50
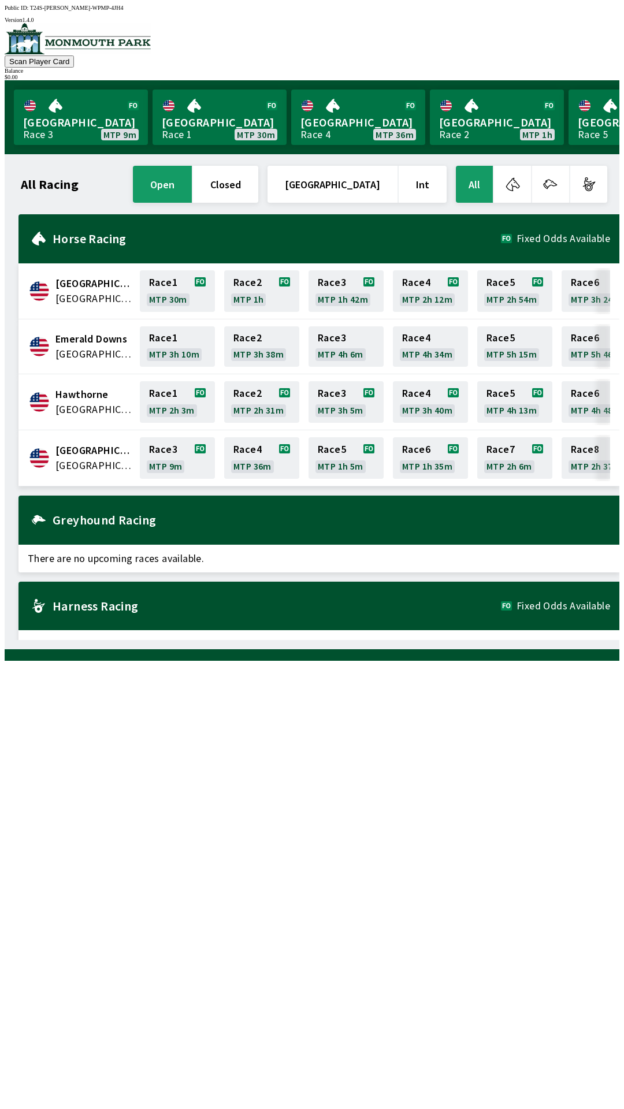
click at [83, 475] on div "[GEOGRAPHIC_DATA] United States Race 3 MTP 9m Race 4 MTP 36m Race 5 MTP 1h 5m R…" at bounding box center [318, 458] width 600 height 56
click at [75, 469] on div "[GEOGRAPHIC_DATA] United States Race 3 MTP 9m Race 4 MTP 36m Race 5 MTP 1h 5m R…" at bounding box center [318, 458] width 600 height 56
click at [73, 458] on span "[GEOGRAPHIC_DATA]" at bounding box center [93, 465] width 77 height 15
click at [80, 459] on span "[GEOGRAPHIC_DATA]" at bounding box center [93, 465] width 77 height 15
click at [163, 448] on link "Race 3 MTP 9m" at bounding box center [177, 458] width 75 height 42
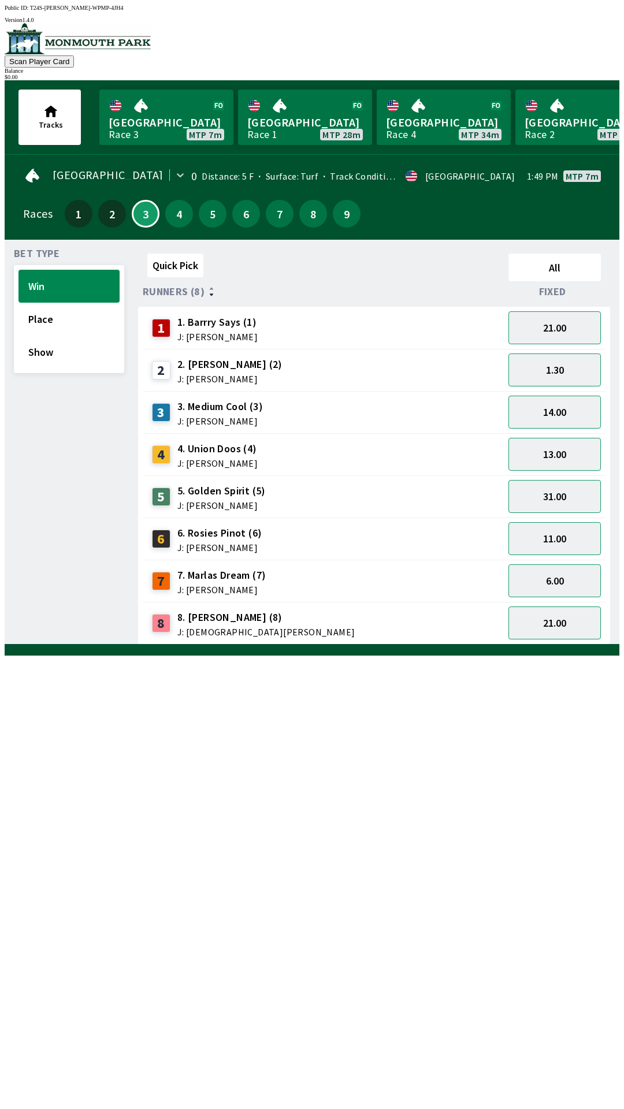
click at [334, 443] on div "4 4. Union Doos (4) J: [PERSON_NAME]" at bounding box center [323, 454] width 352 height 29
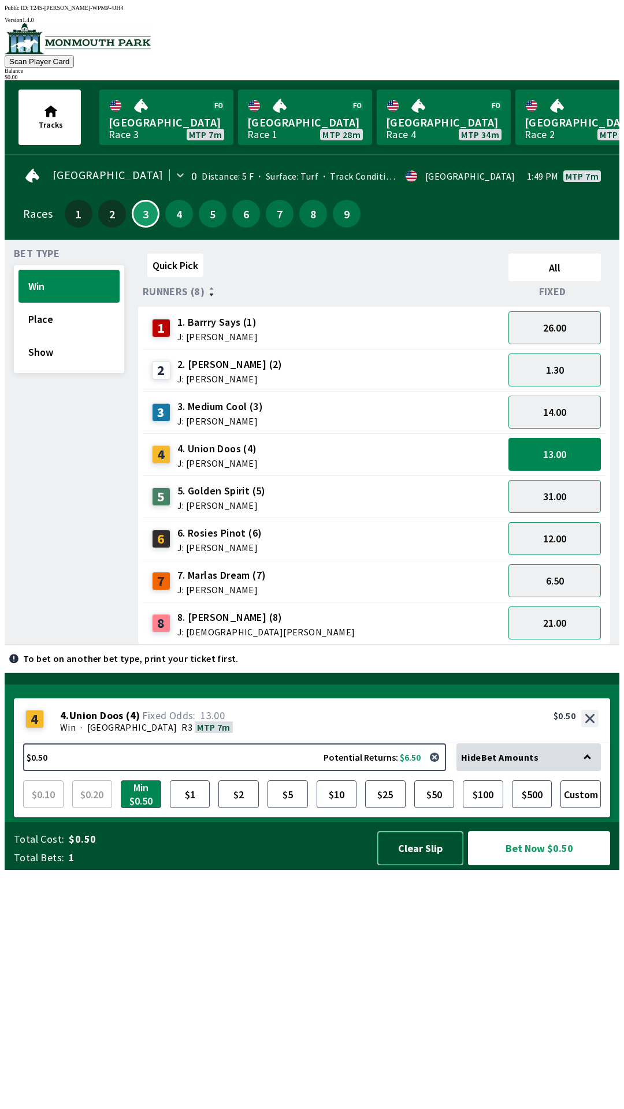
click at [421, 865] on button "Clear Slip" at bounding box center [420, 848] width 86 height 34
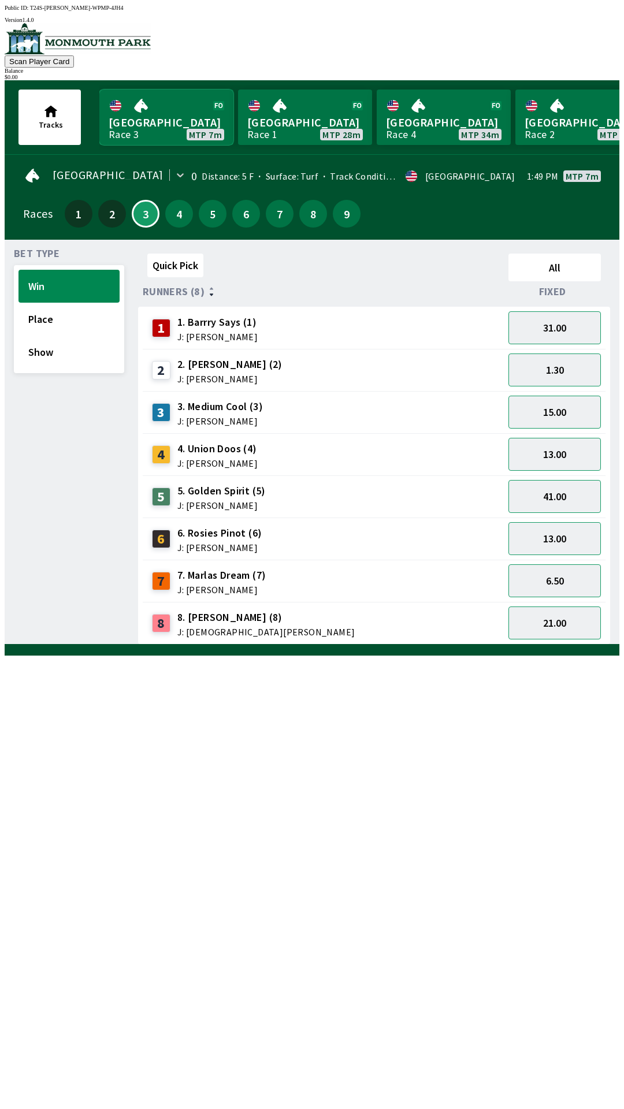
click at [149, 106] on link "[GEOGRAPHIC_DATA] Race 3 MTP 7m" at bounding box center [166, 116] width 134 height 55
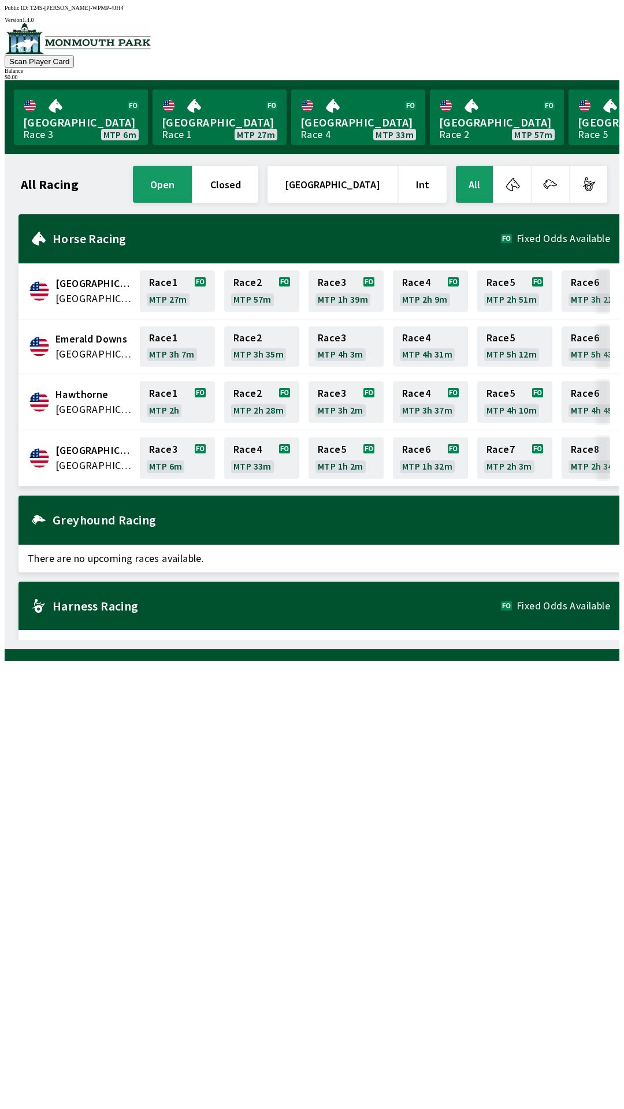
click at [570, 601] on span "Fixed Odds Available" at bounding box center [563, 605] width 94 height 9
click at [542, 608] on div "Harness Racing Fixed Odds Available" at bounding box center [318, 605] width 600 height 49
click at [81, 123] on link "[GEOGRAPHIC_DATA] Race 3 MTP 6m" at bounding box center [81, 116] width 134 height 55
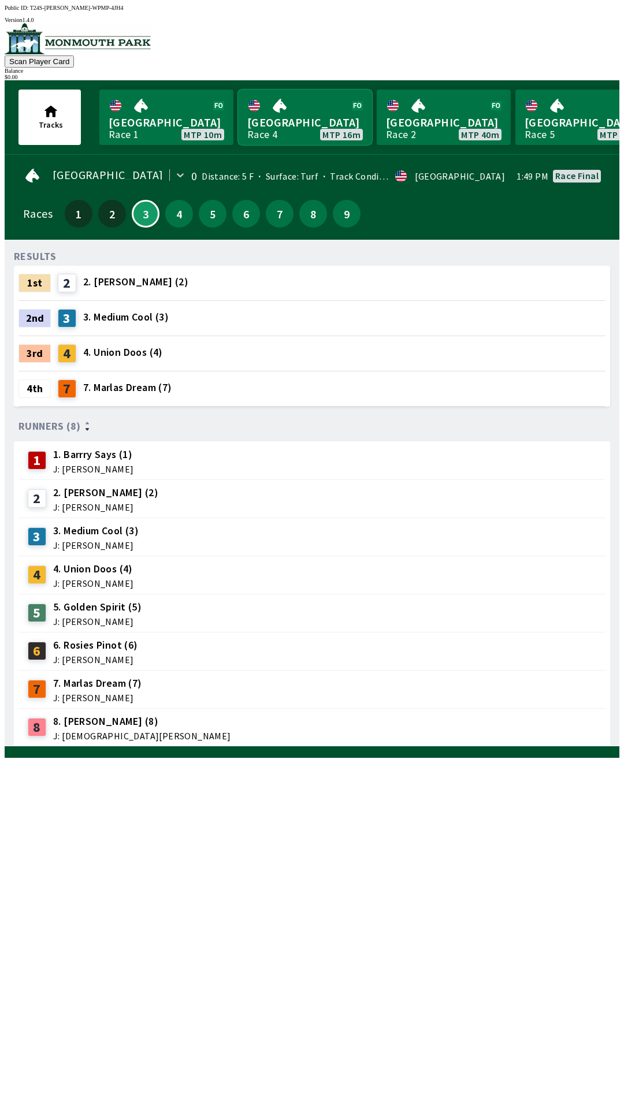
click at [296, 121] on link "Monmouth Park Race 4 MTP 16m" at bounding box center [305, 116] width 134 height 55
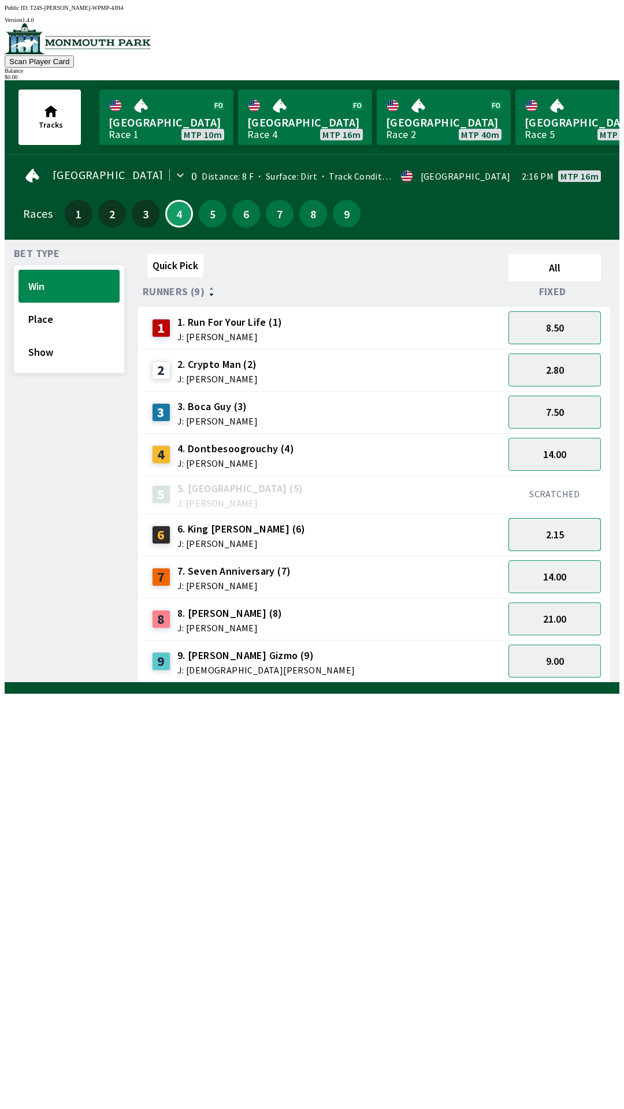
click at [551, 540] on button "2.15" at bounding box center [554, 534] width 92 height 33
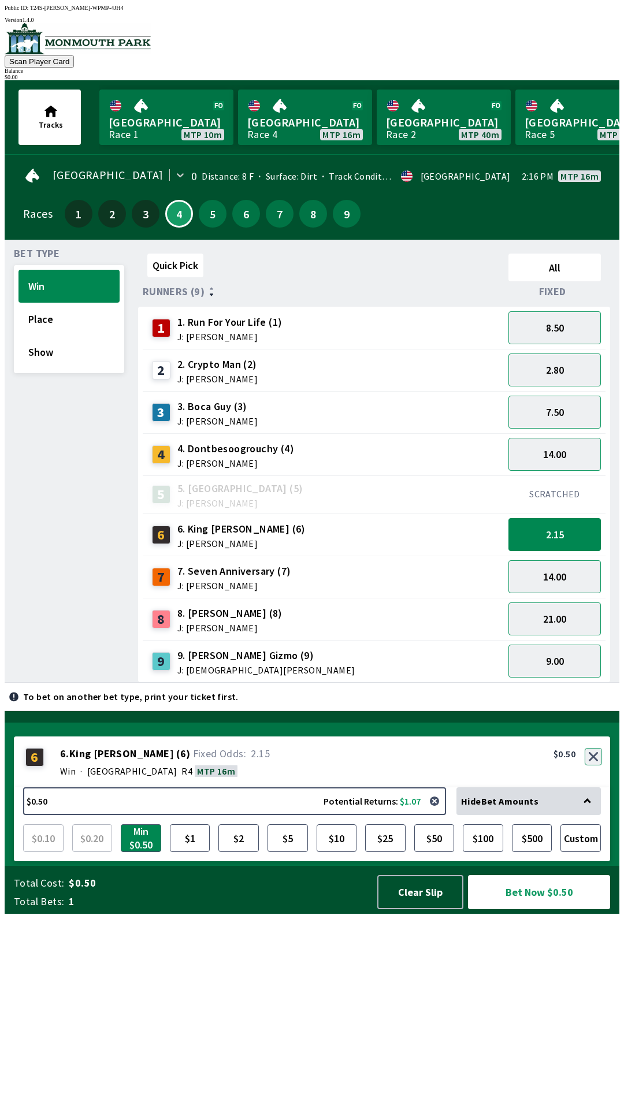
click at [594, 765] on button "button" at bounding box center [592, 756] width 17 height 17
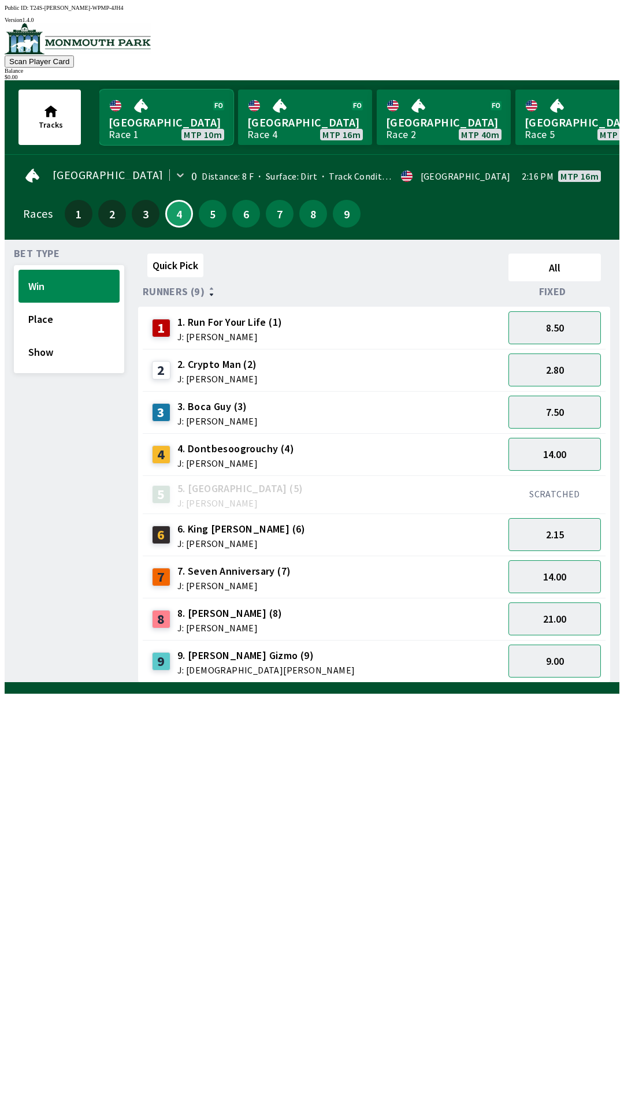
click at [174, 109] on link "Canterbury Park Race 1 MTP 10m" at bounding box center [166, 116] width 134 height 55
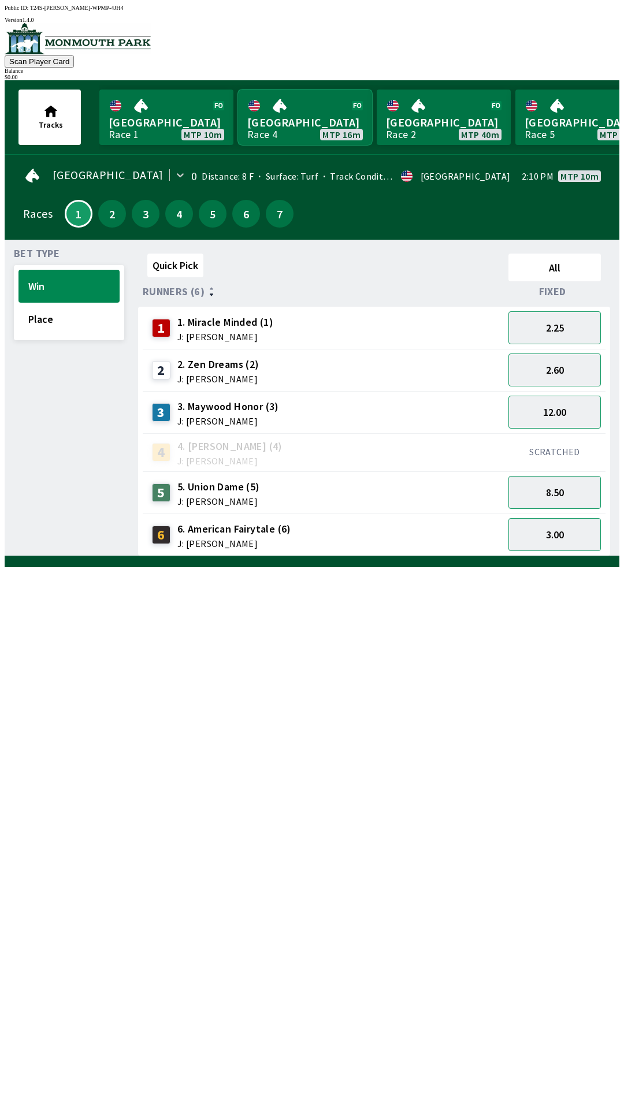
click at [293, 124] on link "Monmouth Park Race 4 MTP 16m" at bounding box center [305, 116] width 134 height 55
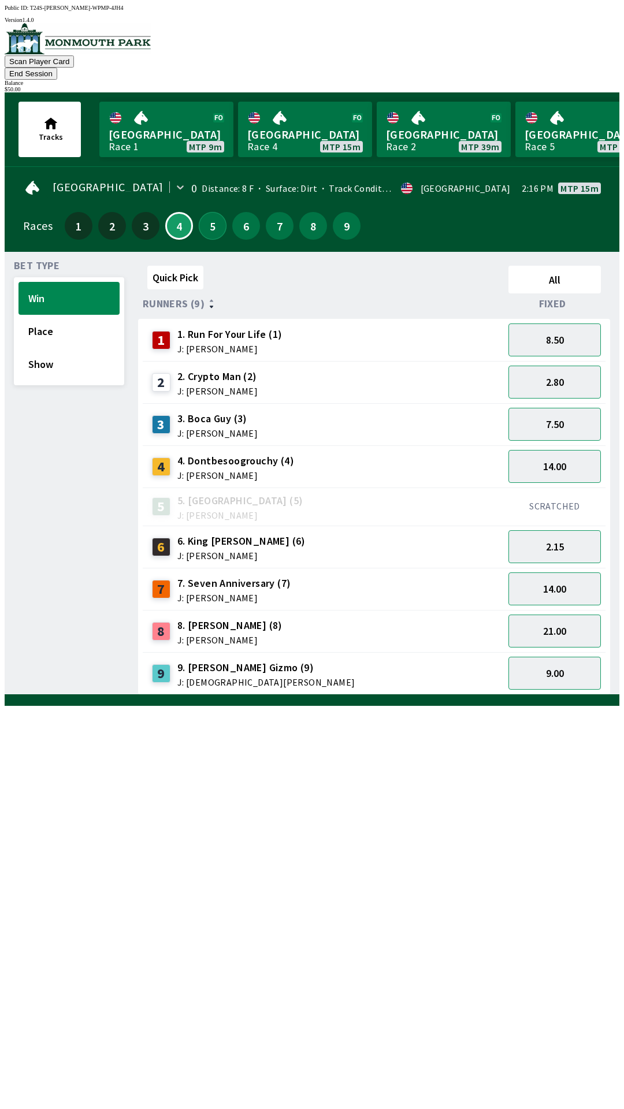
click at [209, 212] on button "5" at bounding box center [213, 226] width 28 height 28
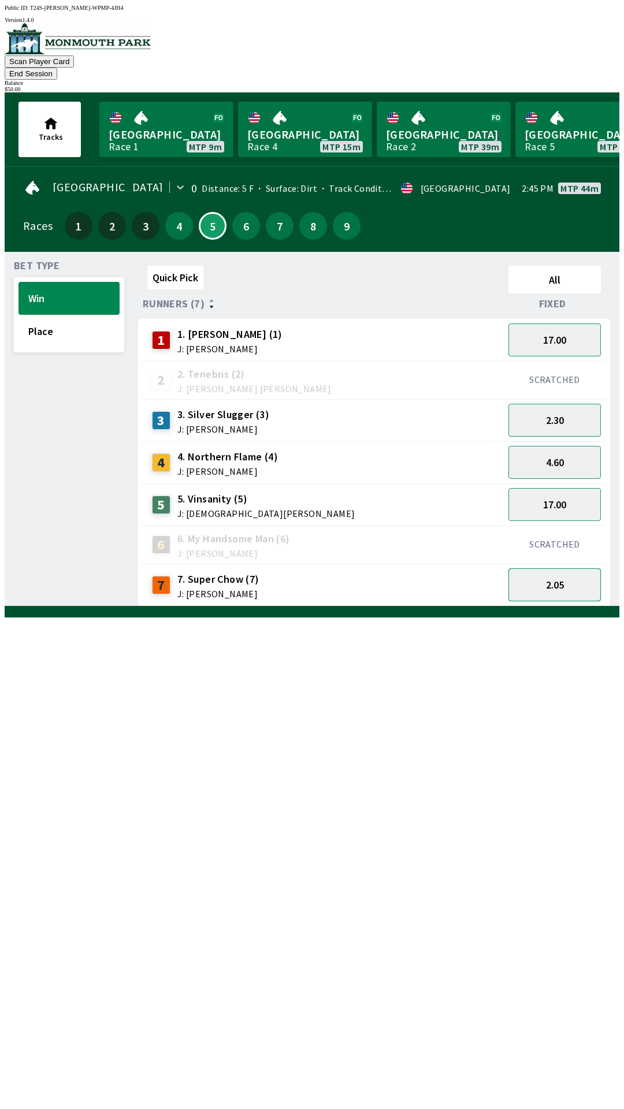
click at [566, 577] on button "2.05" at bounding box center [554, 584] width 92 height 33
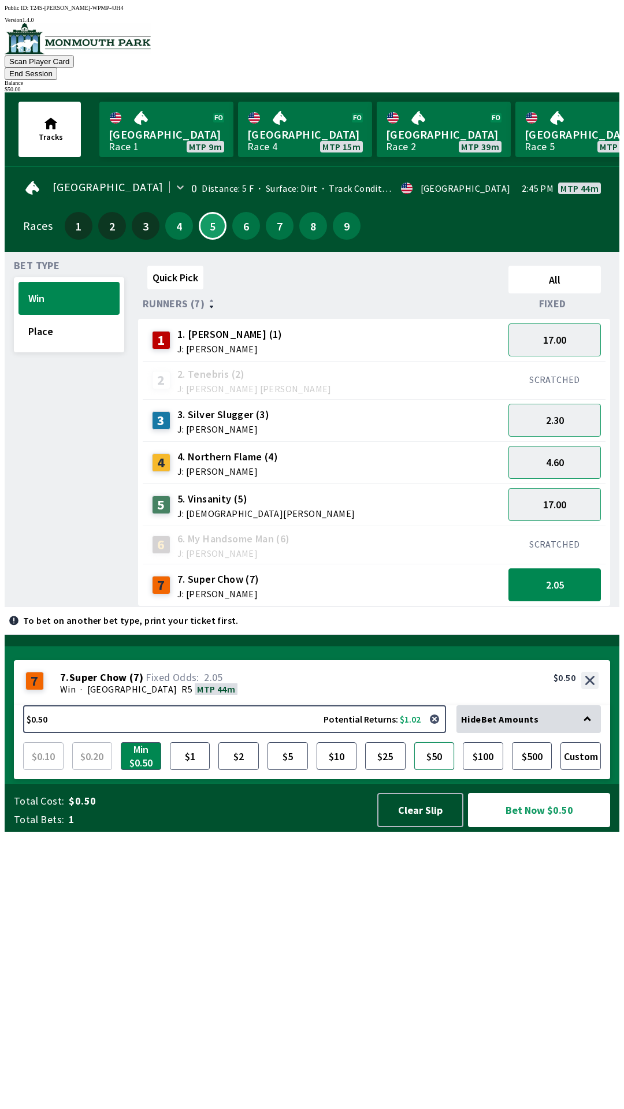
click at [437, 770] on button "$50" at bounding box center [434, 756] width 40 height 28
click at [549, 827] on button "Bet Now $50.00" at bounding box center [539, 810] width 142 height 34
